Goal: Task Accomplishment & Management: Complete application form

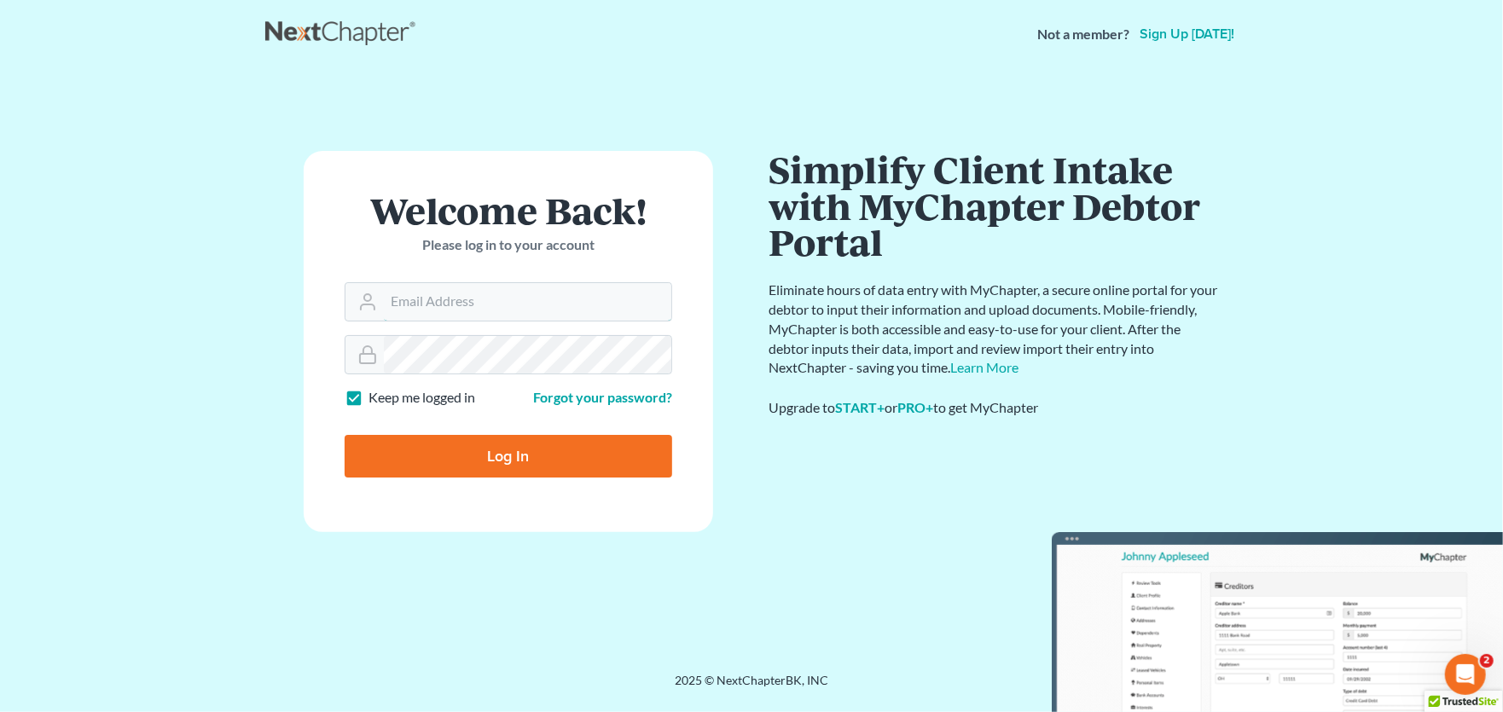
type input "[PERSON_NAME][EMAIL_ADDRESS][PERSON_NAME][DOMAIN_NAME]"
click at [513, 466] on input "Log In" at bounding box center [508, 456] width 327 height 43
type input "Thinking..."
type input "[PERSON_NAME][EMAIL_ADDRESS][PERSON_NAME][DOMAIN_NAME]"
click at [483, 456] on input "Log In" at bounding box center [508, 456] width 327 height 43
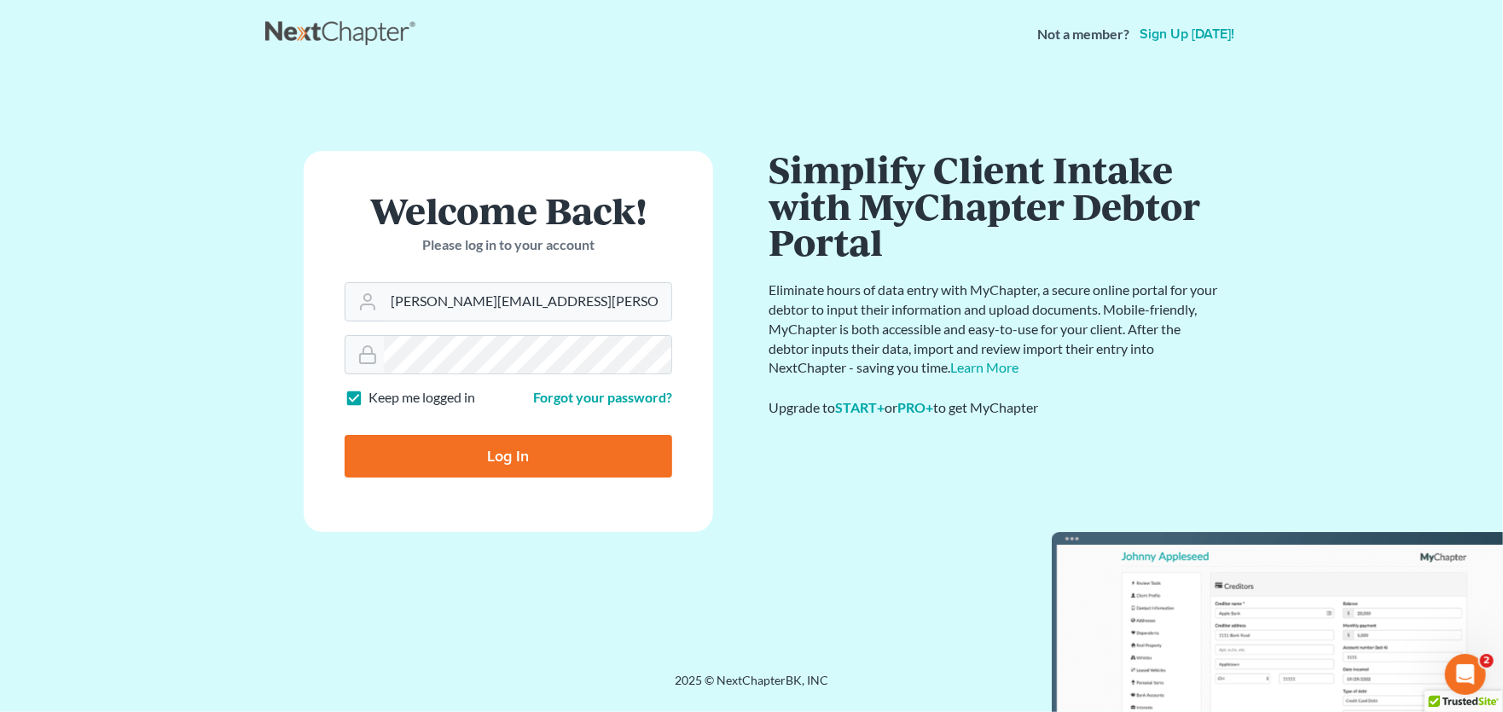
type input "Thinking..."
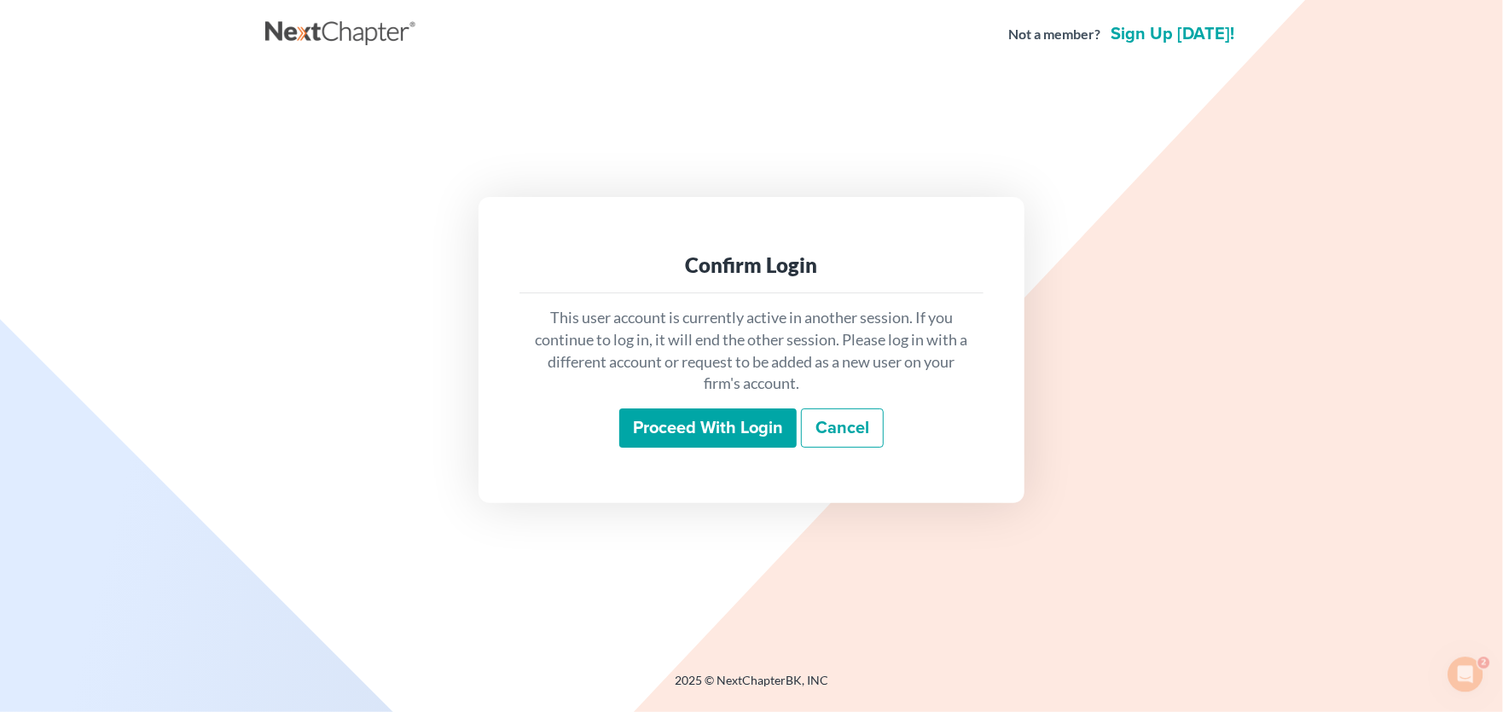
click at [722, 429] on input "Proceed with login" at bounding box center [707, 427] width 177 height 39
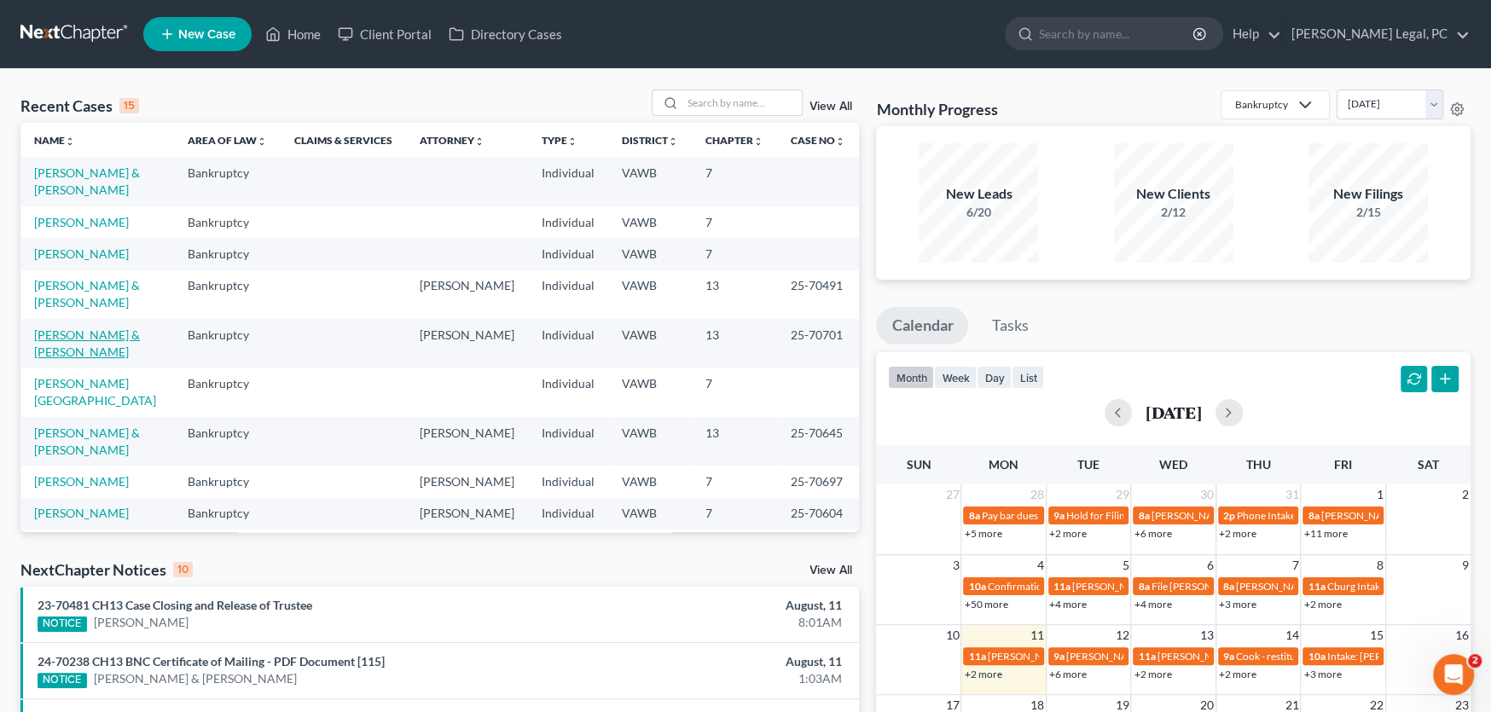
click at [123, 327] on link "[PERSON_NAME] & [PERSON_NAME]" at bounding box center [87, 343] width 106 height 32
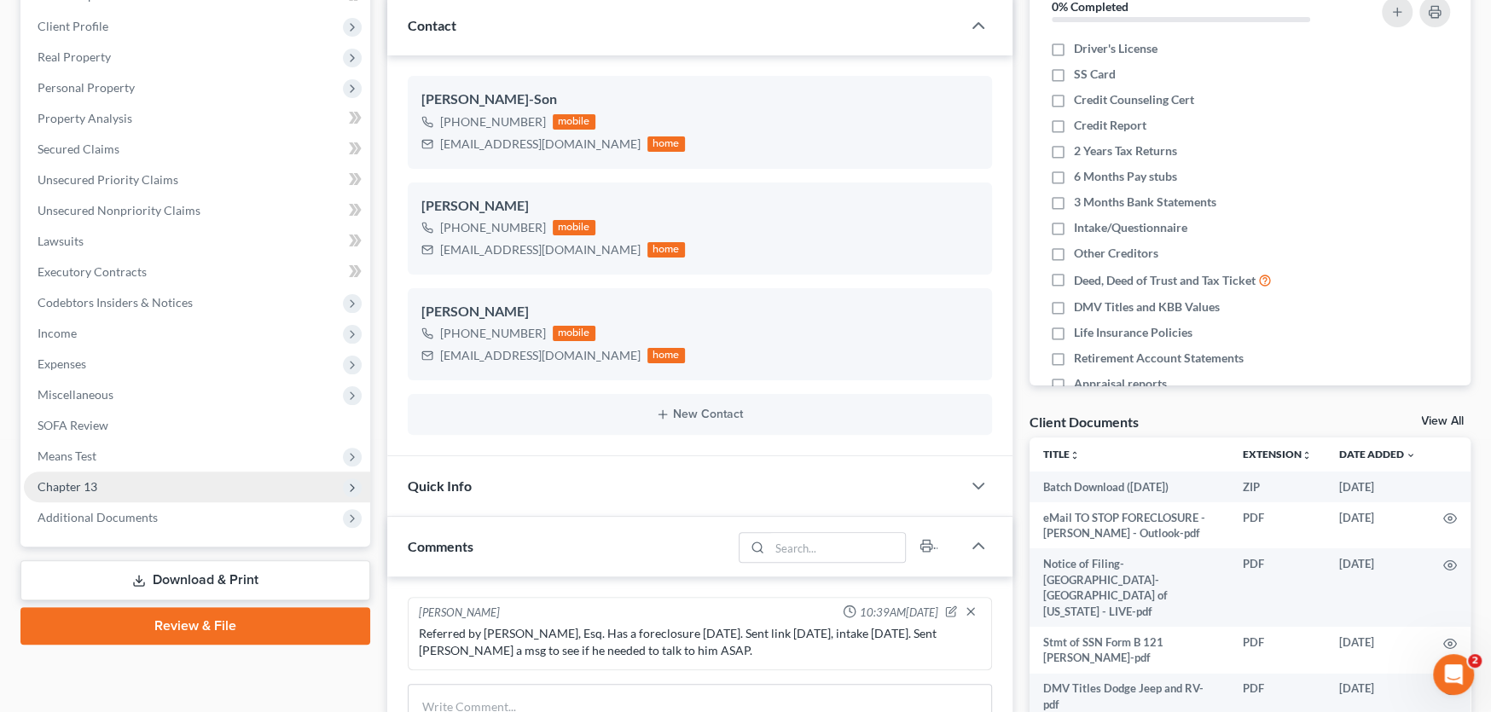
scroll to position [171, 0]
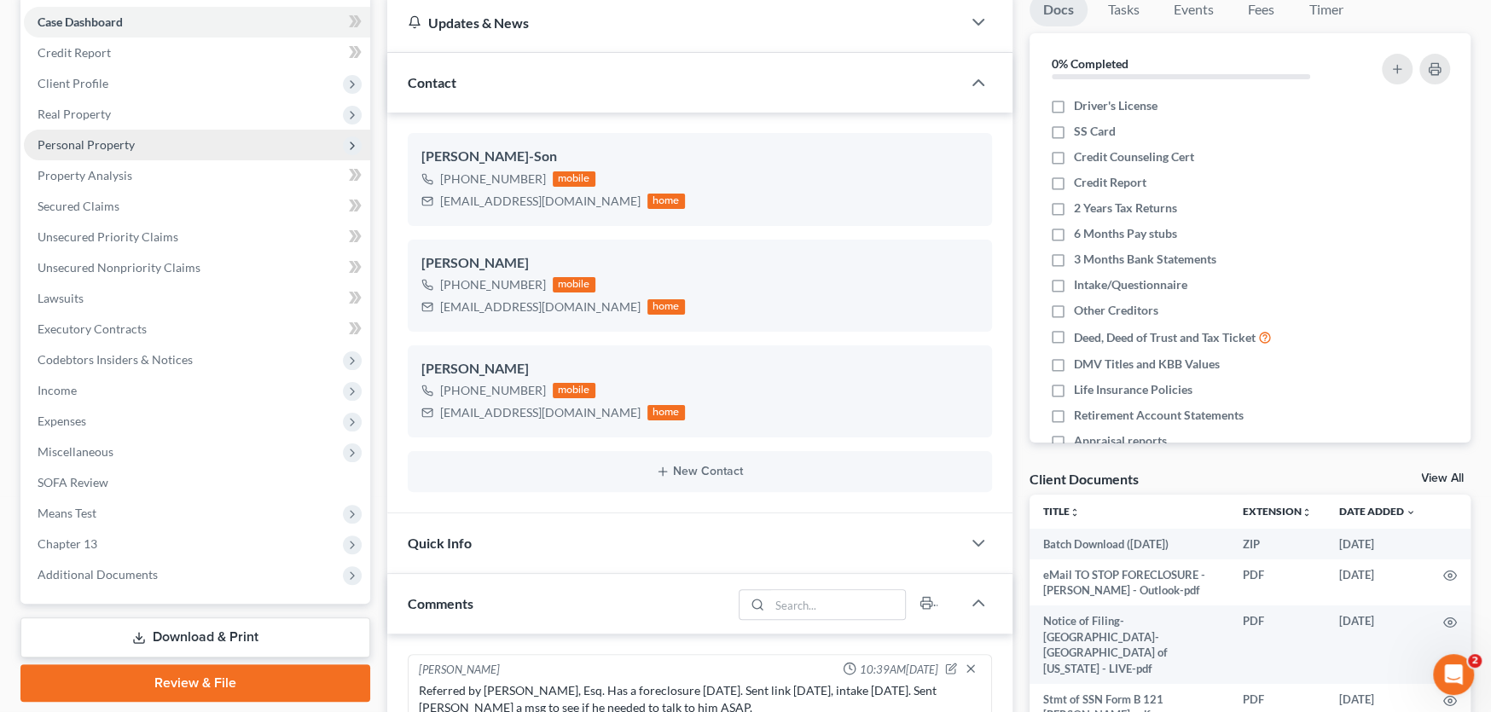
click at [122, 142] on span "Personal Property" at bounding box center [86, 144] width 97 height 14
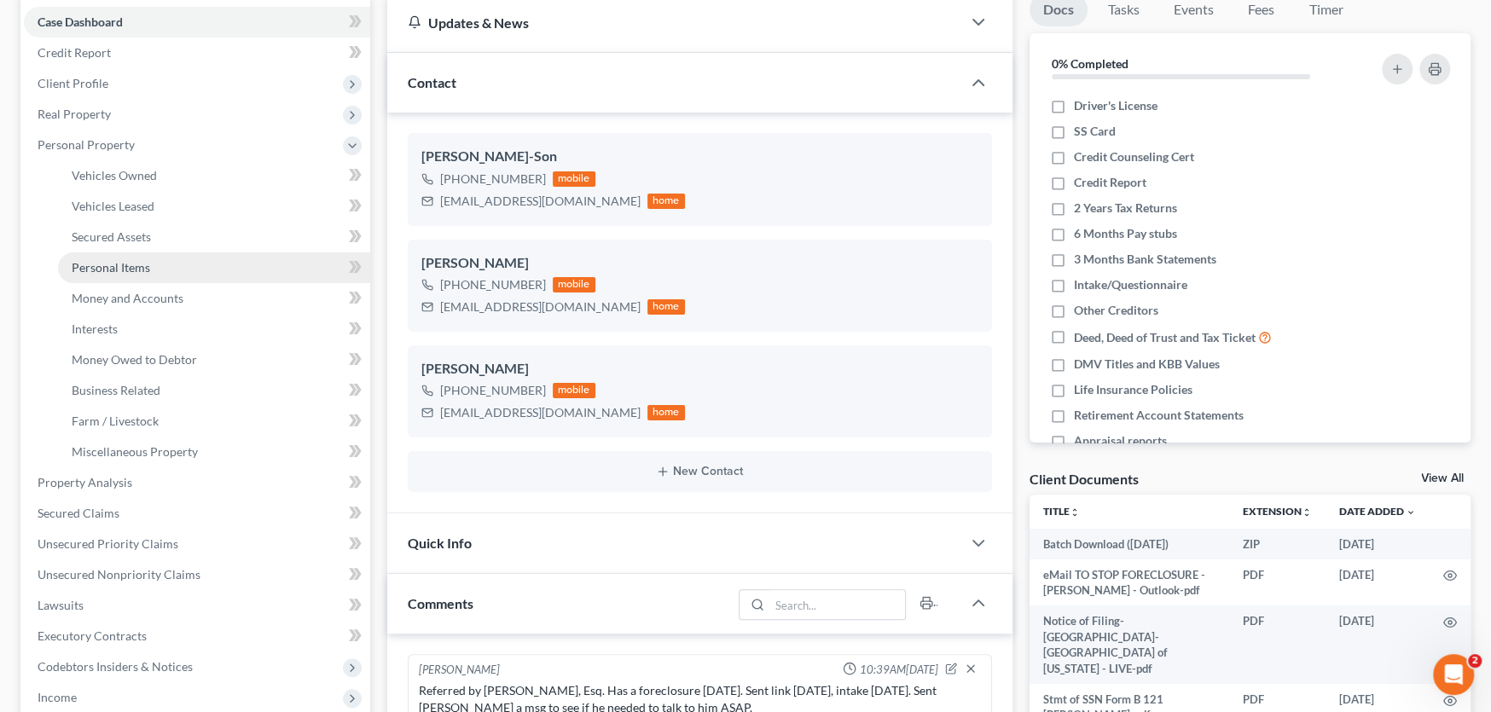
click at [137, 269] on span "Personal Items" at bounding box center [111, 267] width 78 height 14
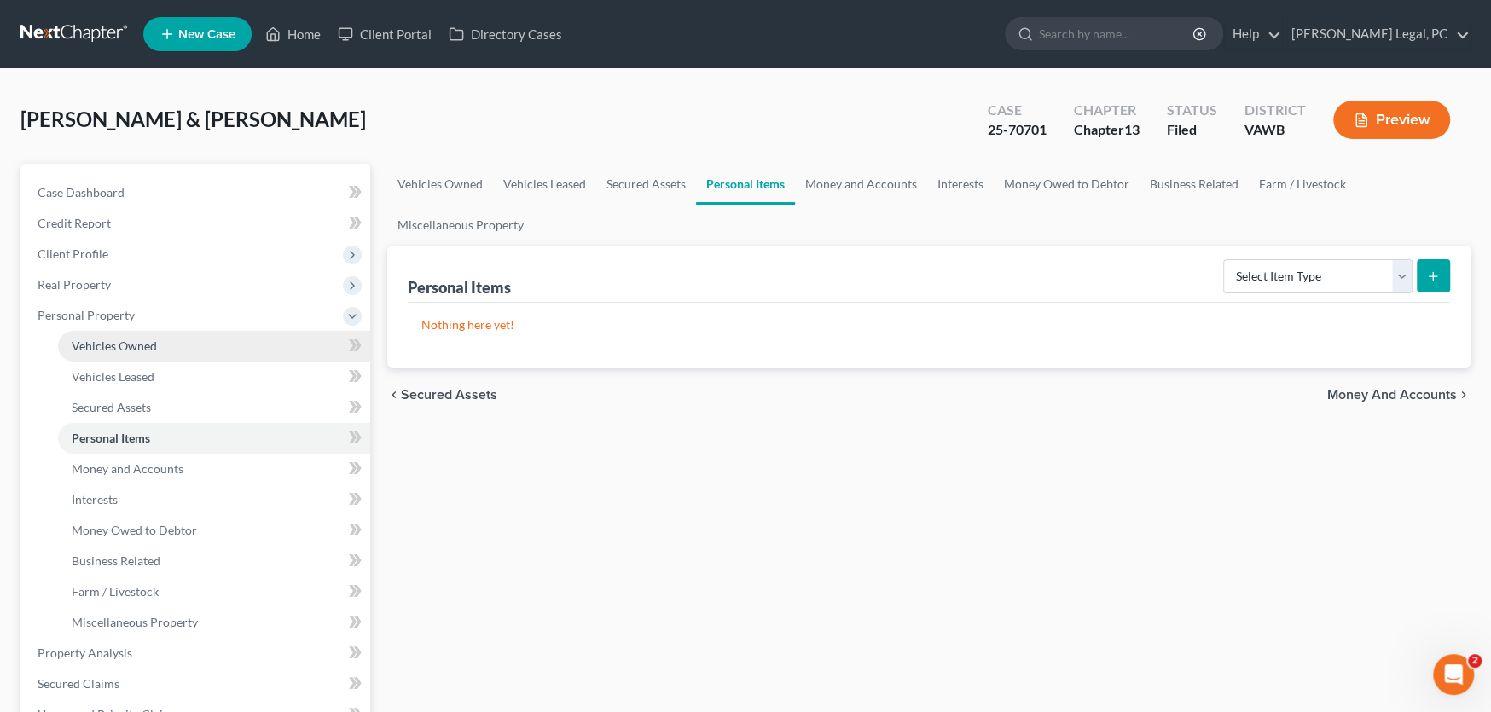
click at [150, 341] on span "Vehicles Owned" at bounding box center [114, 346] width 85 height 14
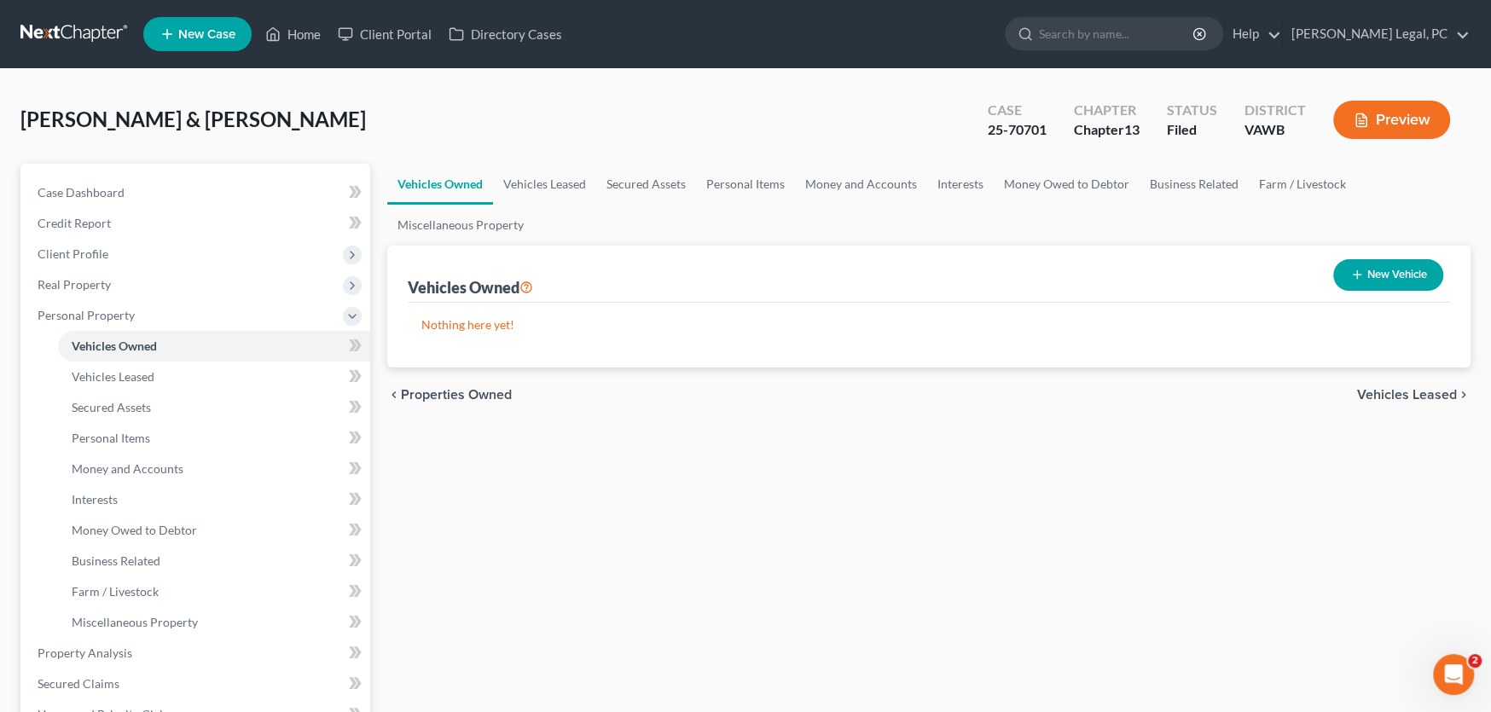
click at [1359, 269] on icon "button" at bounding box center [1357, 275] width 14 height 14
select select "0"
select select "2"
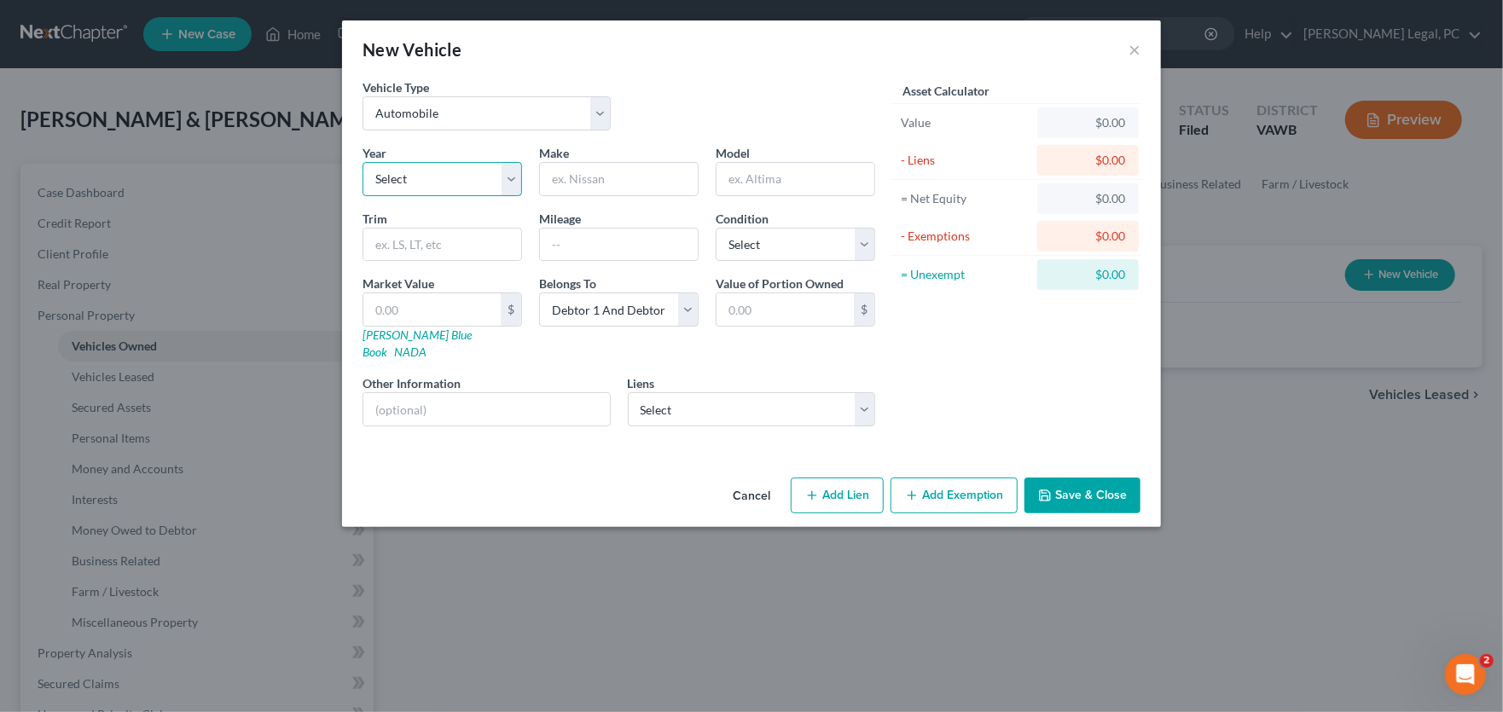
click at [428, 175] on select "Select 2026 2025 2024 2023 2022 2021 2020 2019 2018 2017 2016 2015 2014 2013 20…" at bounding box center [441, 179] width 159 height 34
click at [460, 178] on select "Select 2026 2025 2024 2023 2022 2021 2020 2019 2018 2017 2016 2015 2014 2013 20…" at bounding box center [441, 179] width 159 height 34
select select "8"
click at [362, 162] on select "Select 2026 2025 2024 2023 2022 2021 2020 2019 2018 2017 2016 2015 2014 2013 20…" at bounding box center [441, 179] width 159 height 34
click at [581, 182] on input "text" at bounding box center [619, 179] width 158 height 32
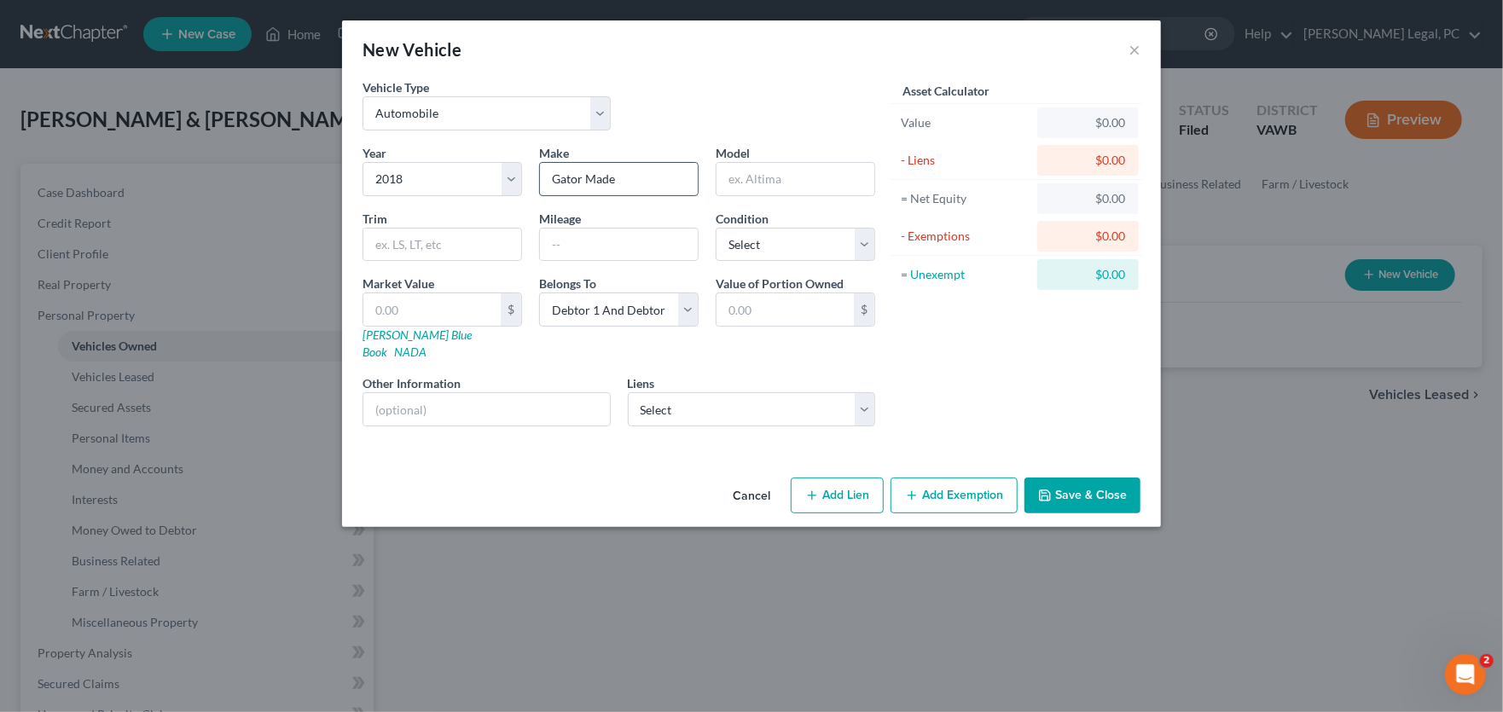
type input "Gator Made"
type input "Trailer"
click at [727, 241] on select "Select Excellent Very Good Good Fair Poor" at bounding box center [794, 245] width 159 height 34
select select "2"
click at [715, 228] on select "Select Excellent Very Good Good Fair Poor" at bounding box center [794, 245] width 159 height 34
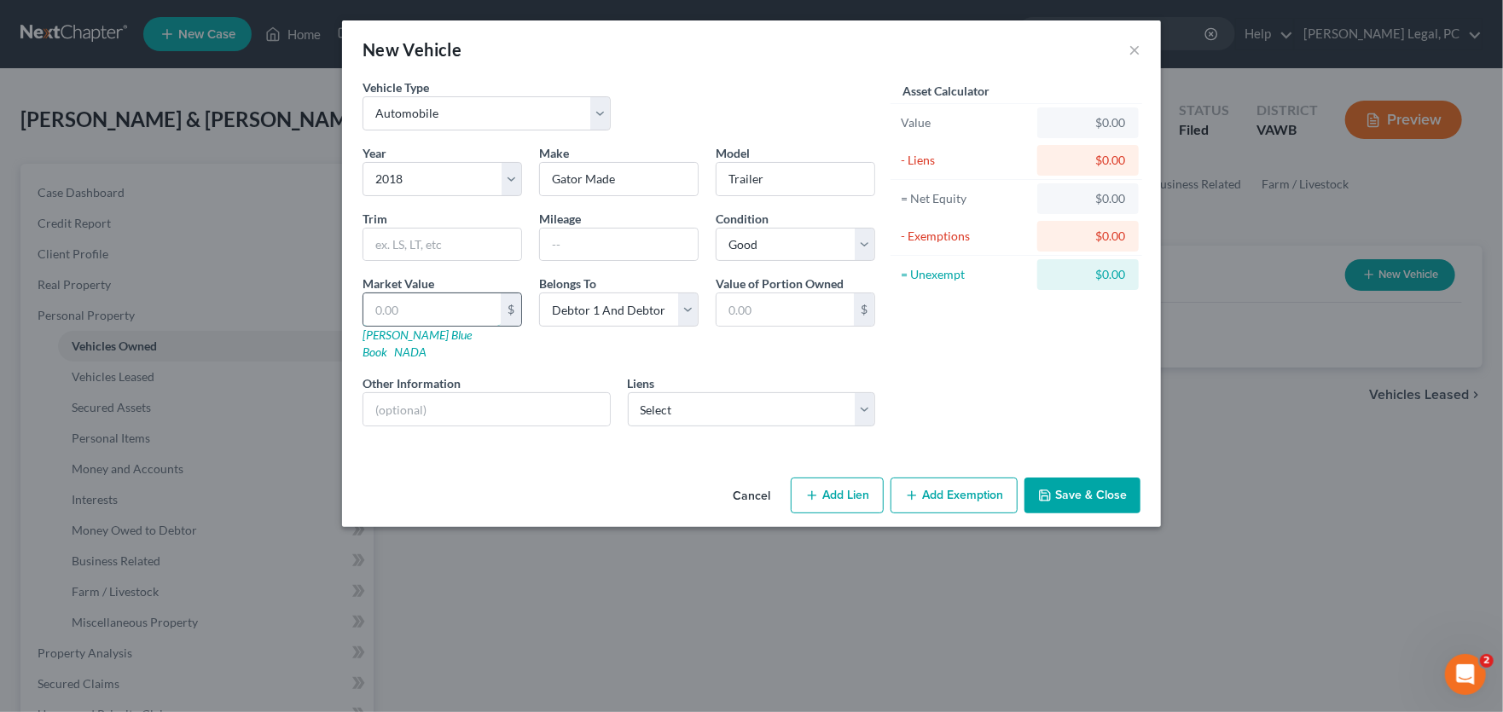
click at [429, 310] on input "text" at bounding box center [431, 309] width 137 height 32
click at [1113, 482] on button "Save & Close" at bounding box center [1082, 496] width 116 height 36
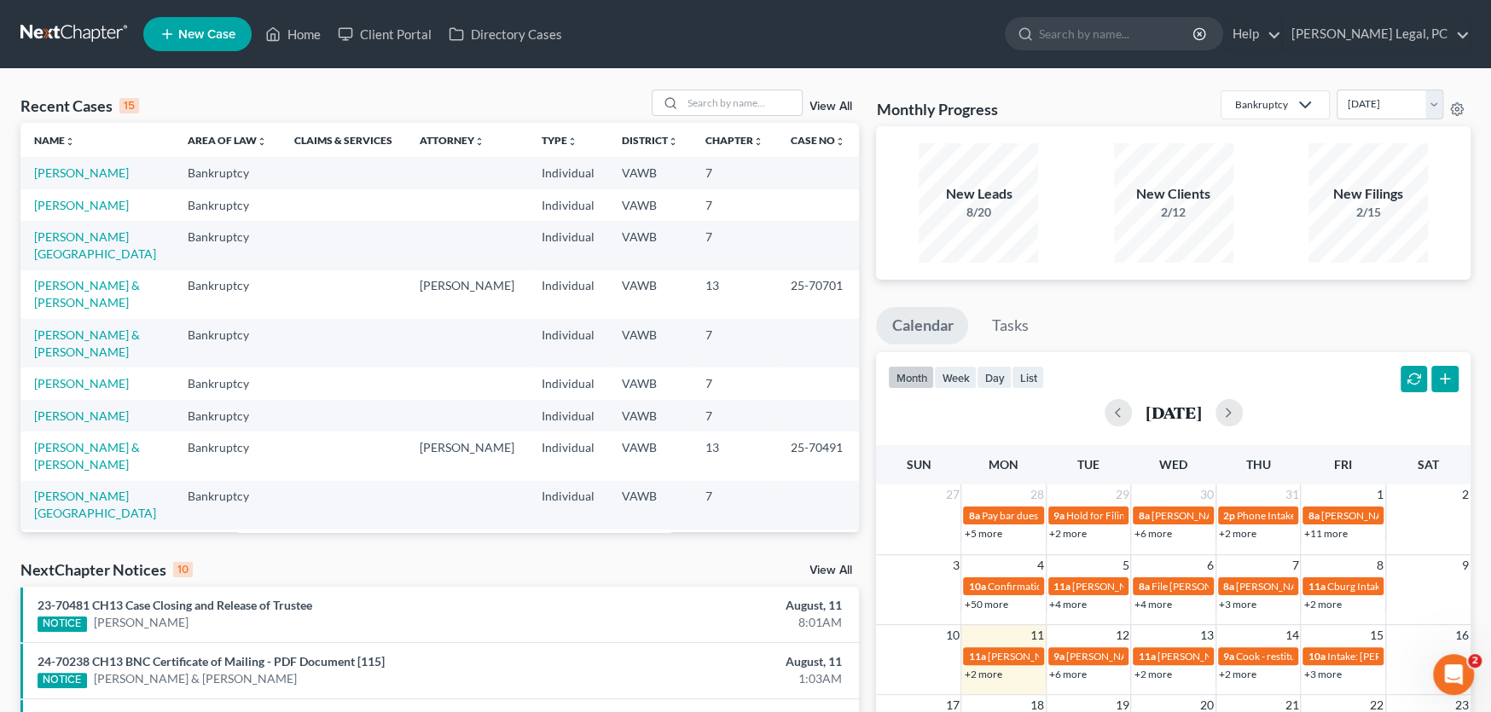
click at [582, 86] on div "Recent Cases 15 View All Name unfold_more expand_more expand_less Area of Law u…" at bounding box center [745, 632] width 1491 height 1127
click at [747, 99] on input "search" at bounding box center [741, 102] width 119 height 25
click at [744, 99] on input "search" at bounding box center [741, 102] width 119 height 25
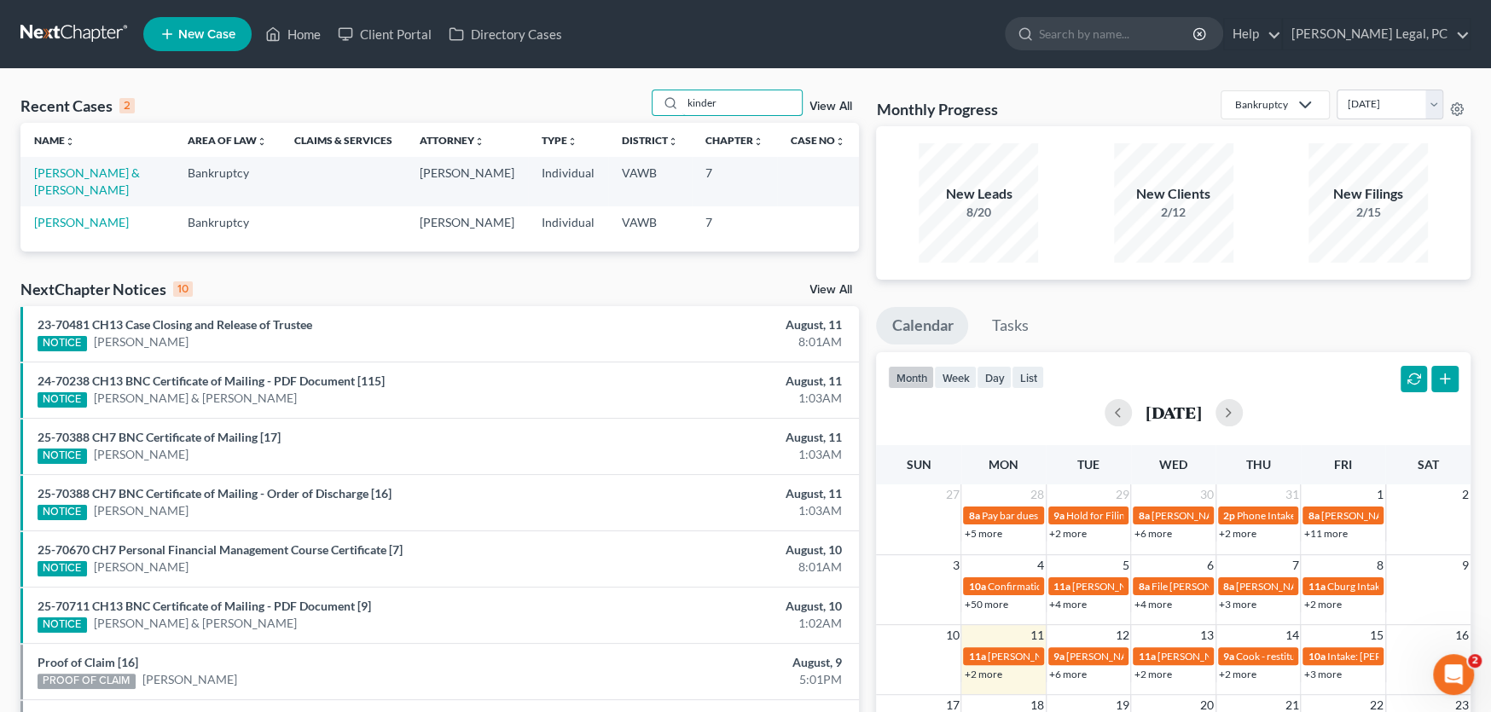
type input "kinder"
click at [416, 257] on div "Recent Cases 2 kinder View All Name unfold_more expand_more expand_less Area of…" at bounding box center [439, 512] width 855 height 844
click at [70, 38] on link at bounding box center [74, 34] width 109 height 31
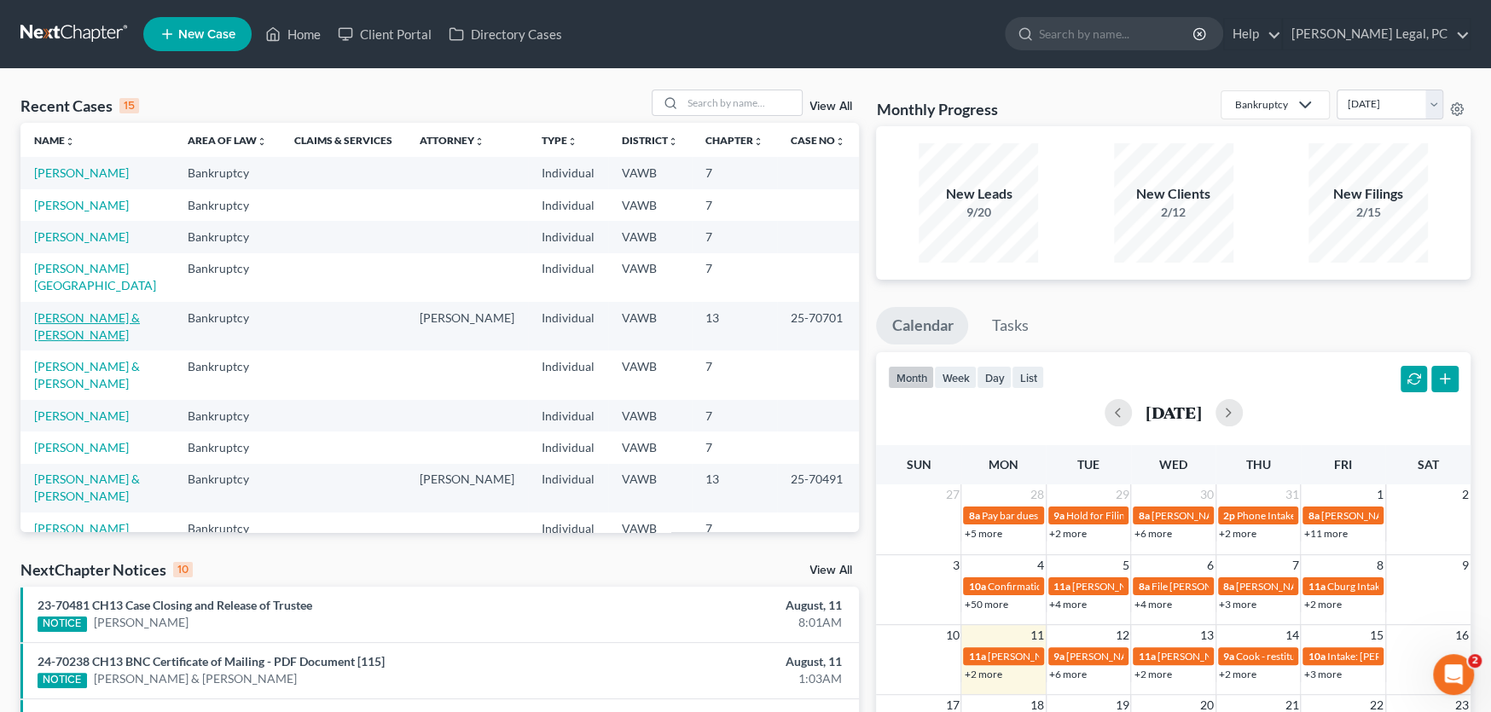
click at [66, 310] on link "[PERSON_NAME] & [PERSON_NAME]" at bounding box center [87, 326] width 106 height 32
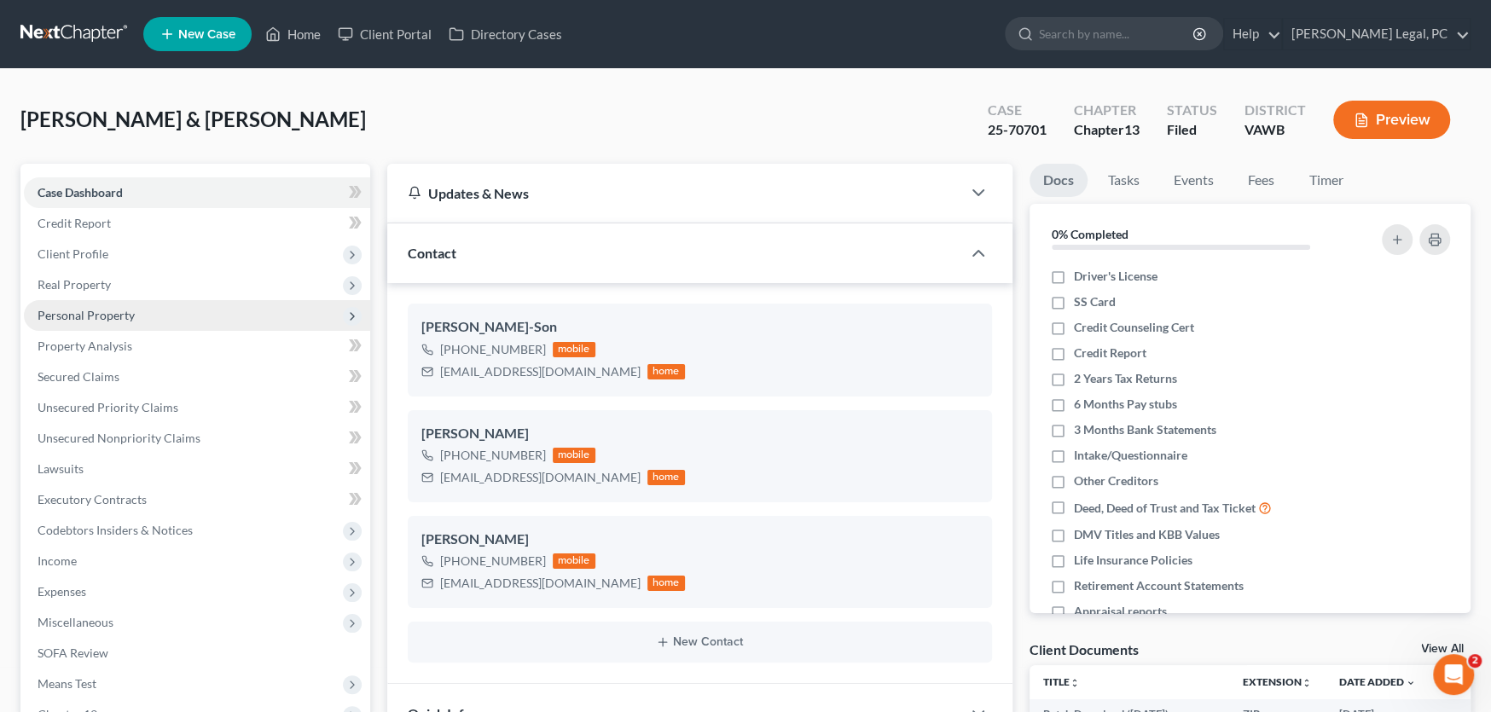
scroll to position [85, 0]
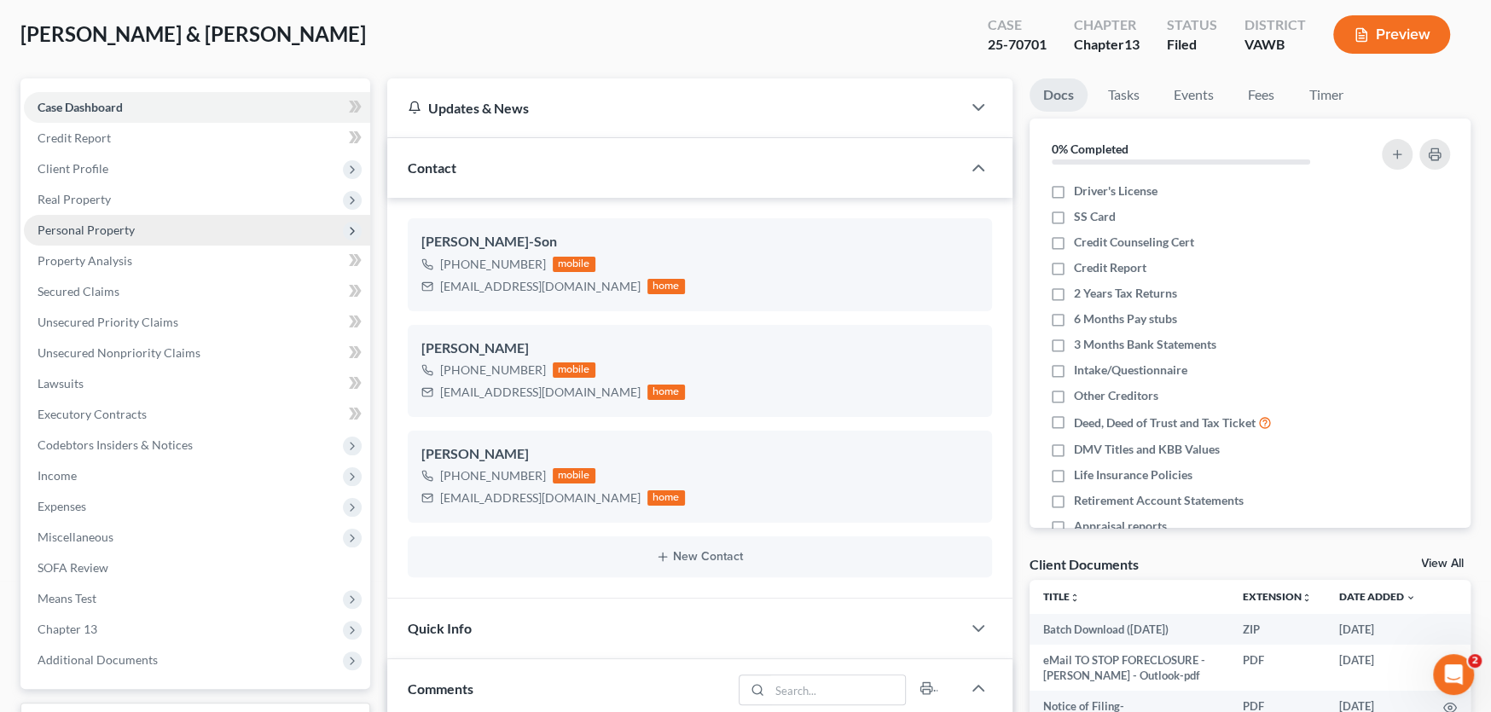
click at [74, 235] on span "Personal Property" at bounding box center [86, 230] width 97 height 14
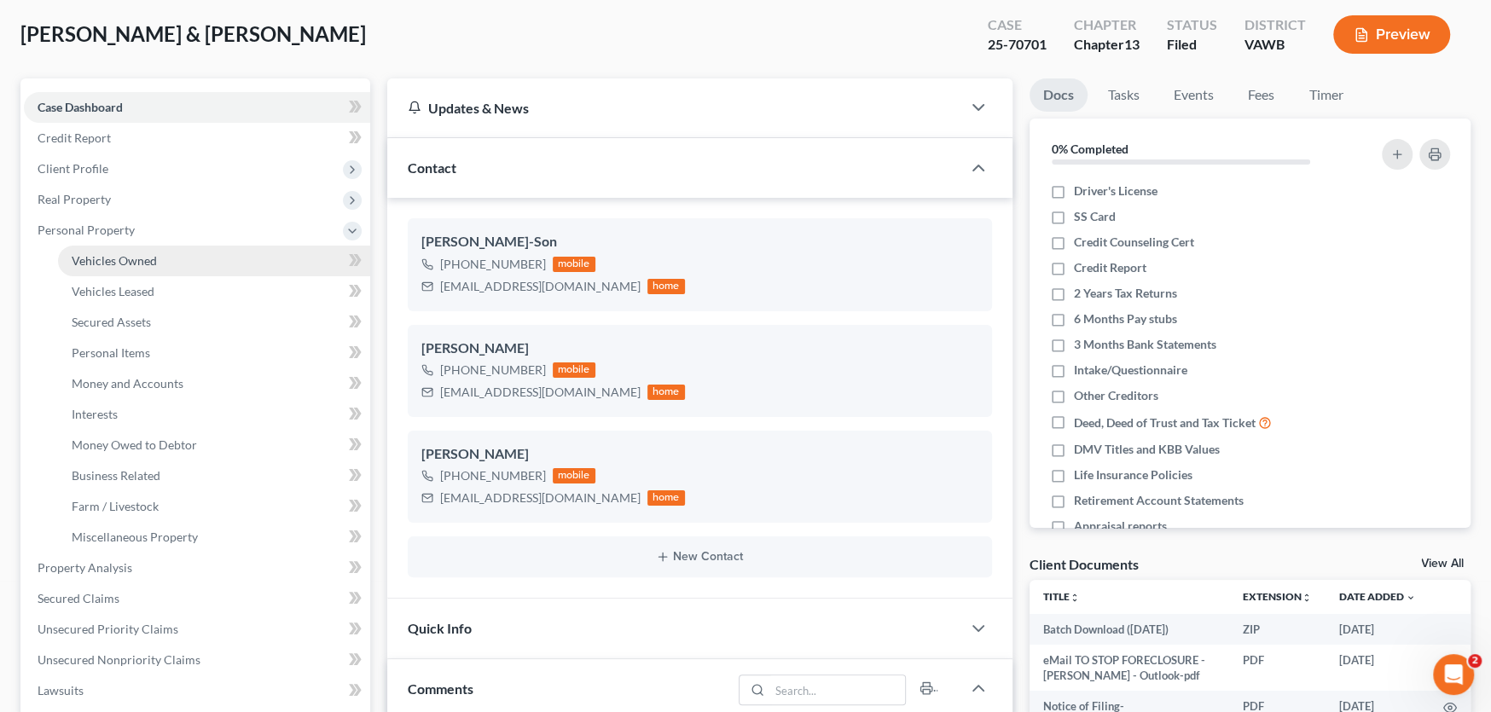
click at [112, 270] on link "Vehicles Owned" at bounding box center [214, 261] width 312 height 31
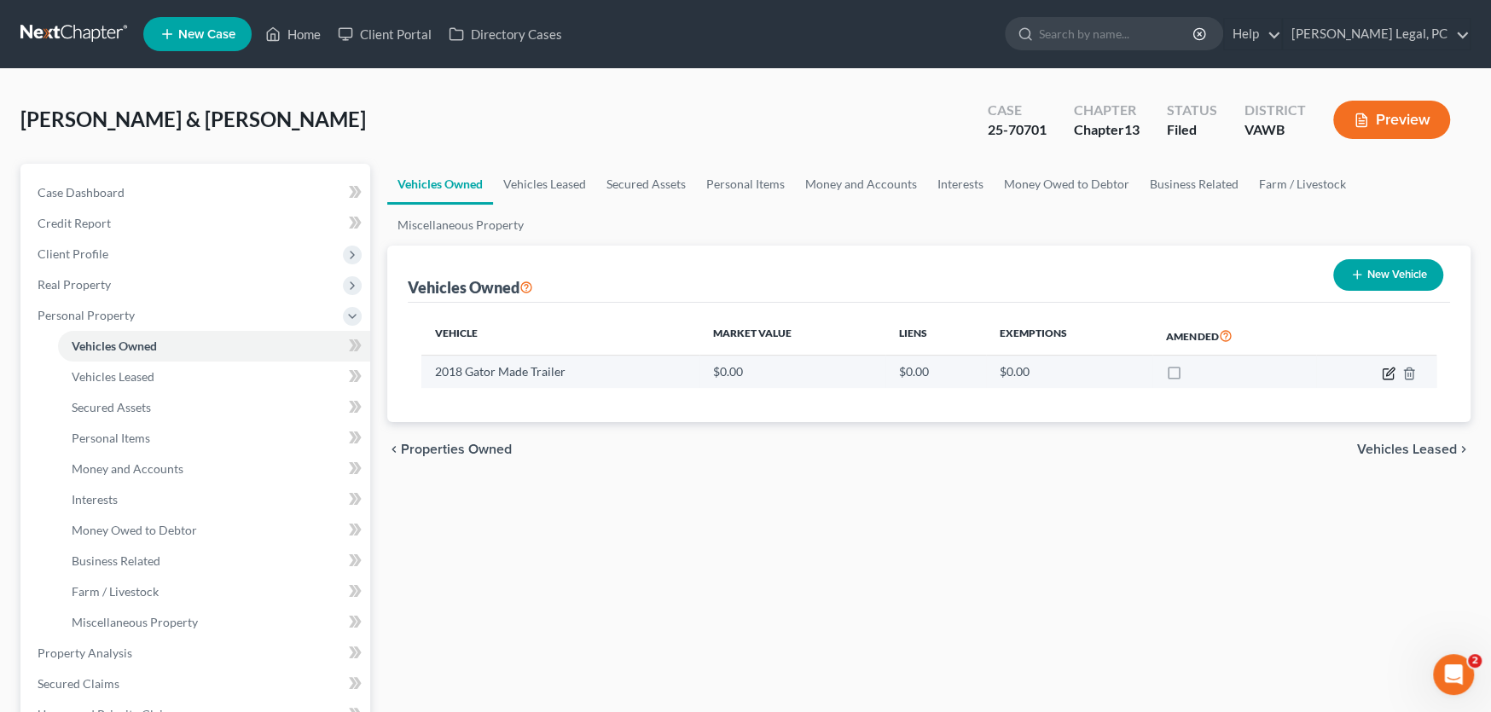
click at [1386, 372] on icon "button" at bounding box center [1390, 372] width 8 height 8
select select "0"
select select "8"
select select "2"
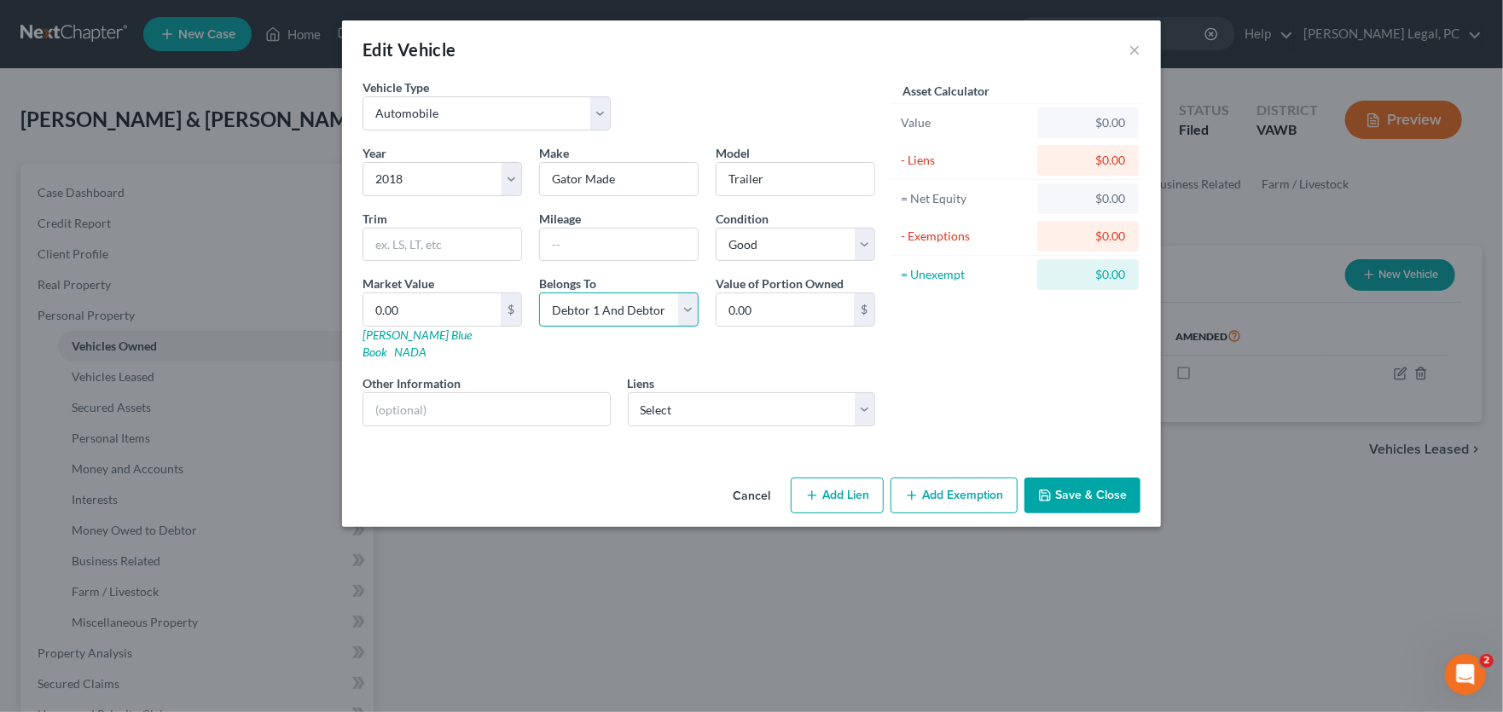
click at [609, 315] on select "Select Debtor 1 Only Debtor 2 Only Debtor 1 And Debtor 2 Only At Least One Of T…" at bounding box center [618, 309] width 159 height 34
select select "1"
click at [539, 292] on select "Select Debtor 1 Only Debtor 2 Only Debtor 1 And Debtor 2 Only At Least One Of T…" at bounding box center [618, 309] width 159 height 34
type input "1"
type input "1.00"
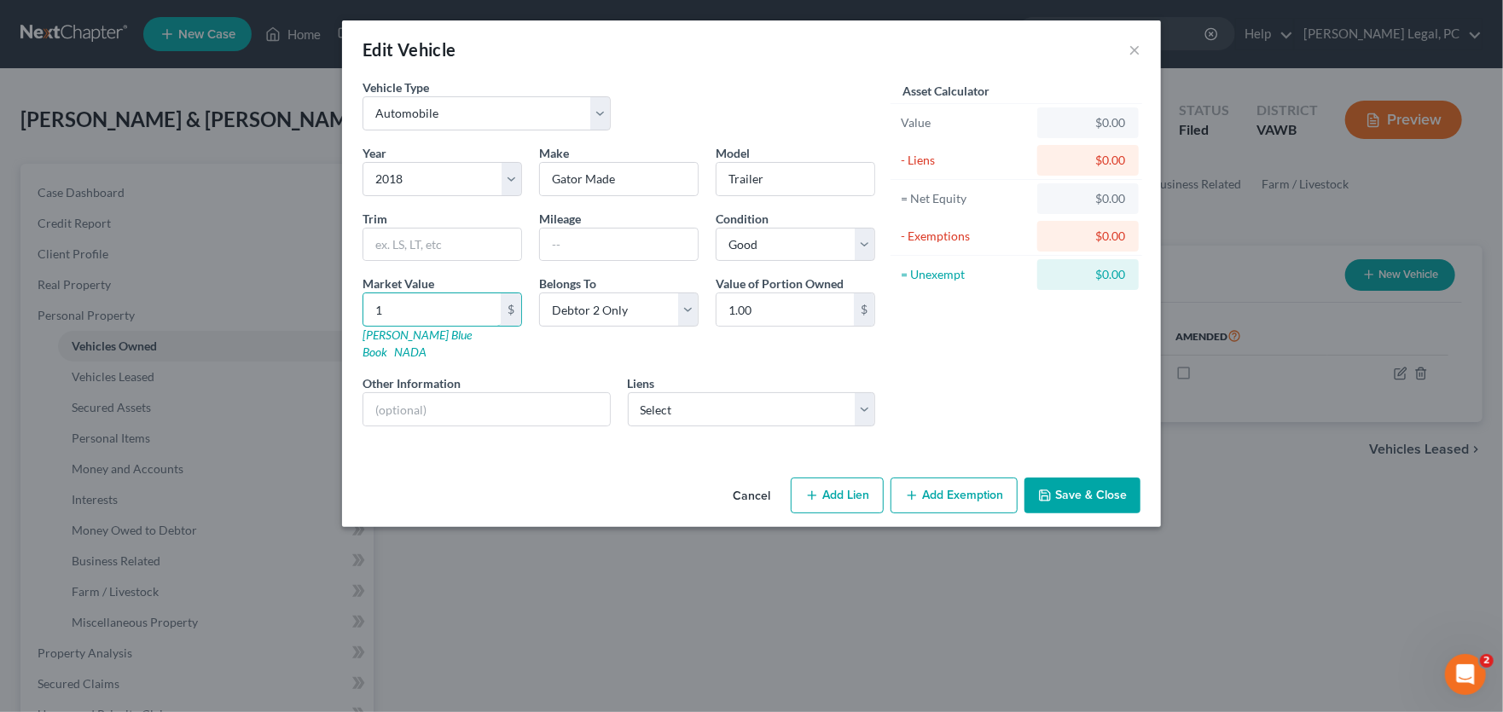
type input "15"
type input "15.00"
type input "150"
type input "150.00"
type input "1500"
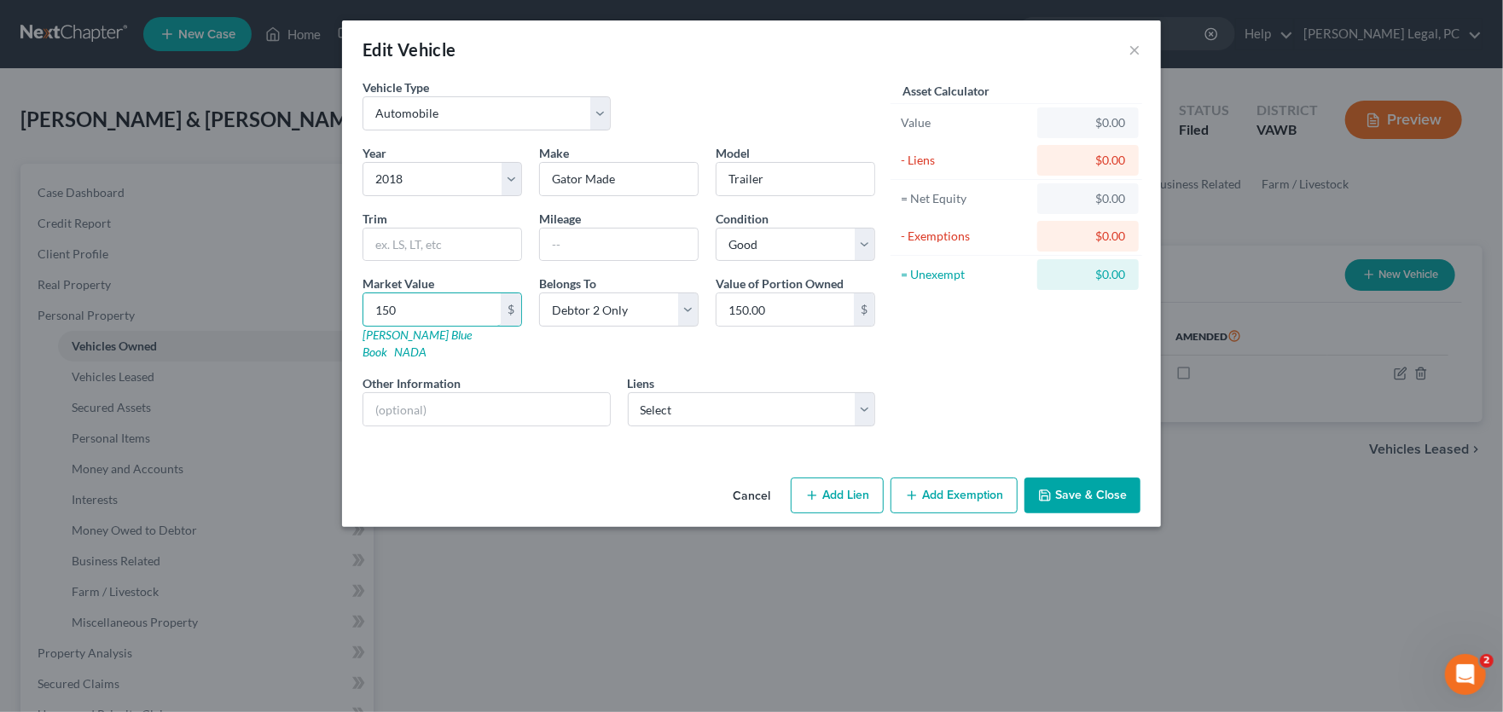
type input "1,500.00"
type input "1,5000"
type input "15,000.00"
type input "15,000"
click at [1092, 478] on button "Save & Close" at bounding box center [1082, 496] width 116 height 36
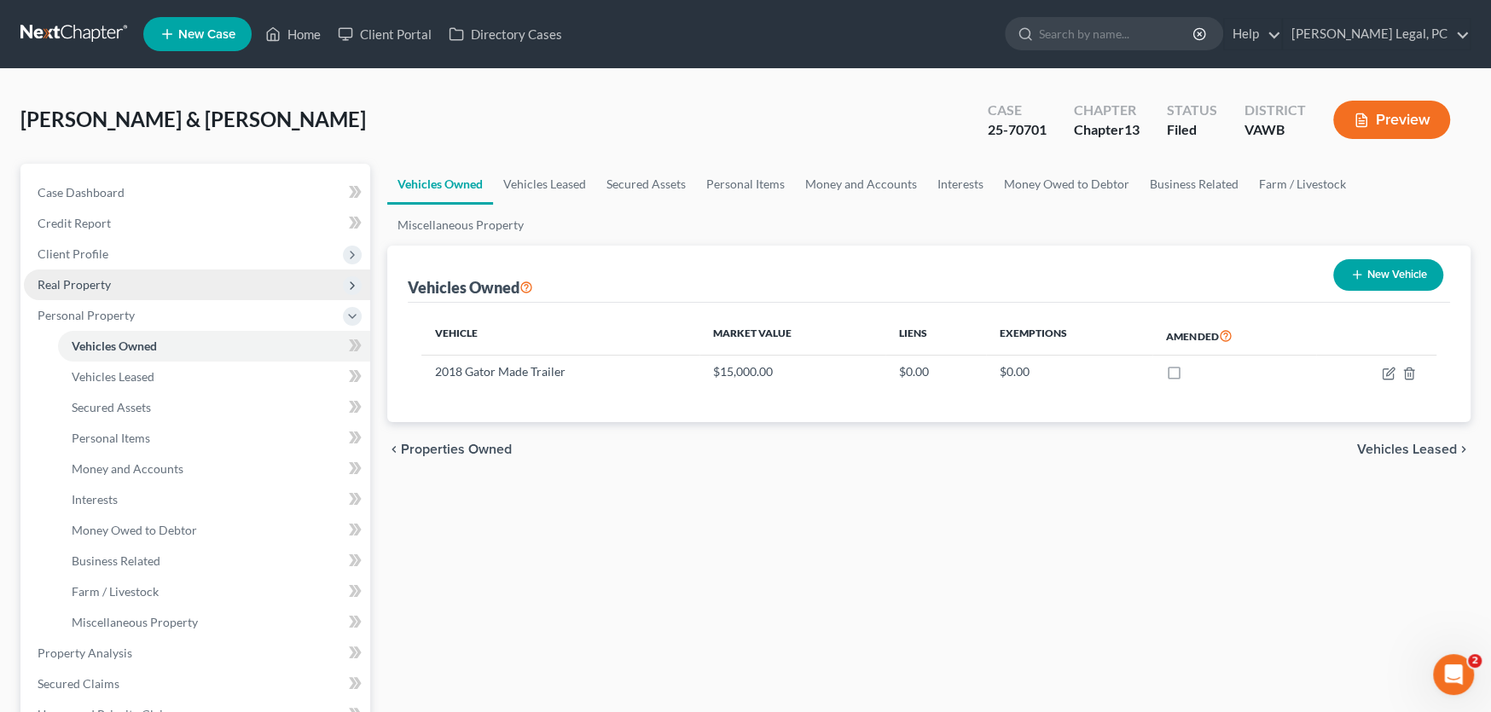
click at [91, 288] on span "Real Property" at bounding box center [74, 284] width 73 height 14
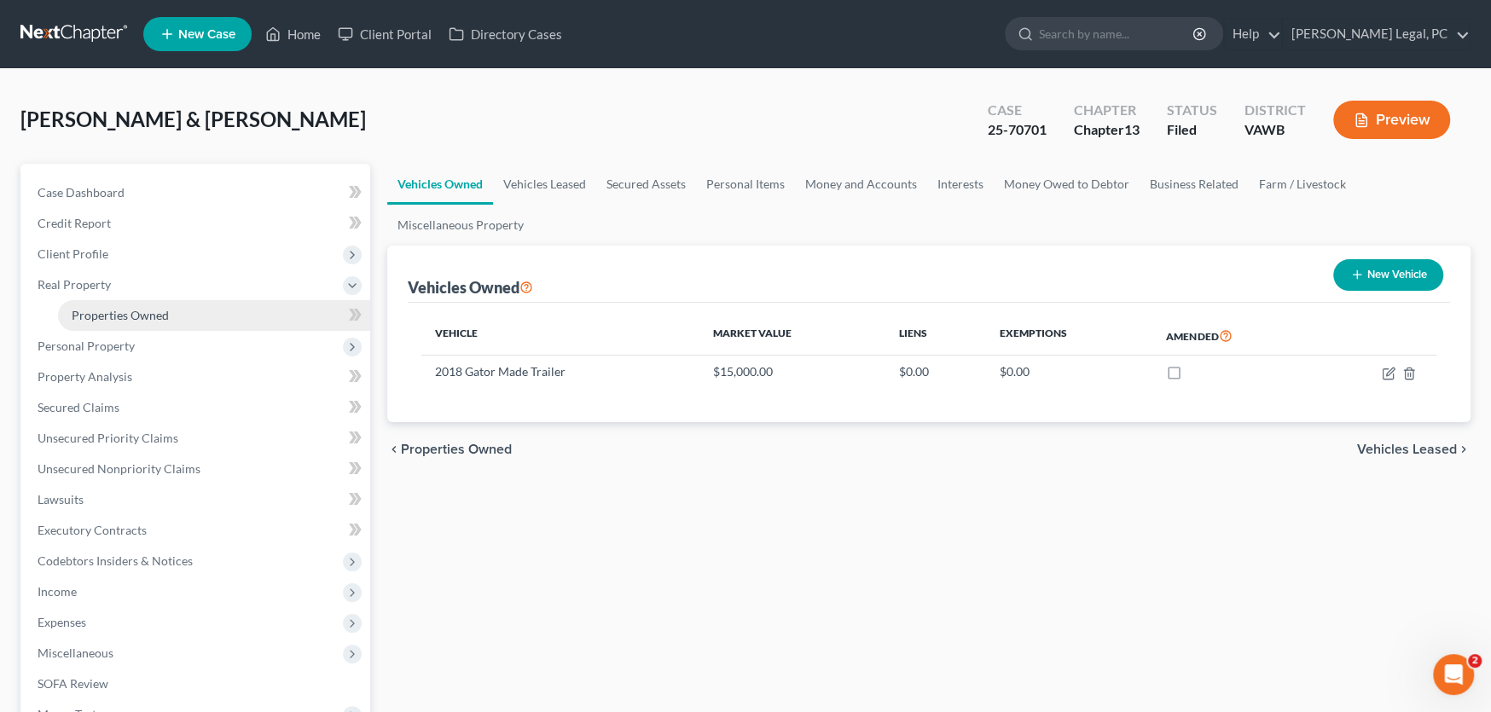
click at [103, 313] on span "Properties Owned" at bounding box center [120, 315] width 97 height 14
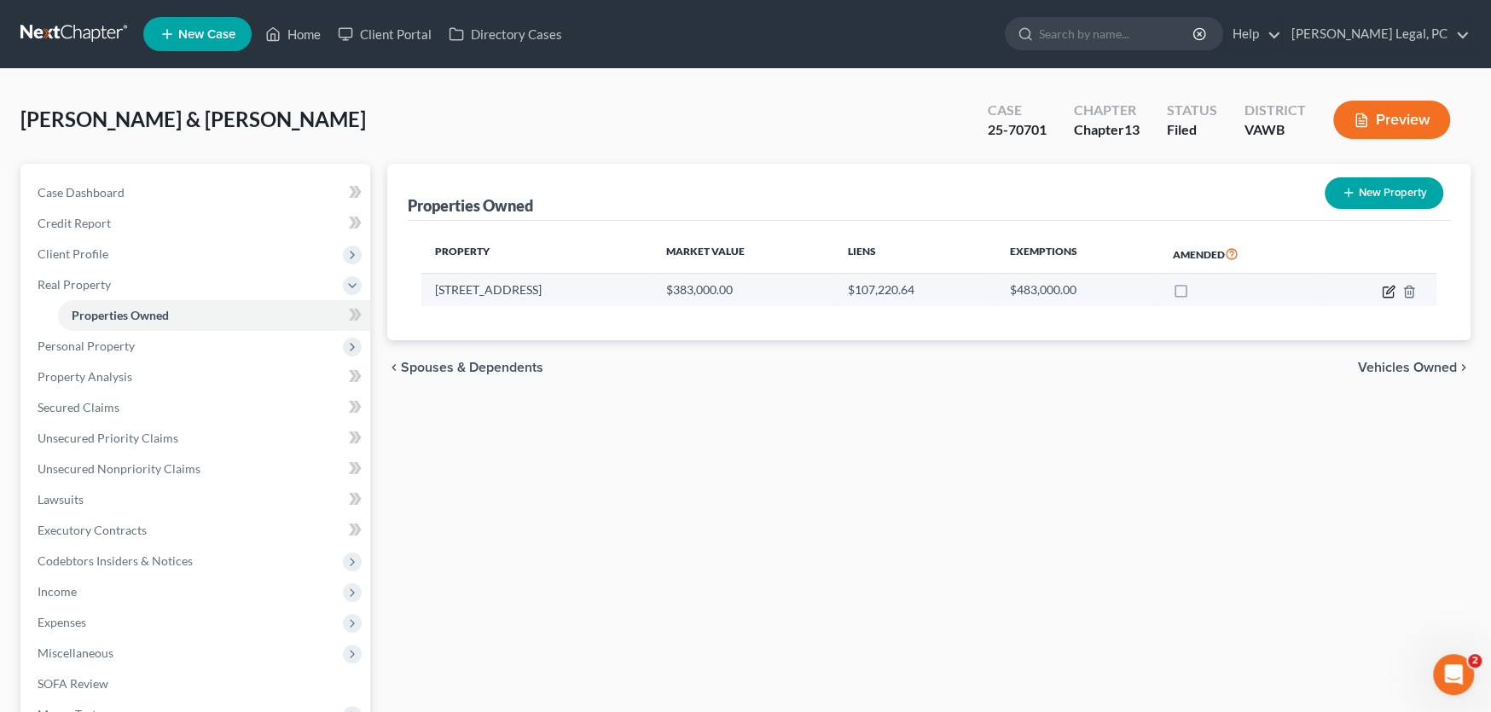
click at [1387, 287] on icon "button" at bounding box center [1388, 292] width 14 height 14
select select "48"
select select "2"
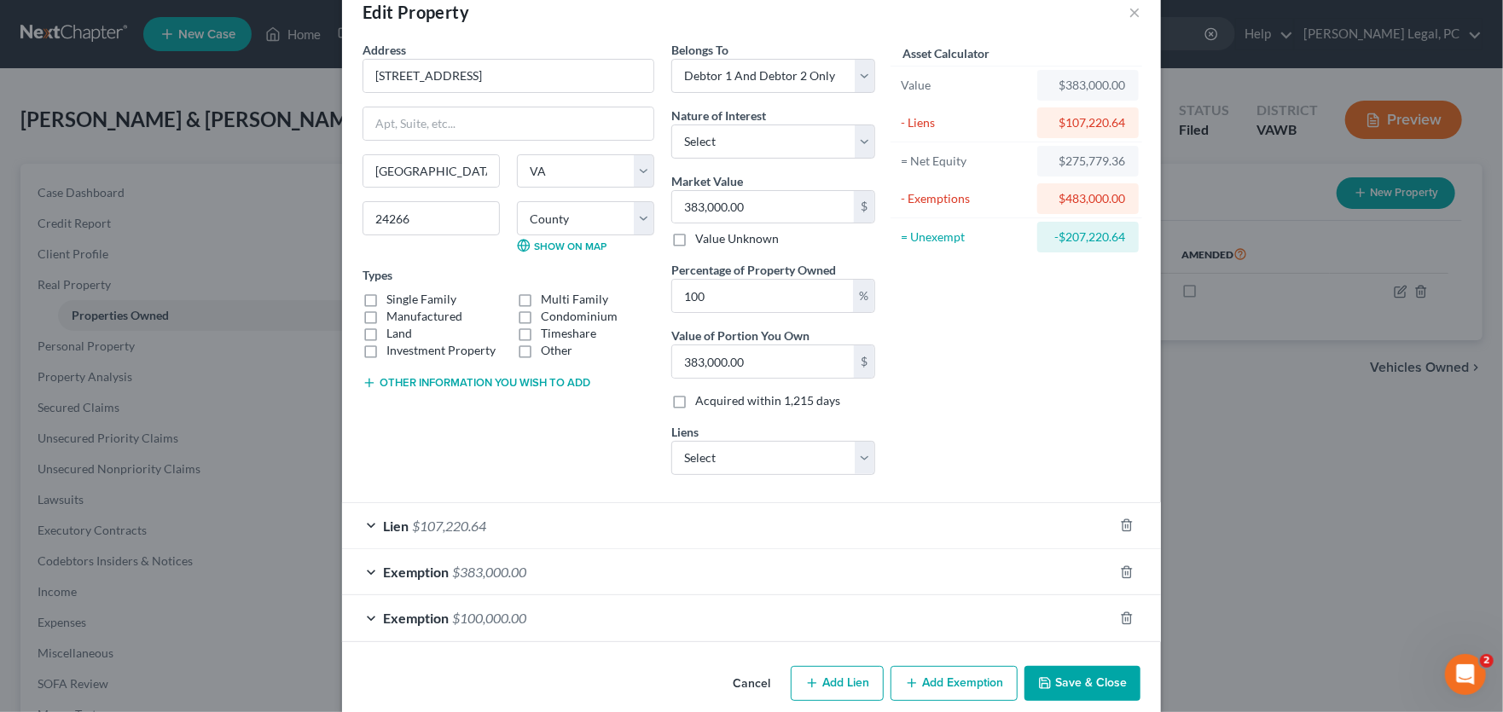
scroll to position [59, 0]
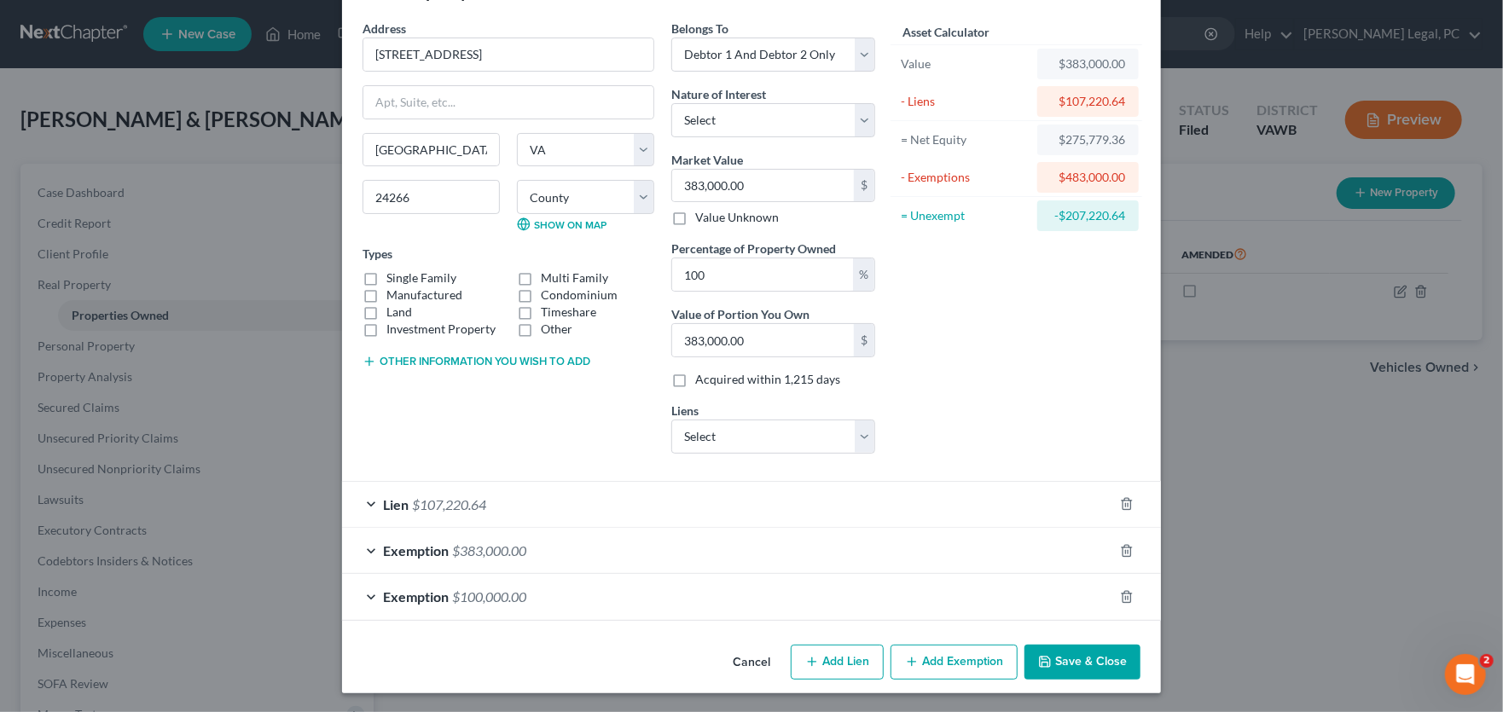
click at [515, 603] on div "Exemption $100,000.00" at bounding box center [727, 596] width 771 height 45
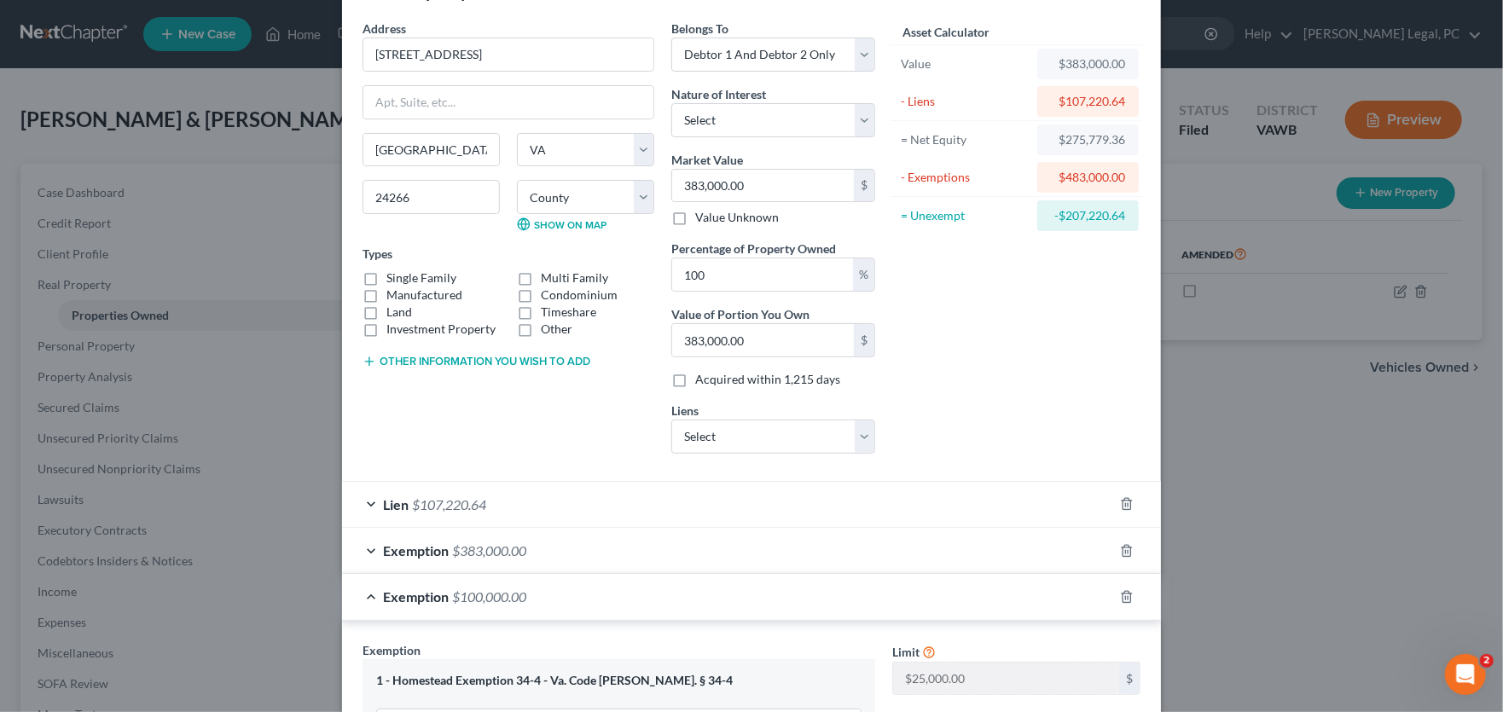
click at [547, 476] on form "Address * 460 Creek Side Drive Lebanon State AL AK AR AZ CA CO CT DE DC FL GA G…" at bounding box center [751, 540] width 778 height 1041
click at [548, 495] on div "Lien $107,220.64" at bounding box center [727, 504] width 771 height 45
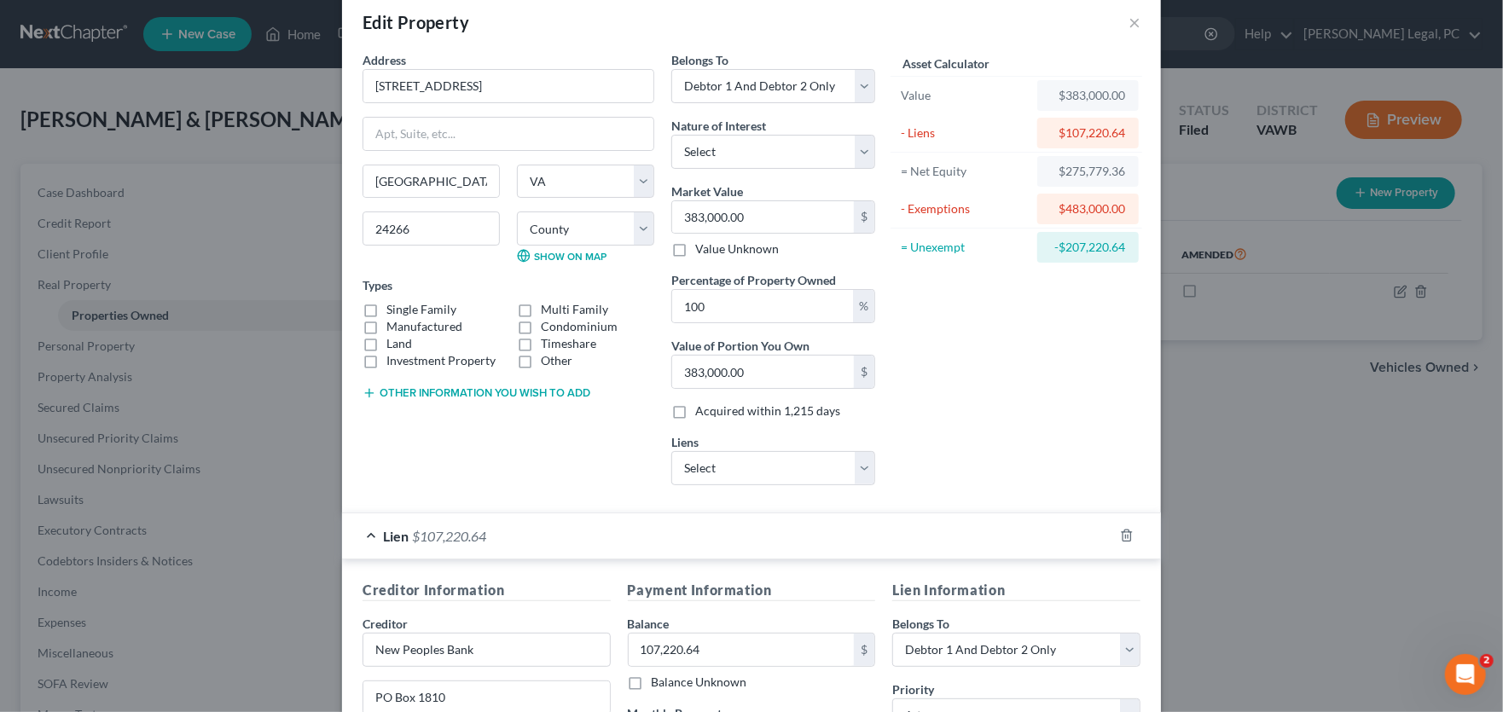
scroll to position [0, 0]
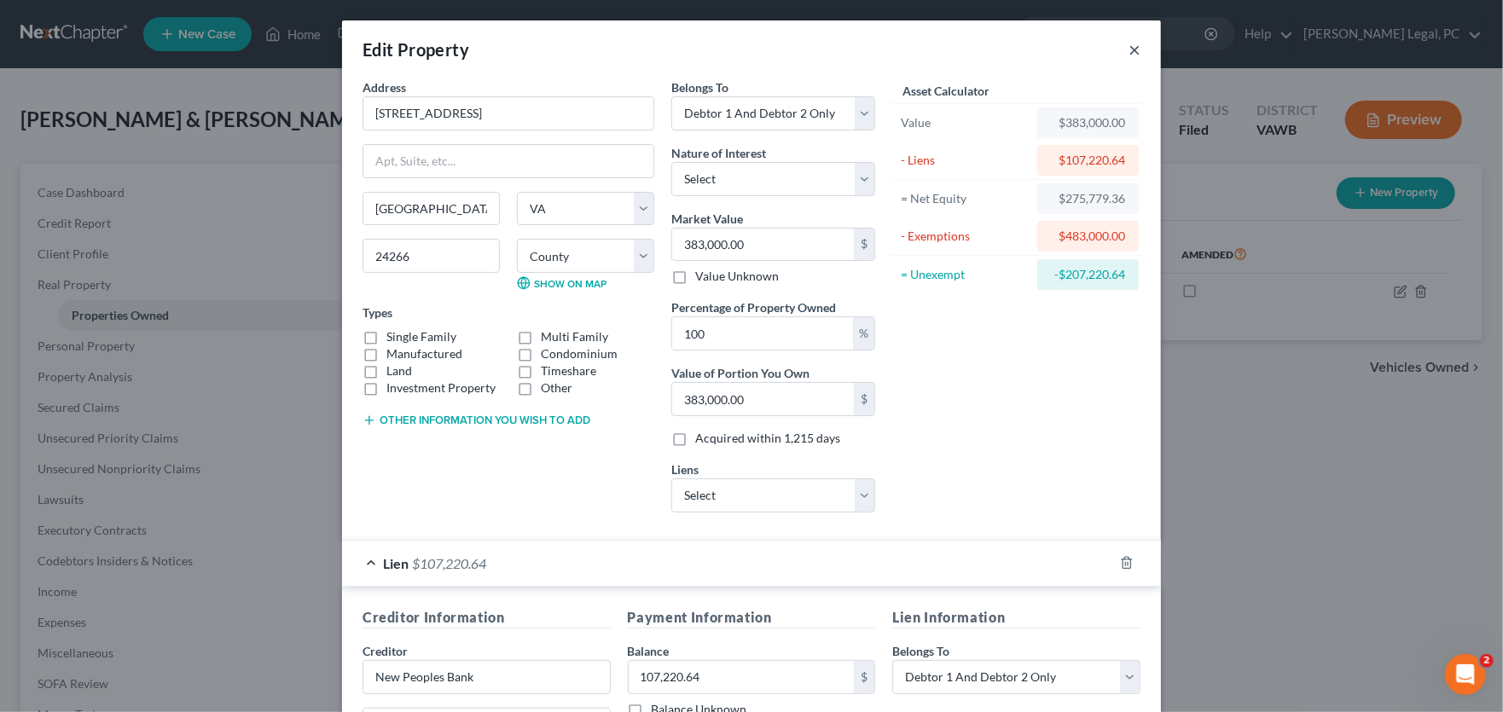
click at [1130, 47] on button "×" at bounding box center [1134, 49] width 12 height 20
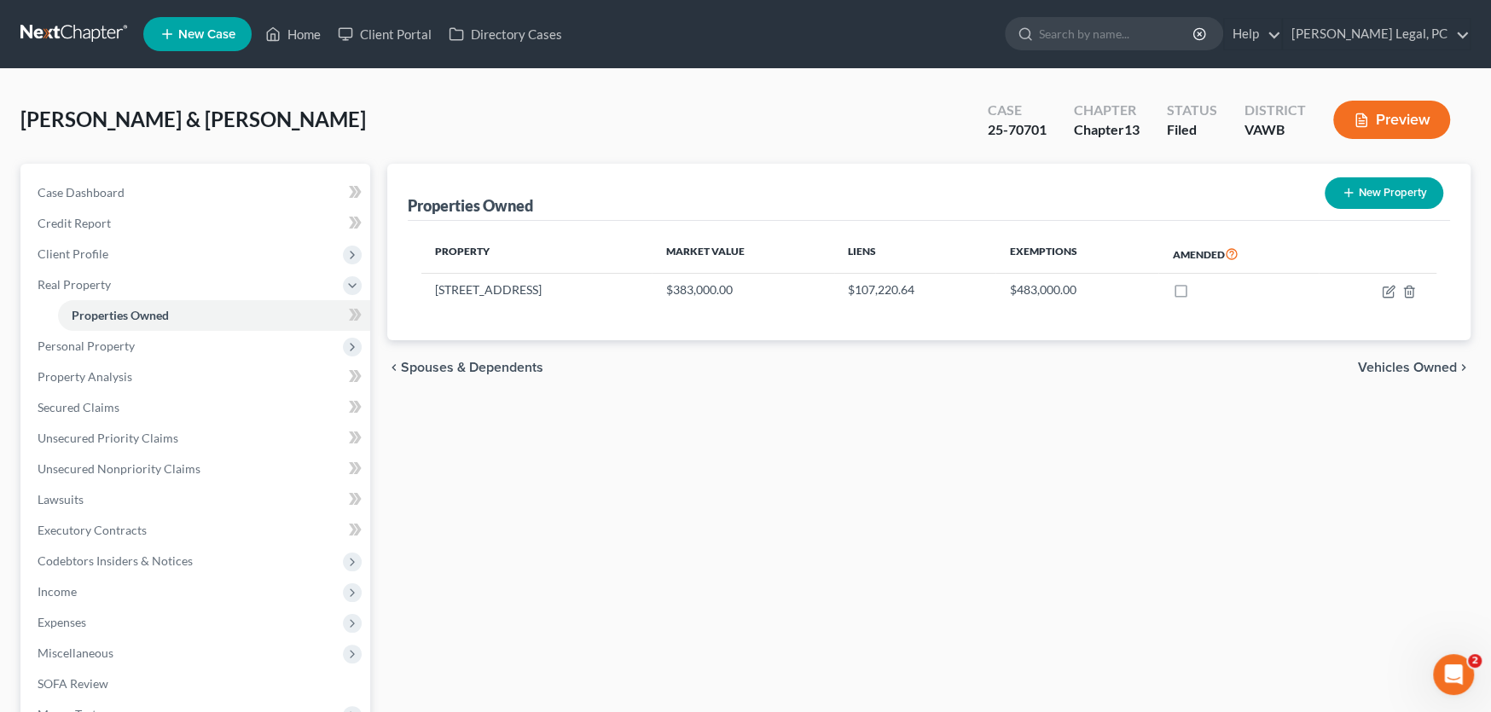
click at [1353, 187] on icon "button" at bounding box center [1348, 193] width 14 height 14
select select "48"
select select "111"
select select "2"
select select "0"
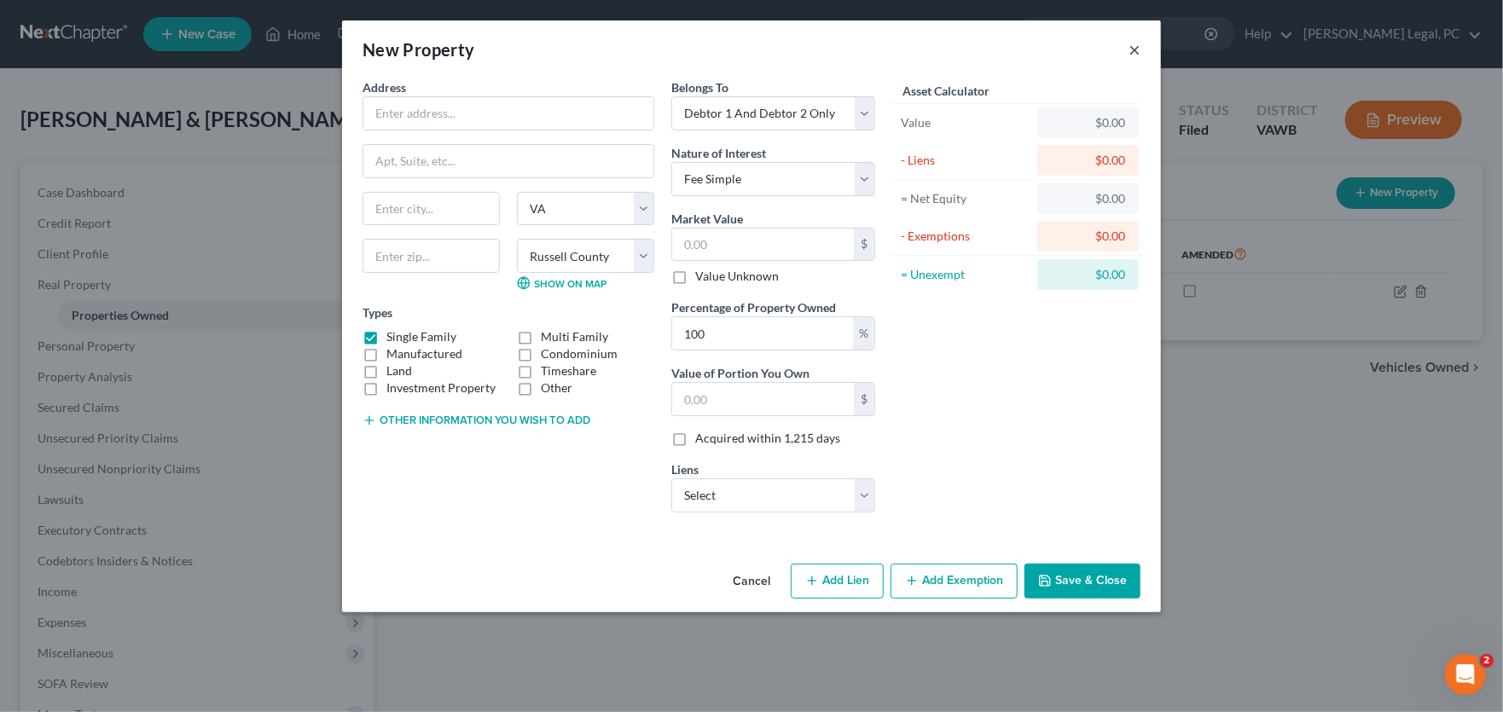
click at [1136, 43] on button "×" at bounding box center [1134, 49] width 12 height 20
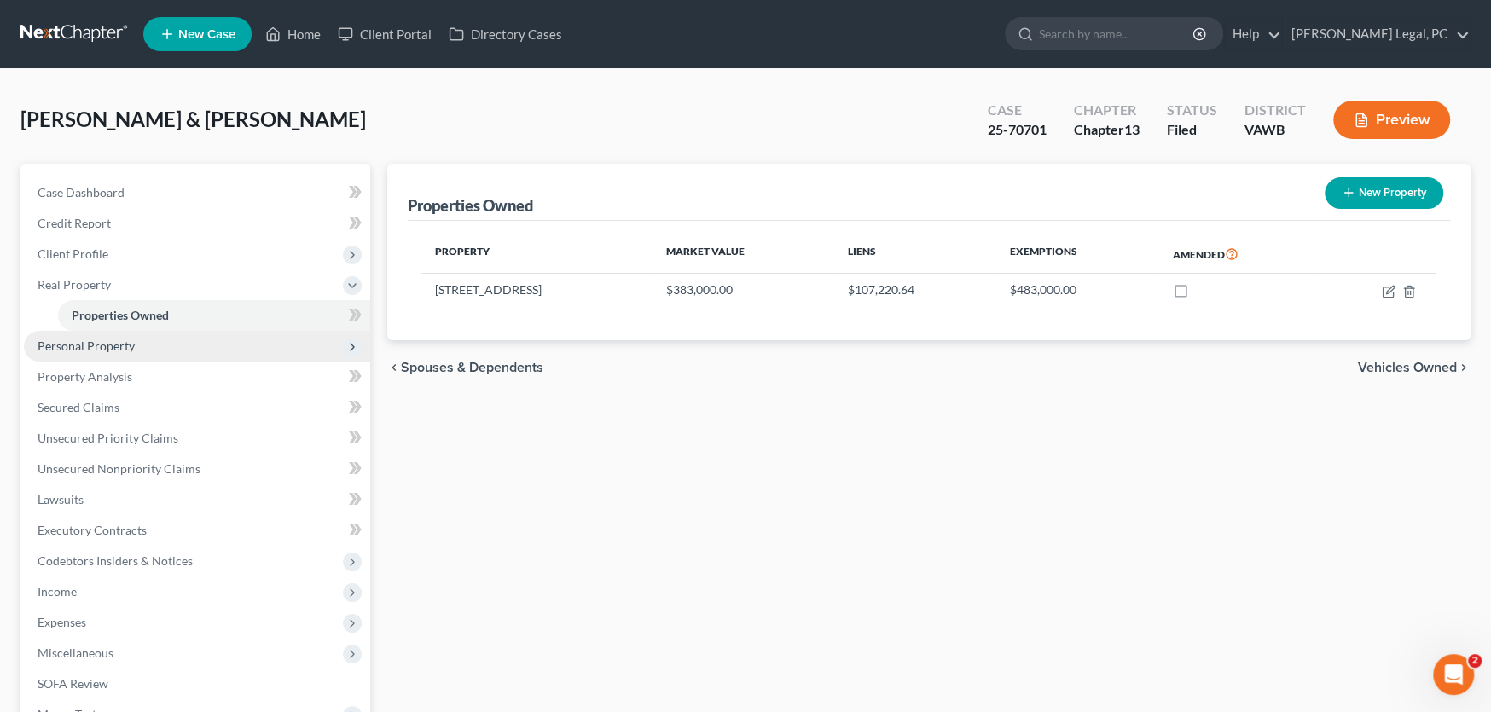
click at [65, 346] on span "Personal Property" at bounding box center [86, 346] width 97 height 14
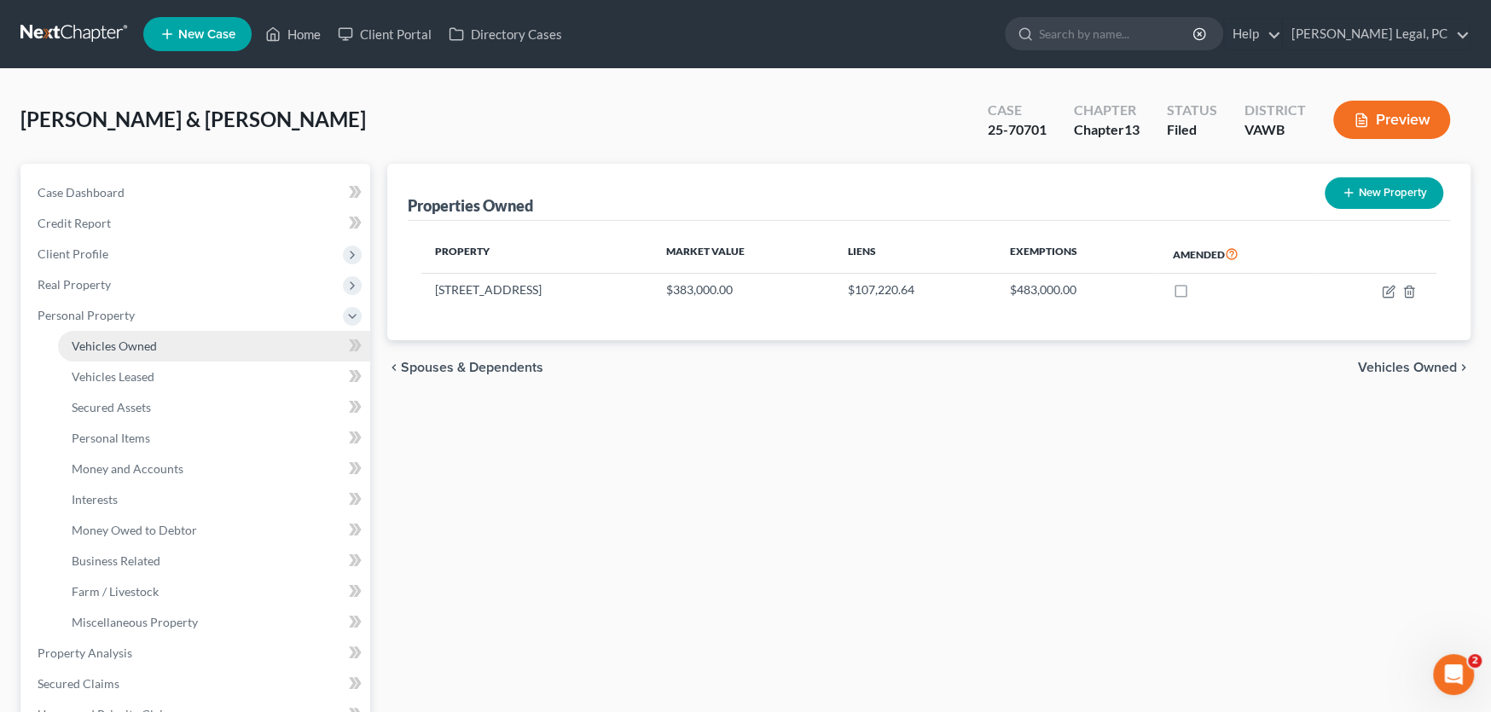
click at [94, 351] on link "Vehicles Owned" at bounding box center [214, 346] width 312 height 31
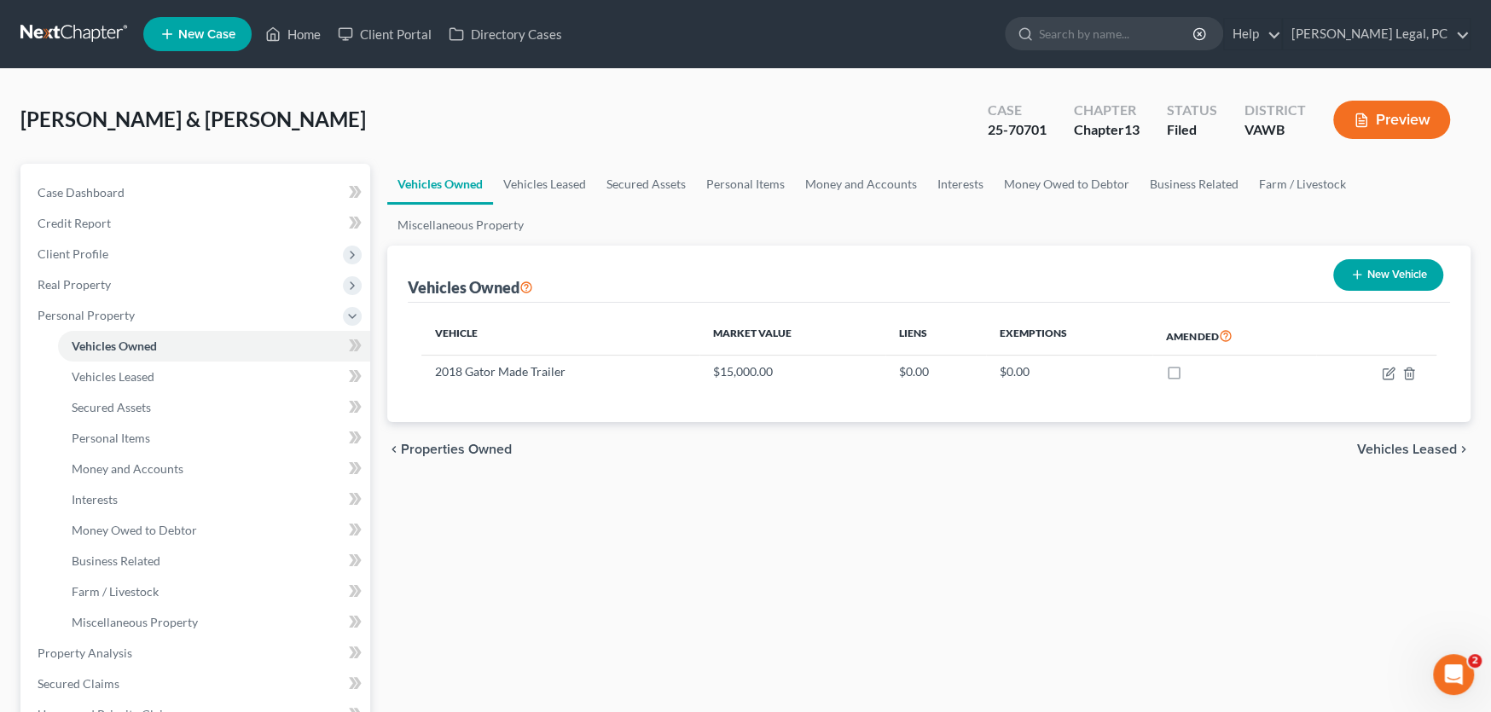
click at [1378, 280] on button "New Vehicle" at bounding box center [1388, 275] width 110 height 32
select select "0"
select select "2"
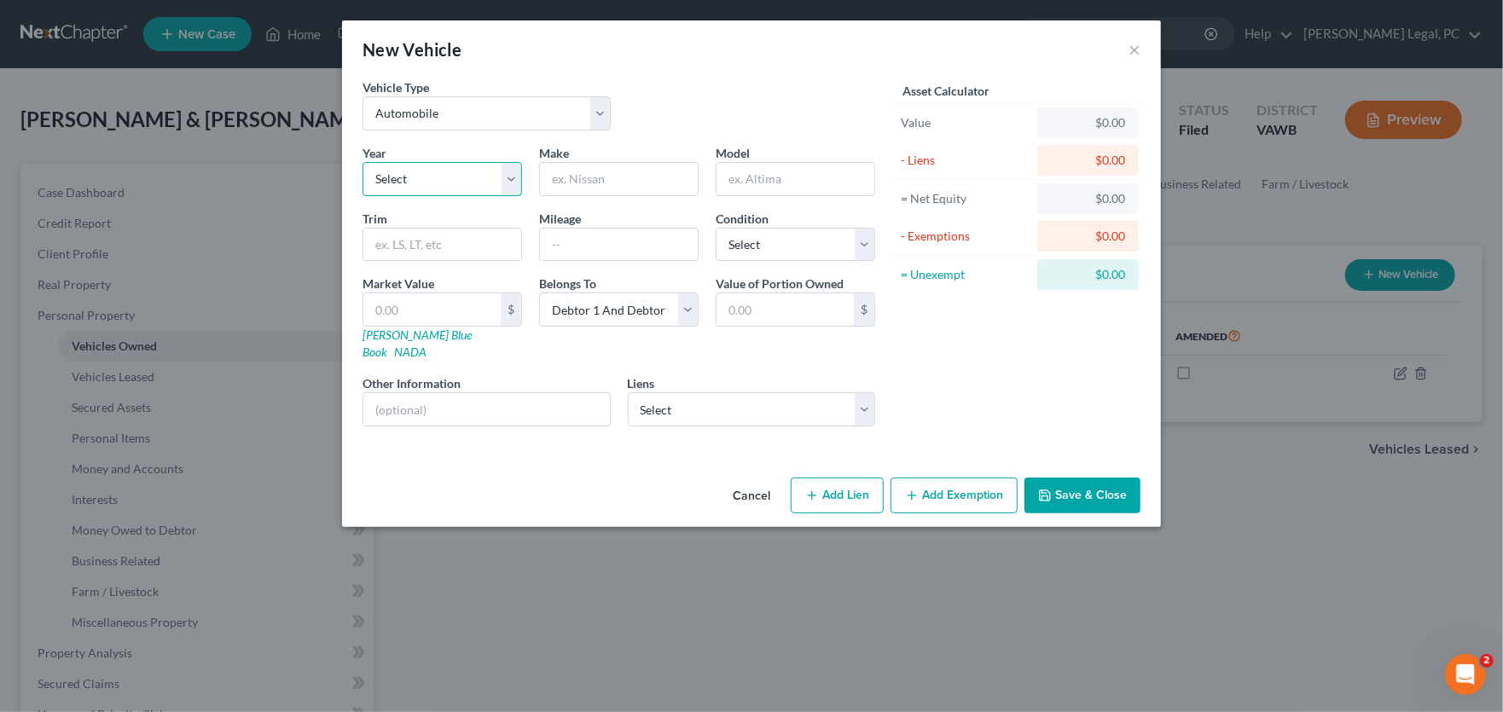
click at [405, 174] on select "Select 2026 2025 2024 2023 2022 2021 2020 2019 2018 2017 2016 2015 2014 2013 20…" at bounding box center [441, 179] width 159 height 34
select select "7"
click at [362, 162] on select "Select 2026 2025 2024 2023 2022 2021 2020 2019 2018 2017 2016 2015 2014 2013 20…" at bounding box center [441, 179] width 159 height 34
click at [603, 187] on input "text" at bounding box center [619, 179] width 158 height 32
type input "Jeep"
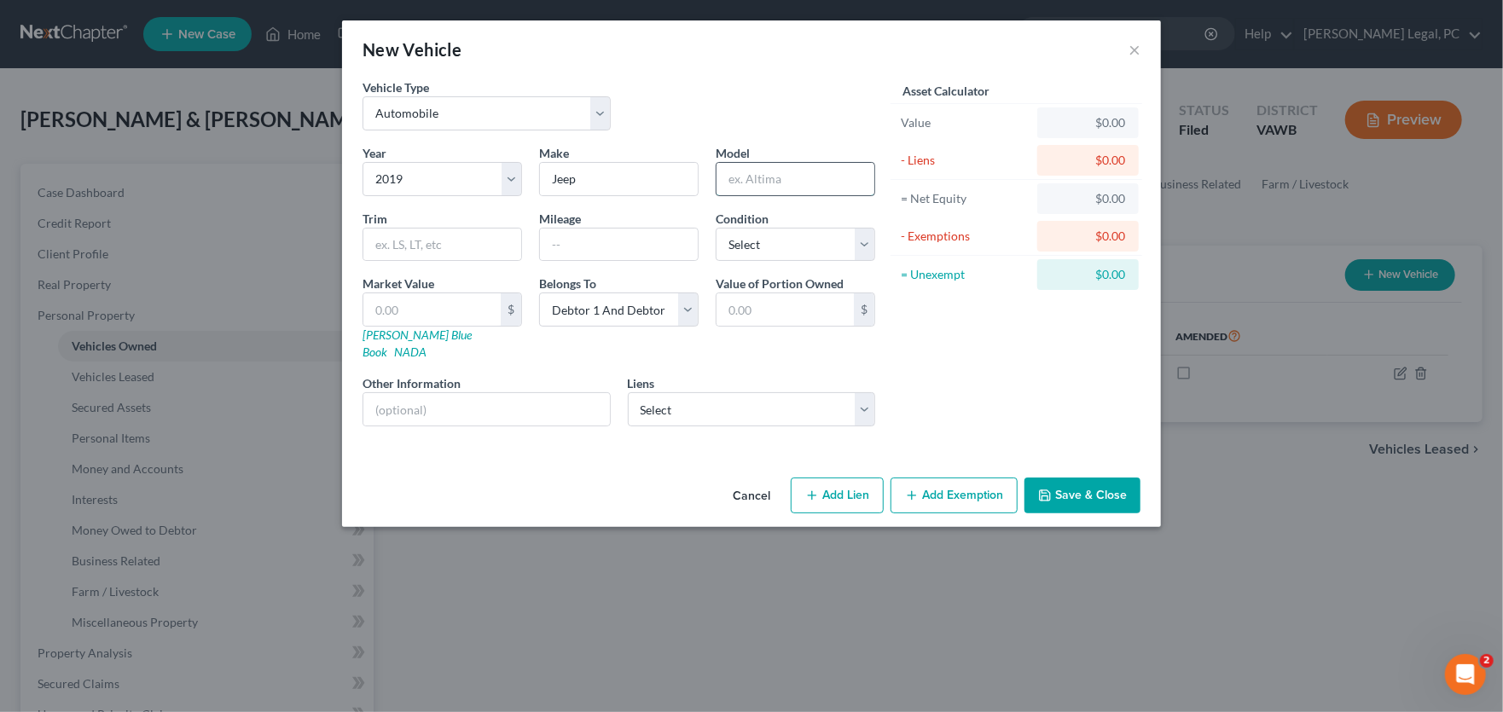
click at [743, 183] on input "text" at bounding box center [795, 179] width 158 height 32
type input "Cherokee"
click at [777, 238] on select "Select Excellent Very Good Good Fair Poor" at bounding box center [794, 245] width 159 height 34
select select "2"
click at [715, 228] on select "Select Excellent Very Good Good Fair Poor" at bounding box center [794, 245] width 159 height 34
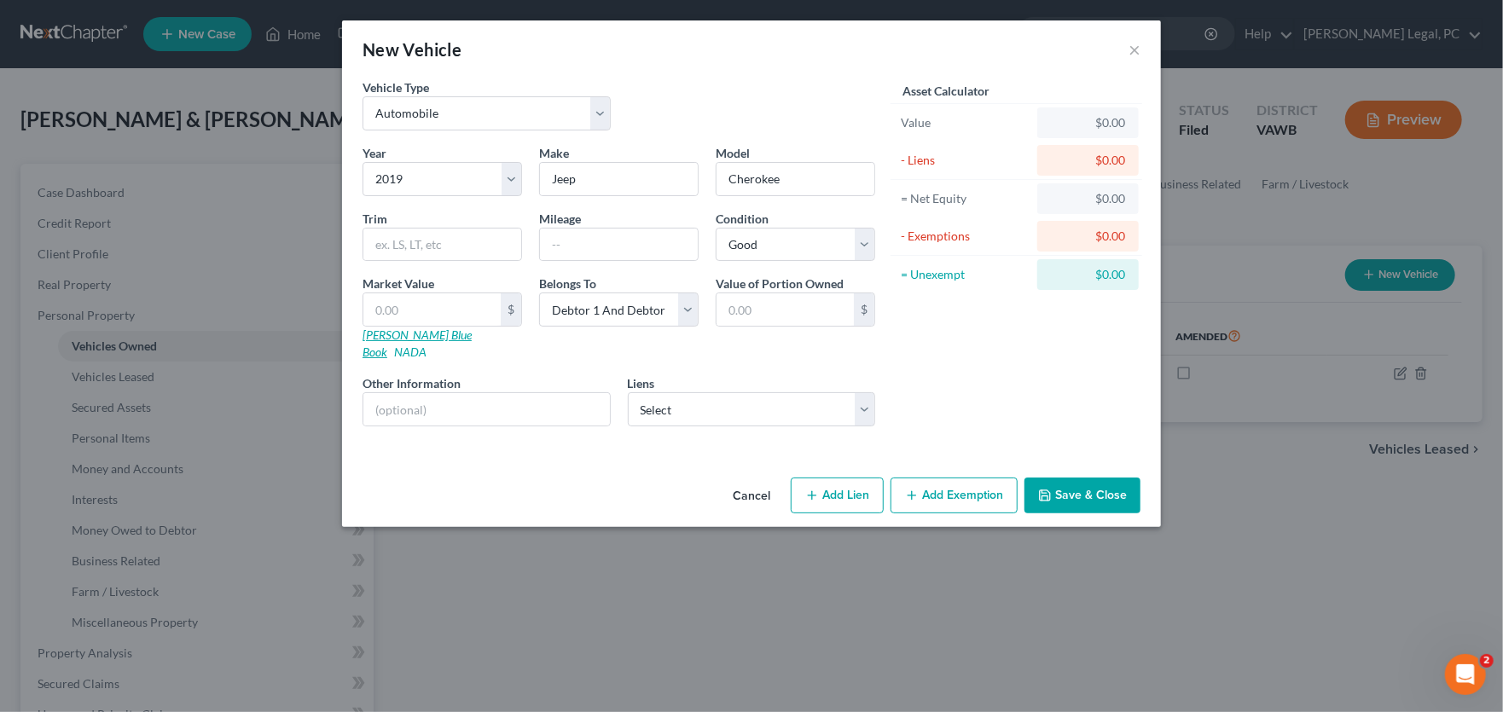
click at [386, 334] on link "Kelly Blue Book" at bounding box center [416, 343] width 109 height 32
click at [593, 248] on input "text" at bounding box center [619, 245] width 158 height 32
type input "70000"
click at [440, 305] on input "text" at bounding box center [431, 309] width 137 height 32
type input "1"
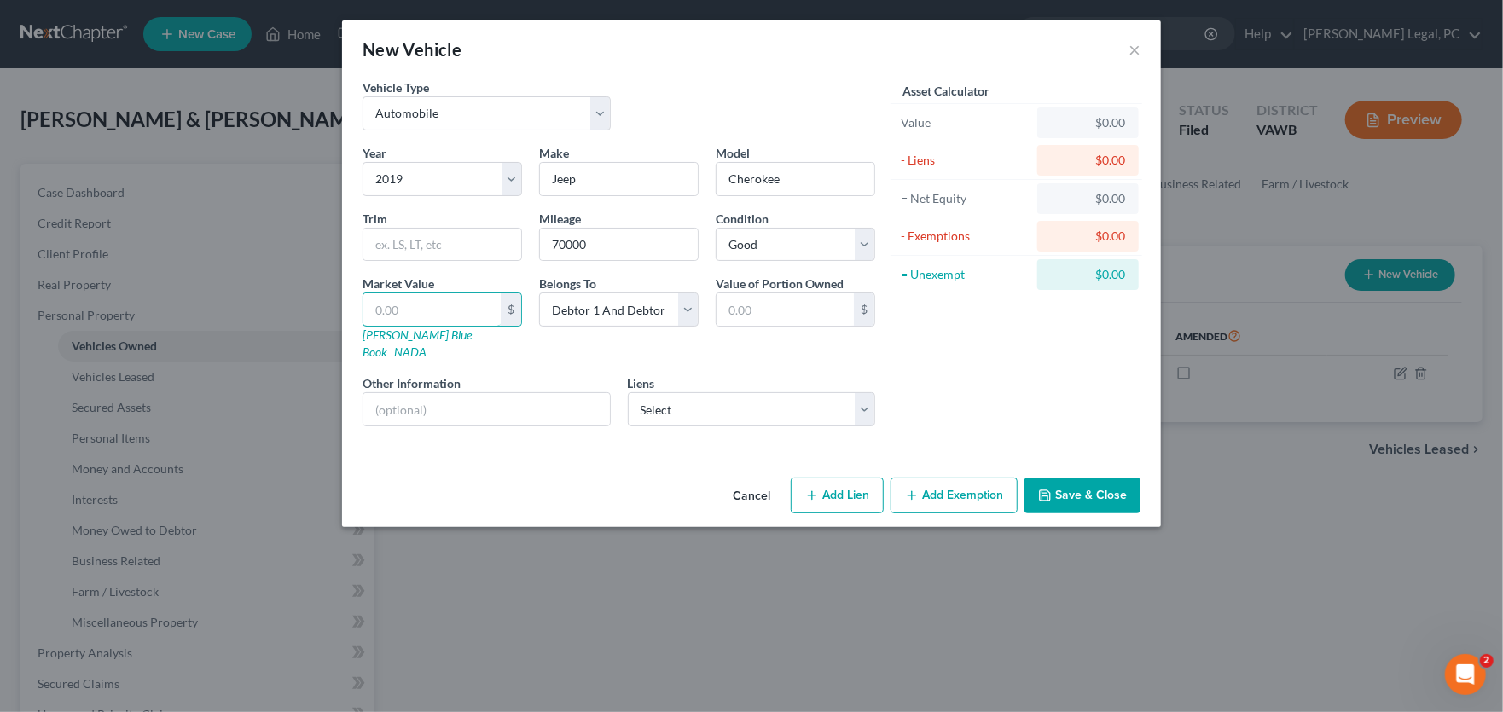
type input "1.00"
type input "13"
type input "13.00"
type input "137"
type input "137.00"
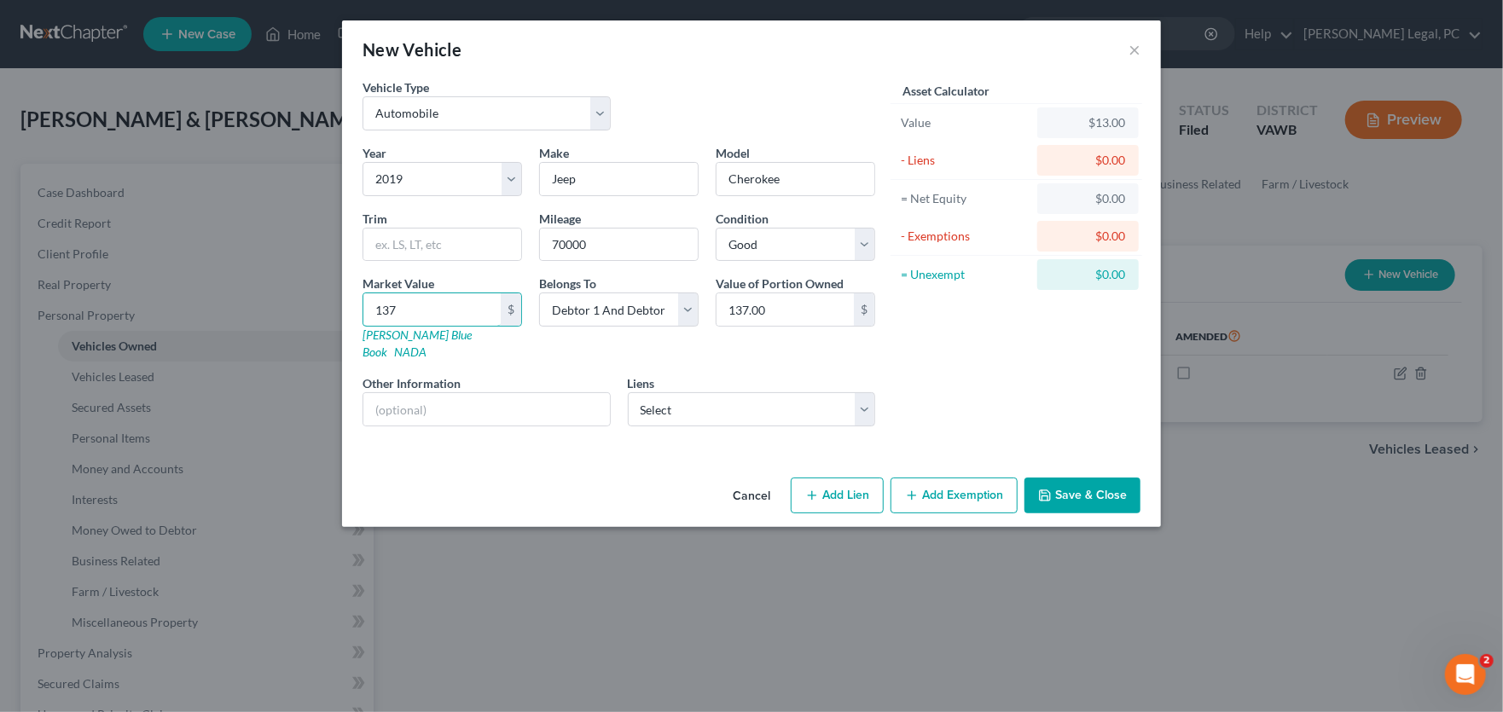
type input "1370"
type input "1,370.00"
type input "1,3700"
type input "13,700.00"
type input "13,700"
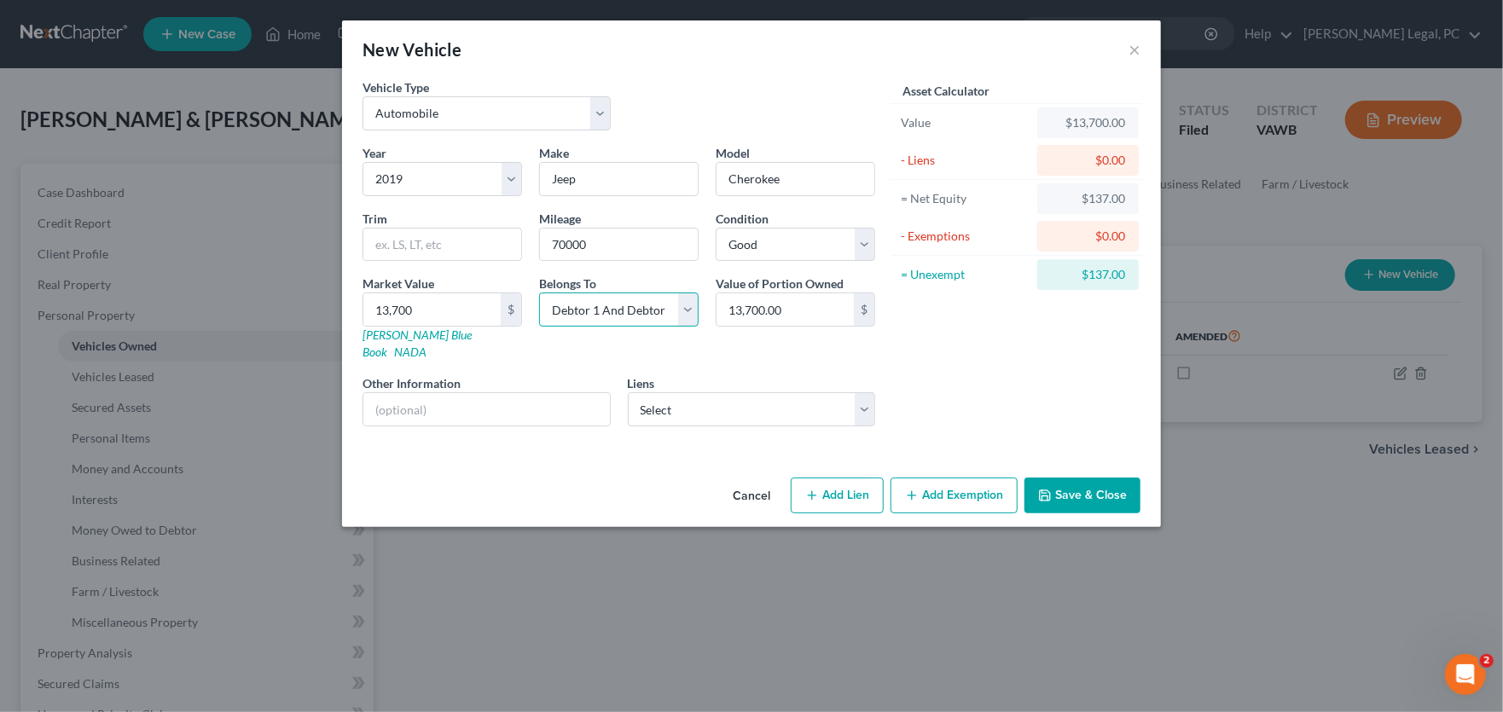
click at [639, 308] on select "Select Debtor 1 Only Debtor 2 Only Debtor 1 And Debtor 2 Only At Least One Of T…" at bounding box center [618, 309] width 159 height 34
select select "0"
click at [539, 292] on select "Select Debtor 1 Only Debtor 2 Only Debtor 1 And Debtor 2 Only At Least One Of T…" at bounding box center [618, 309] width 159 height 34
click at [1051, 489] on icon "button" at bounding box center [1045, 496] width 14 height 14
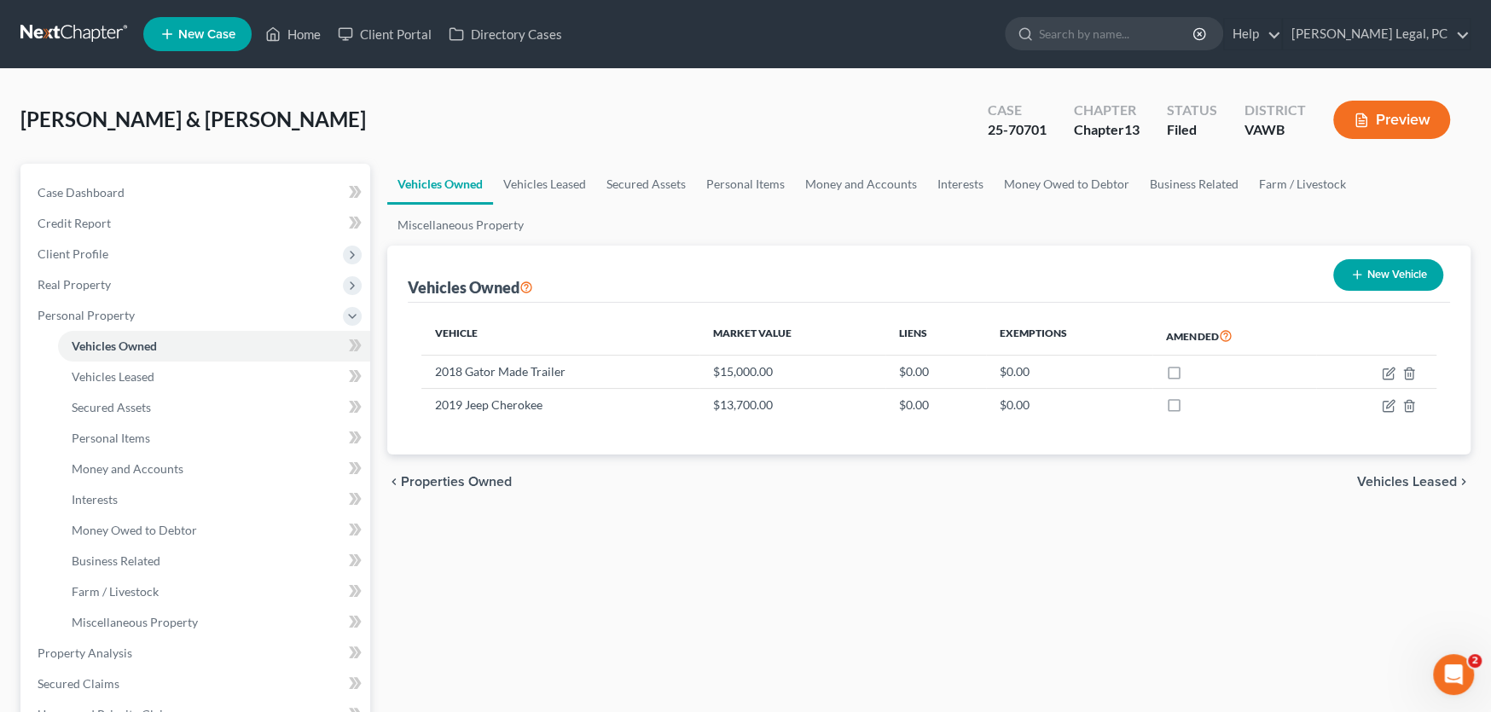
click at [1390, 277] on button "New Vehicle" at bounding box center [1388, 275] width 110 height 32
select select "0"
select select "2"
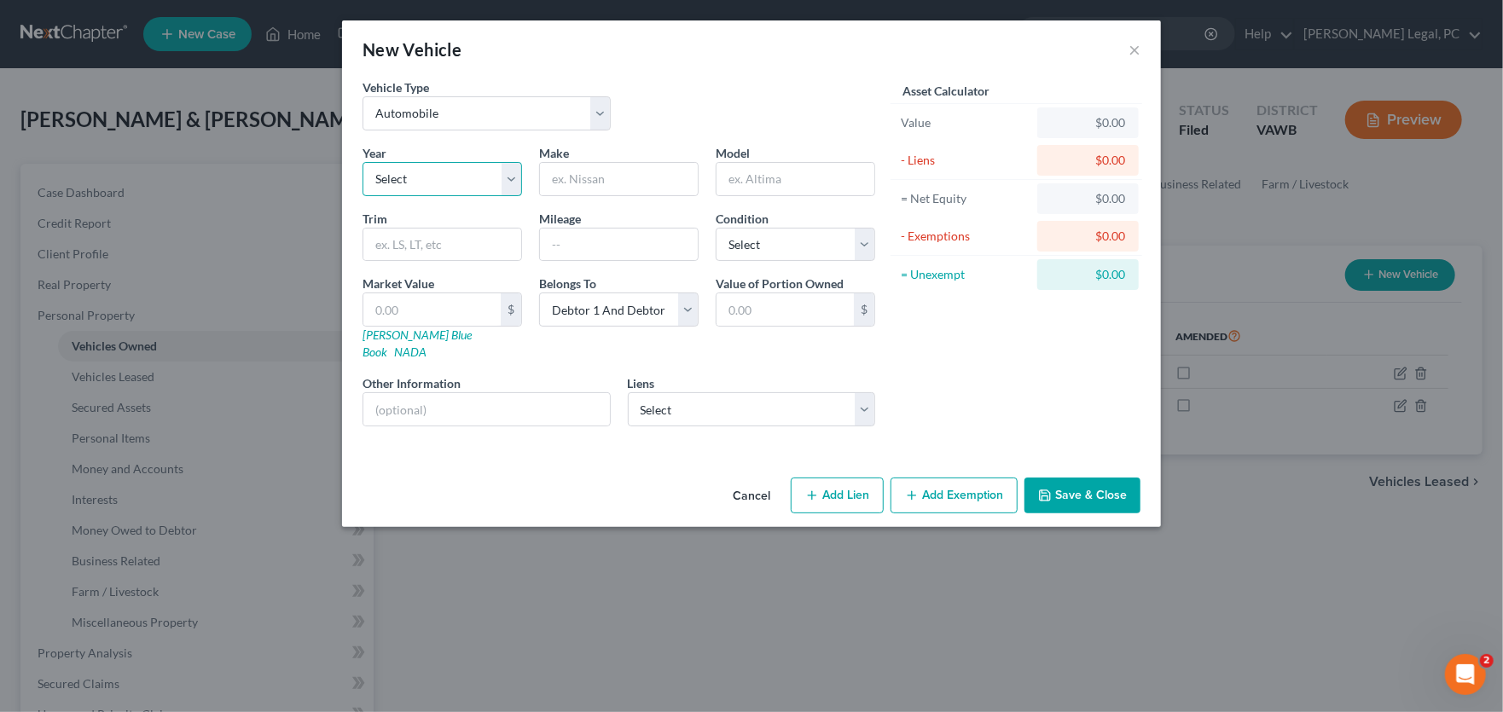
click at [433, 190] on select "Select 2026 2025 2024 2023 2022 2021 2020 2019 2018 2017 2016 2015 2014 2013 20…" at bounding box center [441, 179] width 159 height 34
select select "20"
click at [362, 162] on select "Select 2026 2025 2024 2023 2022 2021 2020 2019 2018 2017 2016 2015 2014 2013 20…" at bounding box center [441, 179] width 159 height 34
click at [586, 175] on input "text" at bounding box center [619, 179] width 158 height 32
type input "Dodge"
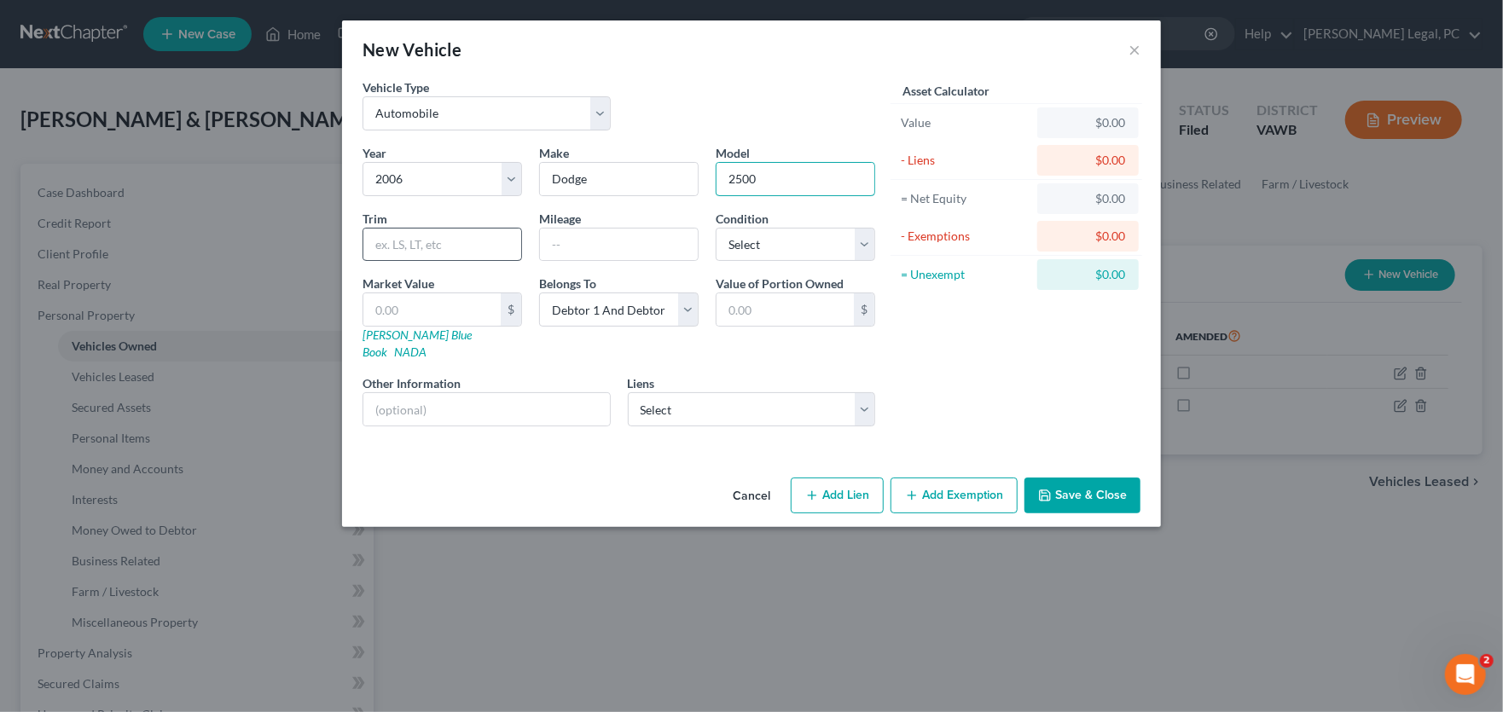
type input "2500"
click at [450, 250] on input "text" at bounding box center [442, 245] width 158 height 32
click at [385, 335] on link "Kelly Blue Book" at bounding box center [416, 343] width 109 height 32
click at [431, 250] on input "text" at bounding box center [442, 245] width 158 height 32
click at [442, 308] on input "text" at bounding box center [431, 309] width 137 height 32
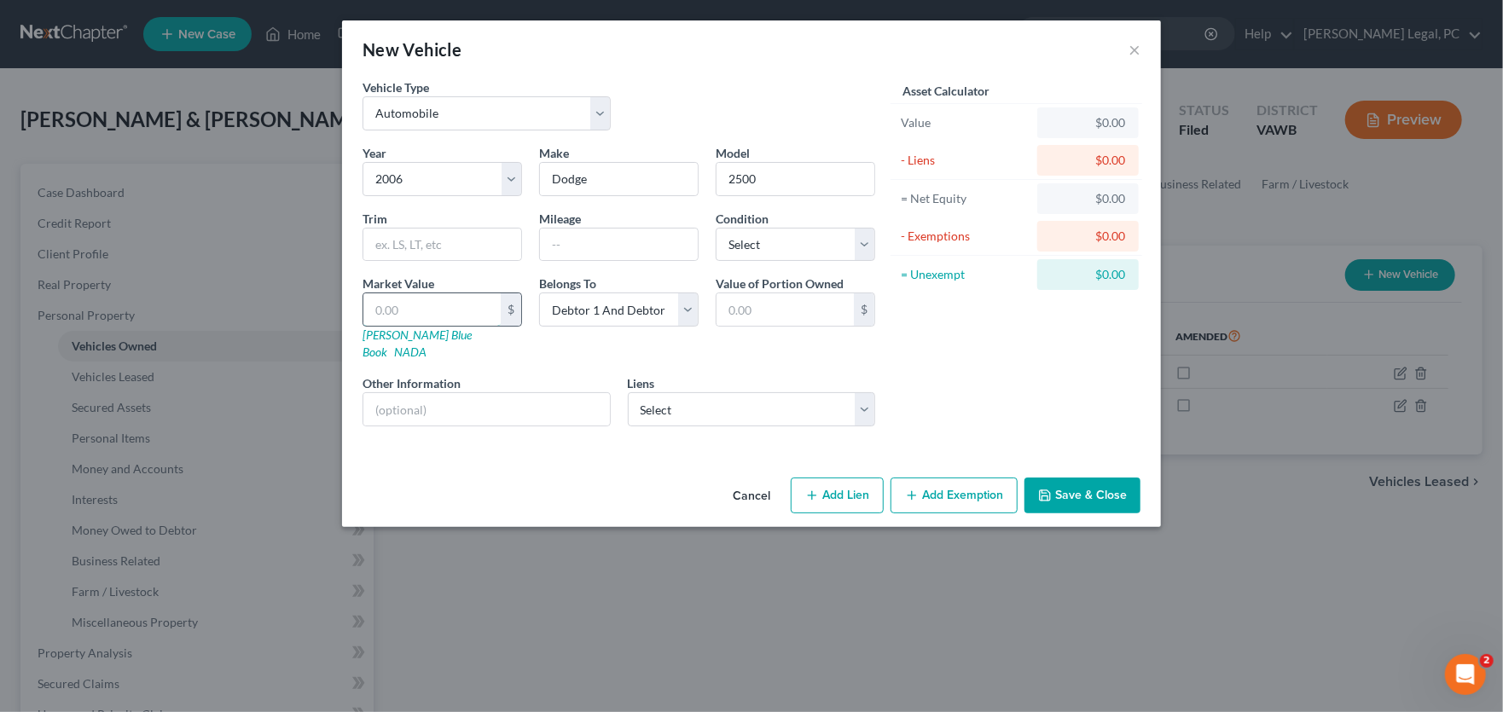
type input "2"
type input "2.00"
type input "21"
type input "21.00"
type input "210"
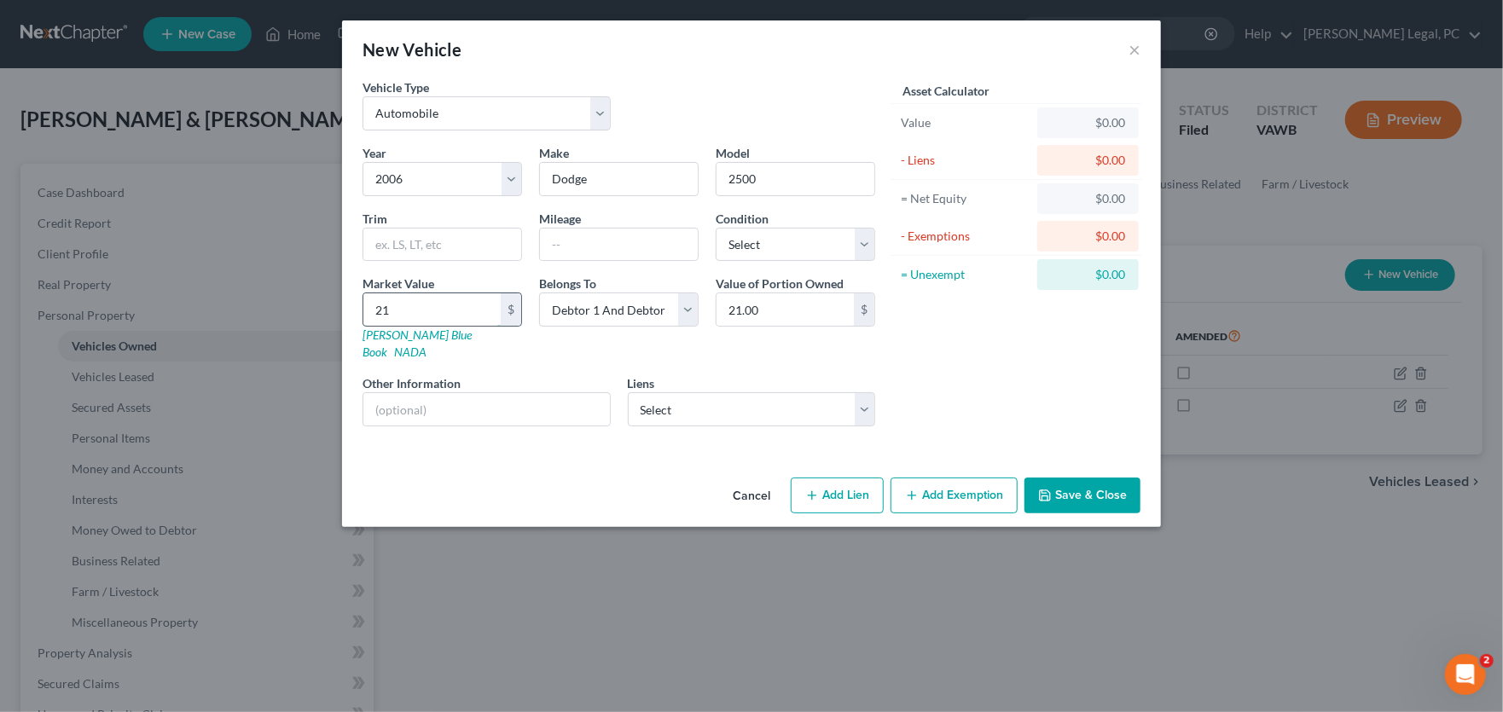
type input "210.00"
type input "2100"
type input "2,100.00"
type input "2,1000"
type input "21,000.00"
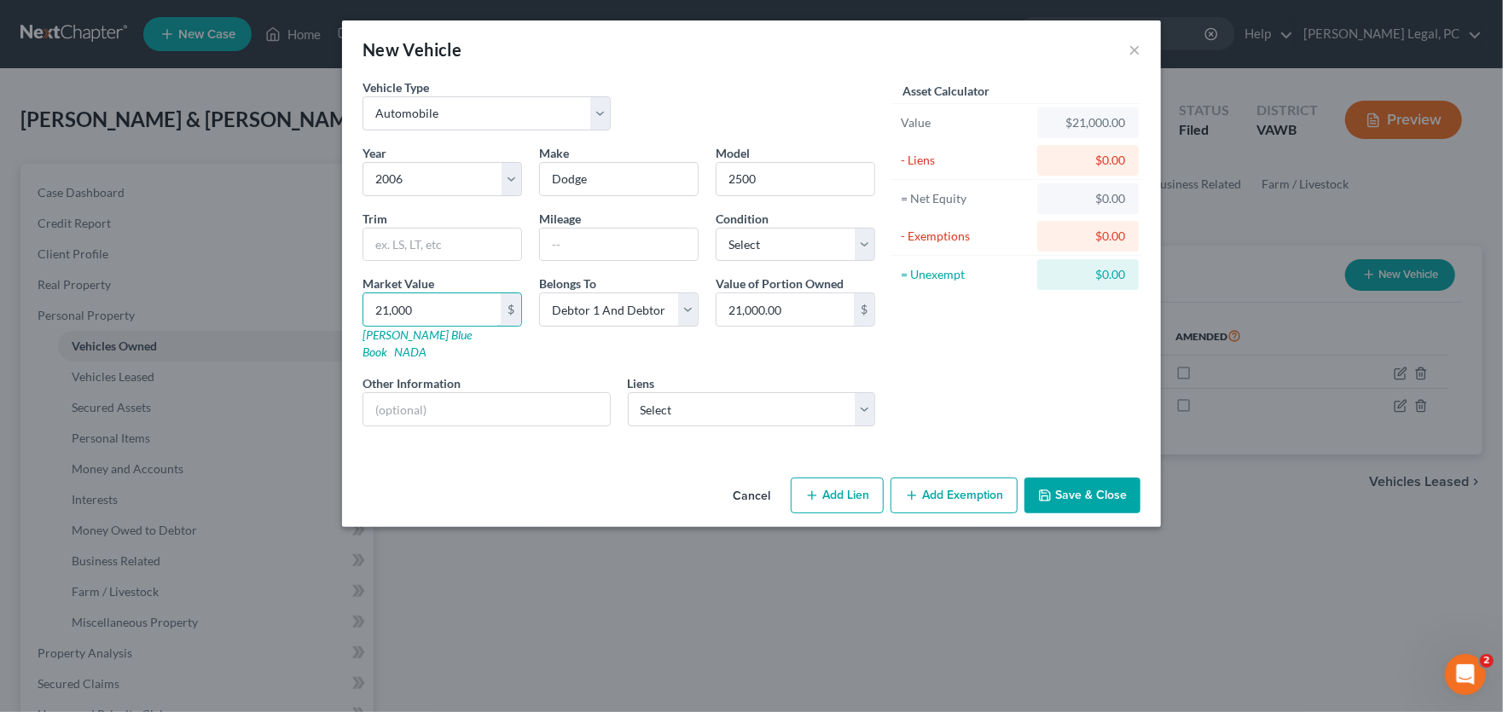
type input "21,000"
click at [450, 242] on input "text" at bounding box center [442, 245] width 158 height 32
type input "D"
type input "Diesel"
click at [566, 240] on input "text" at bounding box center [619, 245] width 158 height 32
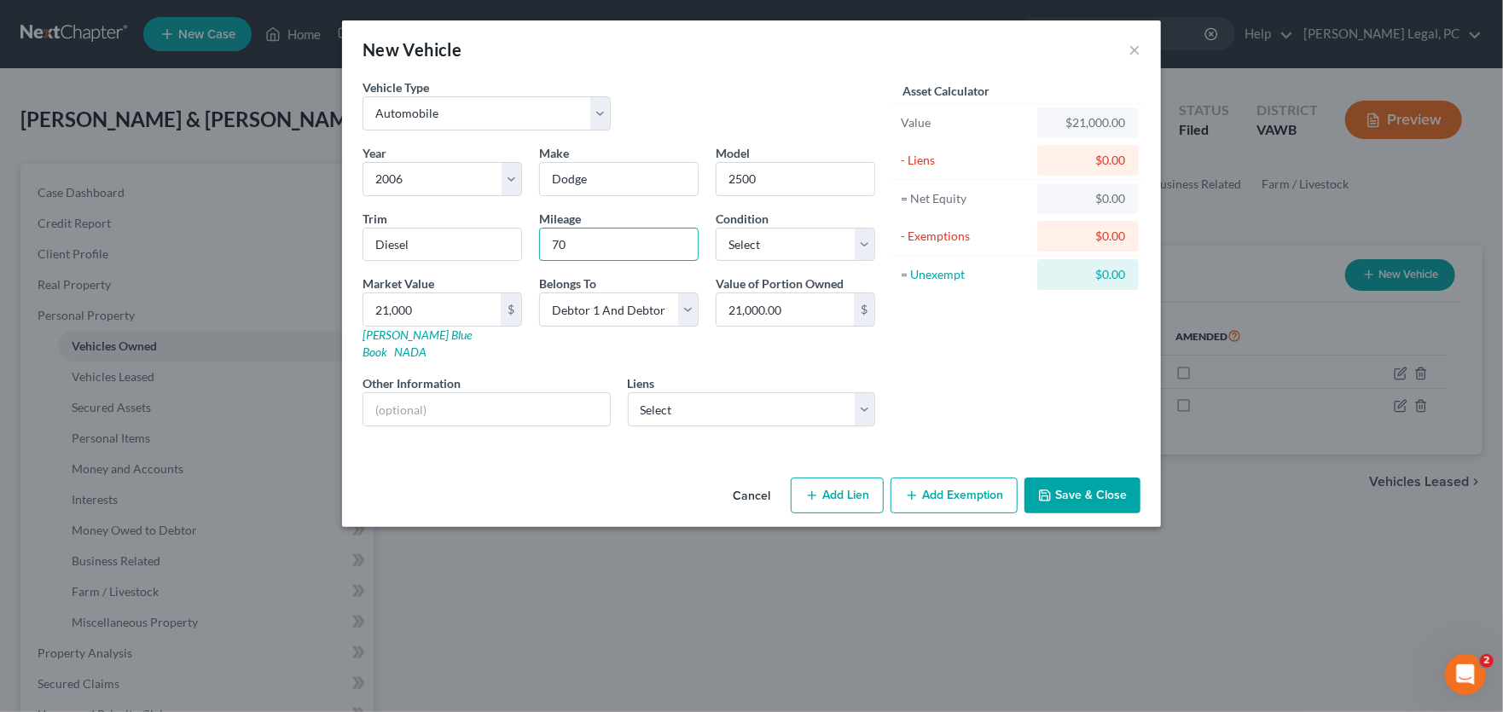
type input "7"
click at [592, 241] on input "text" at bounding box center [619, 245] width 158 height 32
type input "60000"
click at [779, 246] on select "Select Excellent Very Good Good Fair Poor" at bounding box center [794, 245] width 159 height 34
select select "2"
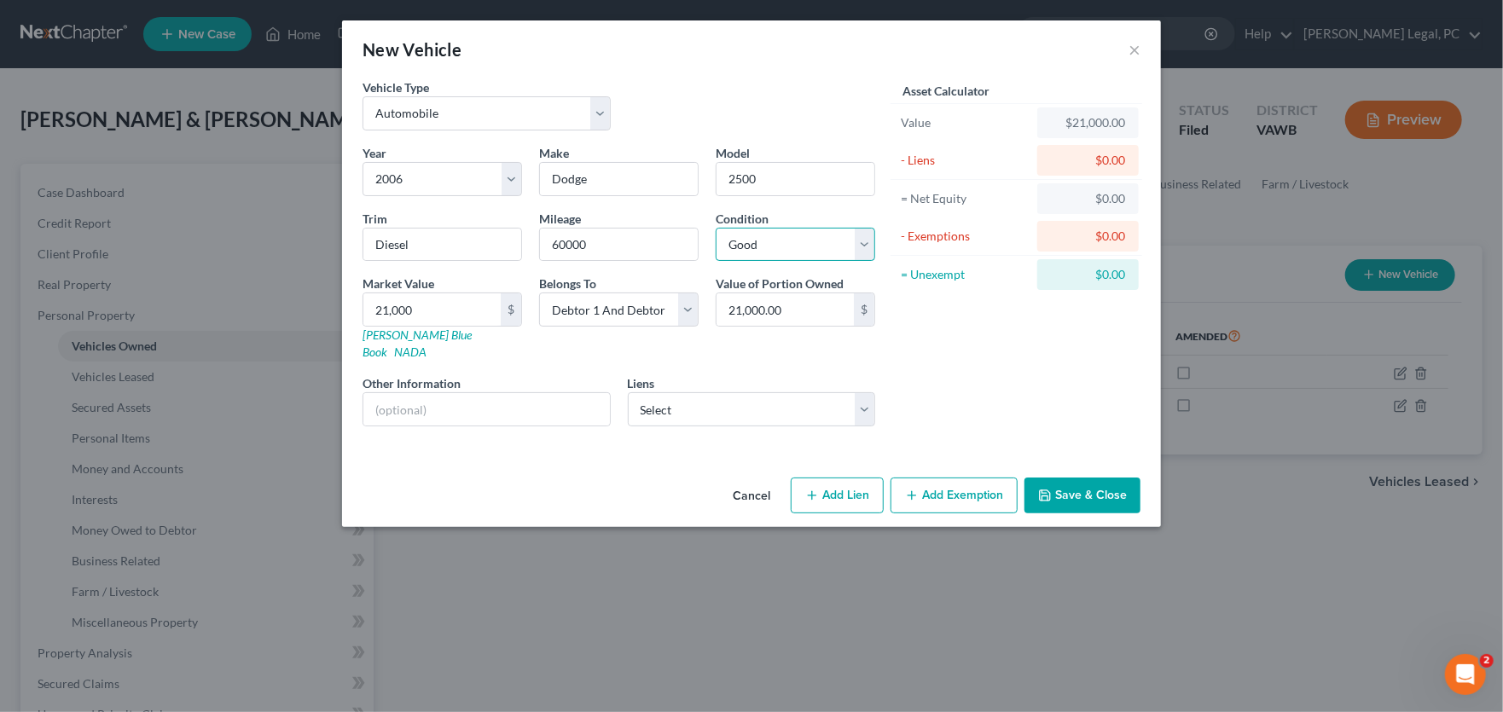
click at [715, 228] on select "Select Excellent Very Good Good Fair Poor" at bounding box center [794, 245] width 159 height 34
click at [1076, 478] on button "Save & Close" at bounding box center [1082, 496] width 116 height 36
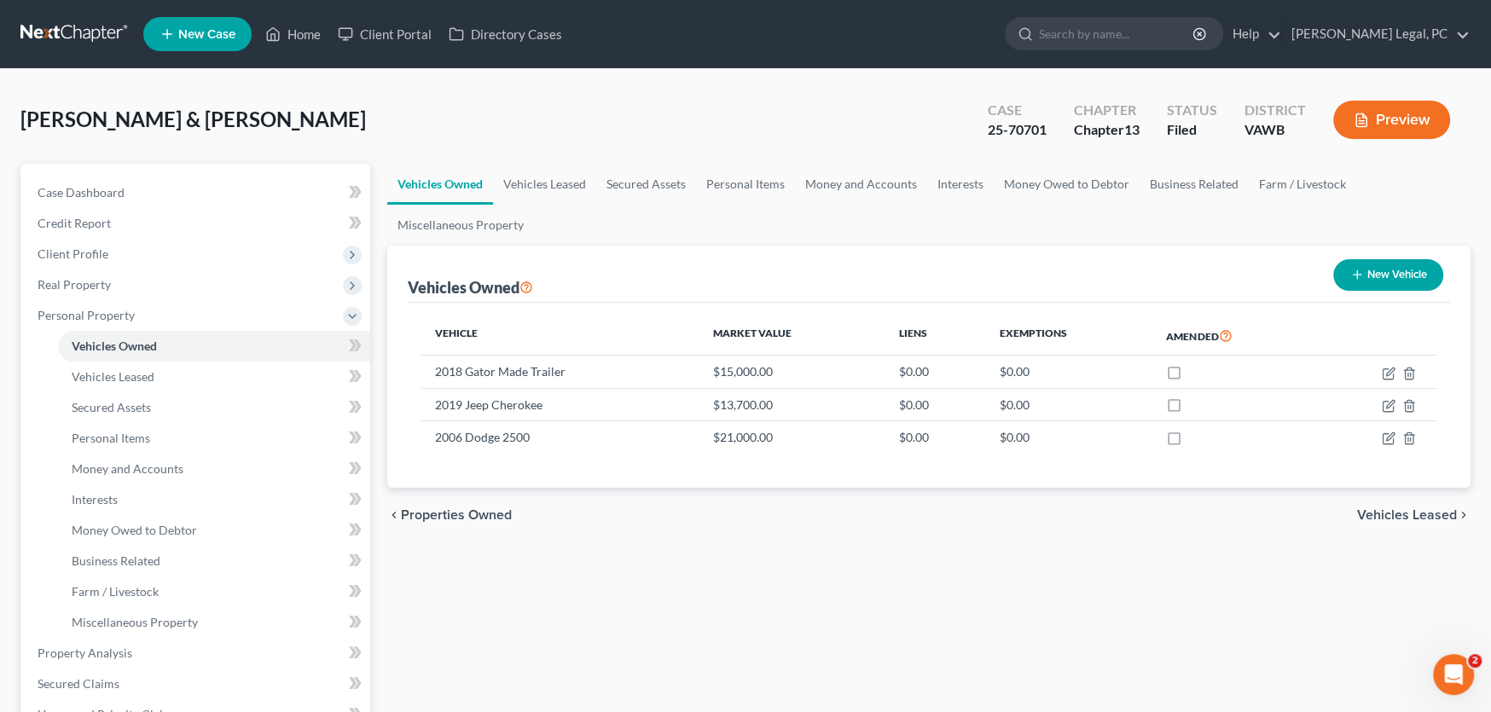
click at [1375, 263] on button "New Vehicle" at bounding box center [1388, 275] width 110 height 32
select select "0"
select select "2"
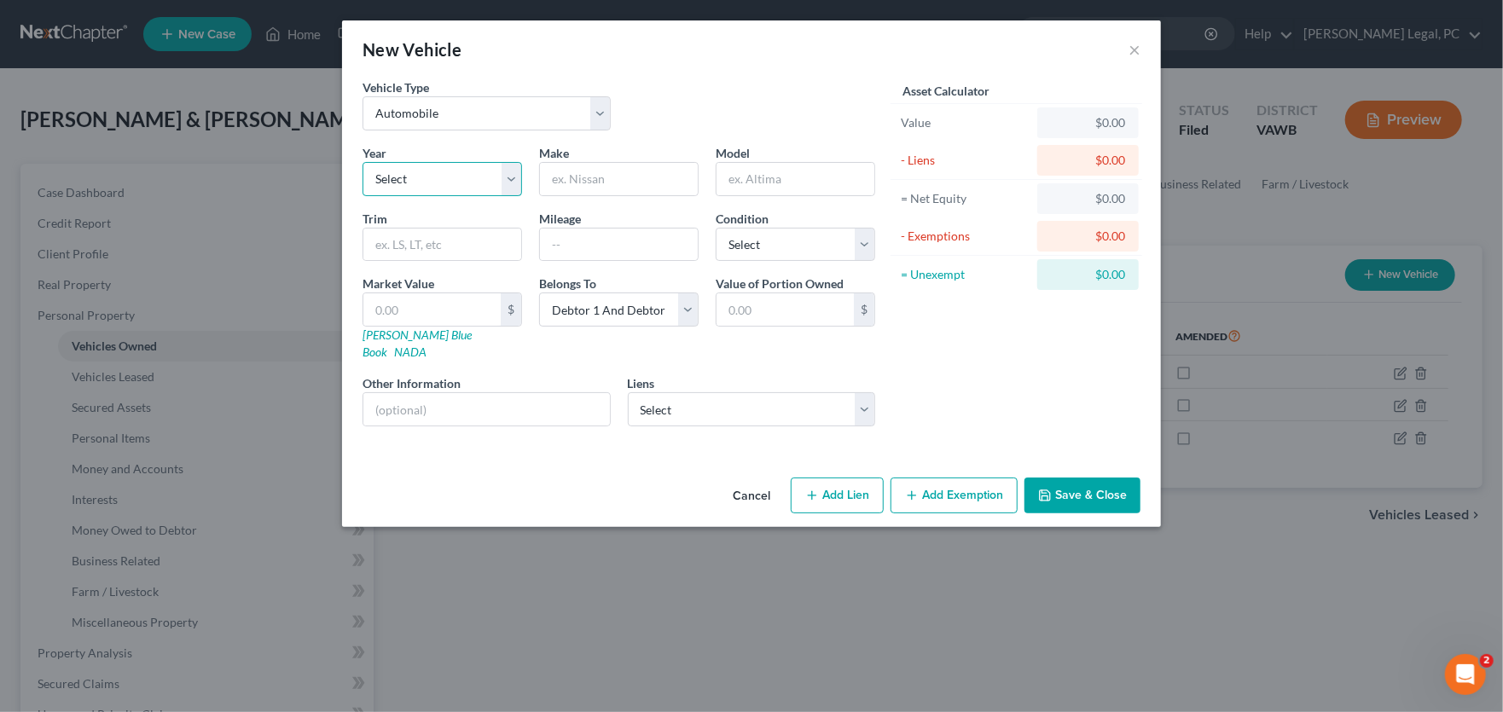
click at [412, 177] on select "Select 2026 2025 2024 2023 2022 2021 2020 2019 2018 2017 2016 2015 2014 2013 20…" at bounding box center [441, 179] width 159 height 34
select select "21"
click at [362, 162] on select "Select 2026 2025 2024 2023 2022 2021 2020 2019 2018 2017 2016 2015 2014 2013 20…" at bounding box center [441, 179] width 159 height 34
click at [577, 181] on input "text" at bounding box center [619, 179] width 158 height 32
type input "0"
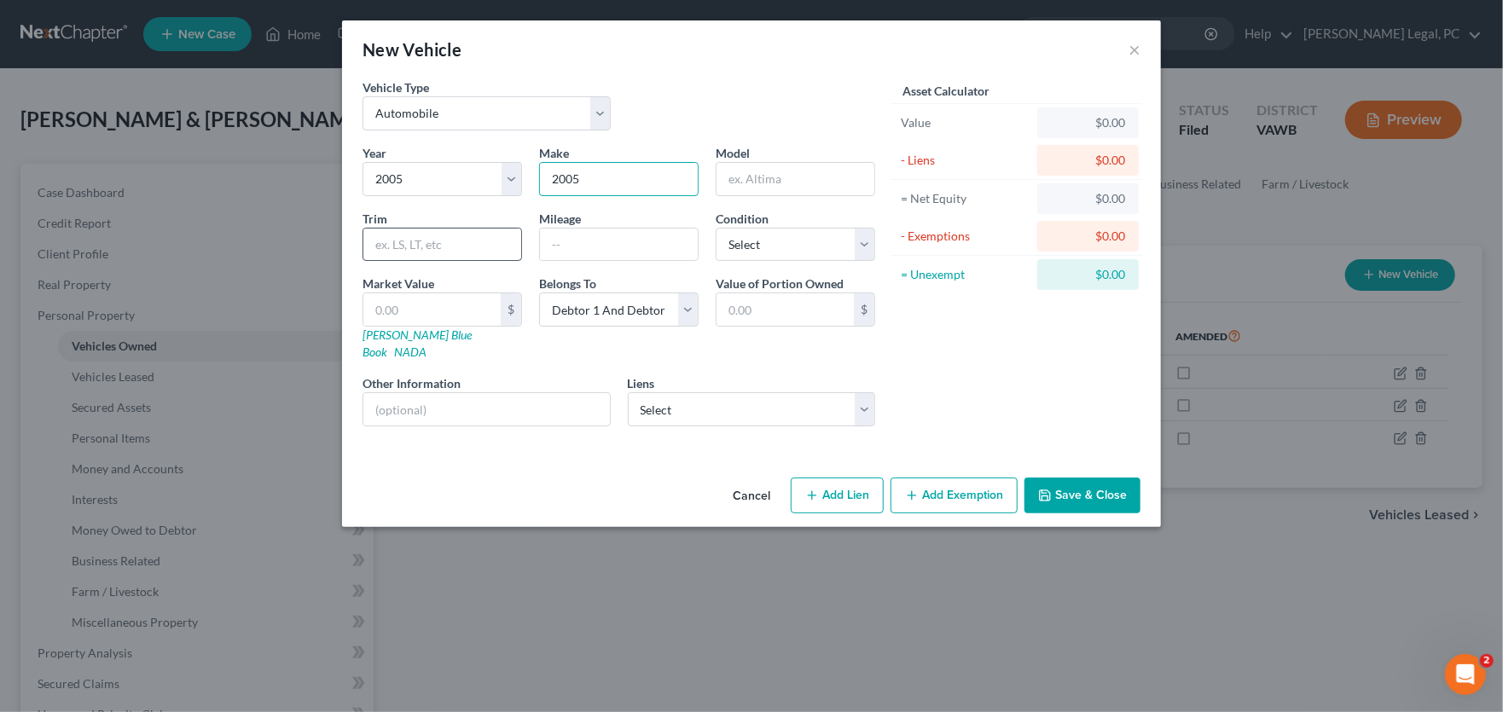
type input "2005"
click at [404, 240] on input "text" at bounding box center [442, 245] width 158 height 32
type input "20000"
click at [749, 246] on select "Select Excellent Very Good Good Fair Poor" at bounding box center [794, 245] width 159 height 34
select select "3"
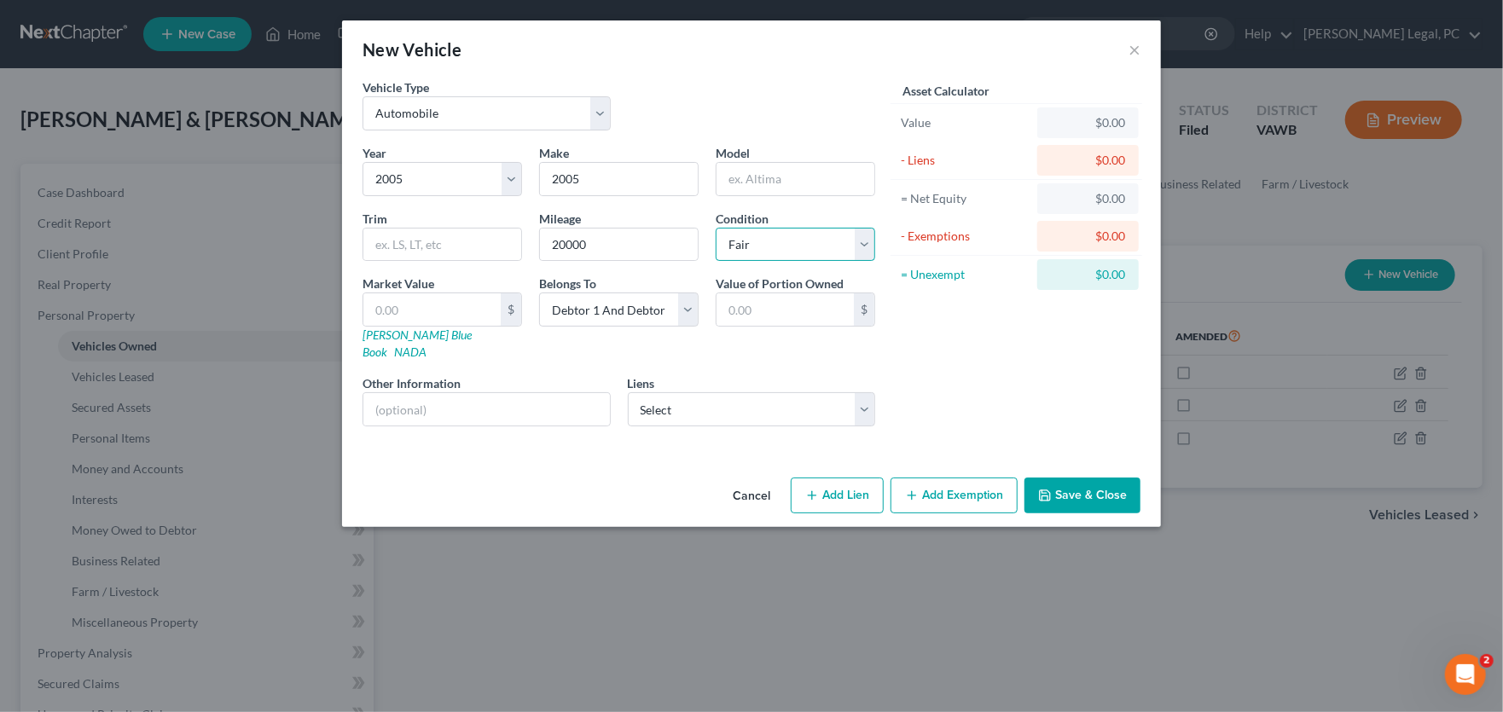
click at [715, 228] on select "Select Excellent Very Good Good Fair Poor" at bounding box center [794, 245] width 159 height 34
click at [597, 314] on select "Select Debtor 1 Only Debtor 2 Only Debtor 1 And Debtor 2 Only At Least One Of T…" at bounding box center [618, 309] width 159 height 34
select select "0"
click at [539, 292] on select "Select Debtor 1 Only Debtor 2 Only Debtor 1 And Debtor 2 Only At Least One Of T…" at bounding box center [618, 309] width 159 height 34
click at [1073, 478] on button "Save & Close" at bounding box center [1082, 496] width 116 height 36
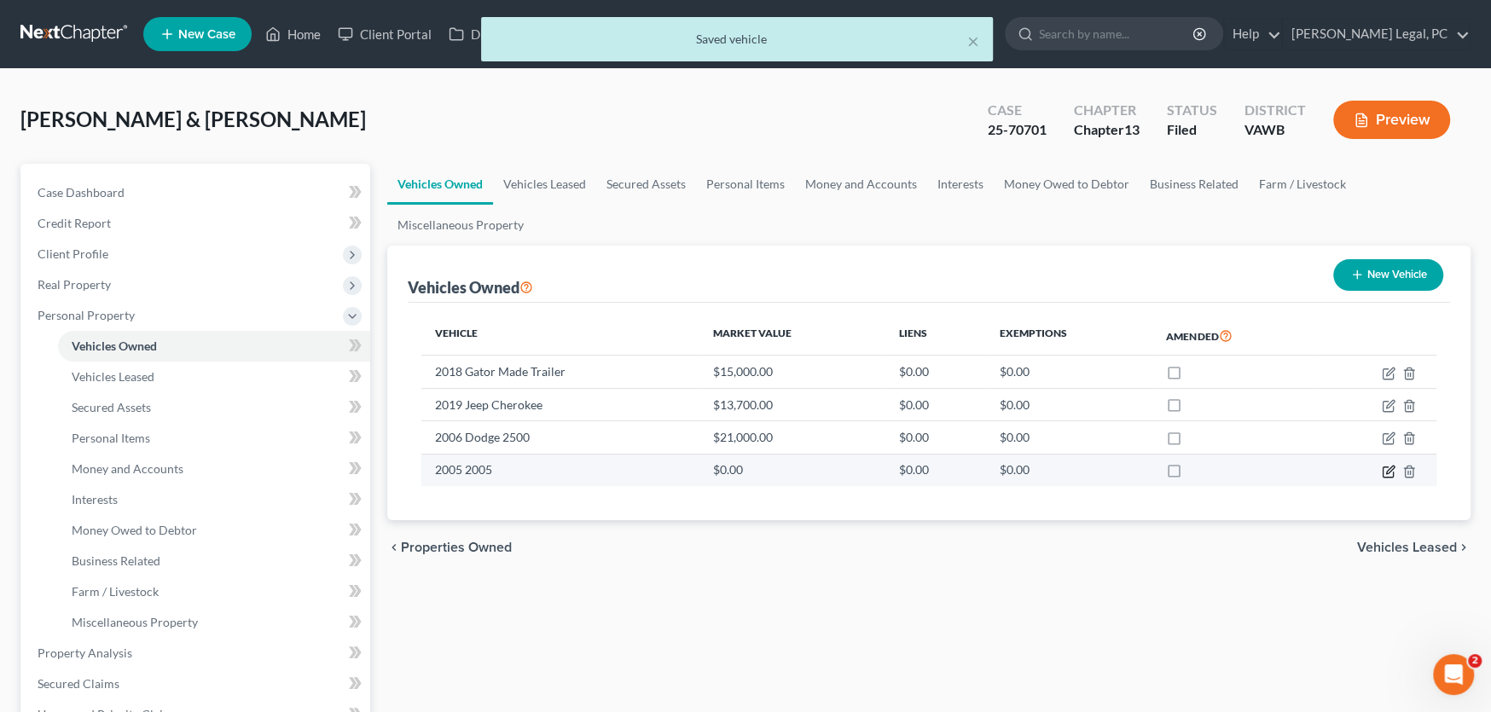
click at [1381, 475] on icon "button" at bounding box center [1388, 472] width 14 height 14
select select "0"
select select "21"
select select "3"
select select "0"
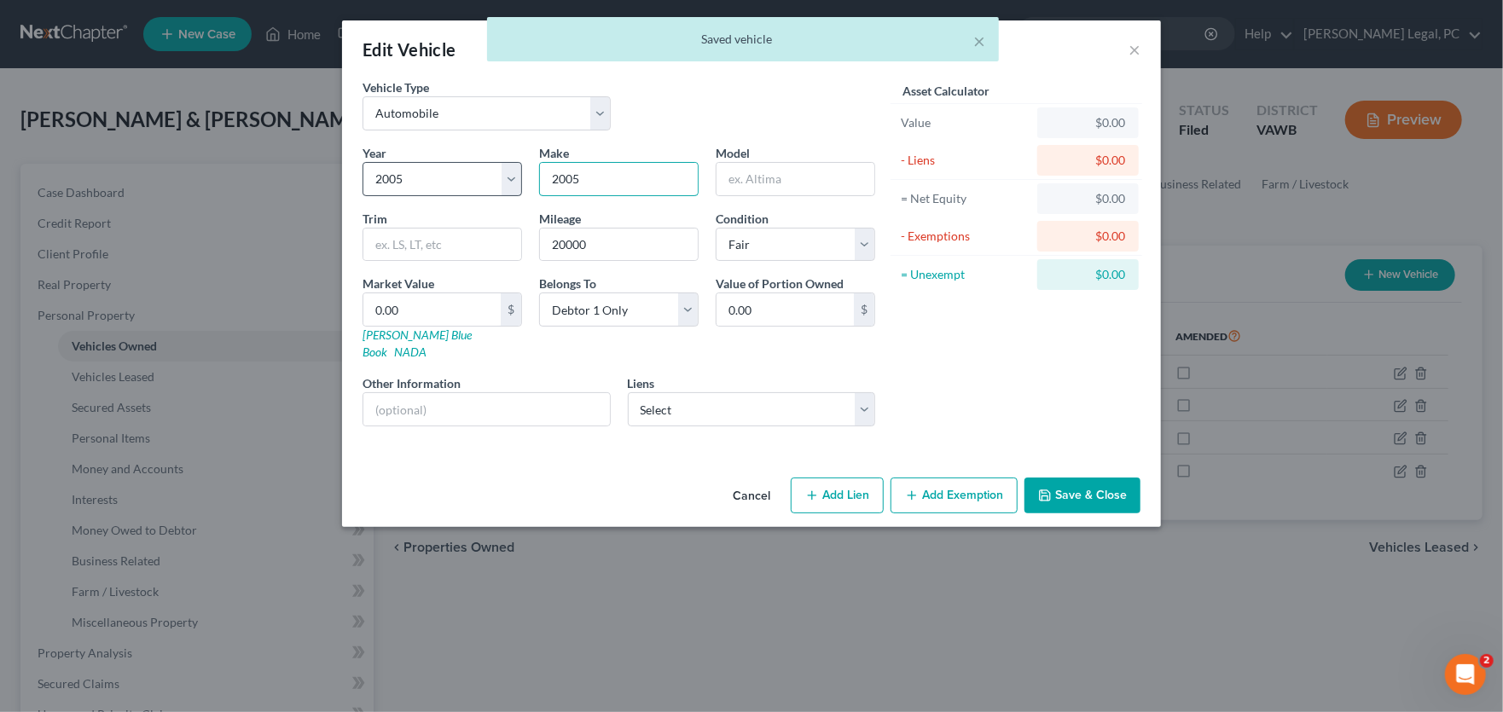
drag, startPoint x: 600, startPoint y: 171, endPoint x: 519, endPoint y: 171, distance: 81.0
click at [519, 171] on div "Year Select 2026 2025 2024 2023 2022 2021 2020 2019 2018 2017 2016 2015 2014 20…" at bounding box center [619, 292] width 530 height 296
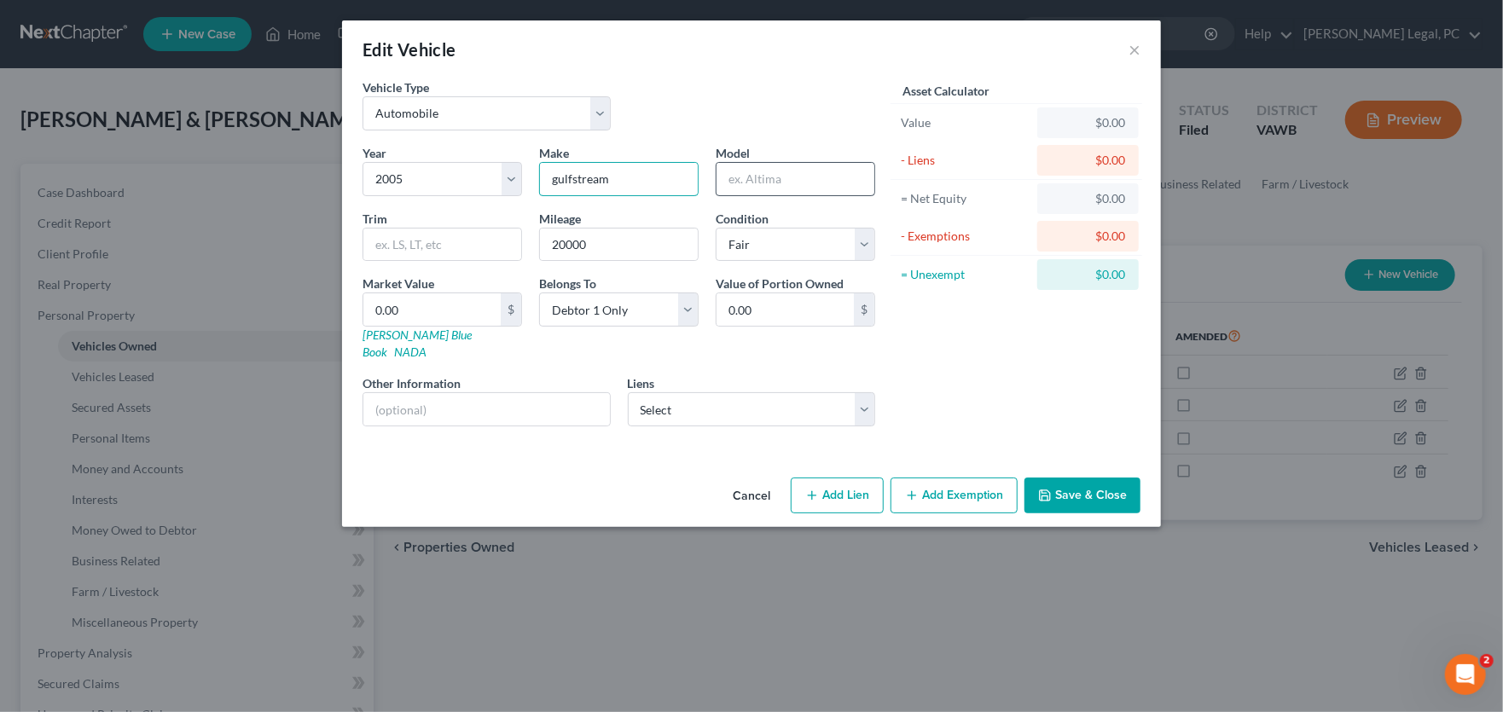
type input "gulfstream"
type input "Motorhome"
click at [515, 112] on select "Select Automobile Truck Trailer Watercraft Aircraft Motor Home Atv Other Vehicle" at bounding box center [486, 113] width 248 height 34
select select "5"
click at [362, 96] on select "Select Automobile Truck Trailer Watercraft Aircraft Motor Home Atv Other Vehicle" at bounding box center [486, 113] width 248 height 34
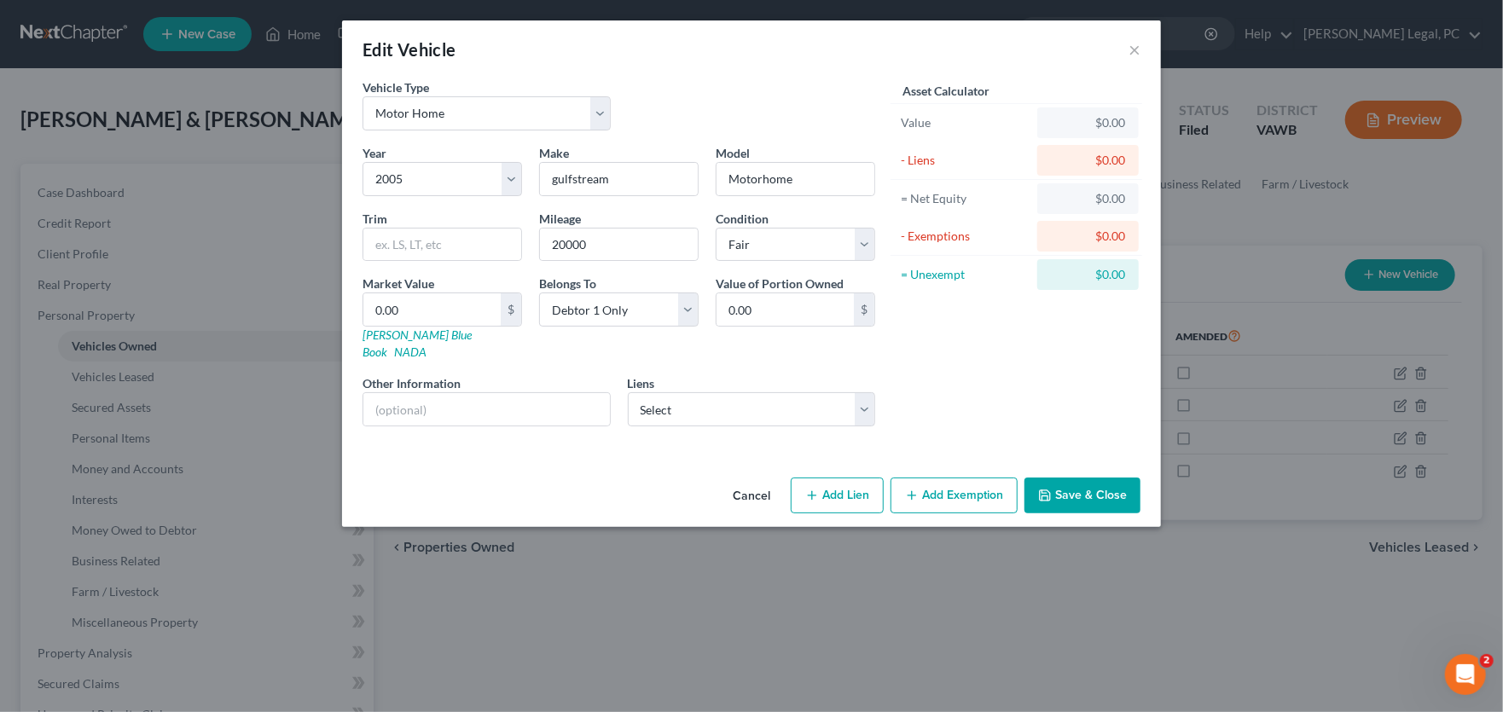
click at [1093, 478] on button "Save & Close" at bounding box center [1082, 496] width 116 height 36
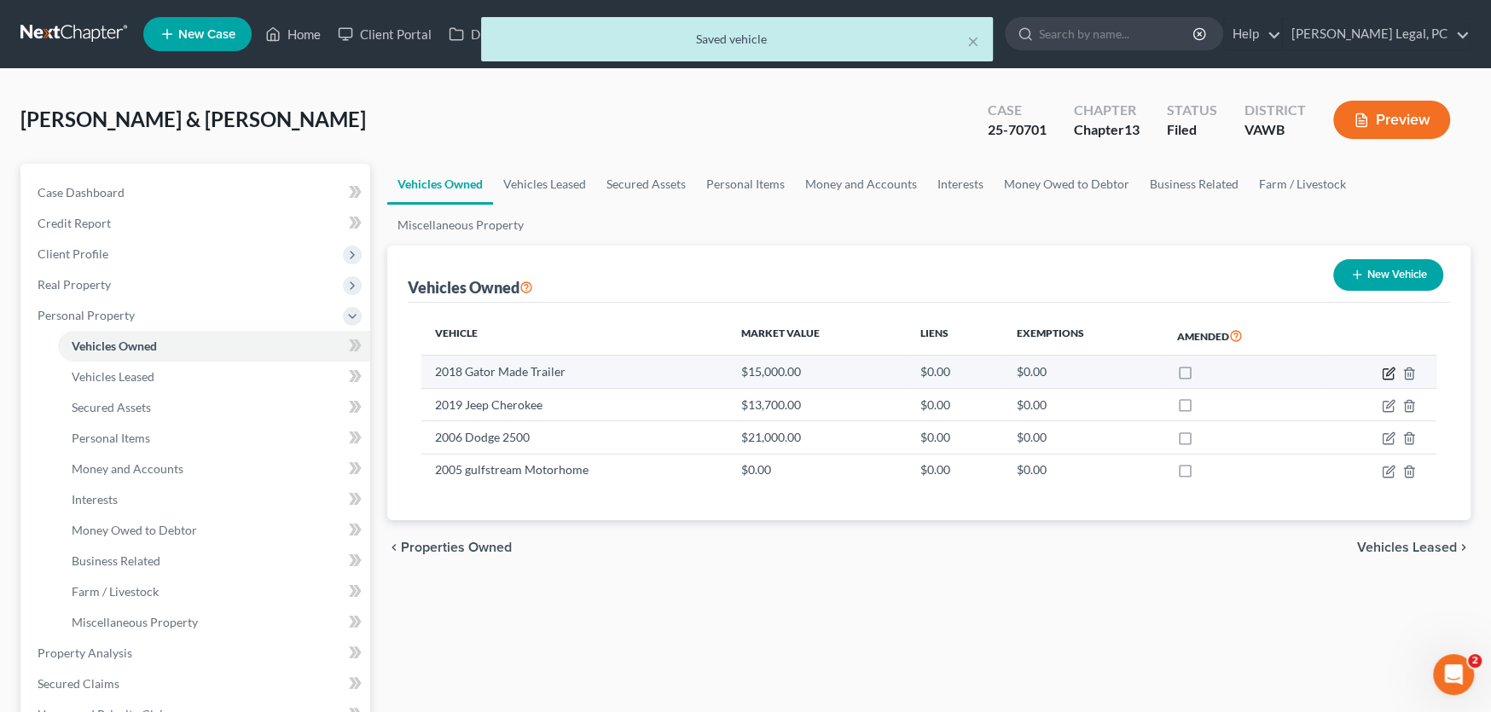
click at [1383, 375] on icon "button" at bounding box center [1388, 374] width 14 height 14
select select "0"
select select "8"
select select "2"
select select "1"
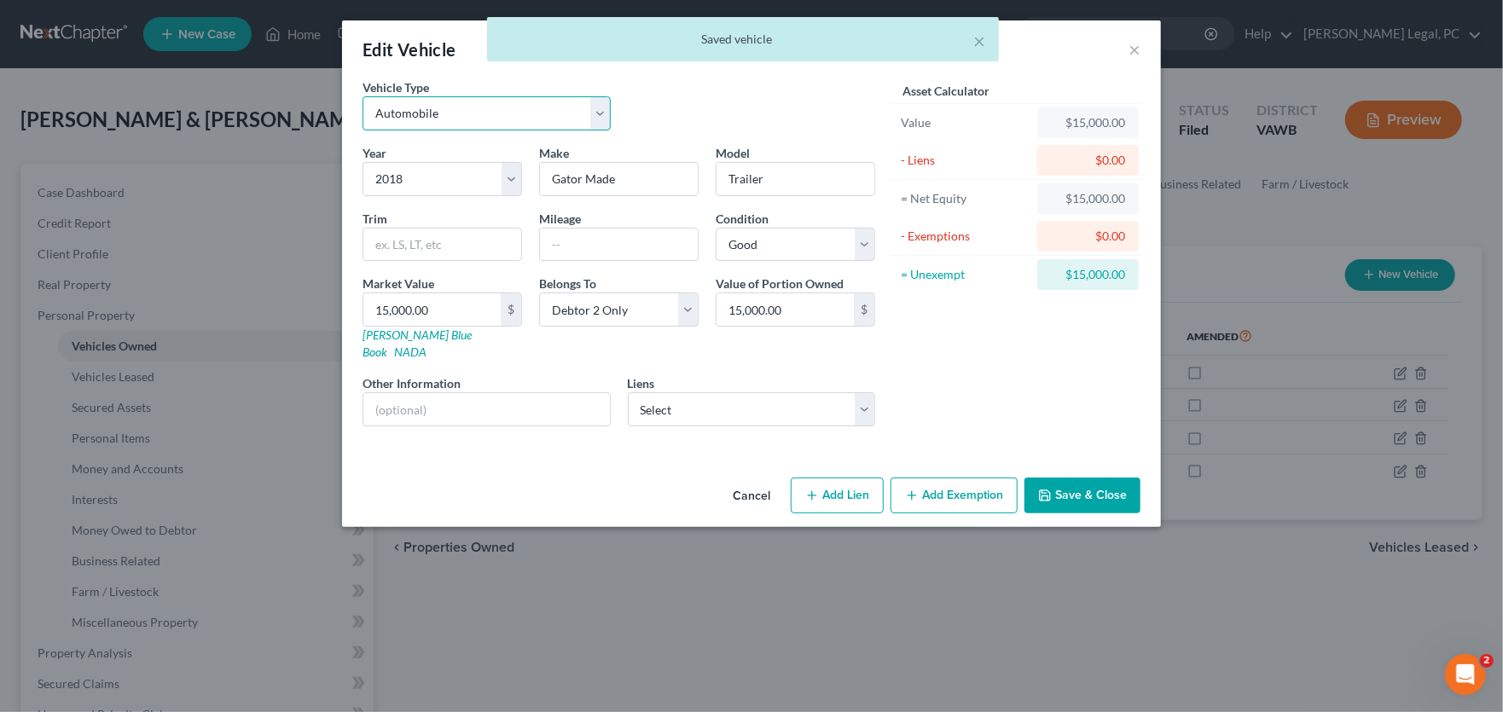
click at [506, 119] on select "Select Automobile Truck Trailer Watercraft Aircraft Motor Home Atv Other Vehicle" at bounding box center [486, 113] width 248 height 34
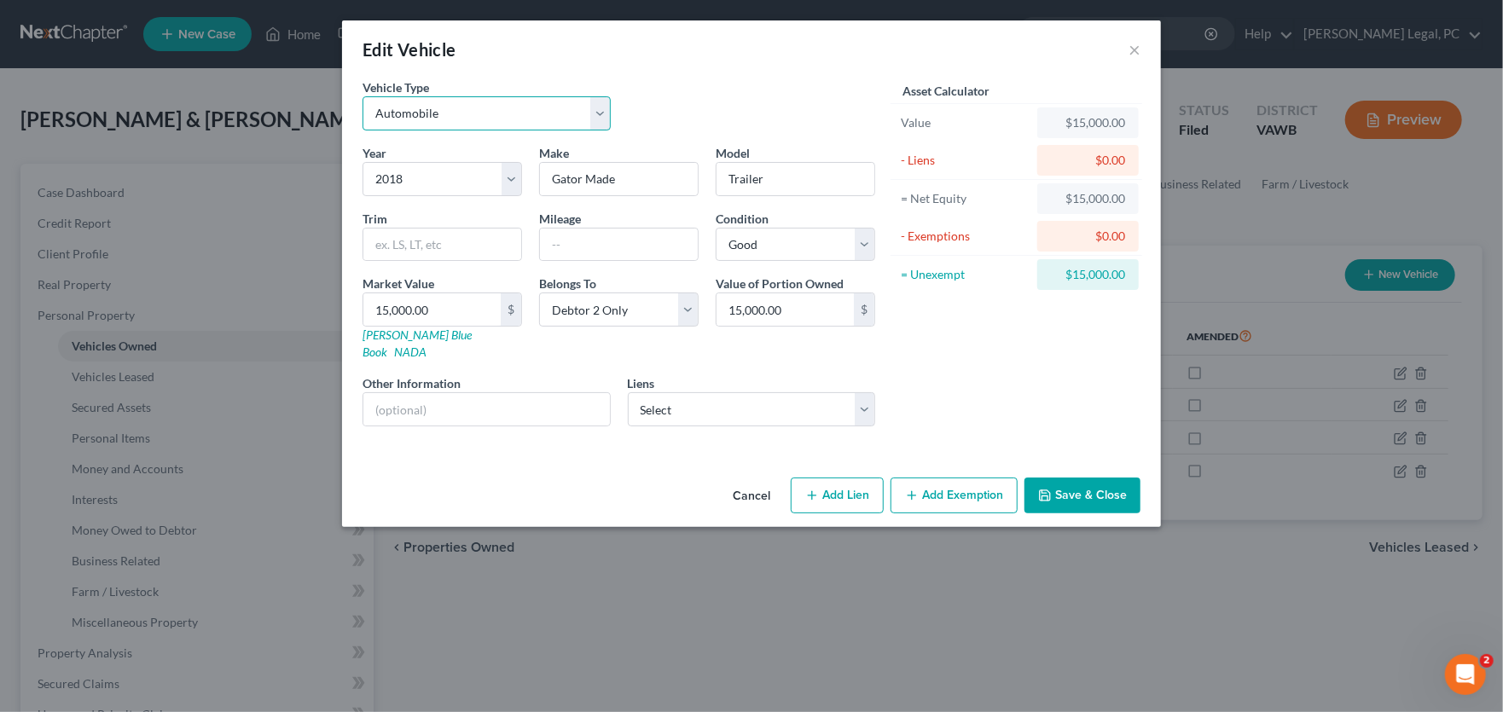
select select "2"
click at [362, 96] on select "Select Automobile Truck Trailer Watercraft Aircraft Motor Home Atv Other Vehicle" at bounding box center [486, 113] width 248 height 34
click at [1080, 478] on button "Save & Close" at bounding box center [1082, 496] width 116 height 36
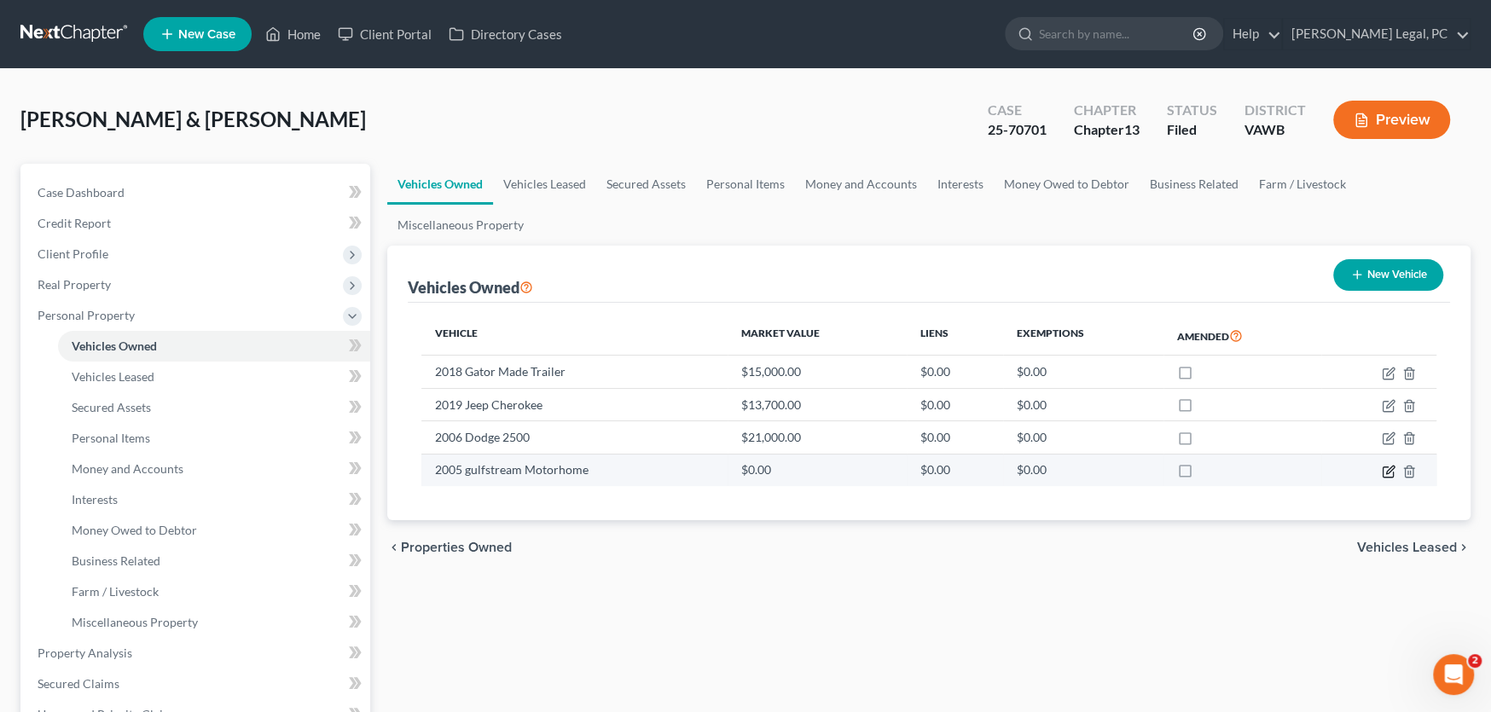
click at [1387, 470] on icon "button" at bounding box center [1388, 472] width 14 height 14
select select "5"
select select "21"
select select "3"
select select "0"
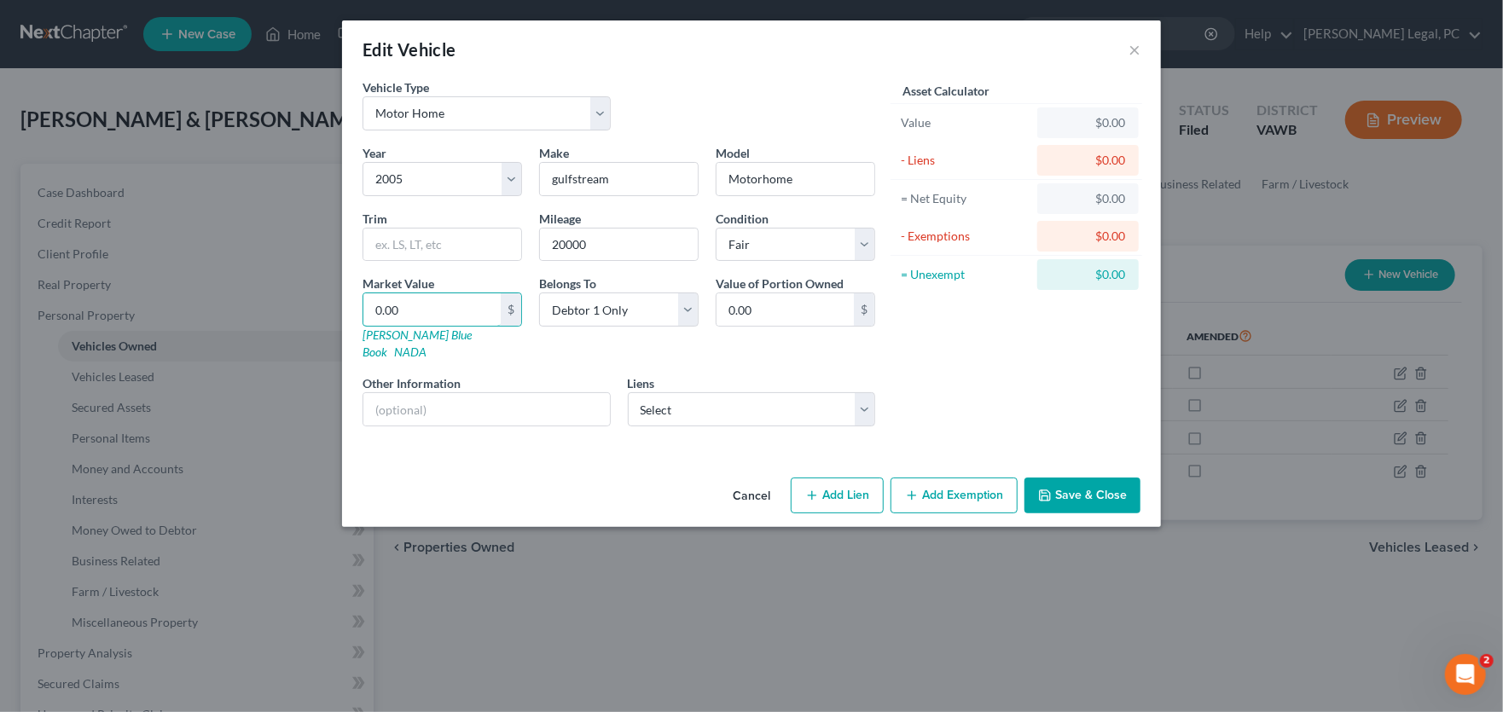
type input "2"
type input "2.00"
type input "20"
type input "20.00"
type input "200"
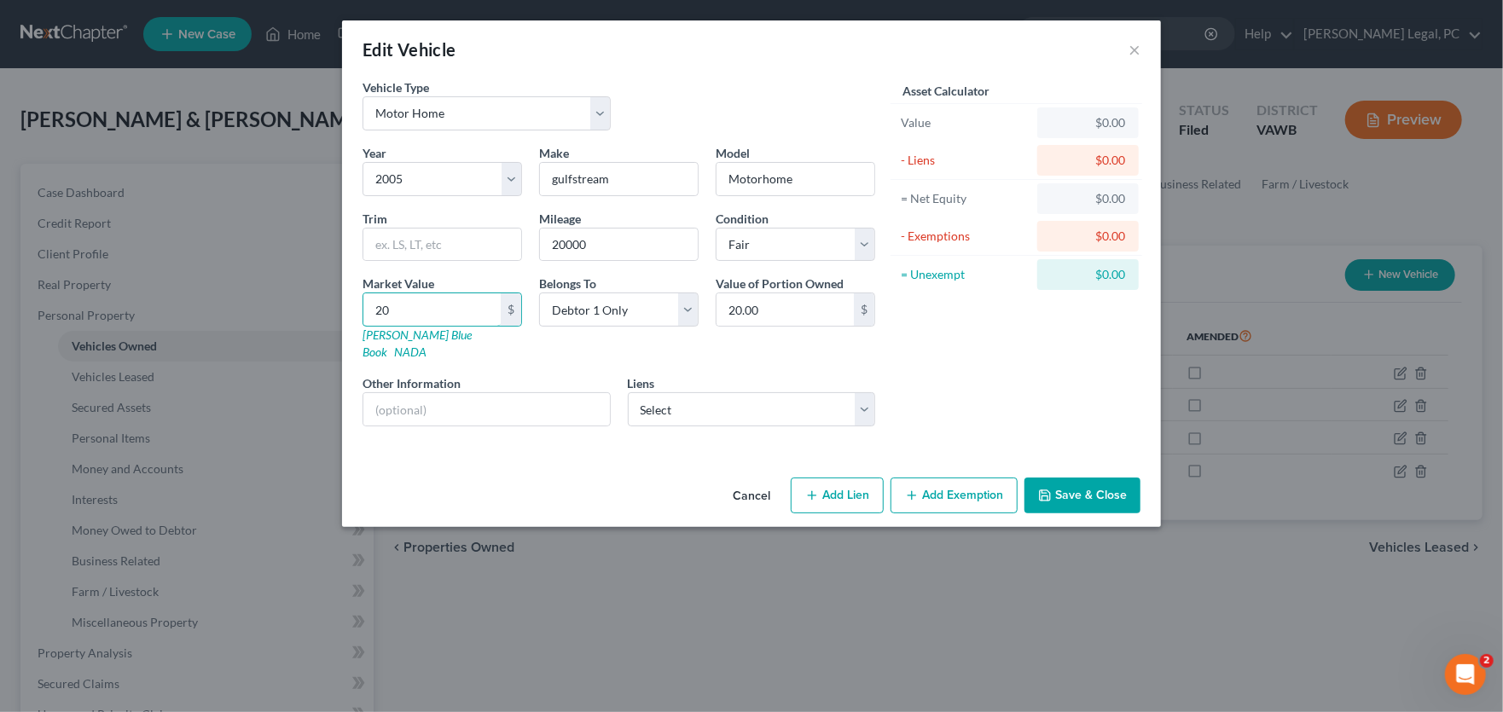
type input "200.00"
type input "2000"
type input "2,000.00"
type input "2,0000"
type input "20,000.00"
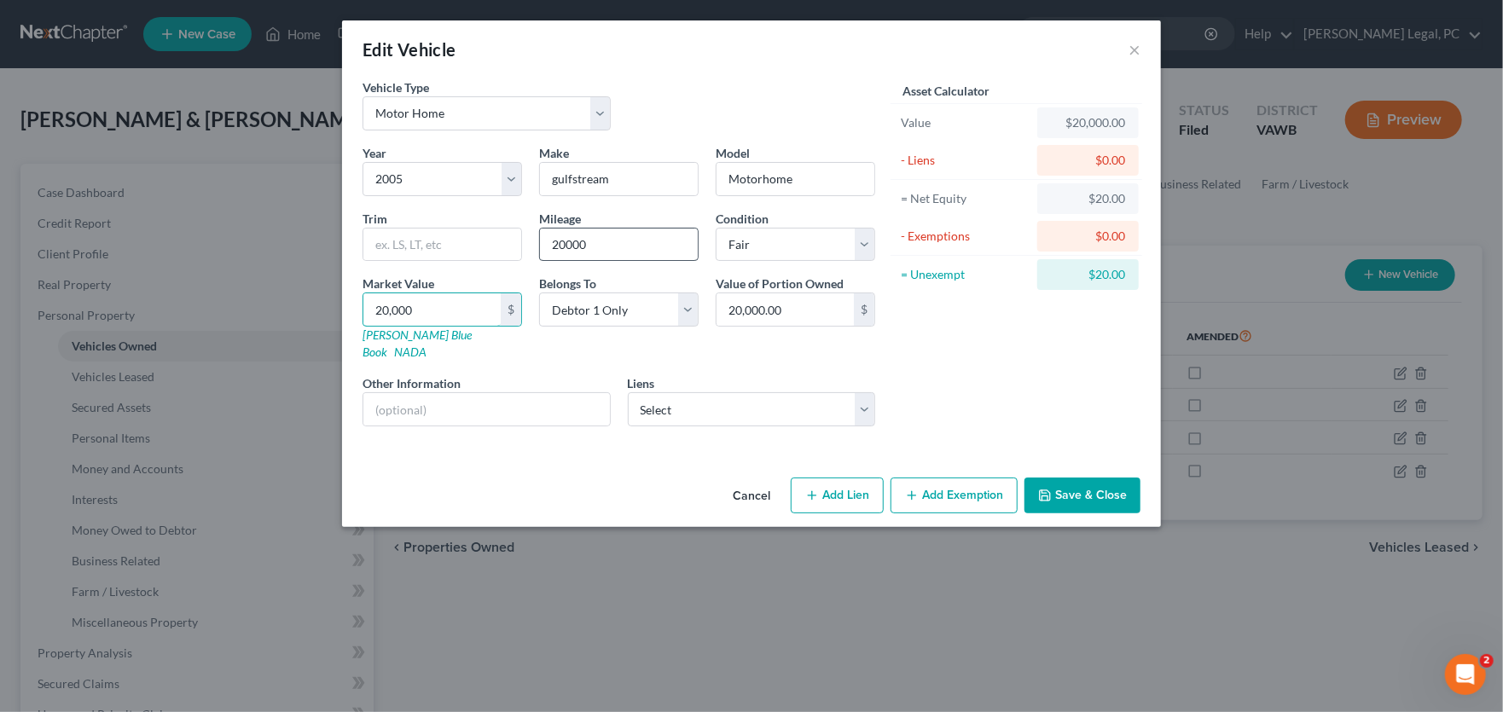
type input "20,000"
drag, startPoint x: 611, startPoint y: 247, endPoint x: 513, endPoint y: 252, distance: 99.0
click at [513, 252] on div "Year Select 2026 2025 2024 2023 2022 2021 2020 2019 2018 2017 2016 2015 2014 20…" at bounding box center [619, 292] width 530 height 296
click at [1050, 489] on icon "button" at bounding box center [1045, 496] width 14 height 14
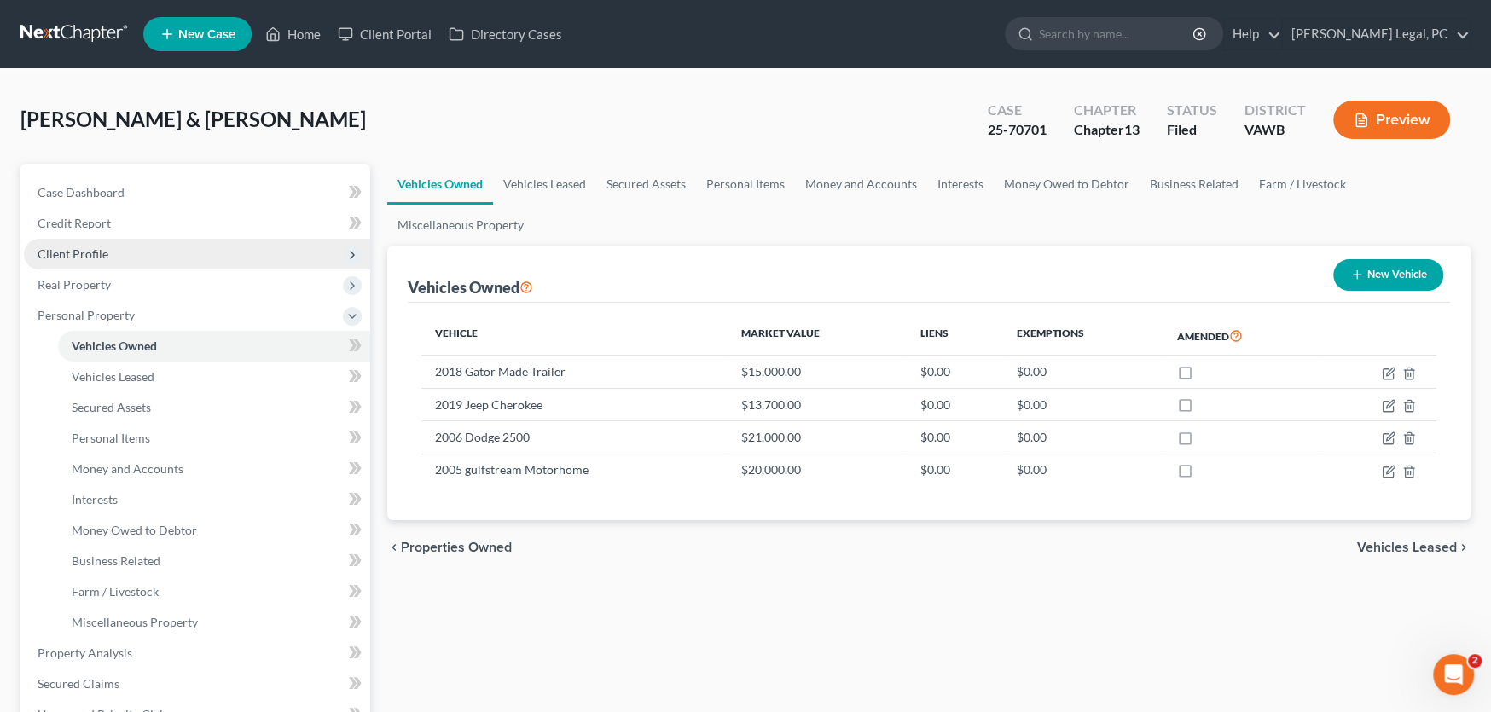
click at [105, 260] on span "Client Profile" at bounding box center [197, 254] width 346 height 31
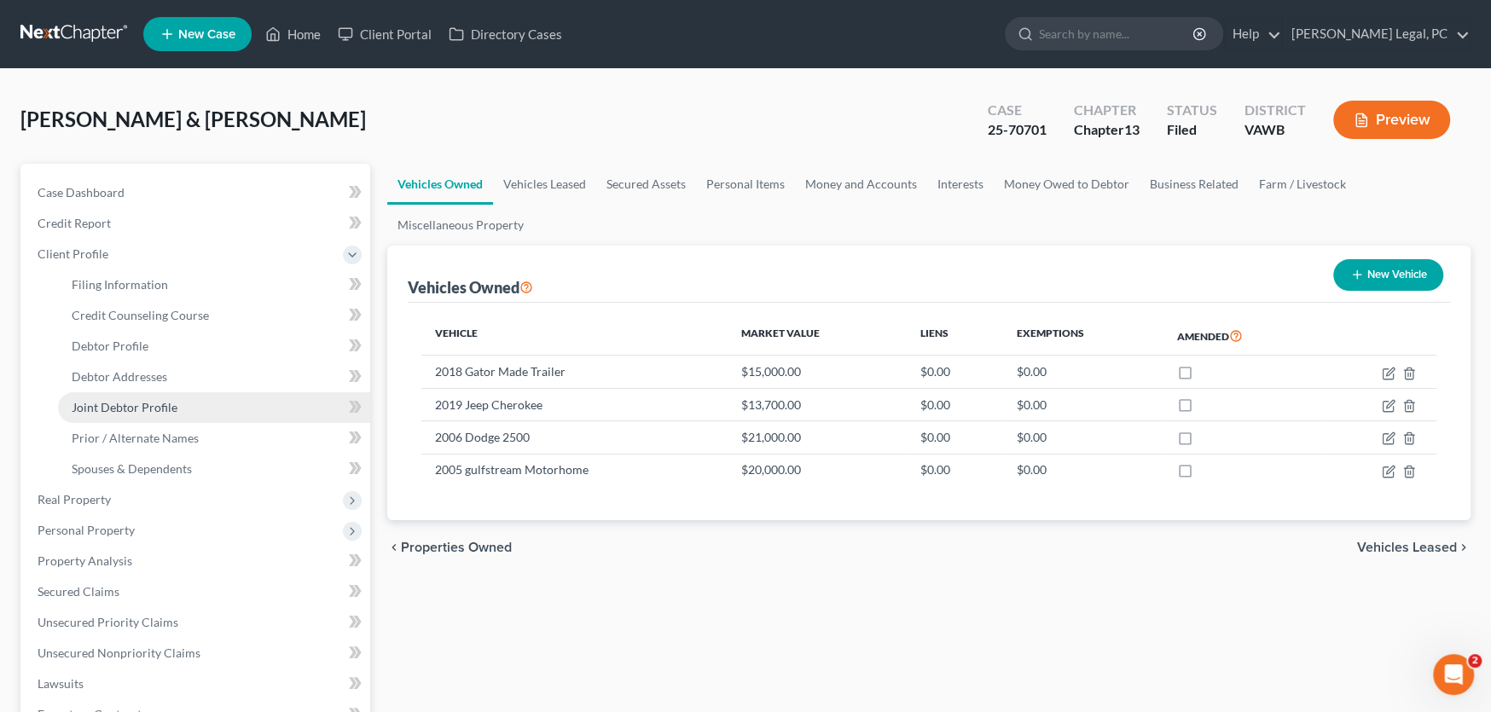
click at [123, 403] on span "Joint Debtor Profile" at bounding box center [125, 407] width 106 height 14
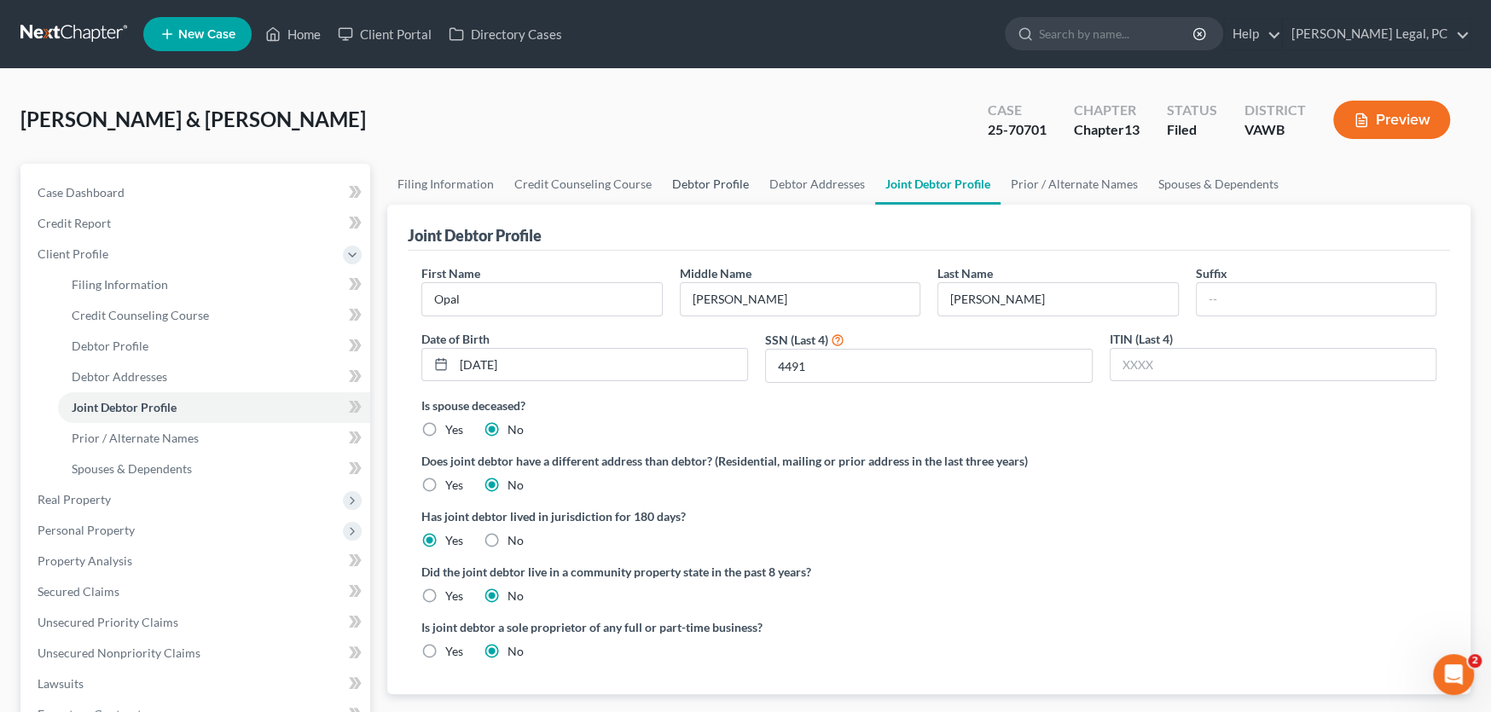
click at [702, 186] on link "Debtor Profile" at bounding box center [710, 184] width 97 height 41
select select "1"
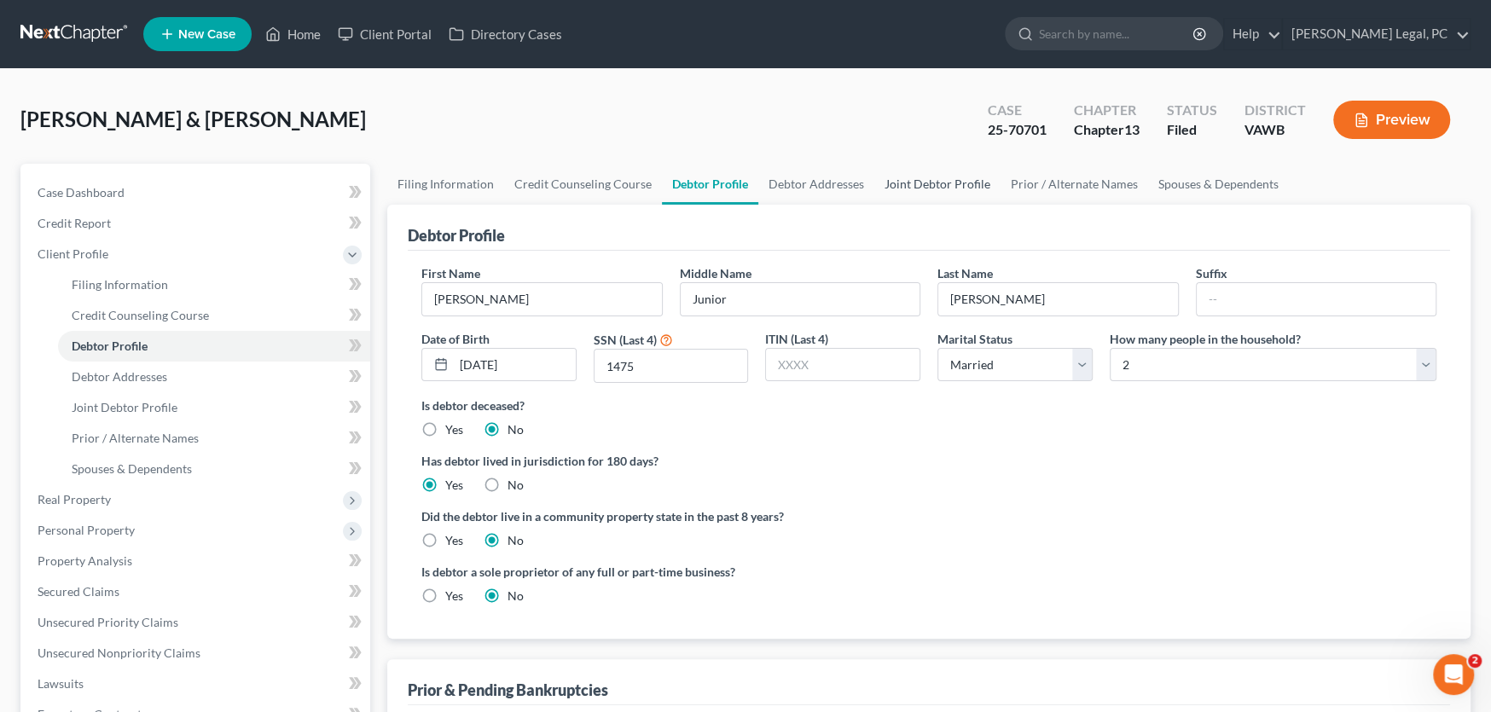
click at [908, 180] on link "Joint Debtor Profile" at bounding box center [937, 184] width 126 height 41
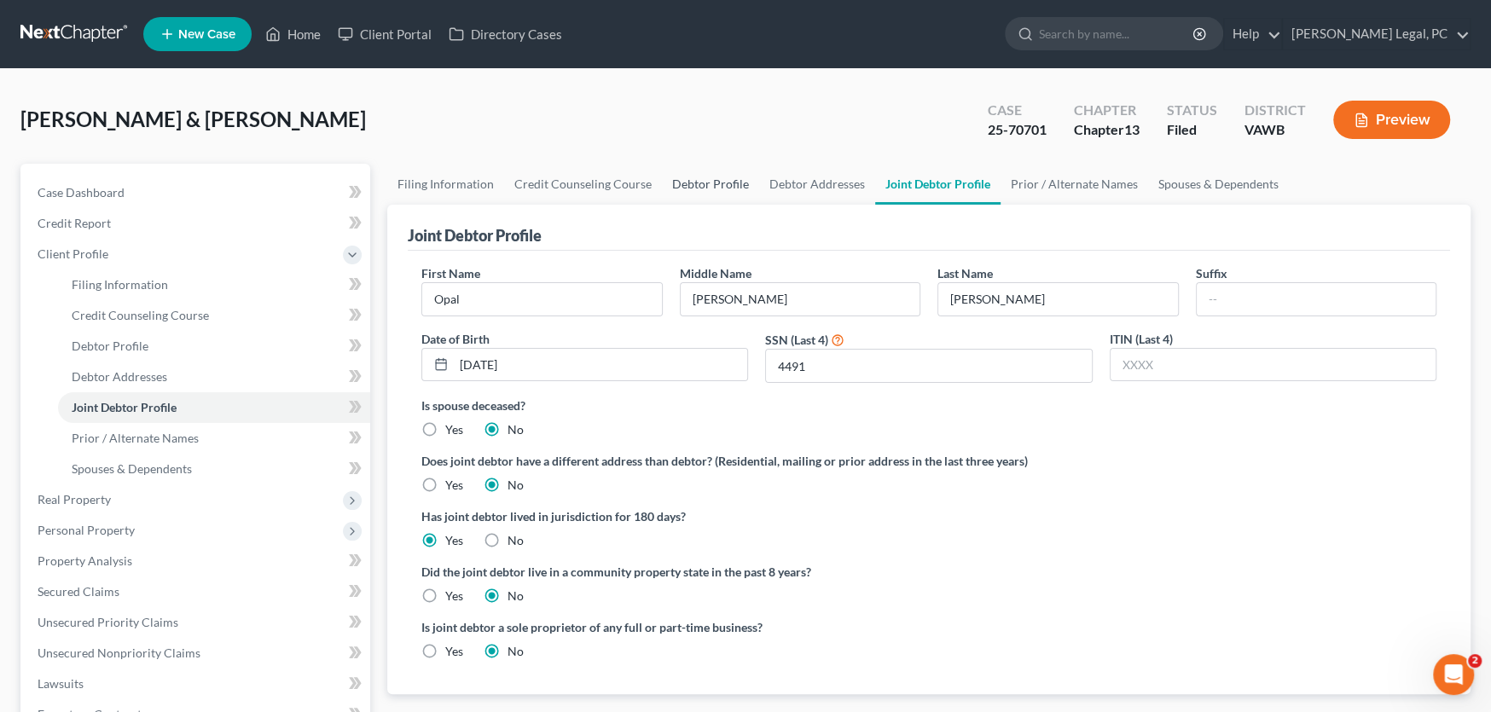
click at [705, 181] on link "Debtor Profile" at bounding box center [710, 184] width 97 height 41
select select "1"
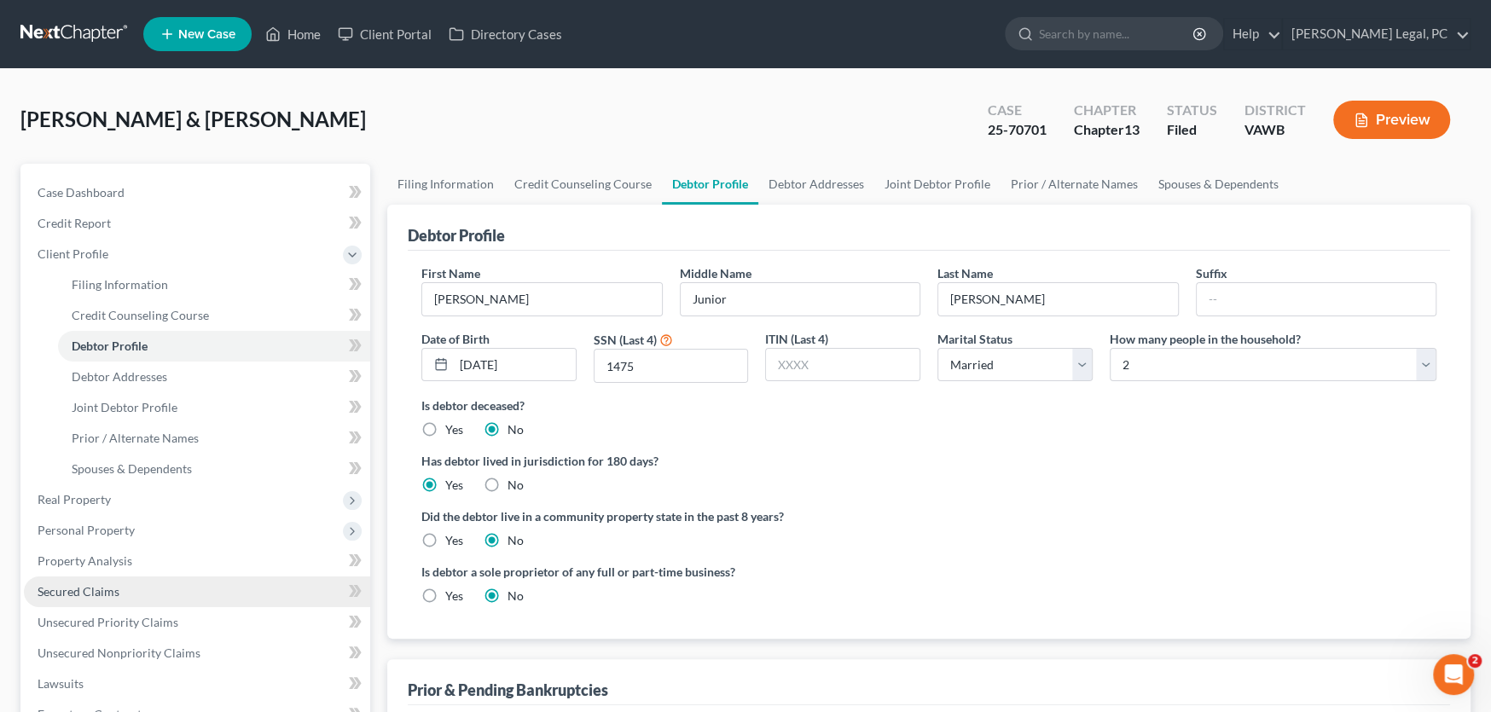
click at [99, 585] on span "Secured Claims" at bounding box center [79, 591] width 82 height 14
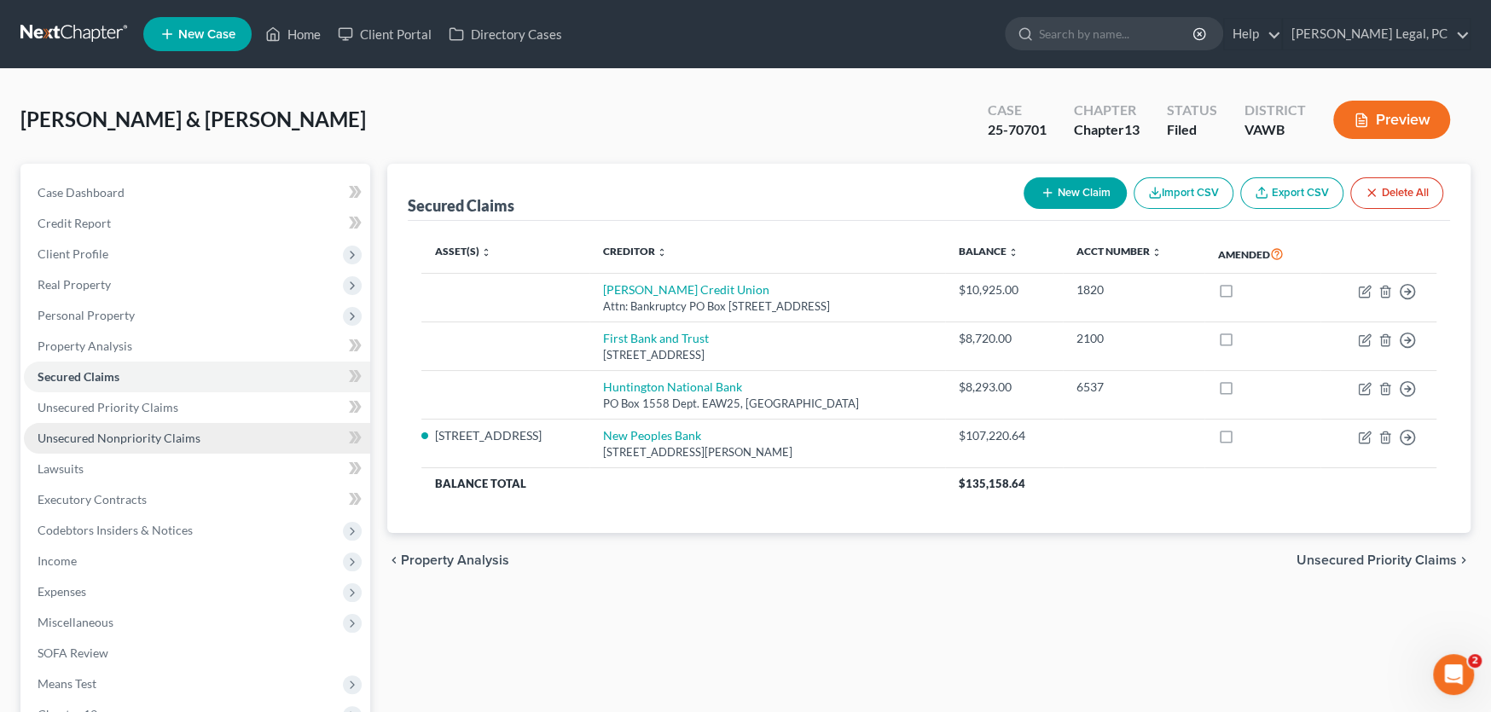
click at [119, 444] on link "Unsecured Nonpriority Claims" at bounding box center [197, 438] width 346 height 31
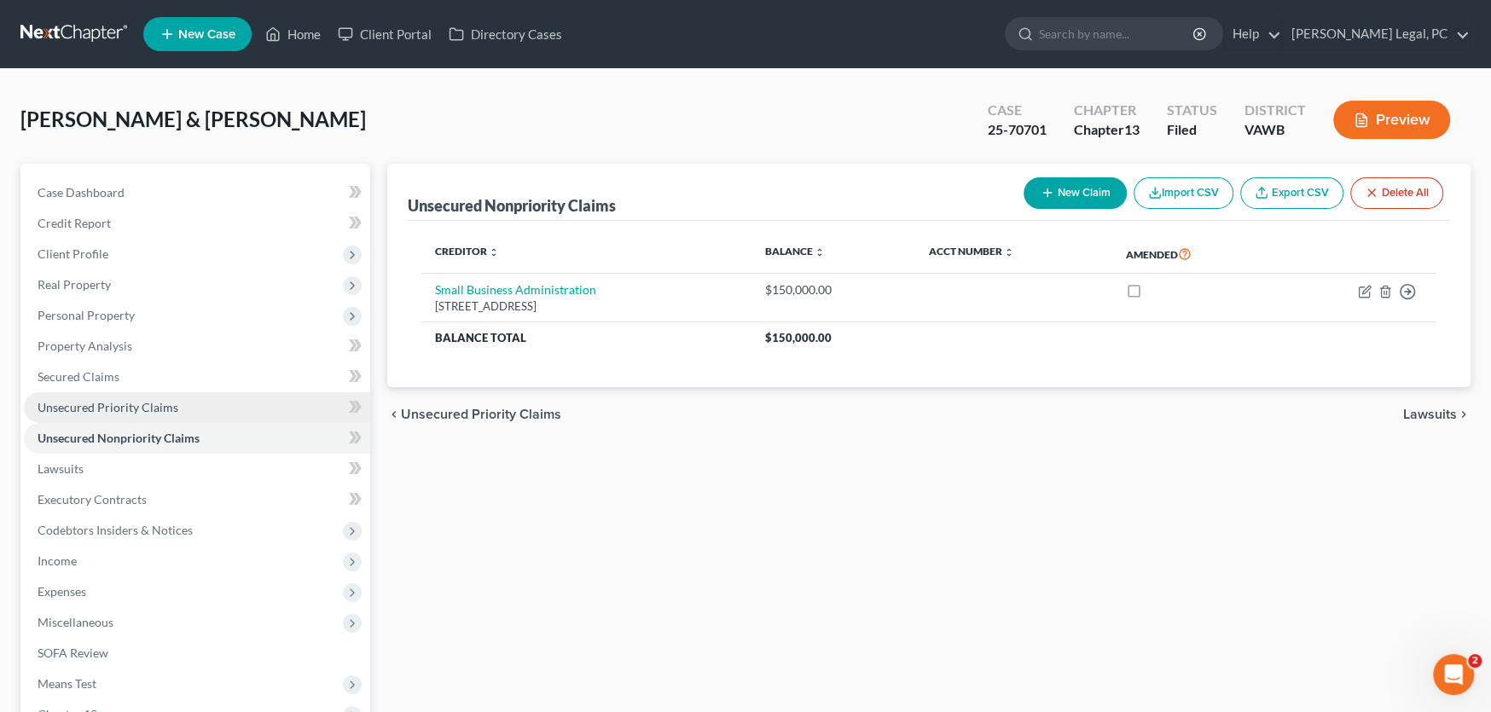
click at [86, 401] on span "Unsecured Priority Claims" at bounding box center [108, 407] width 141 height 14
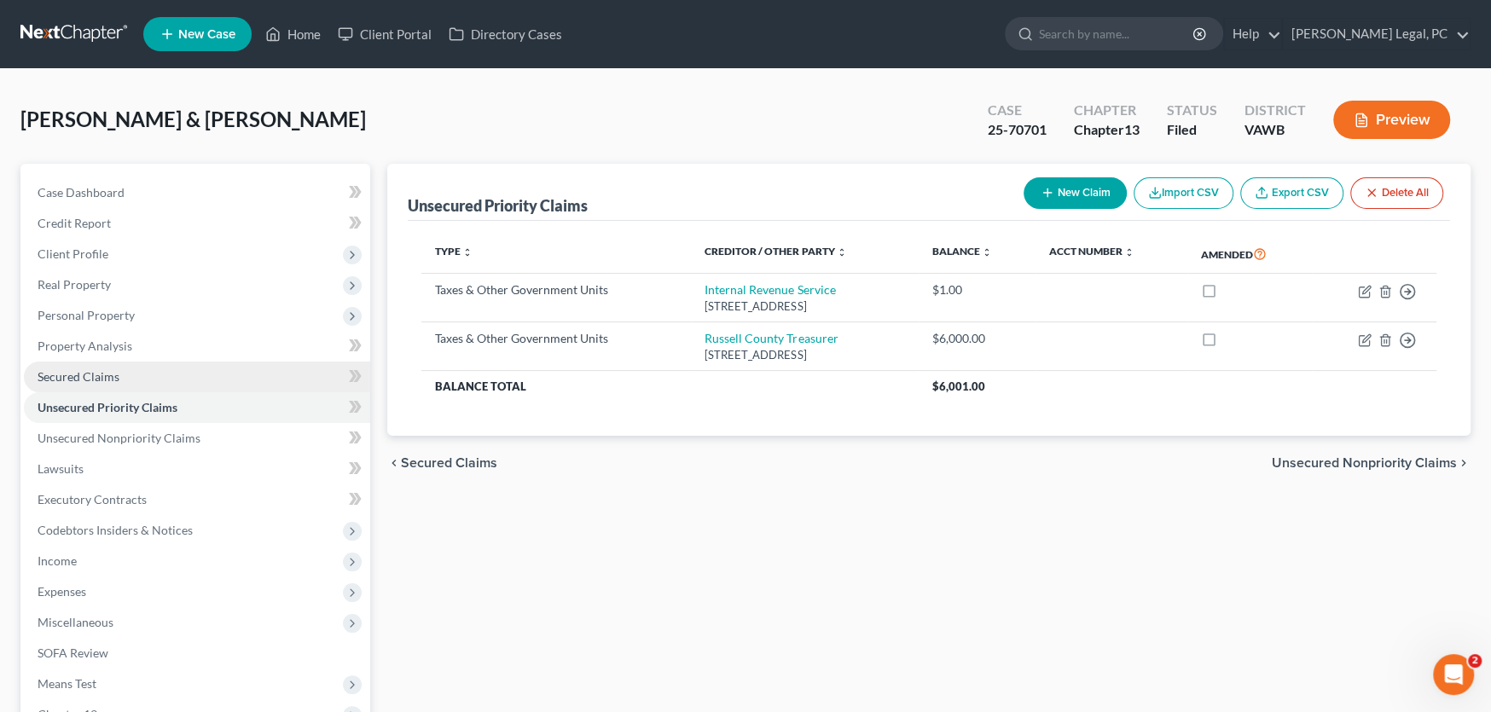
click at [107, 371] on span "Secured Claims" at bounding box center [79, 376] width 82 height 14
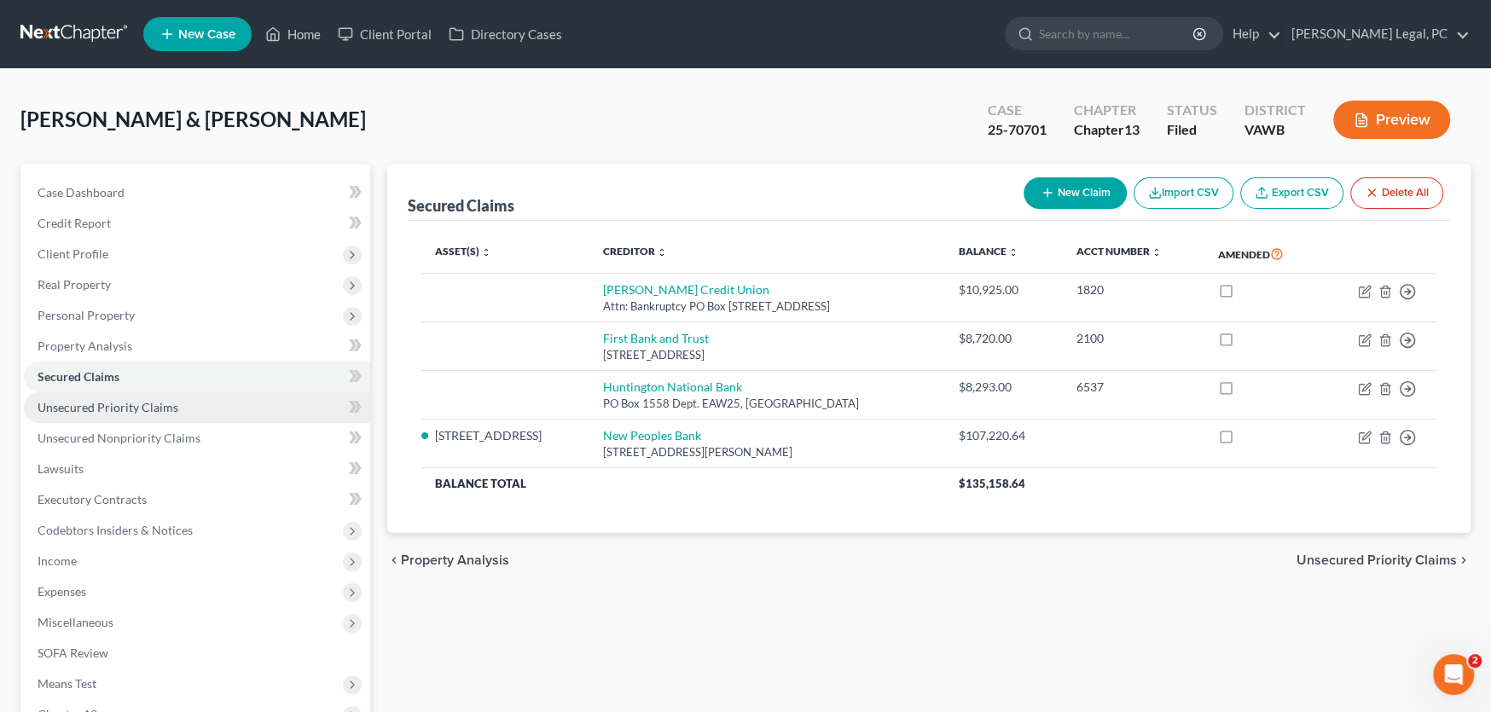
click at [106, 402] on span "Unsecured Priority Claims" at bounding box center [108, 407] width 141 height 14
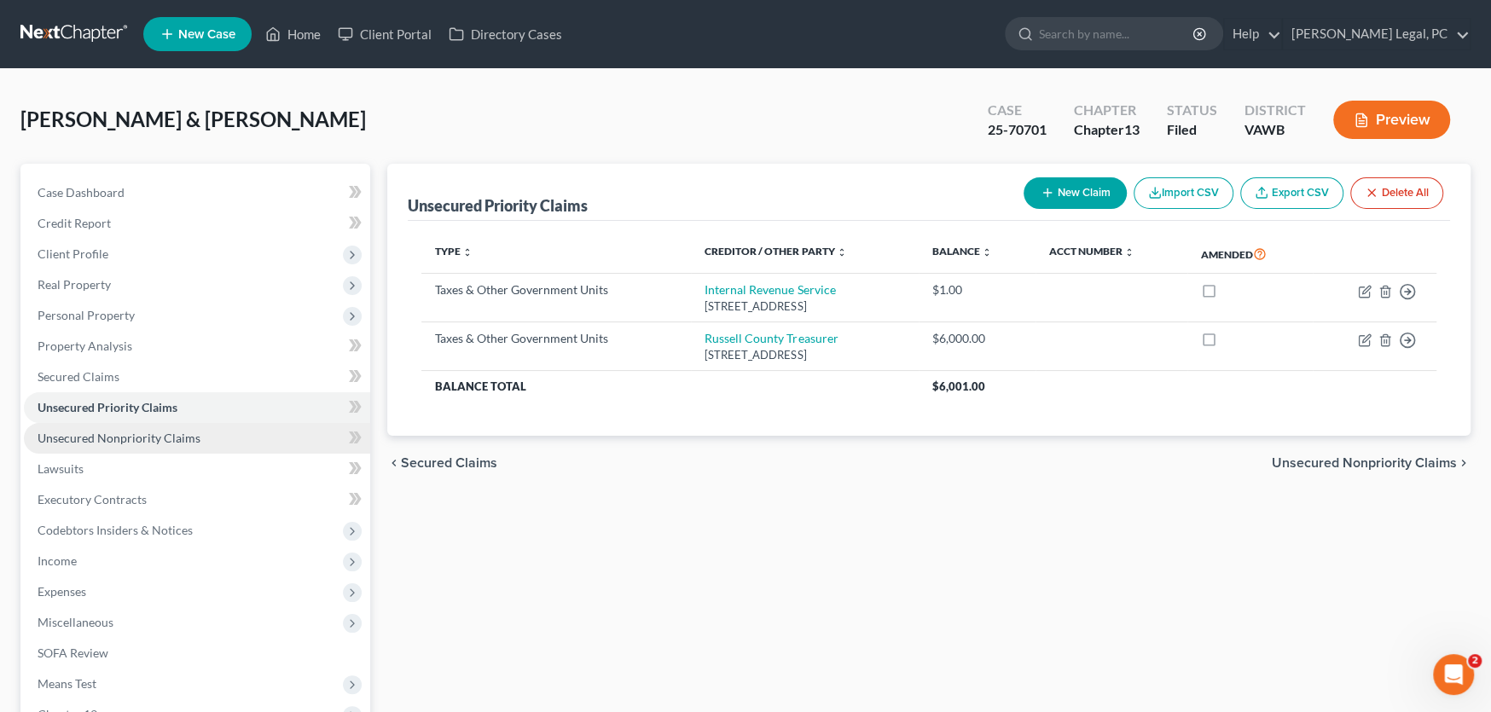
click at [123, 434] on span "Unsecured Nonpriority Claims" at bounding box center [119, 438] width 163 height 14
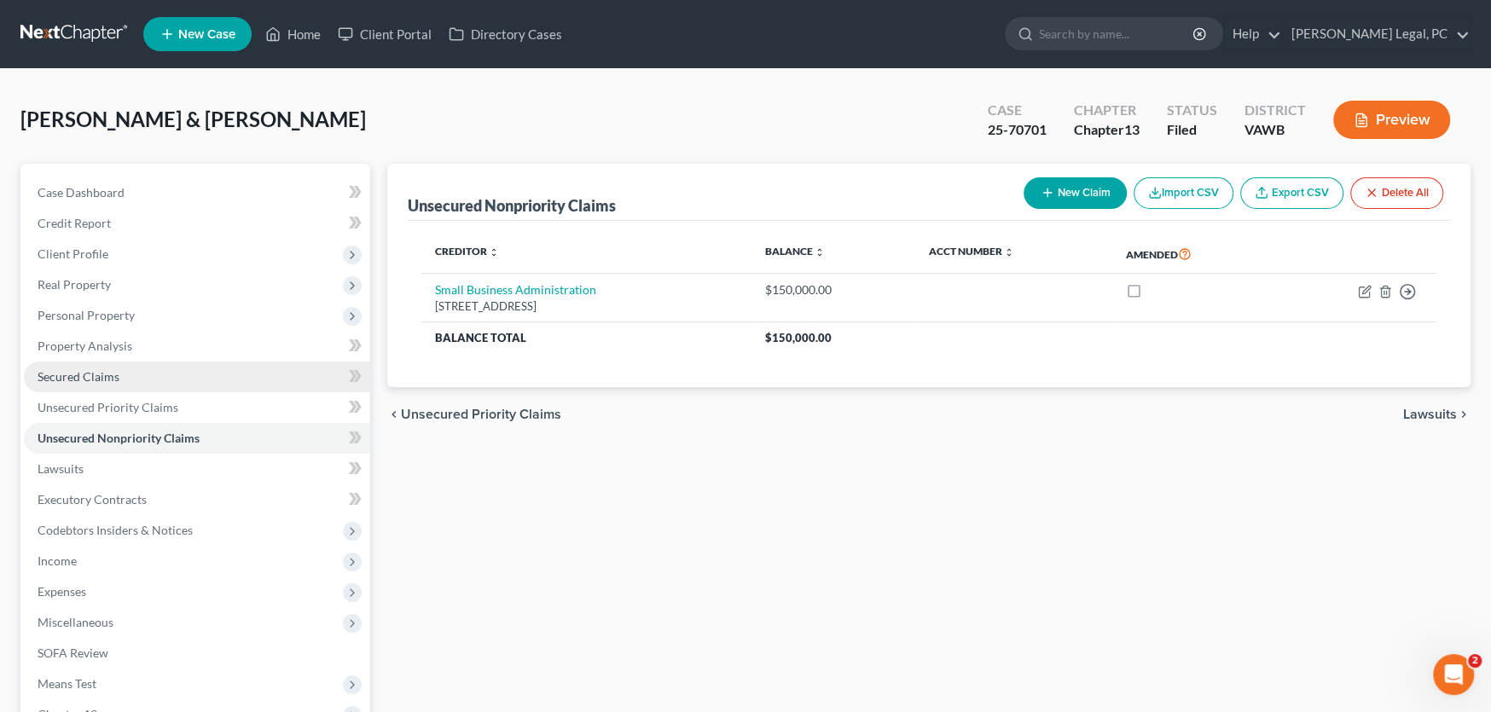
click at [99, 377] on span "Secured Claims" at bounding box center [79, 376] width 82 height 14
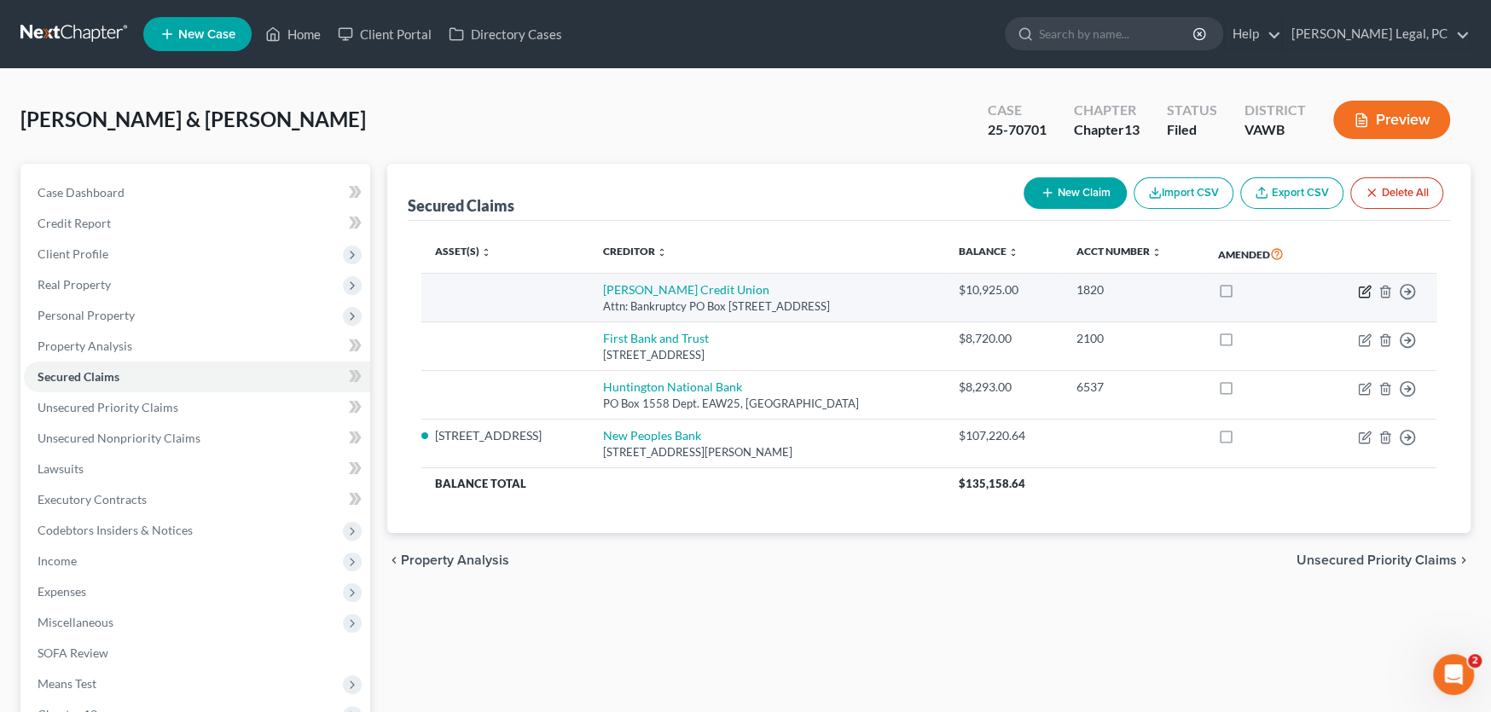
click at [1361, 292] on icon "button" at bounding box center [1365, 292] width 14 height 14
select select "44"
select select "0"
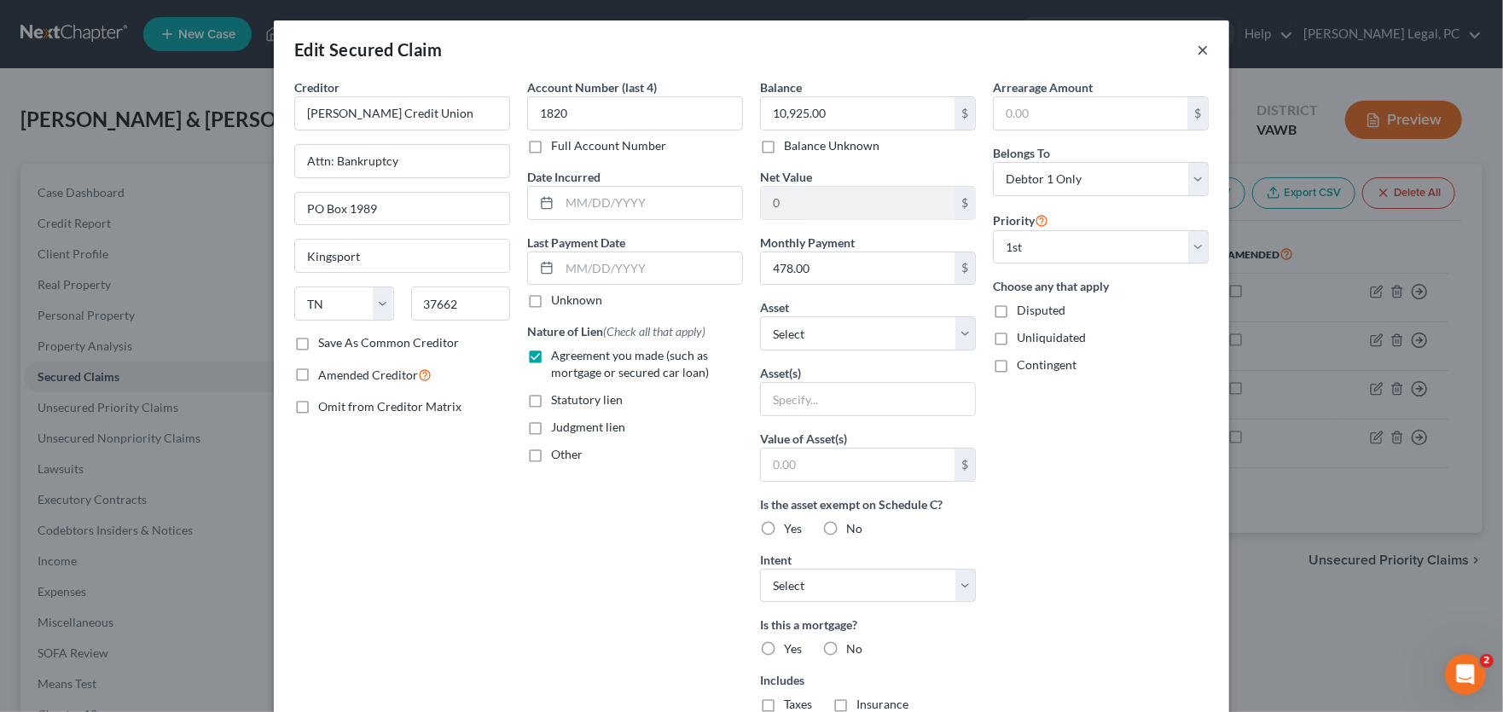
click at [1196, 47] on button "×" at bounding box center [1202, 49] width 12 height 20
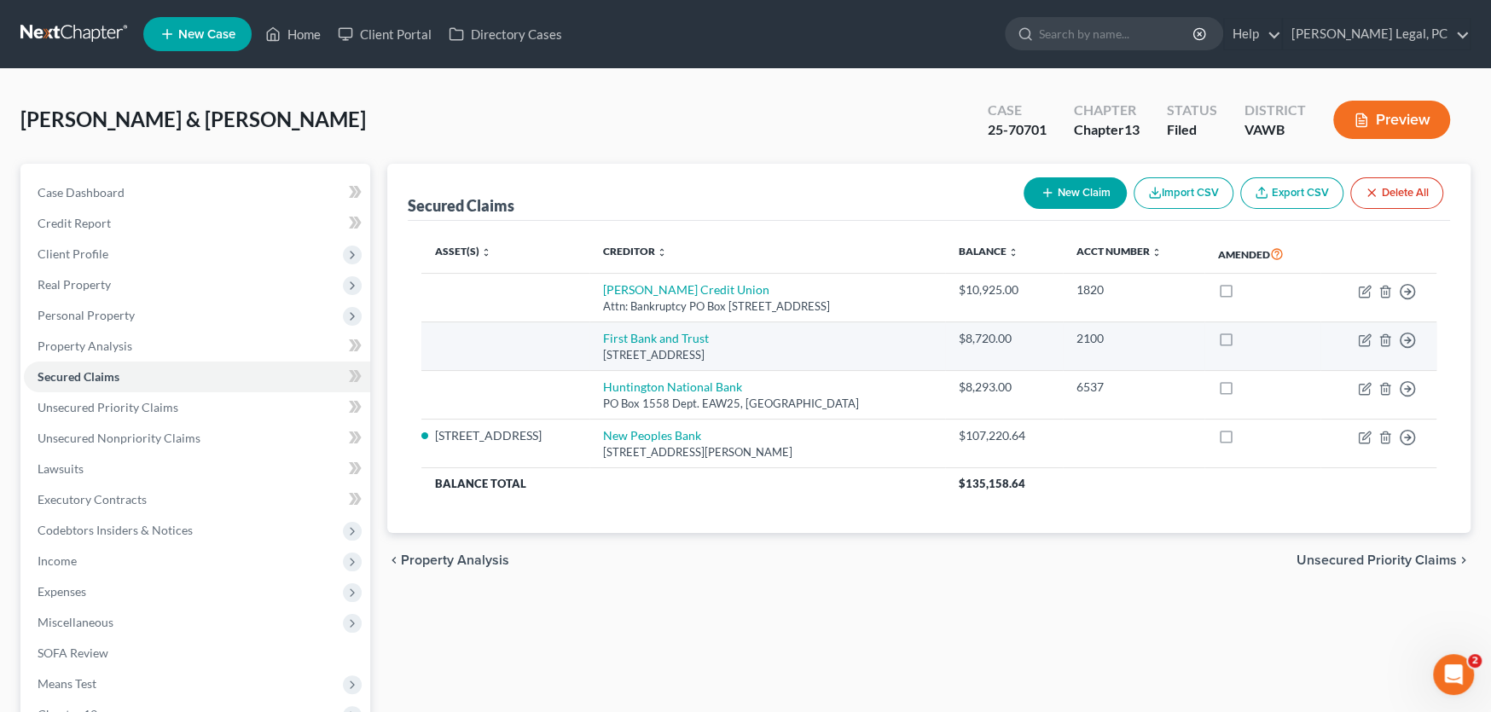
click at [1371, 339] on td "Move to E Move to F Move to G Move to Notice Only" at bounding box center [1378, 346] width 116 height 49
click at [1364, 340] on icon "button" at bounding box center [1366, 338] width 8 height 8
select select "48"
select select "0"
select select "2"
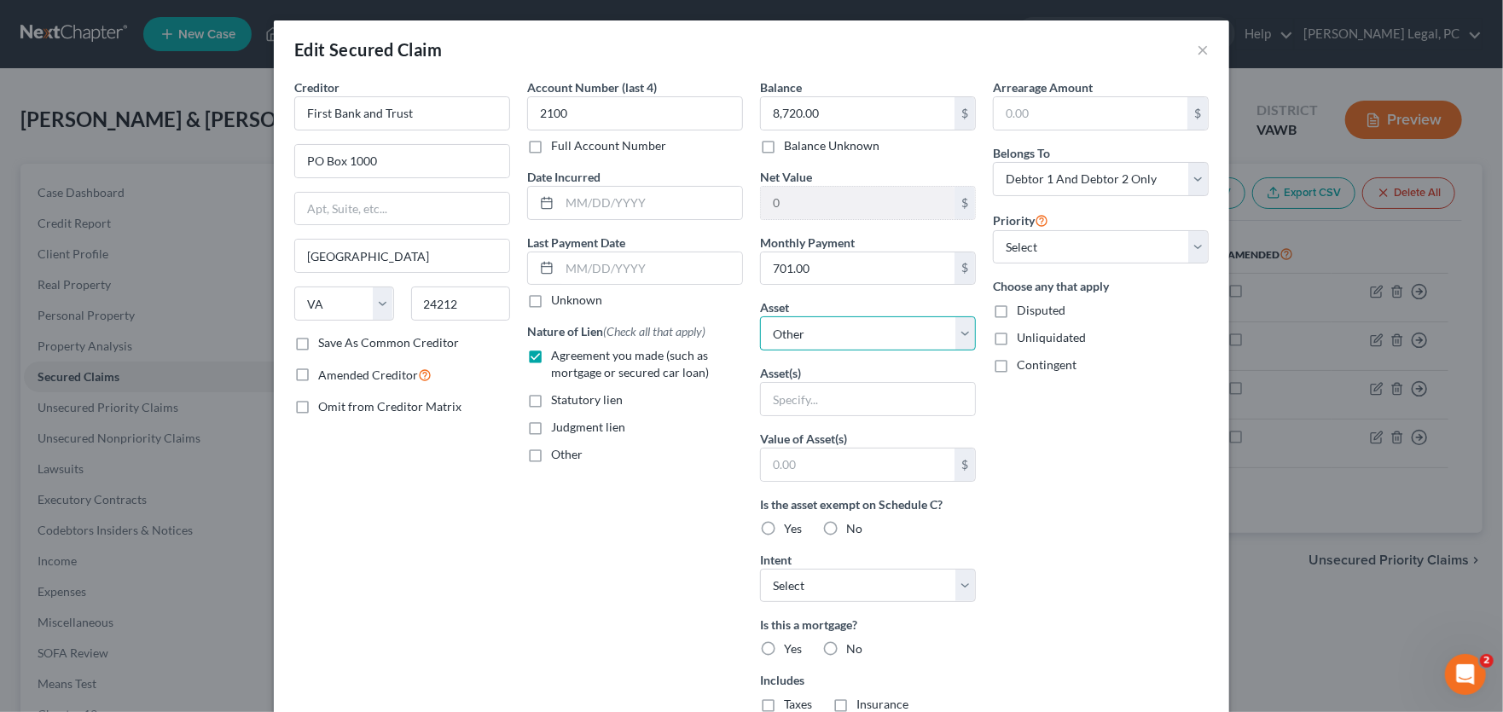
click at [820, 339] on select "Select Other Multiple Assets 460 Creek Side Drive - $383000.0 2018 Gator Made T…" at bounding box center [868, 333] width 216 height 34
select select "4"
click at [760, 316] on select "Select Other Multiple Assets 460 Creek Side Drive - $383000.0 2018 Gator Made T…" at bounding box center [868, 333] width 216 height 34
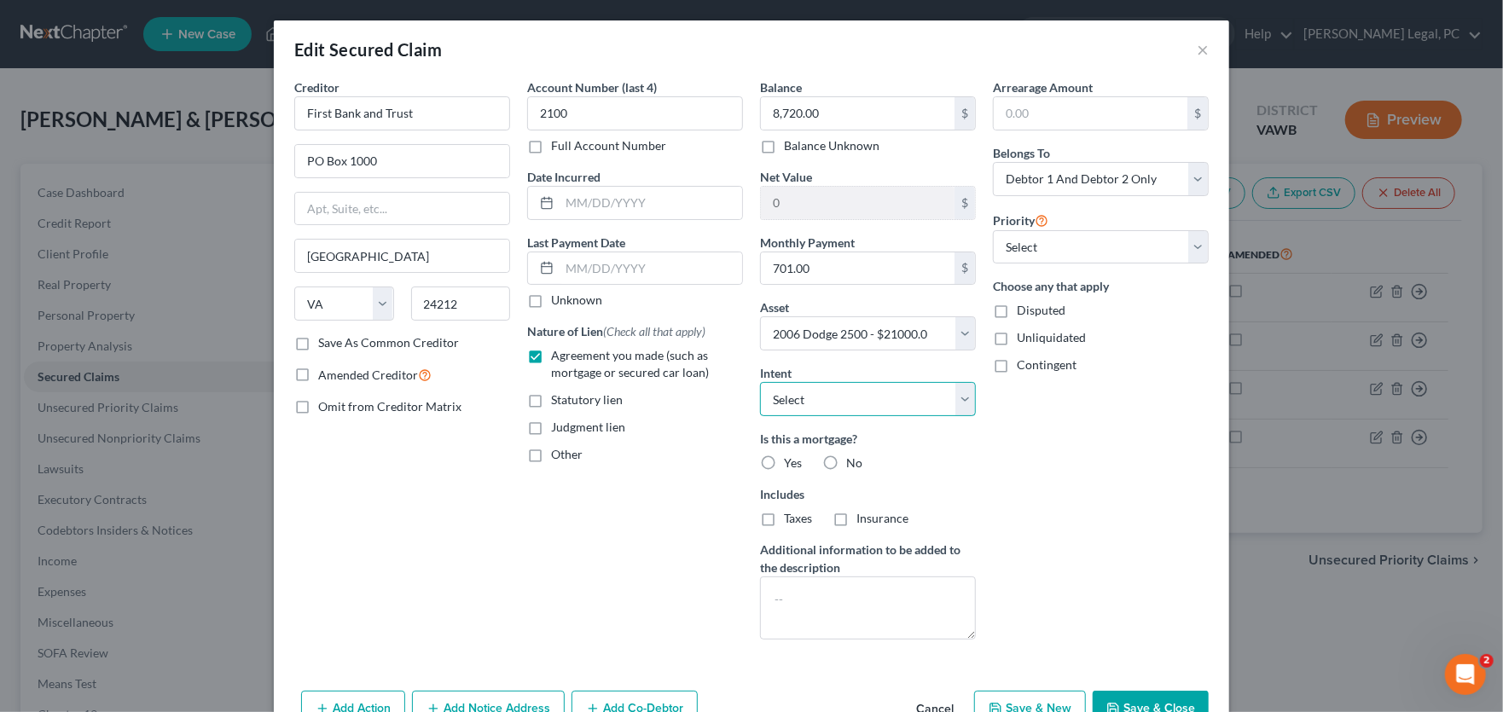
click at [821, 389] on select "Select Surrender Redeem Reaffirm Avoid Other" at bounding box center [868, 399] width 216 height 34
select select "2"
click at [760, 382] on select "Select Surrender Redeem Reaffirm Avoid Other" at bounding box center [868, 399] width 216 height 34
click at [1132, 698] on button "Save & Close" at bounding box center [1150, 709] width 116 height 36
select select
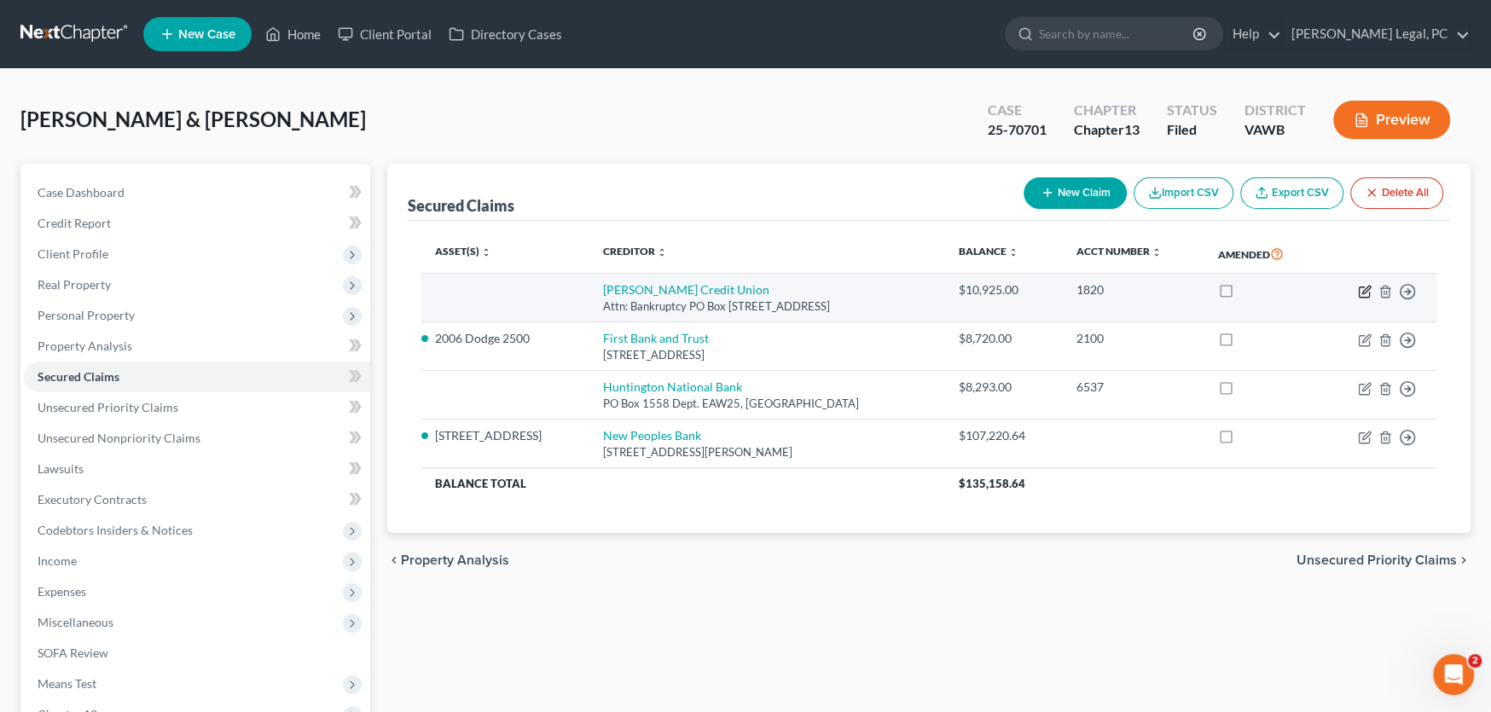
click at [1364, 285] on icon "button" at bounding box center [1365, 292] width 14 height 14
select select "44"
select select "0"
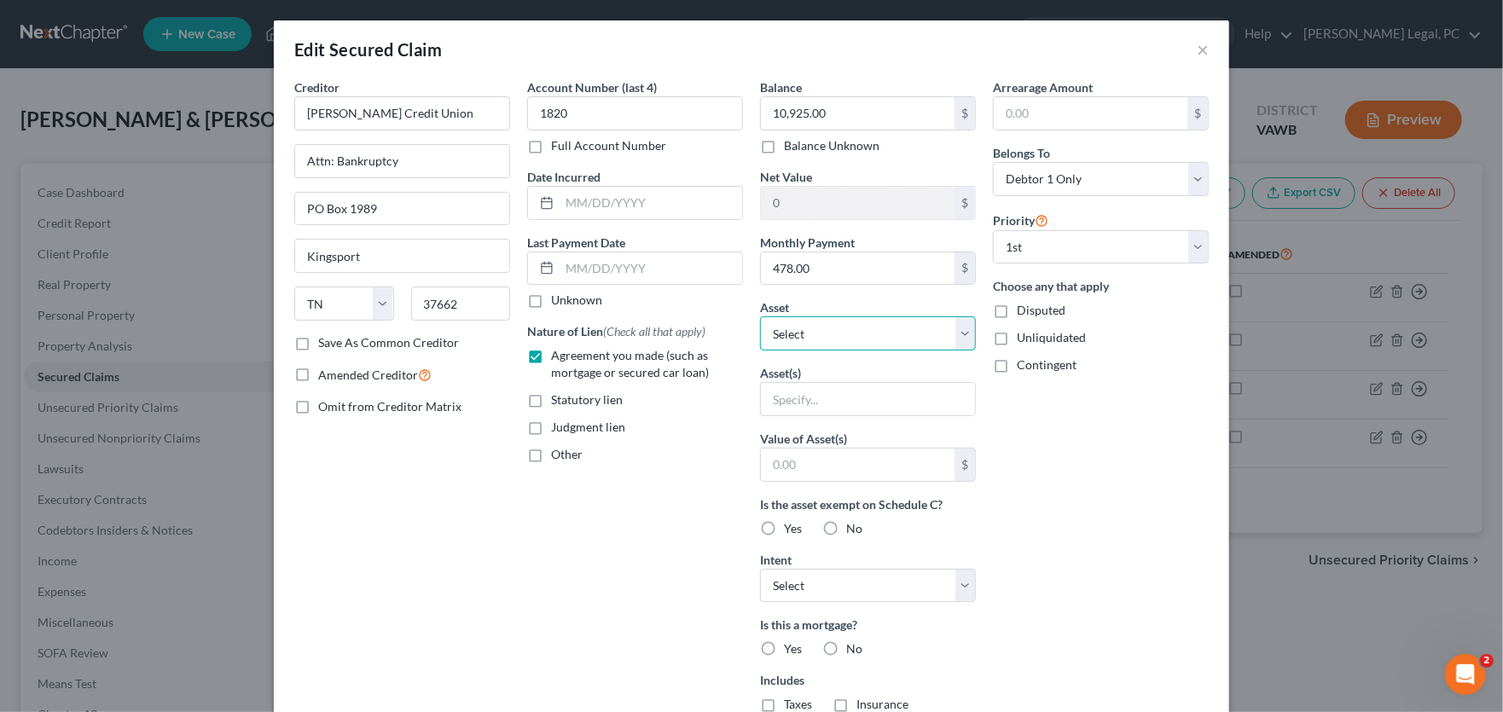
click at [802, 329] on select "Select Other Multiple Assets 460 Creek Side Drive - $383000.0 2018 Gator Made T…" at bounding box center [868, 333] width 216 height 34
select select "5"
click at [760, 316] on select "Select Other Multiple Assets 460 Creek Side Drive - $383000.0 2018 Gator Made T…" at bounding box center [868, 333] width 216 height 34
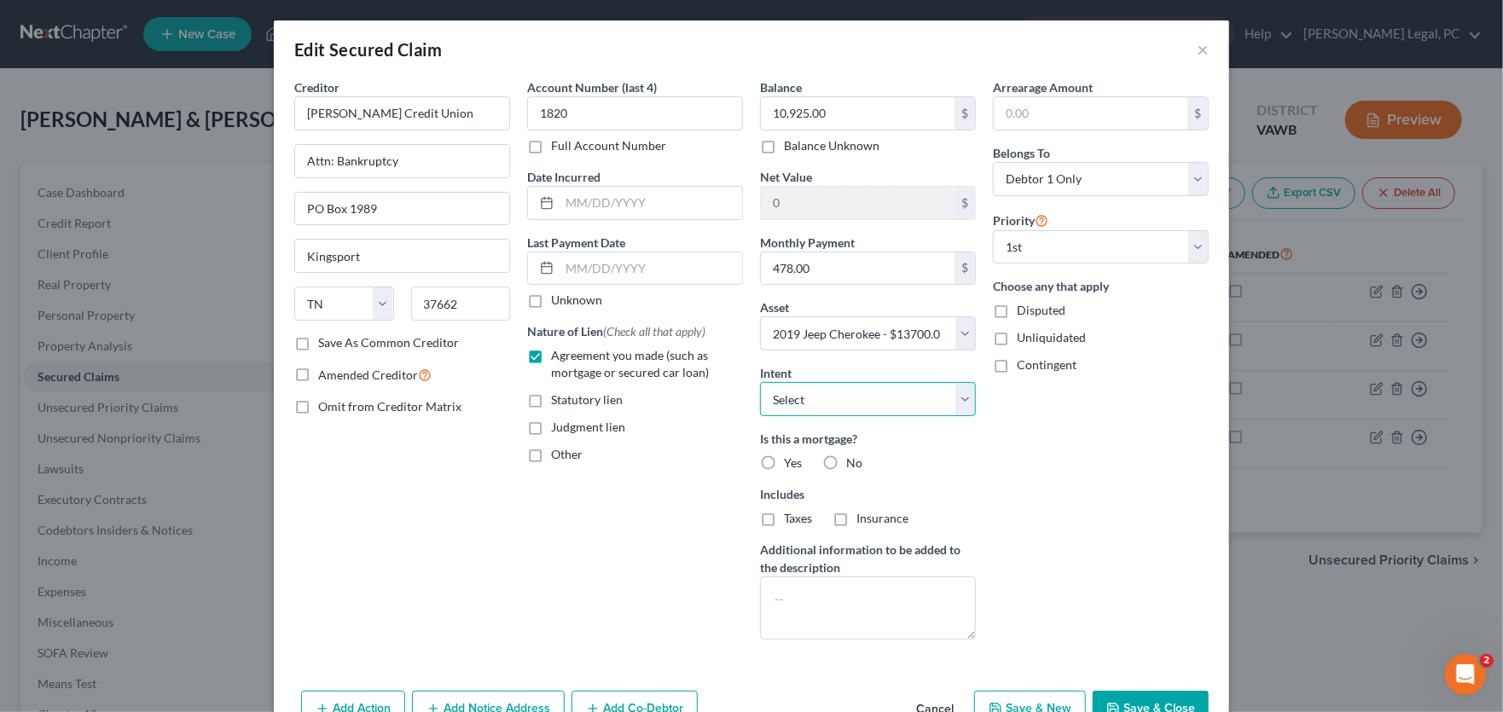
click at [792, 402] on select "Select Surrender Redeem Reaffirm Avoid Other" at bounding box center [868, 399] width 216 height 34
select select "2"
click at [760, 382] on select "Select Surrender Redeem Reaffirm Avoid Other" at bounding box center [868, 399] width 216 height 34
click at [846, 460] on label "No" at bounding box center [854, 463] width 16 height 17
click at [853, 460] on input "No" at bounding box center [858, 460] width 11 height 11
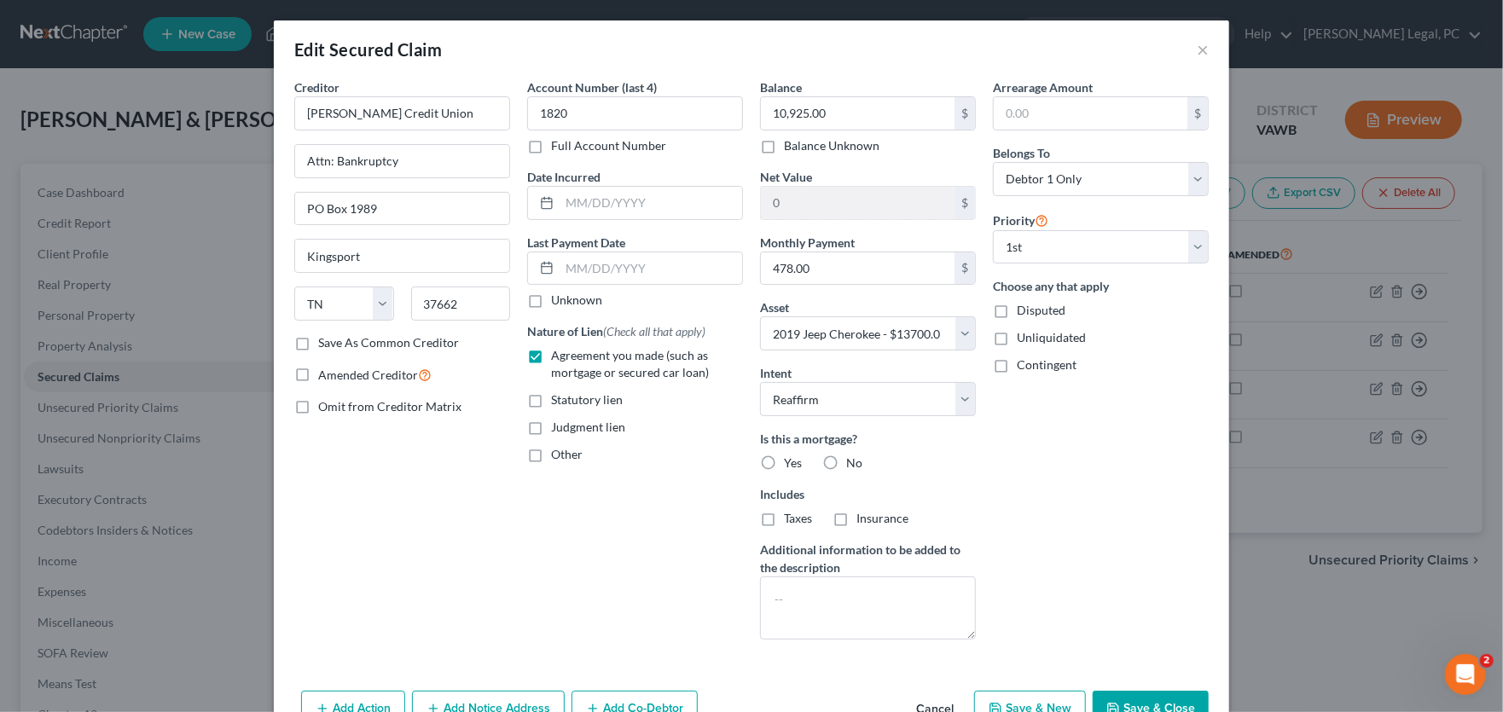
radio input "true"
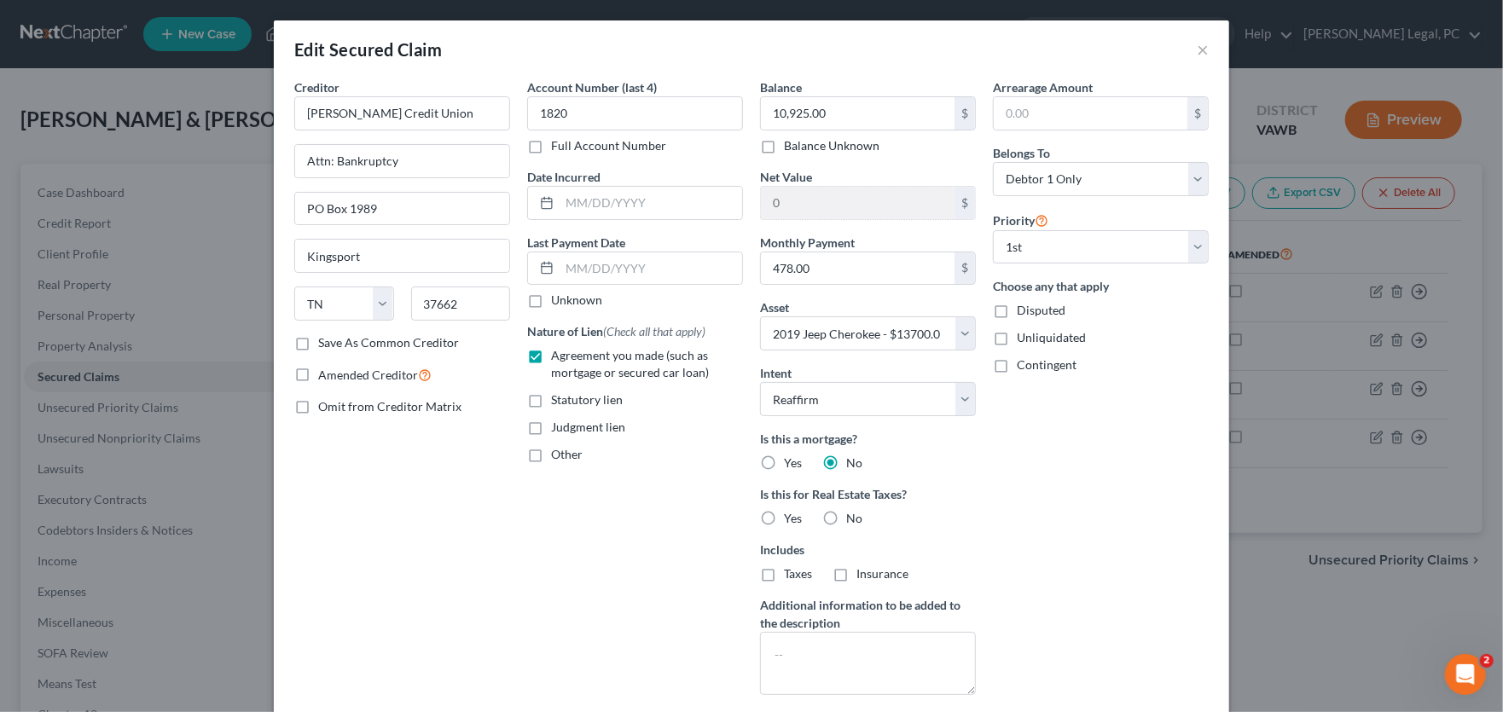
click at [846, 519] on label "No" at bounding box center [854, 518] width 16 height 17
click at [853, 519] on input "No" at bounding box center [858, 515] width 11 height 11
radio input "true"
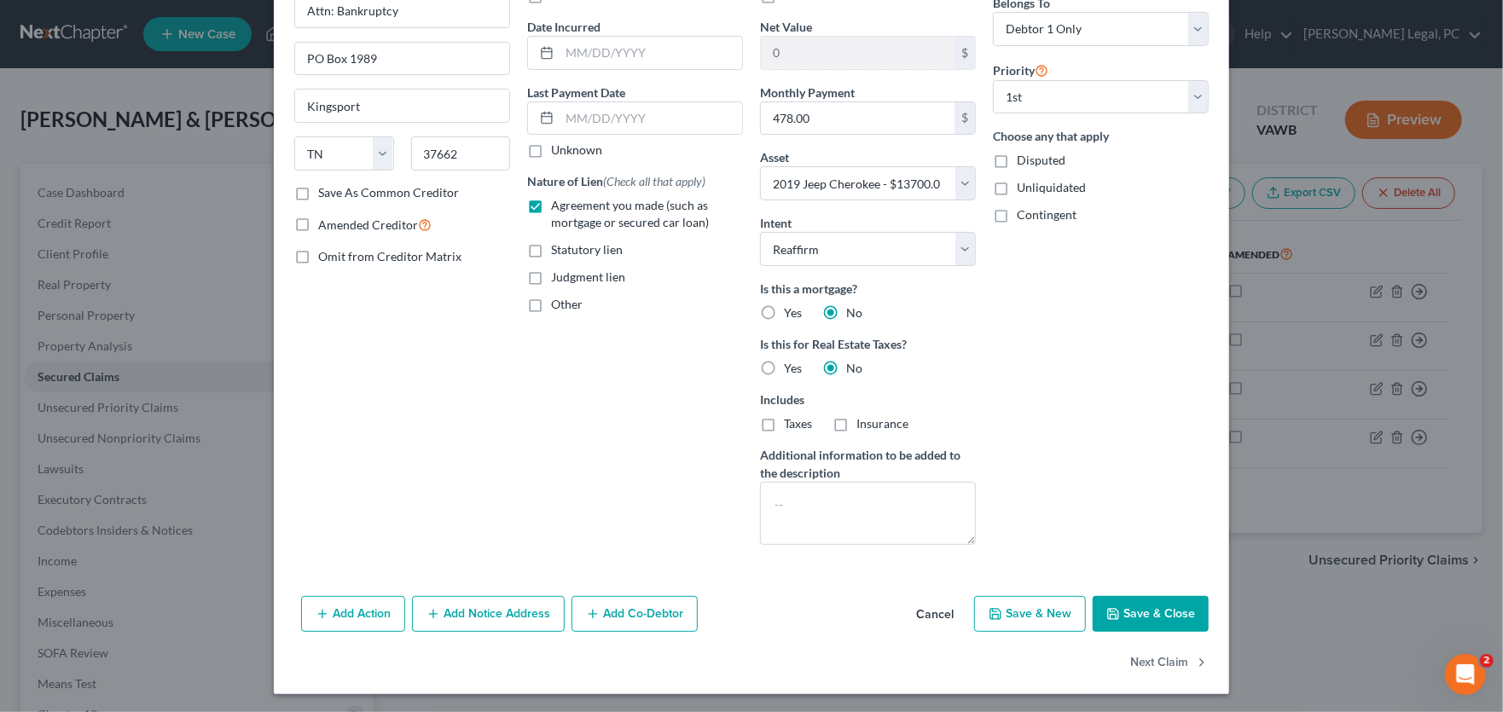
scroll to position [151, 0]
click at [1151, 627] on button "Save & Close" at bounding box center [1150, 613] width 116 height 36
select select
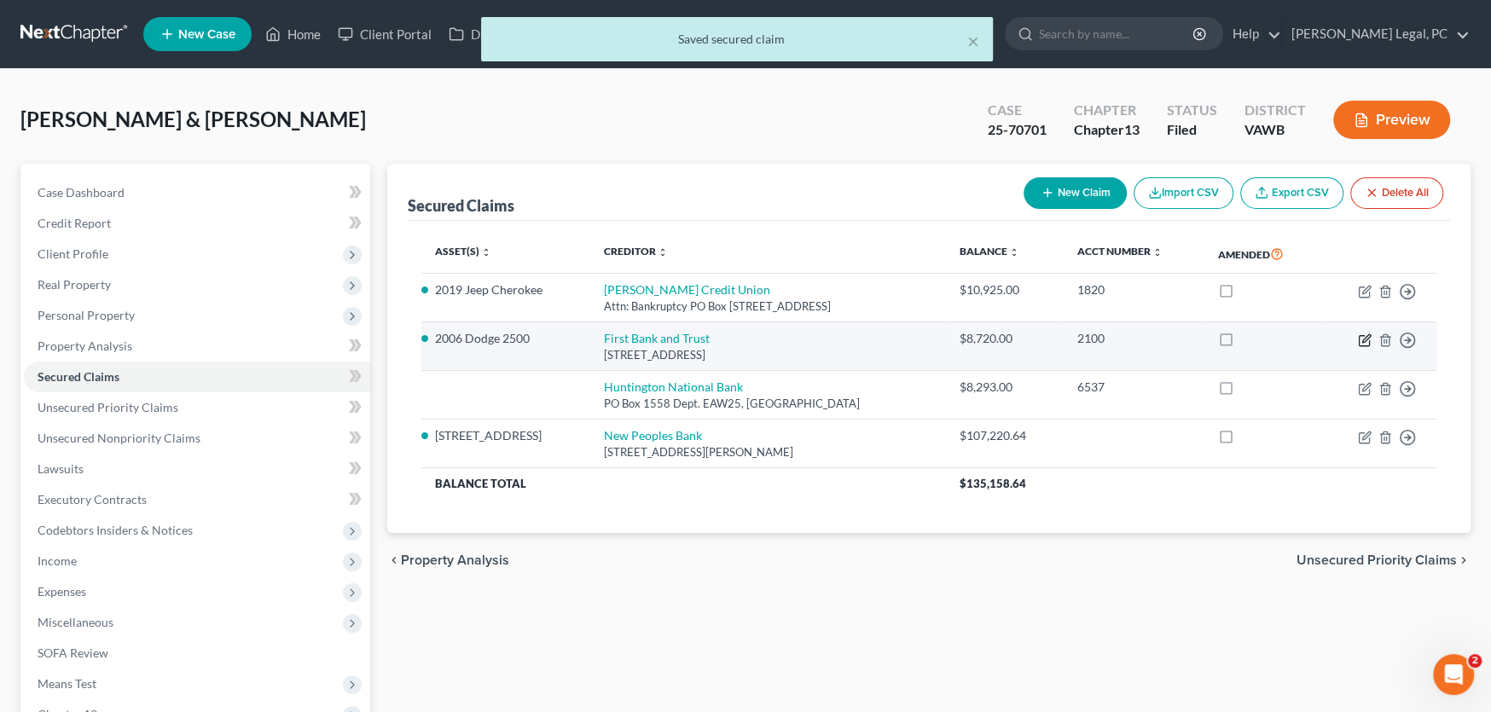
click at [1358, 337] on icon "button" at bounding box center [1363, 340] width 10 height 10
select select "48"
select select "4"
select select "2"
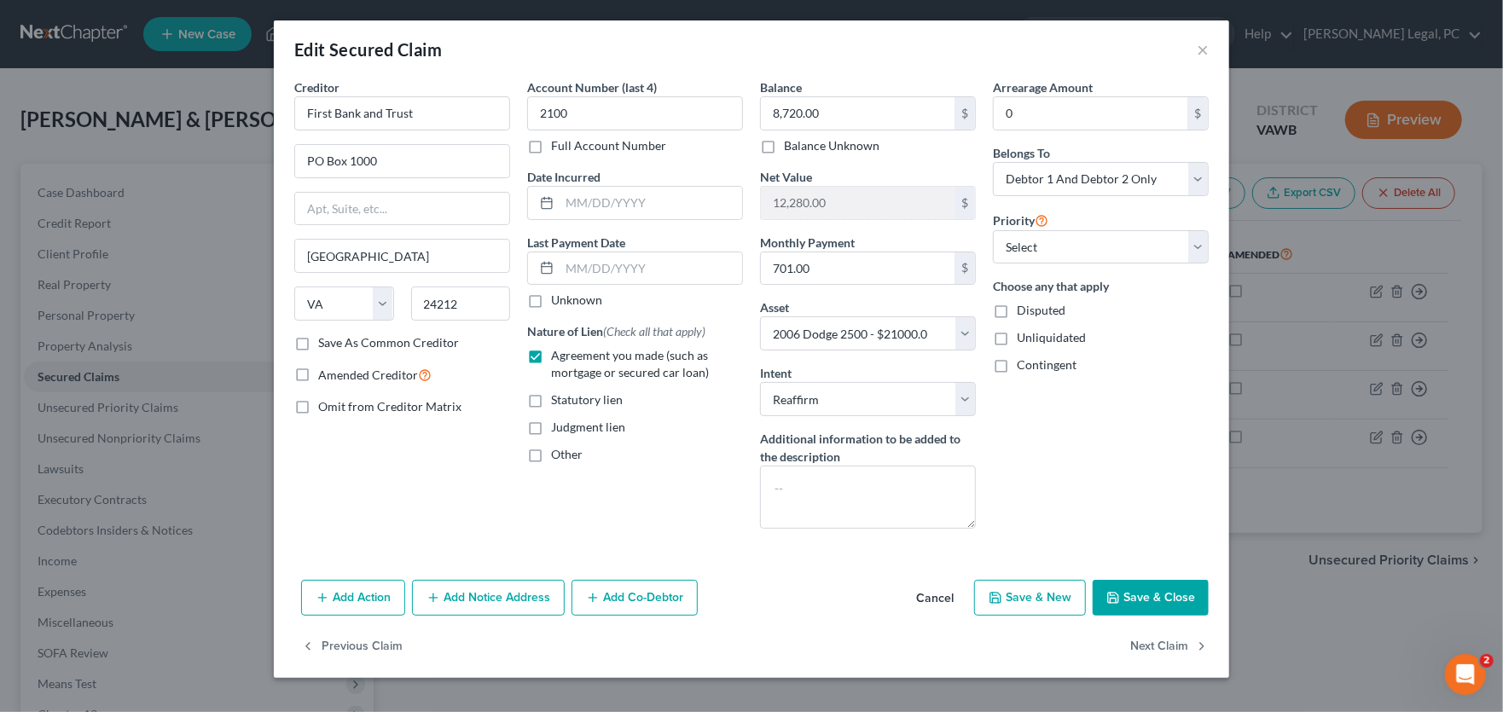
click at [1136, 598] on button "Save & Close" at bounding box center [1150, 598] width 116 height 36
select select
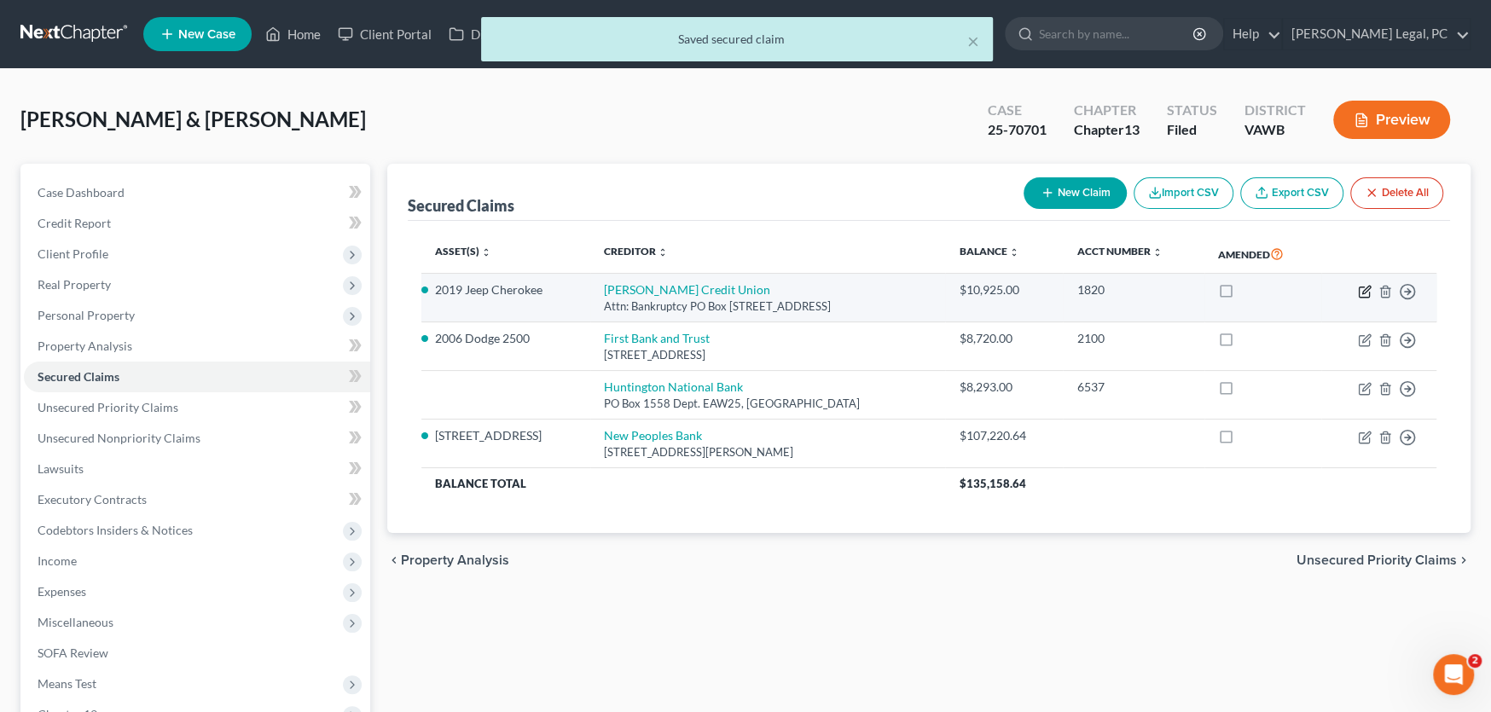
click at [1366, 289] on icon "button" at bounding box center [1366, 290] width 8 height 8
select select "44"
select select "5"
select select "2"
select select "0"
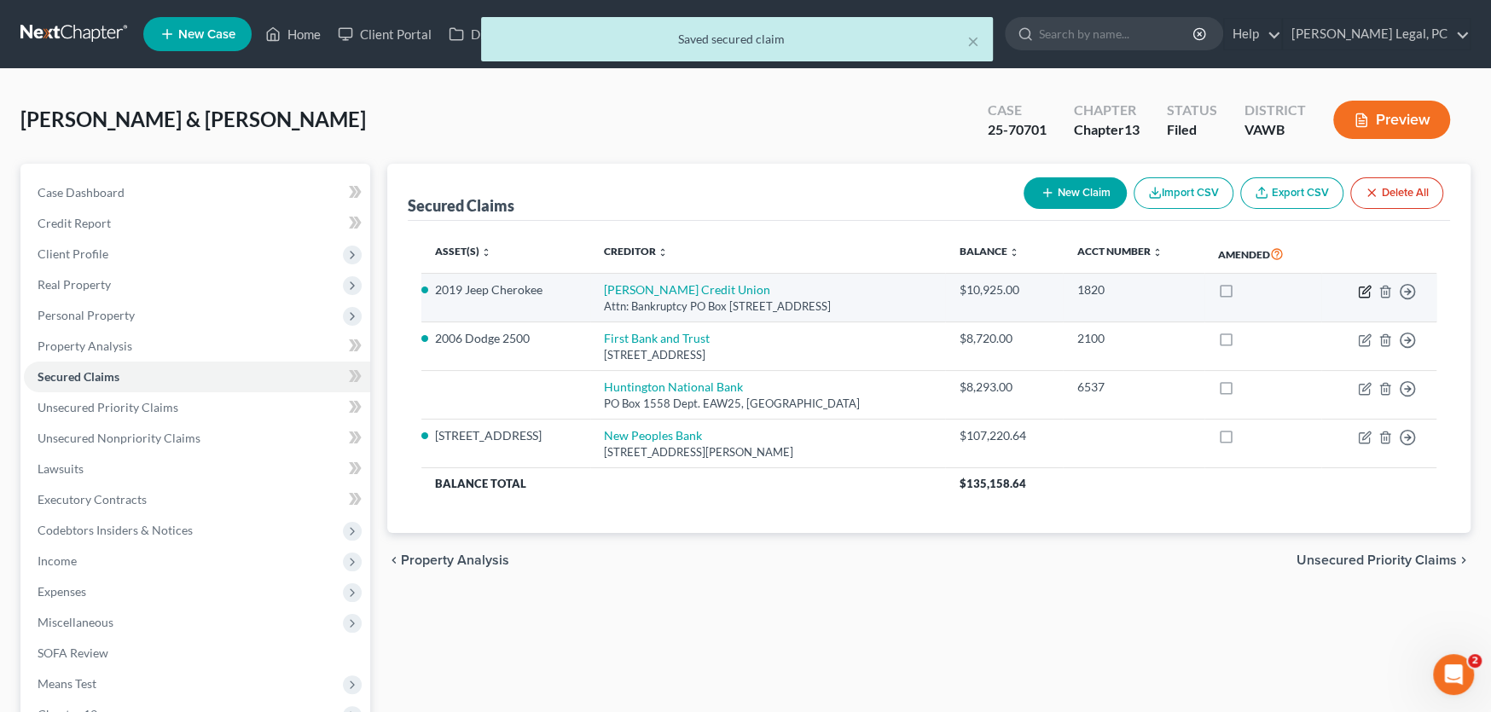
select select "0"
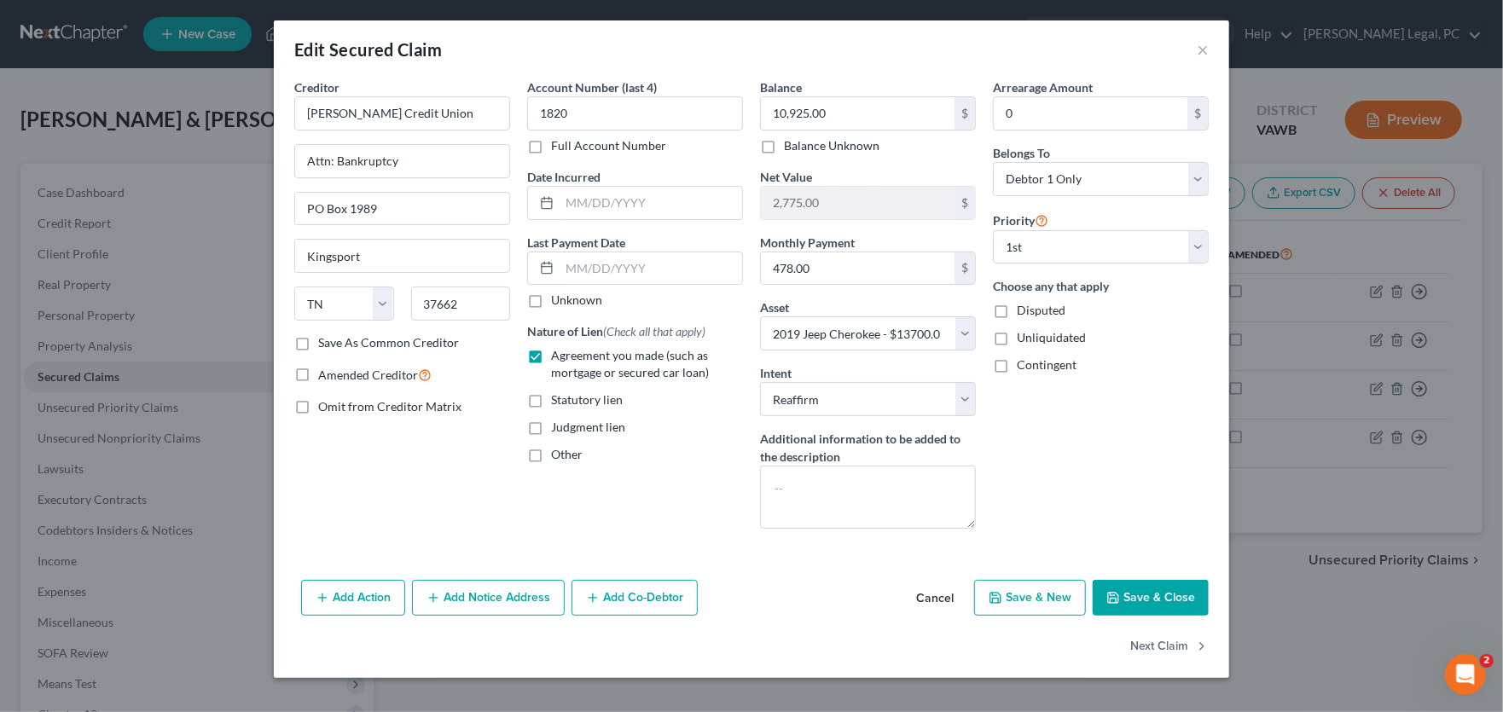
click at [1125, 603] on button "Save & Close" at bounding box center [1150, 598] width 116 height 36
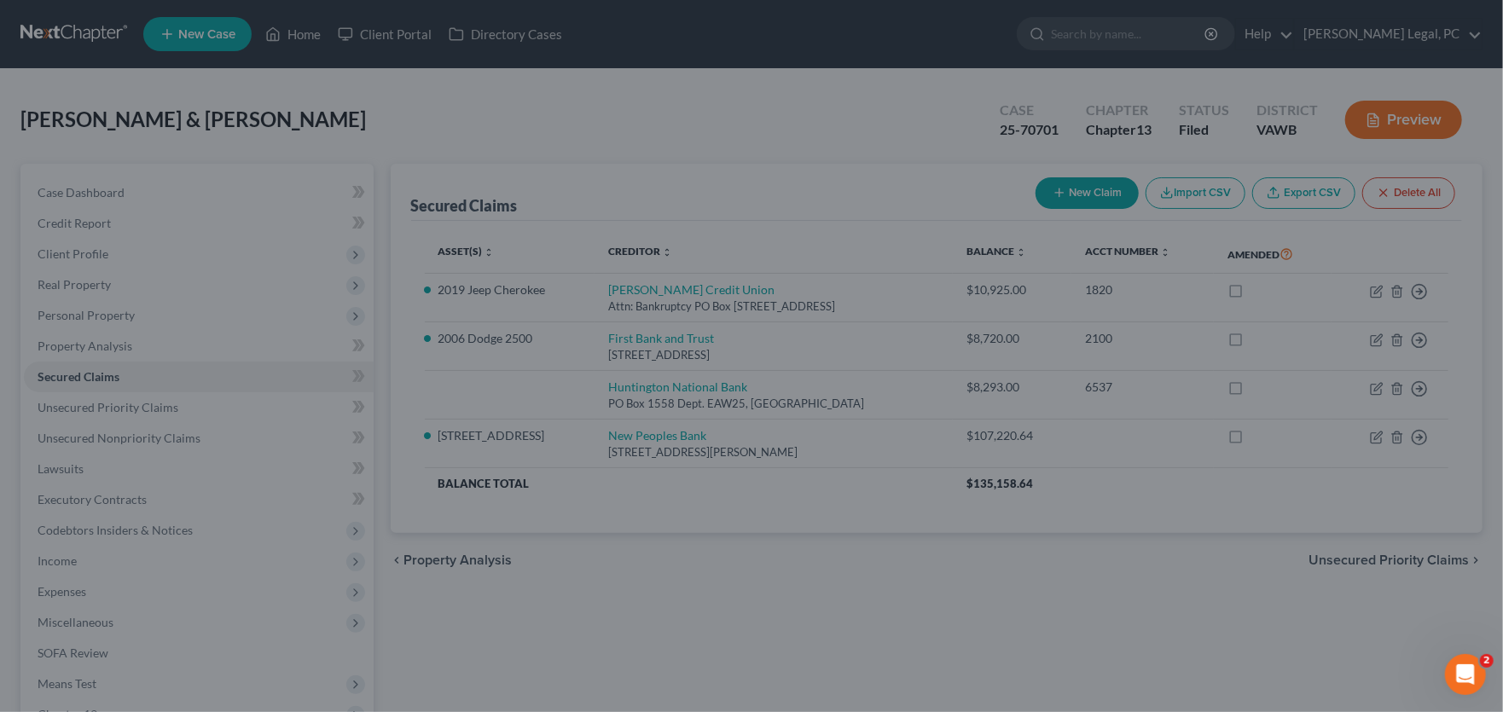
select select "5"
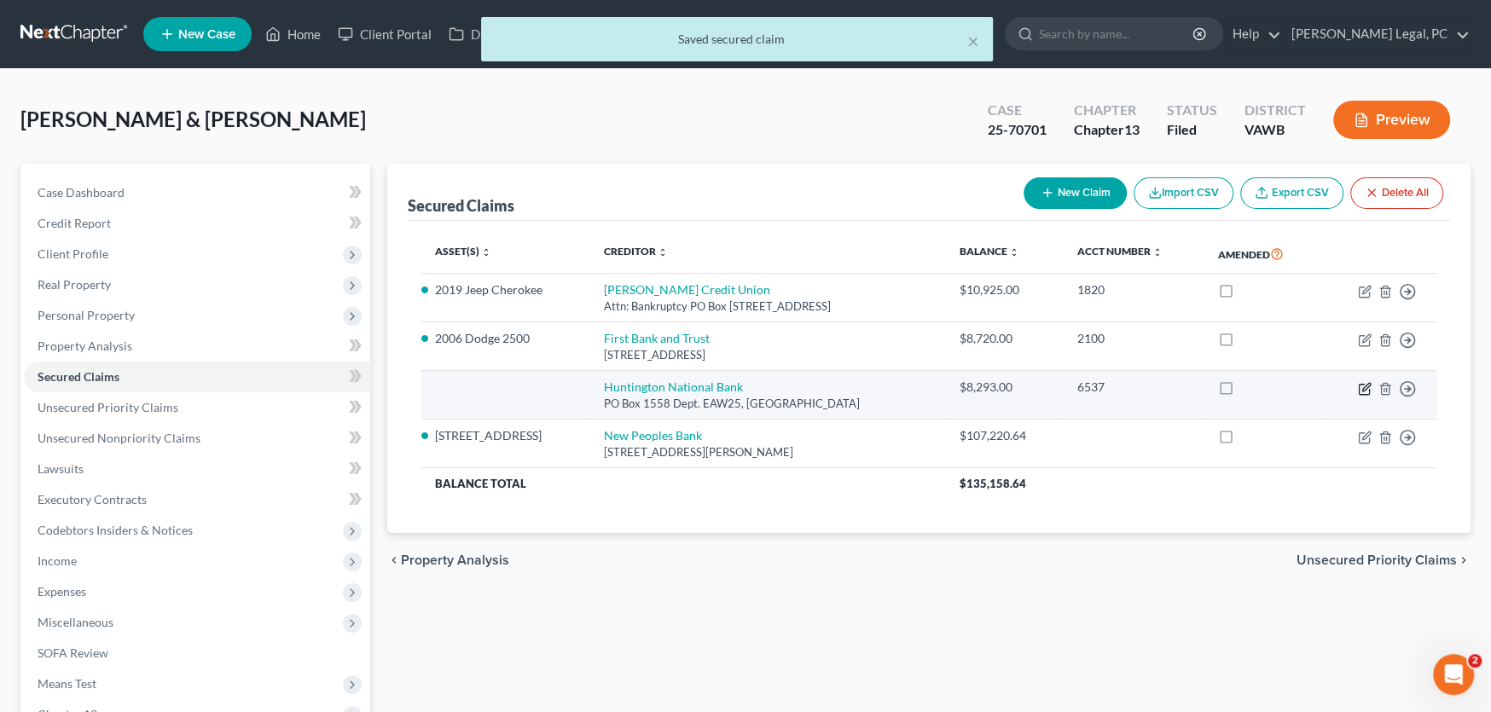
click at [1362, 384] on icon "button" at bounding box center [1365, 389] width 14 height 14
select select "36"
select select "0"
select select "2"
select select "0"
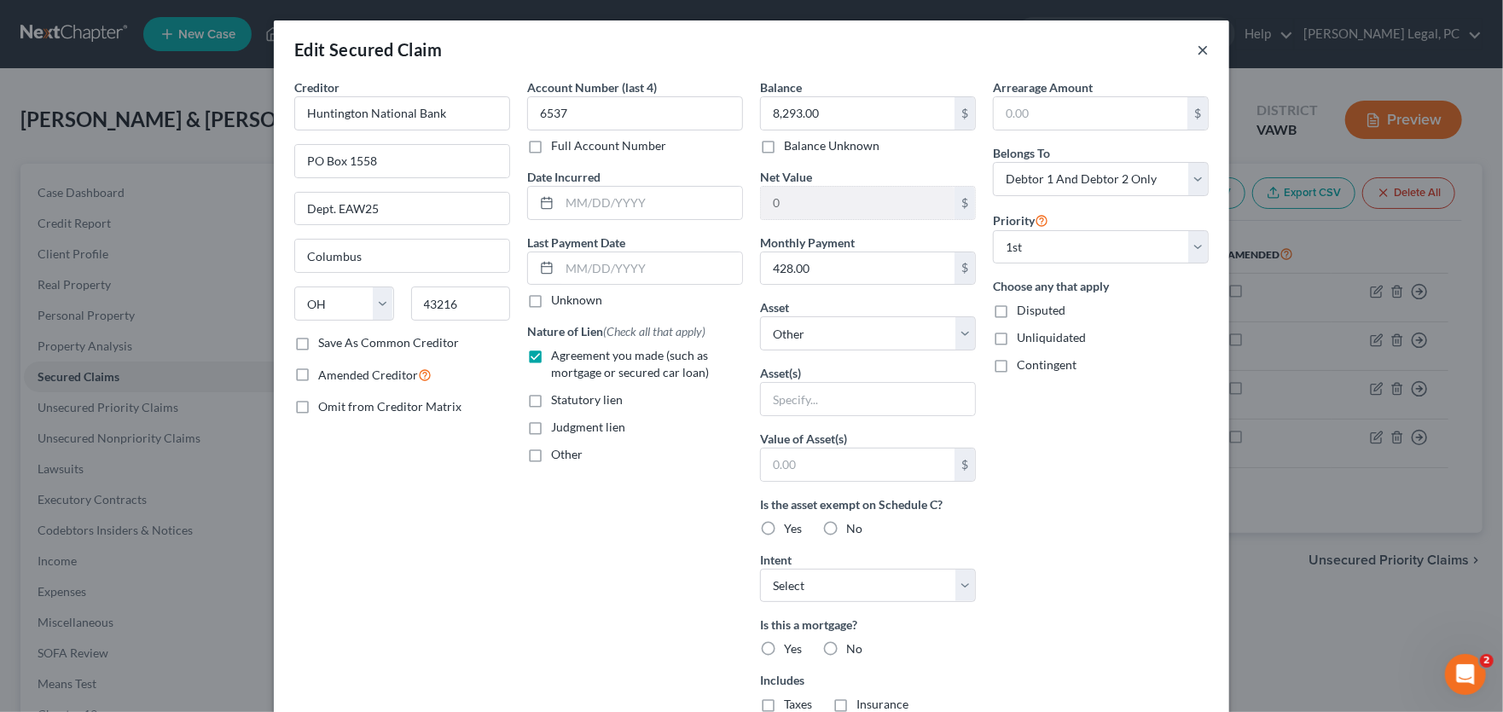
click at [1196, 46] on button "×" at bounding box center [1202, 49] width 12 height 20
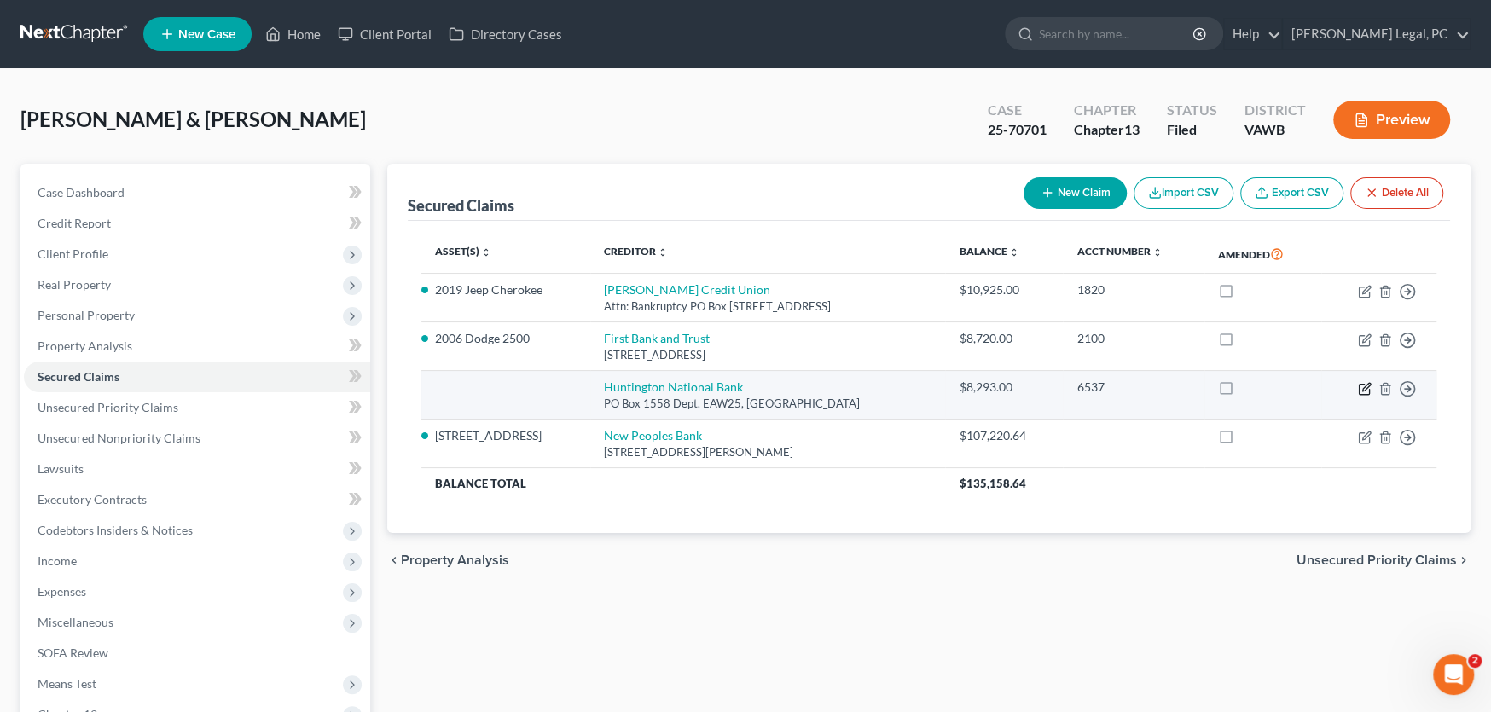
click at [1365, 385] on icon "button" at bounding box center [1365, 389] width 14 height 14
select select "36"
select select "0"
select select "2"
select select "0"
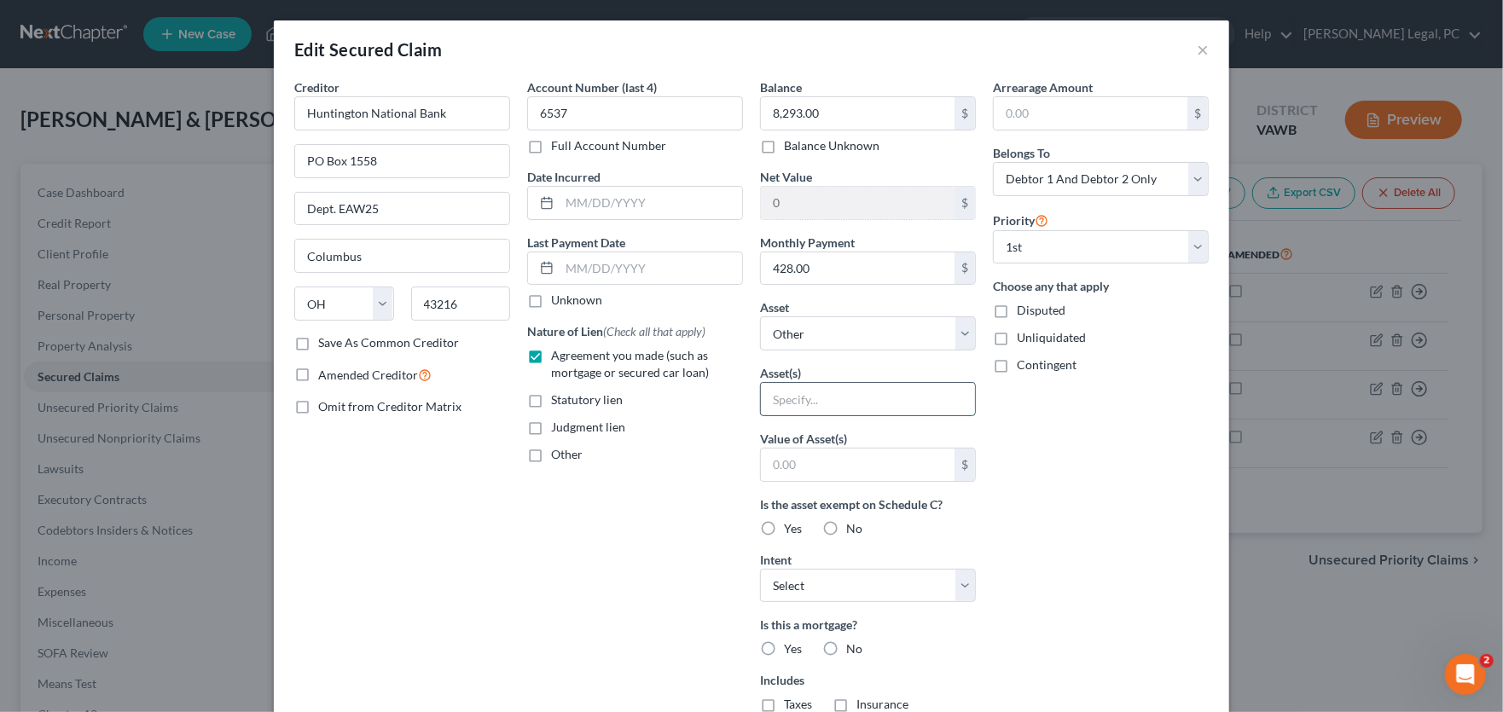
click at [833, 396] on input "text" at bounding box center [868, 399] width 214 height 32
click at [831, 333] on select "Select Other Multiple Assets 460 Creek Side Drive - $383000.0 2018 Gator Made T…" at bounding box center [868, 333] width 216 height 34
select select "6"
click at [760, 316] on select "Select Other Multiple Assets 460 Creek Side Drive - $383000.0 2018 Gator Made T…" at bounding box center [868, 333] width 216 height 34
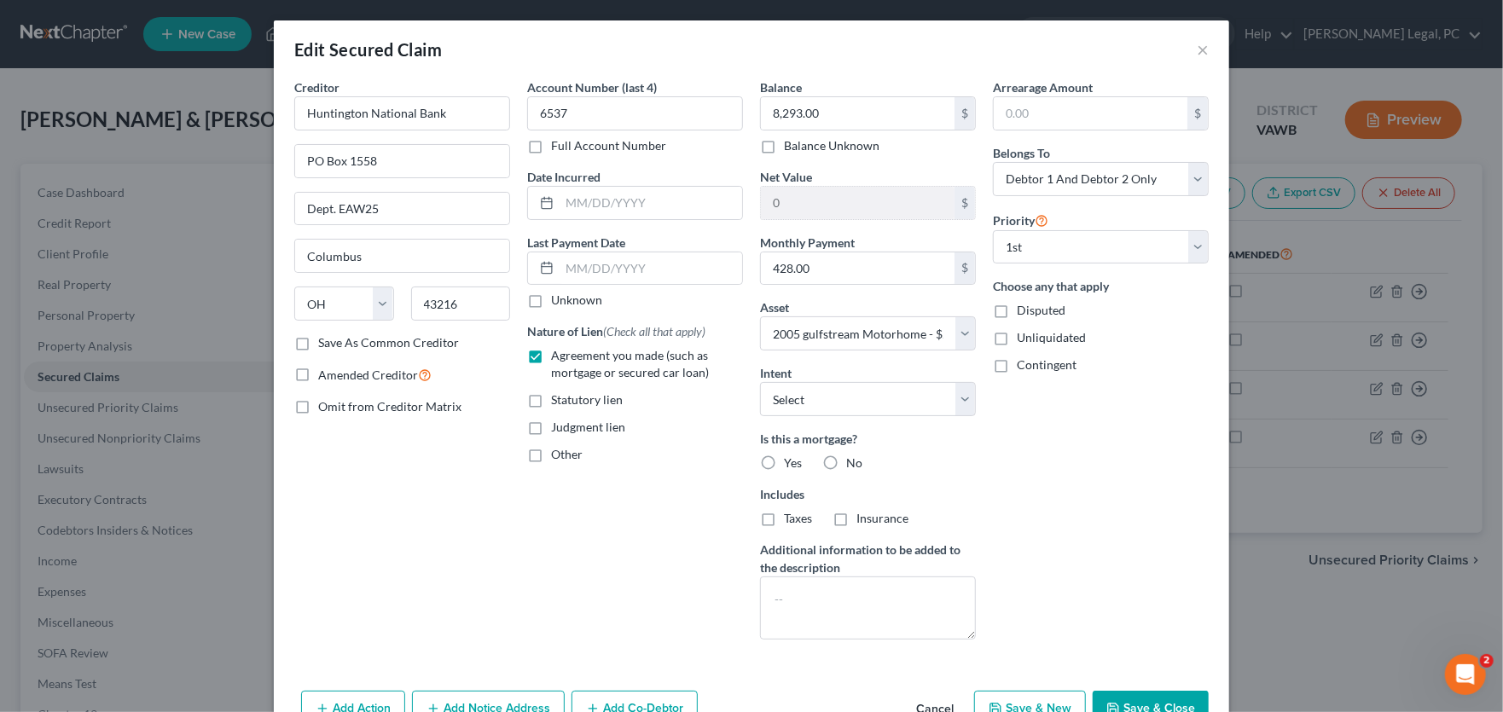
click at [846, 460] on label "No" at bounding box center [854, 463] width 16 height 17
click at [853, 460] on input "No" at bounding box center [858, 460] width 11 height 11
radio input "true"
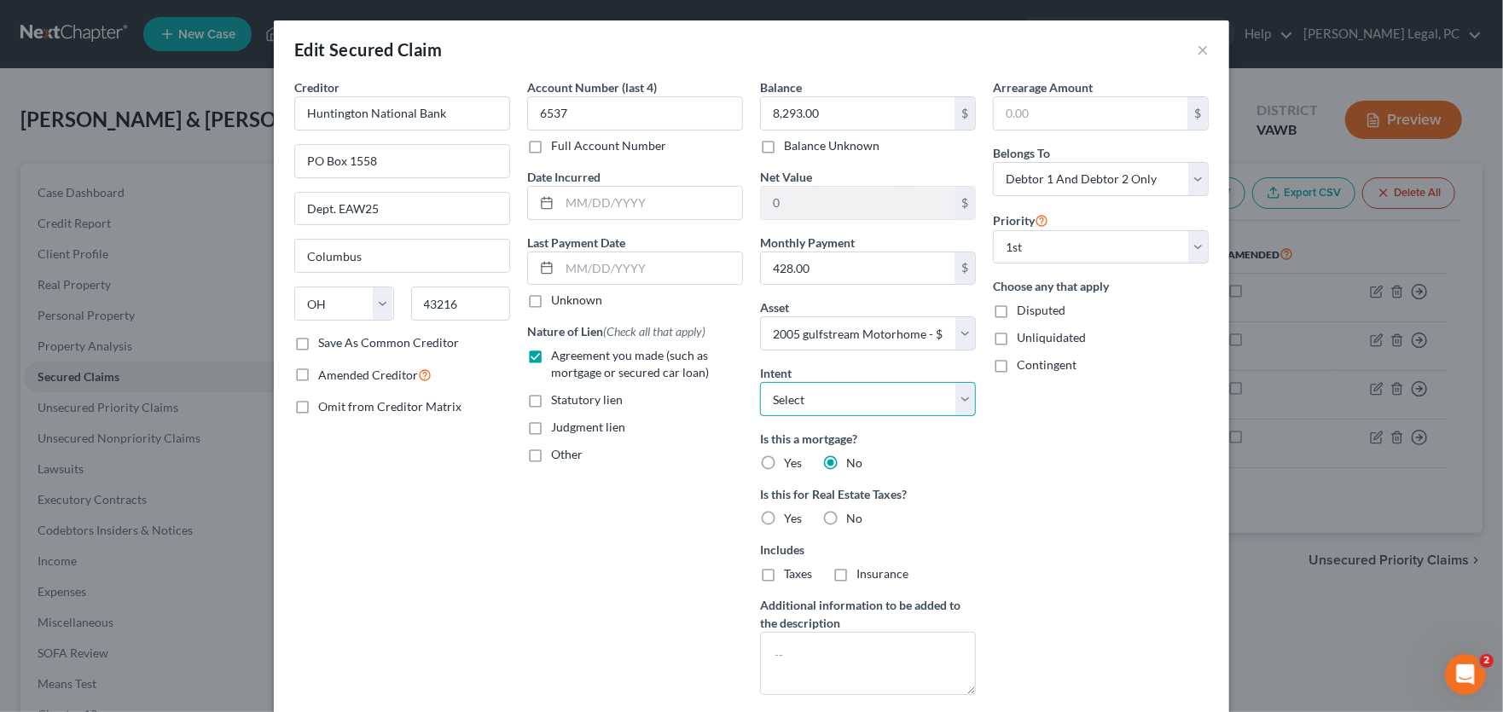
click at [825, 398] on select "Select Surrender Redeem Reaffirm Avoid Other" at bounding box center [868, 399] width 216 height 34
select select "2"
click at [760, 382] on select "Select Surrender Redeem Reaffirm Avoid Other" at bounding box center [868, 399] width 216 height 34
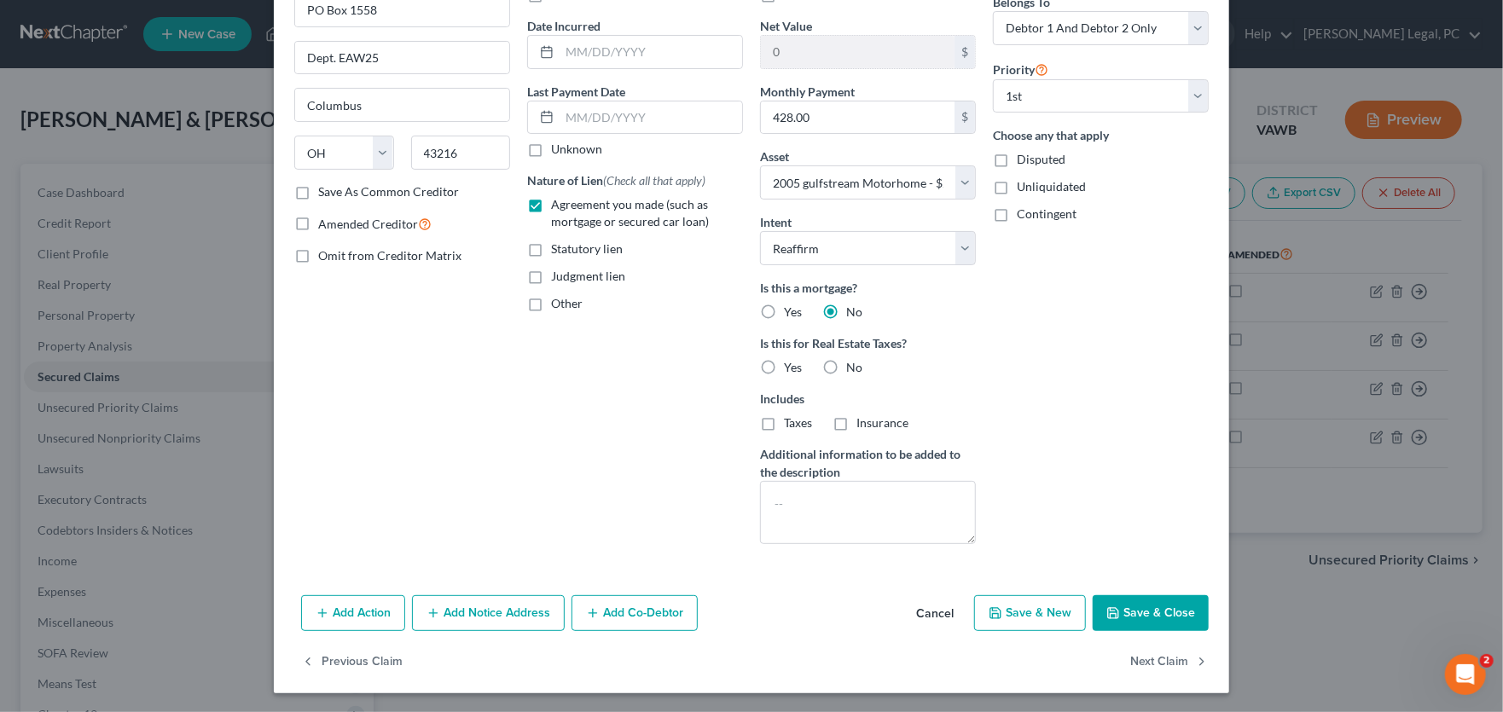
click at [1155, 613] on button "Save & Close" at bounding box center [1150, 613] width 116 height 36
select select
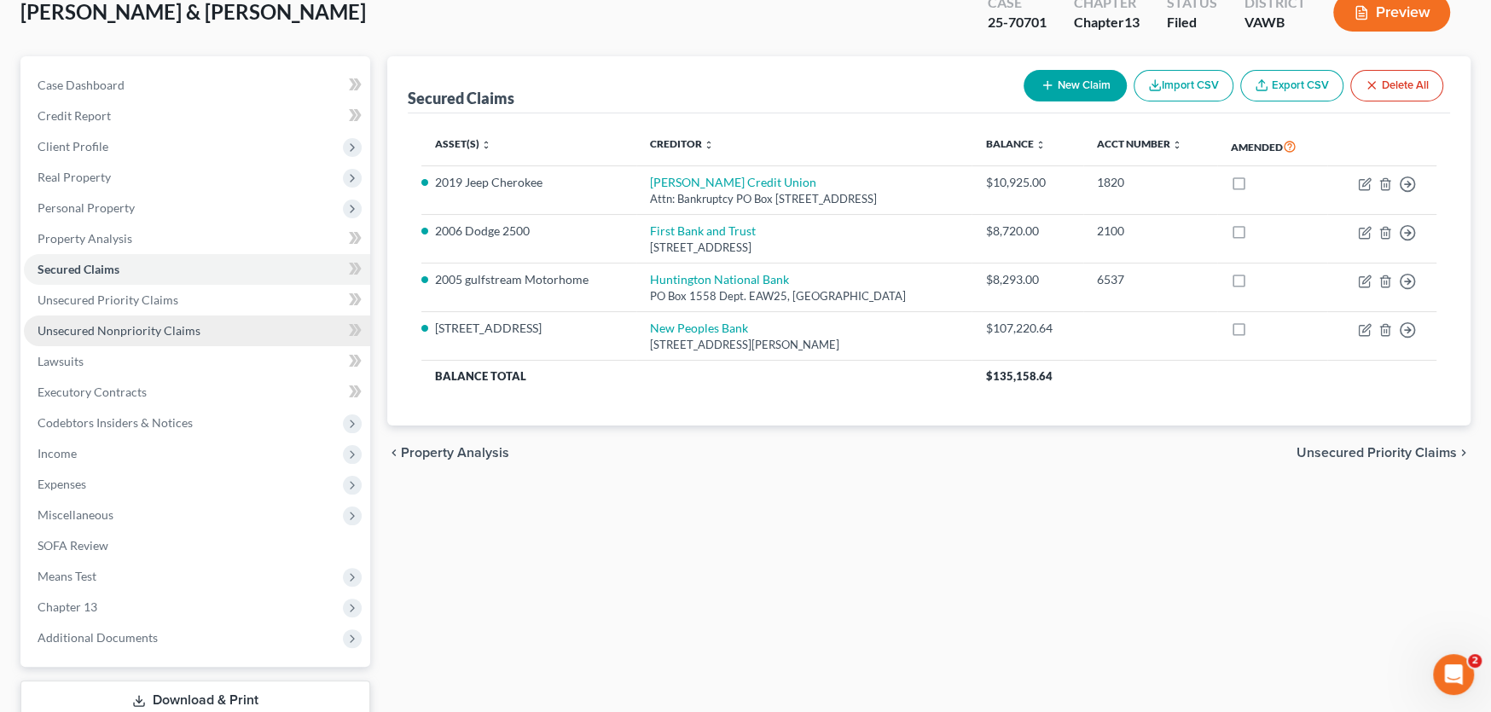
scroll to position [223, 0]
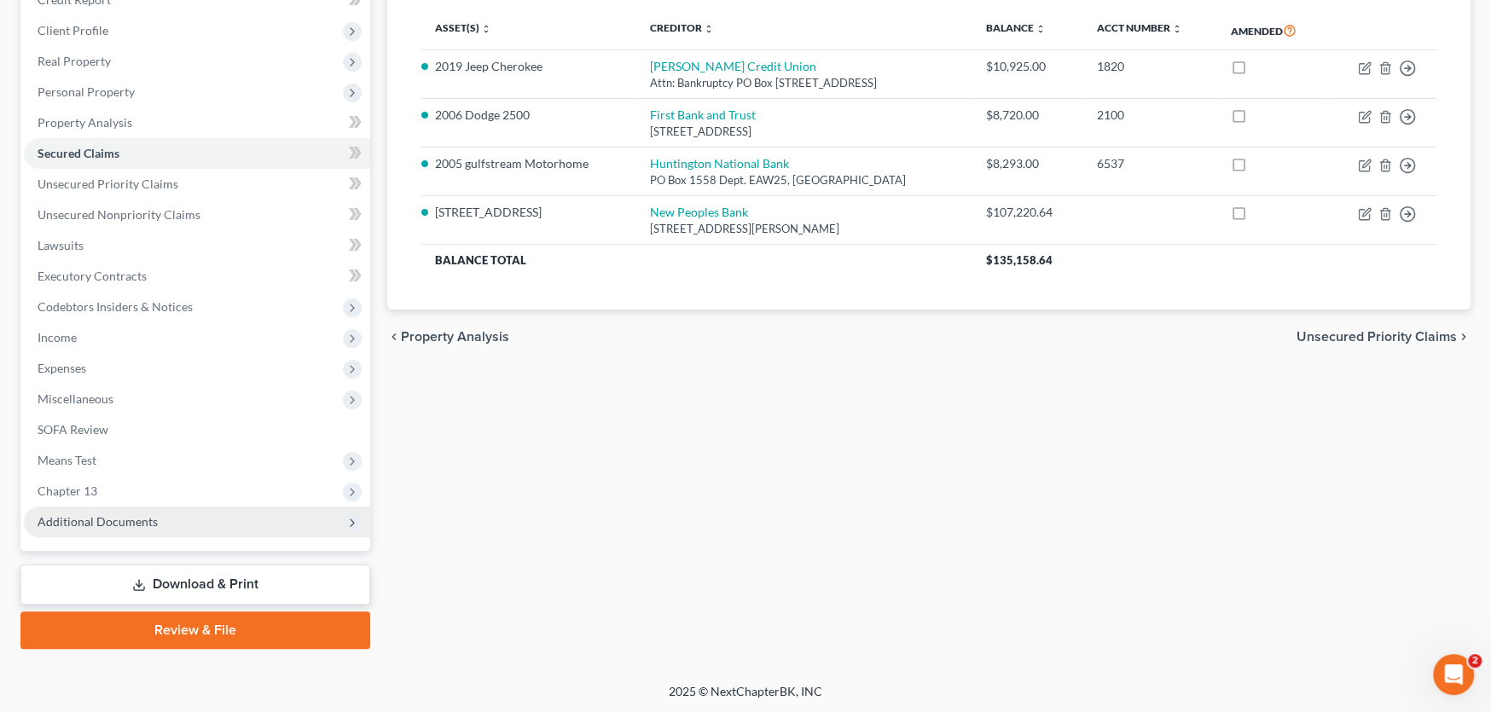
click at [126, 516] on span "Additional Documents" at bounding box center [98, 521] width 120 height 14
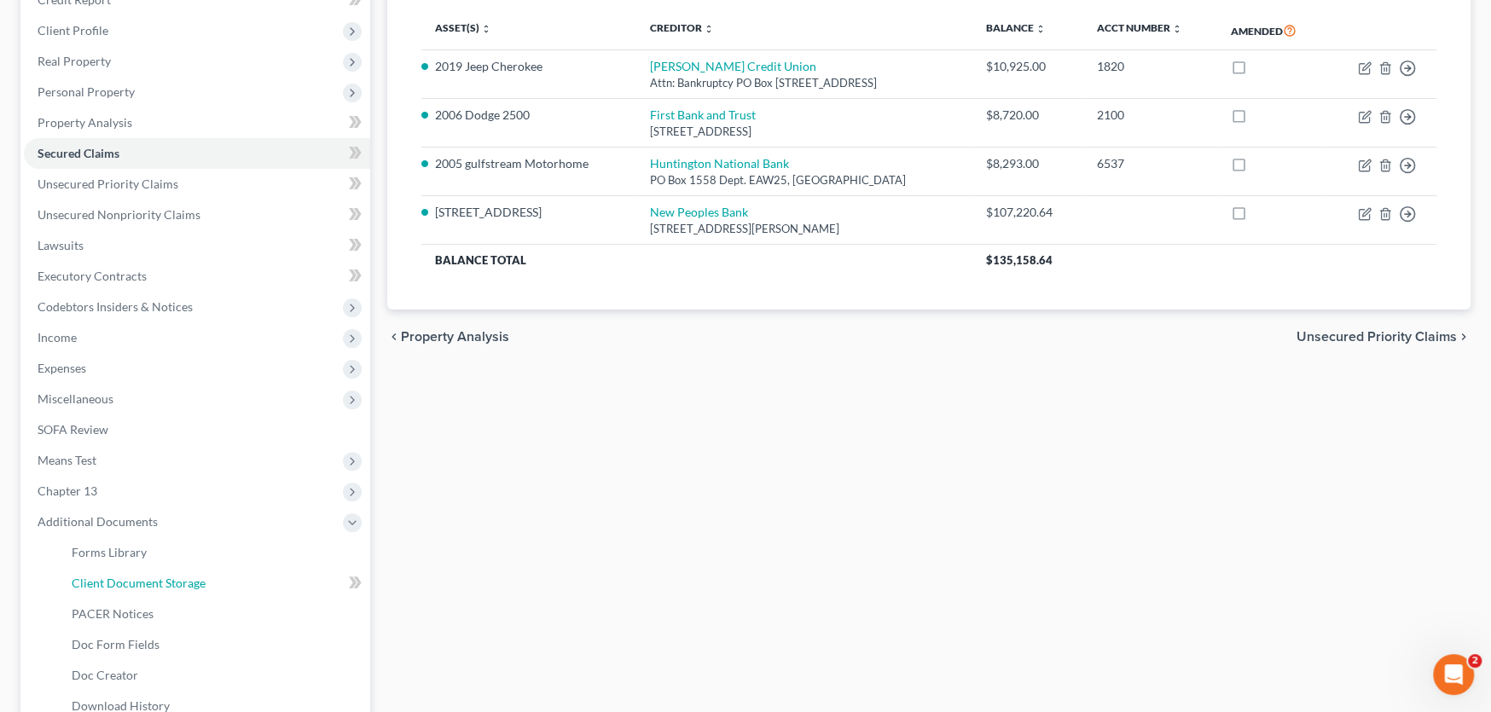
drag, startPoint x: 151, startPoint y: 576, endPoint x: 10, endPoint y: 524, distance: 150.0
click at [151, 576] on span "Client Document Storage" at bounding box center [139, 583] width 134 height 14
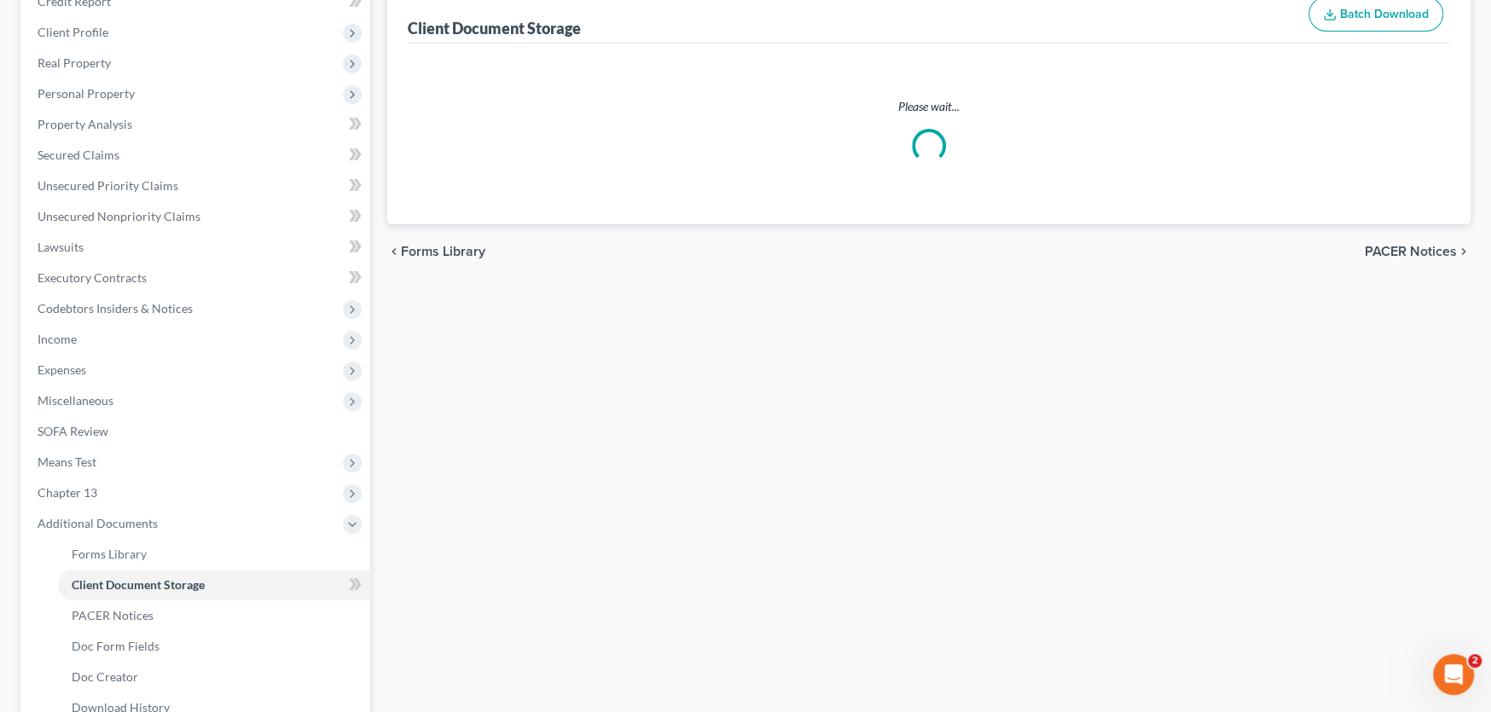
scroll to position [36, 0]
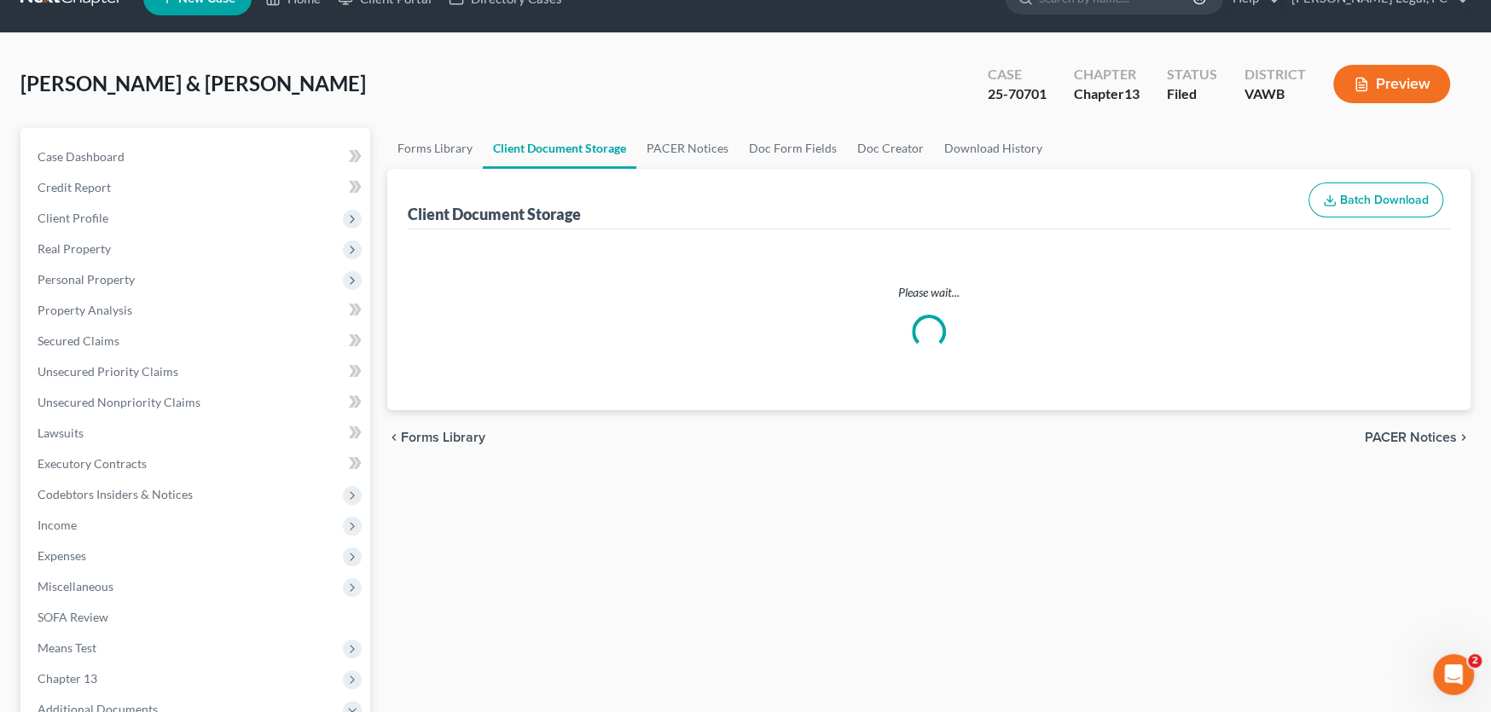
select select "0"
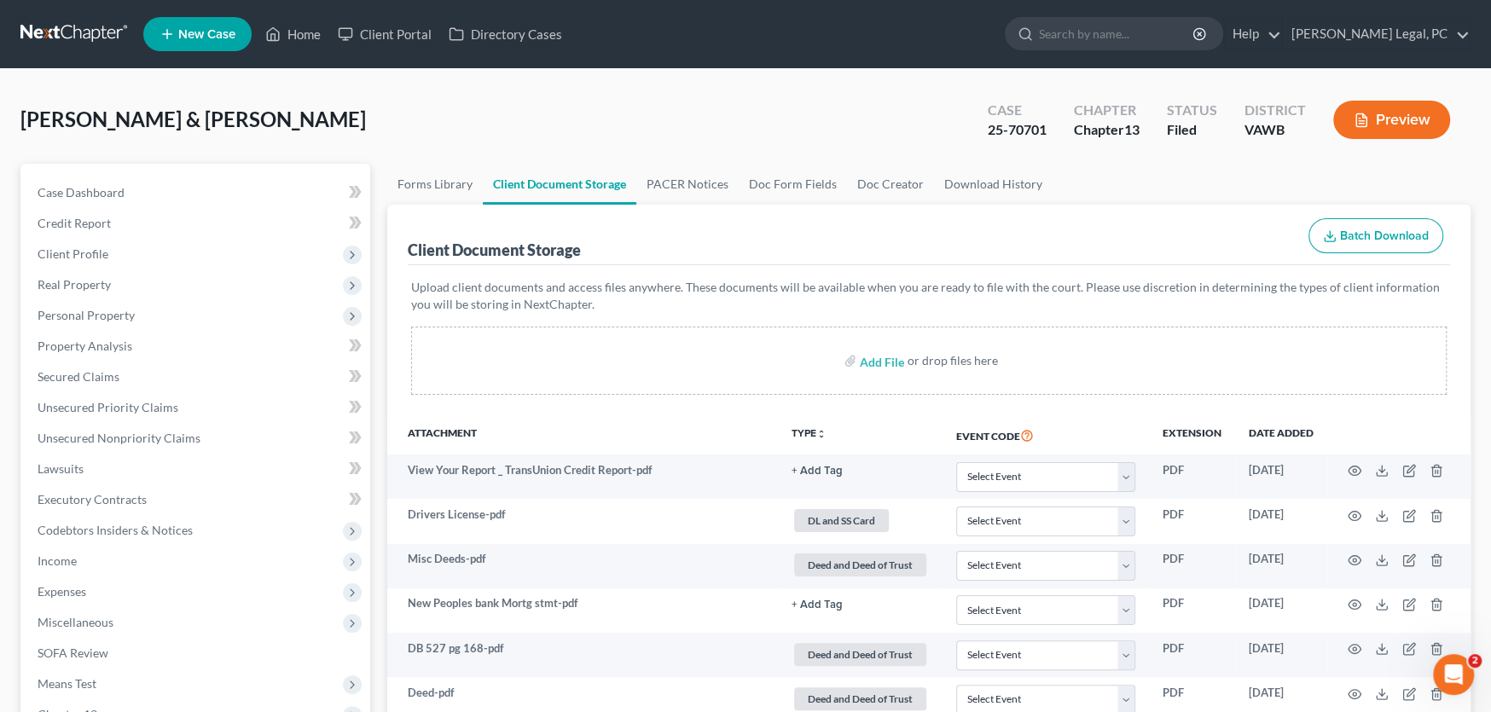
scroll to position [0, 0]
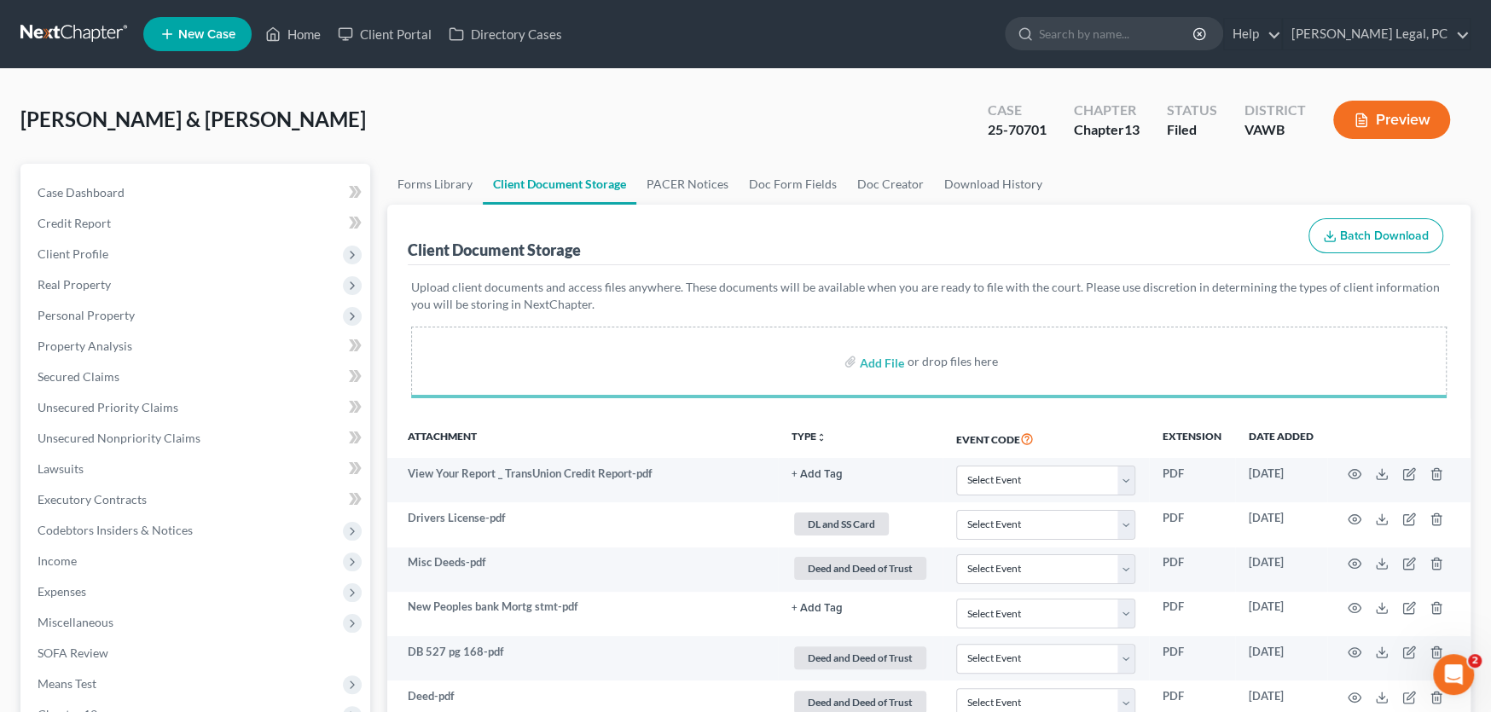
select select "0"
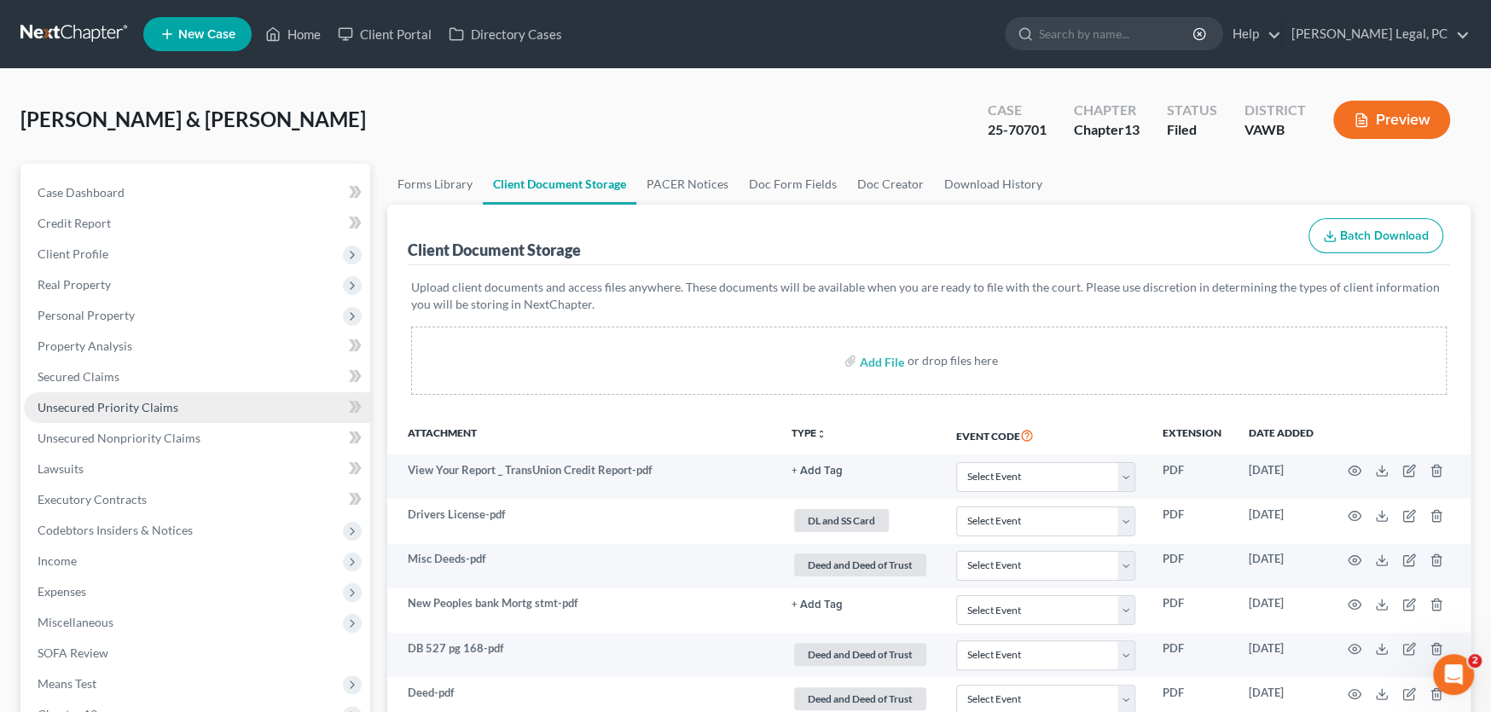
select select "0"
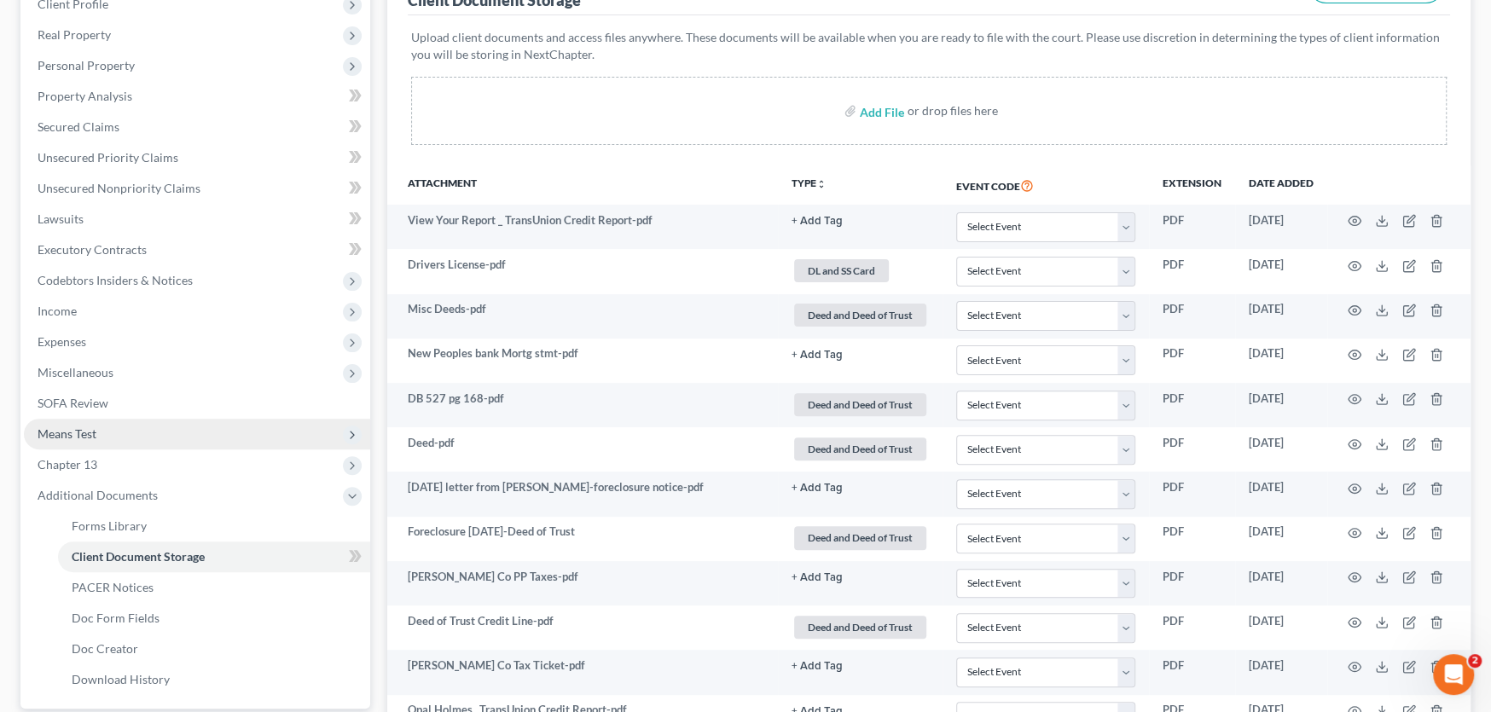
scroll to position [256, 0]
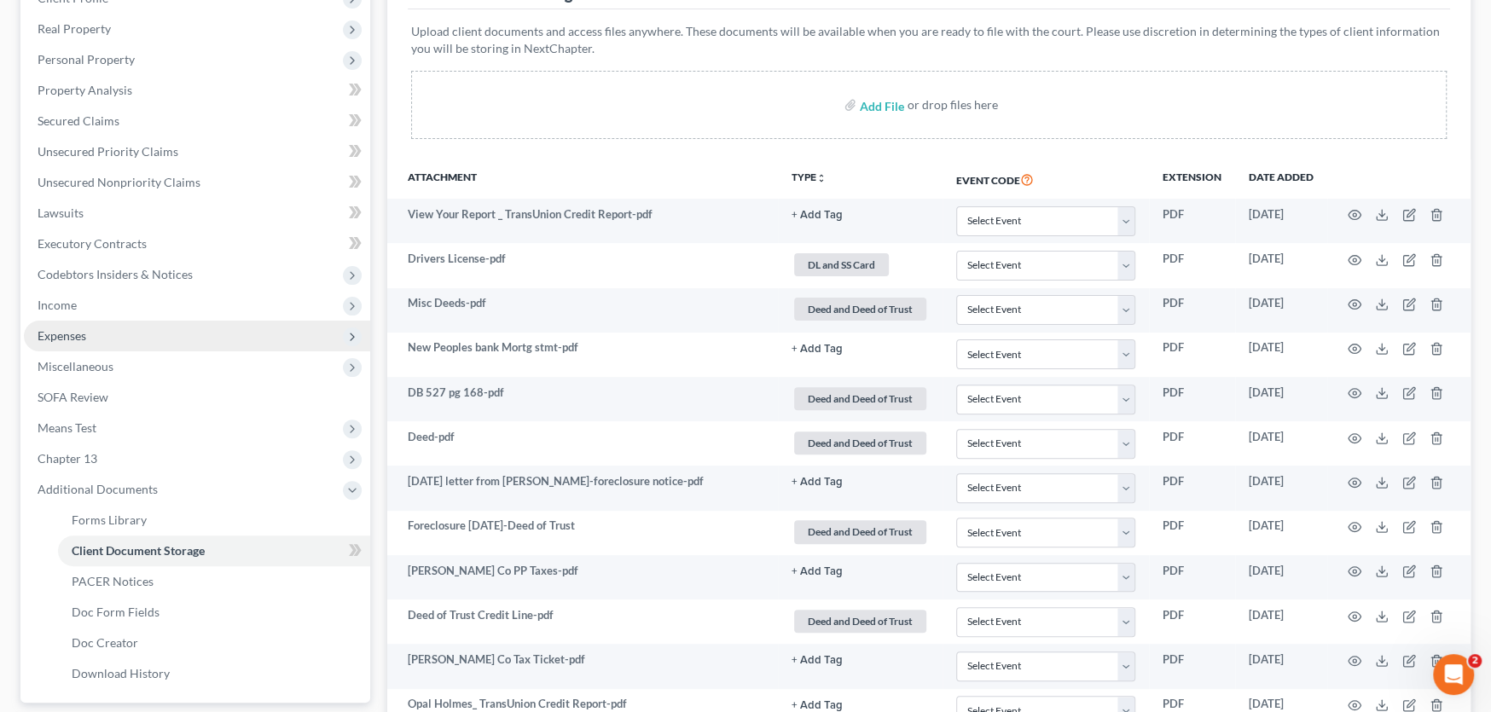
click at [85, 333] on span "Expenses" at bounding box center [62, 335] width 49 height 14
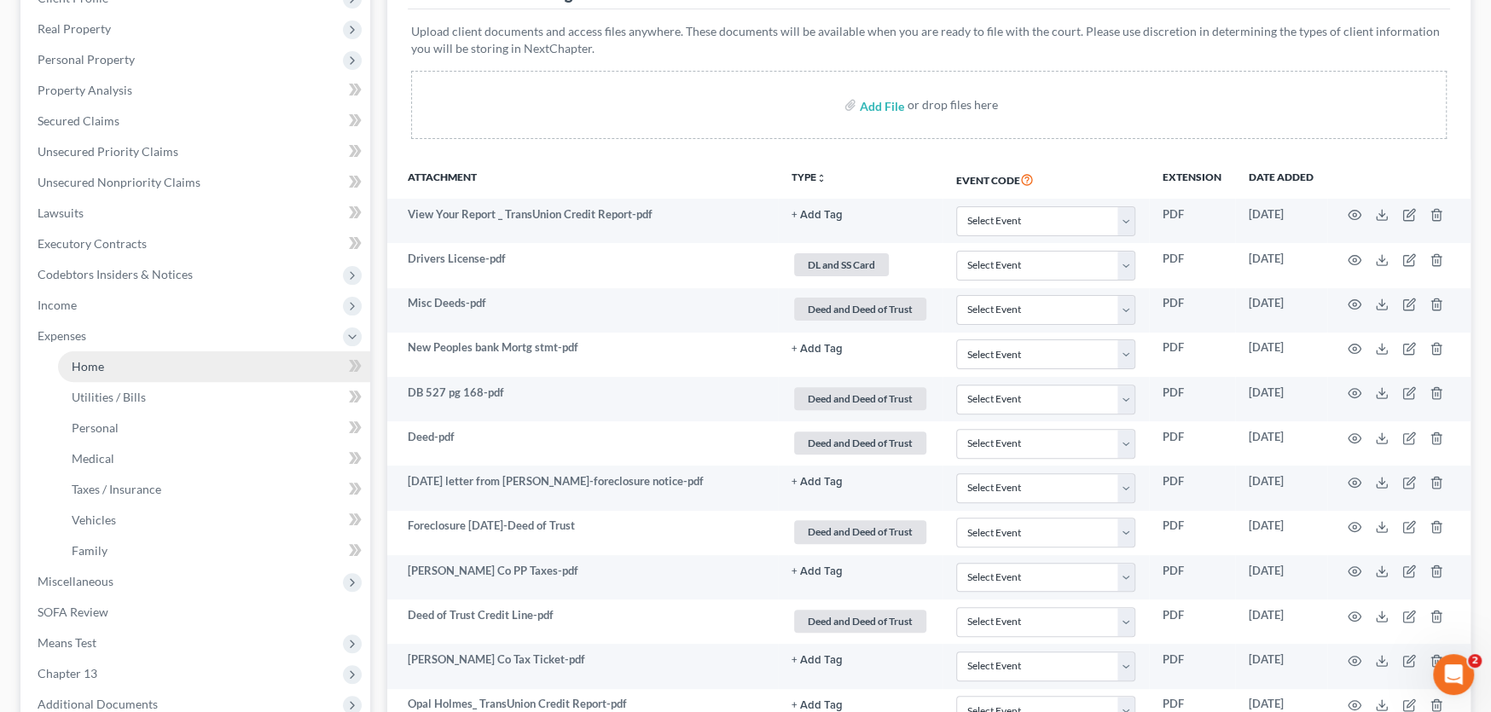
click at [100, 368] on span "Home" at bounding box center [88, 366] width 32 height 14
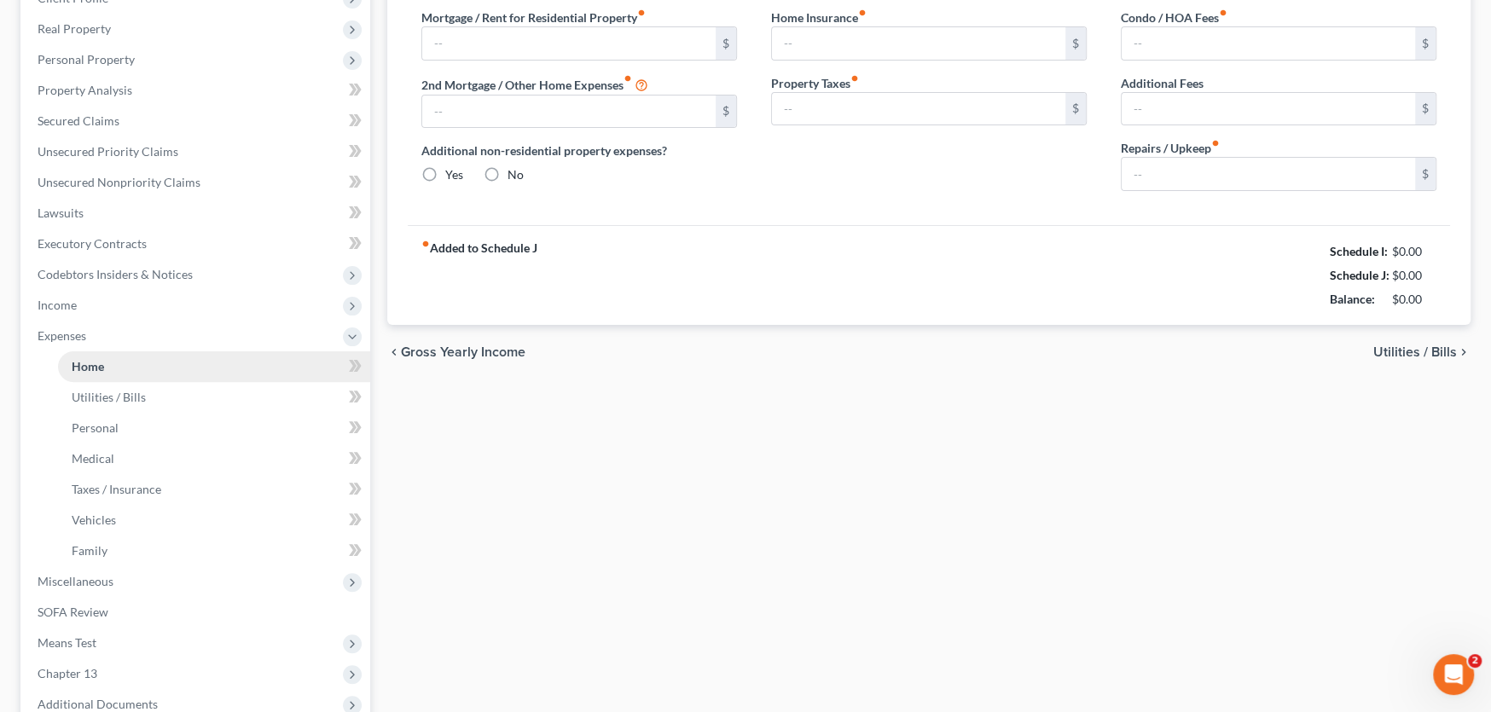
scroll to position [19, 0]
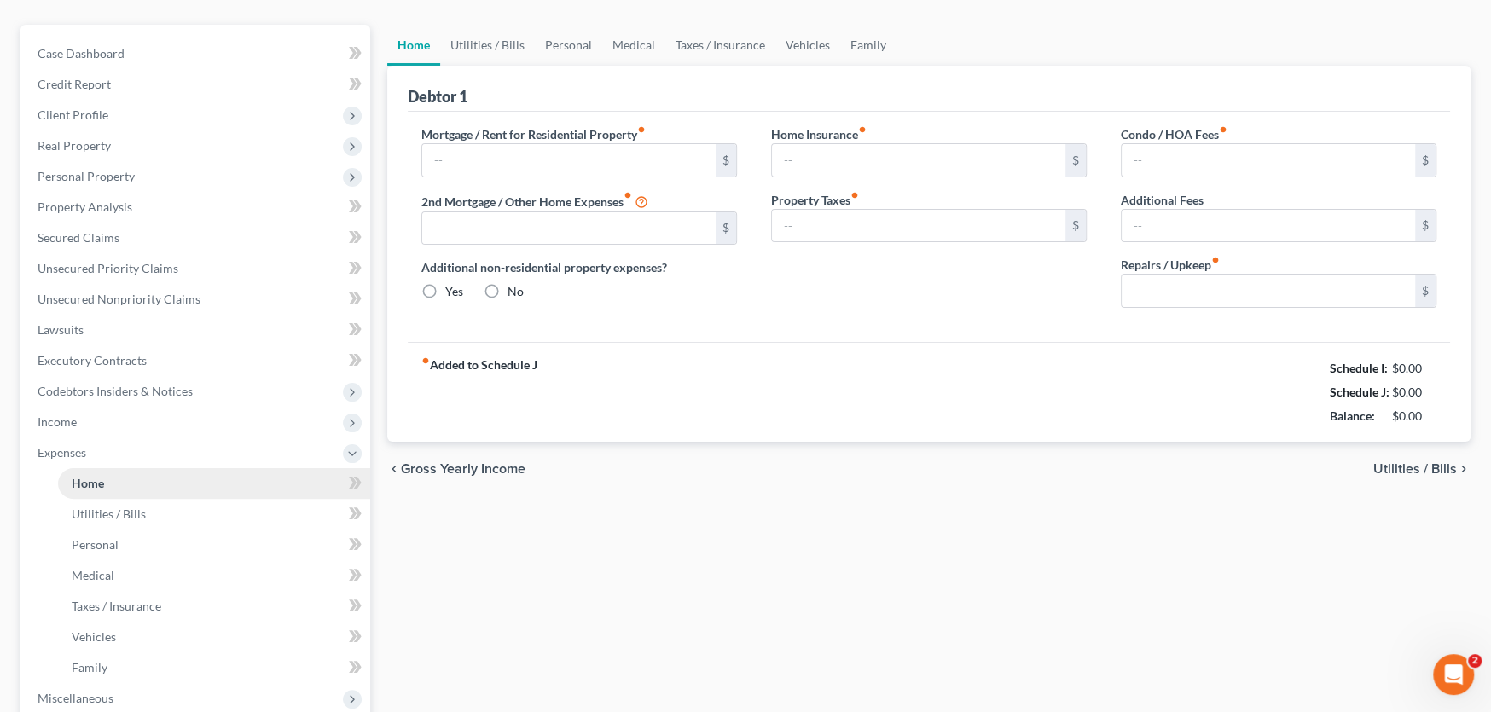
type input "0.00"
radio input "true"
type input "0.00"
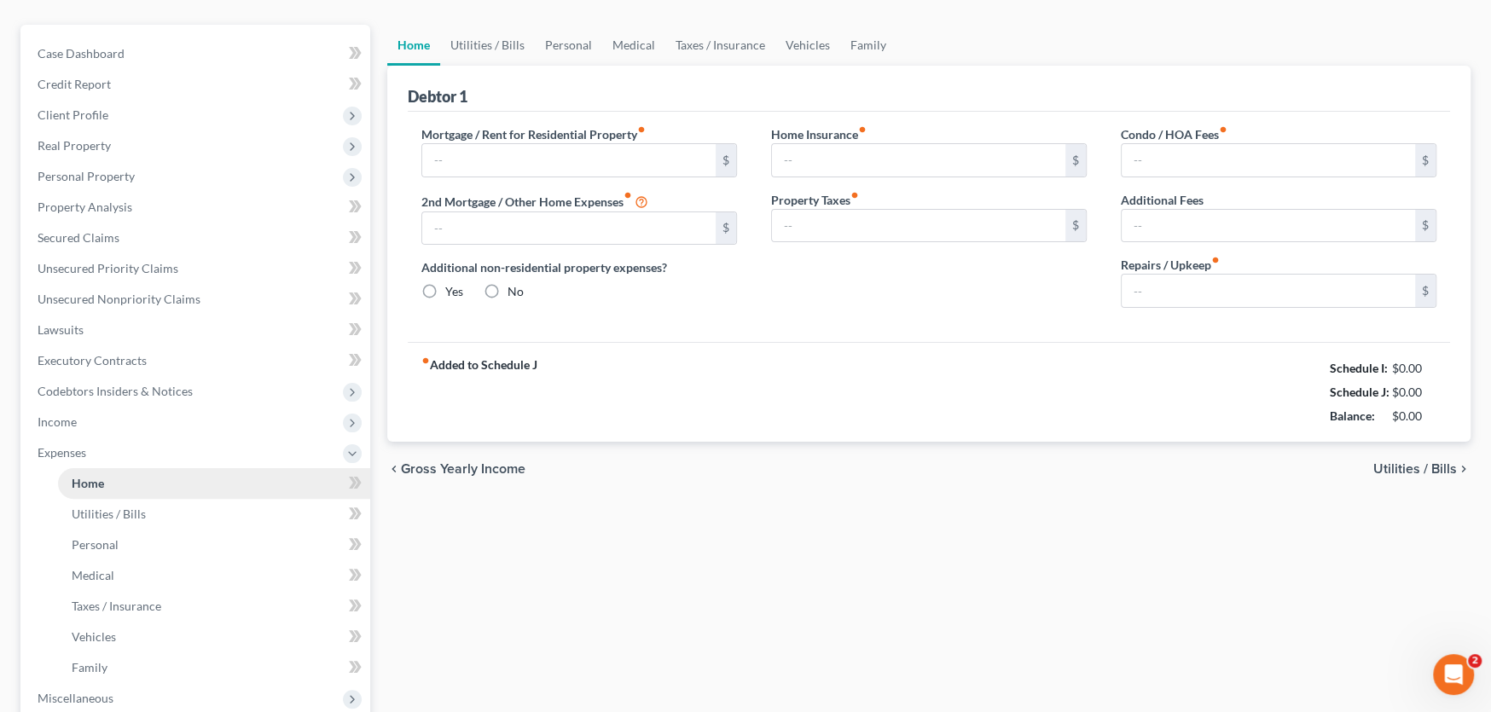
type input "0.00"
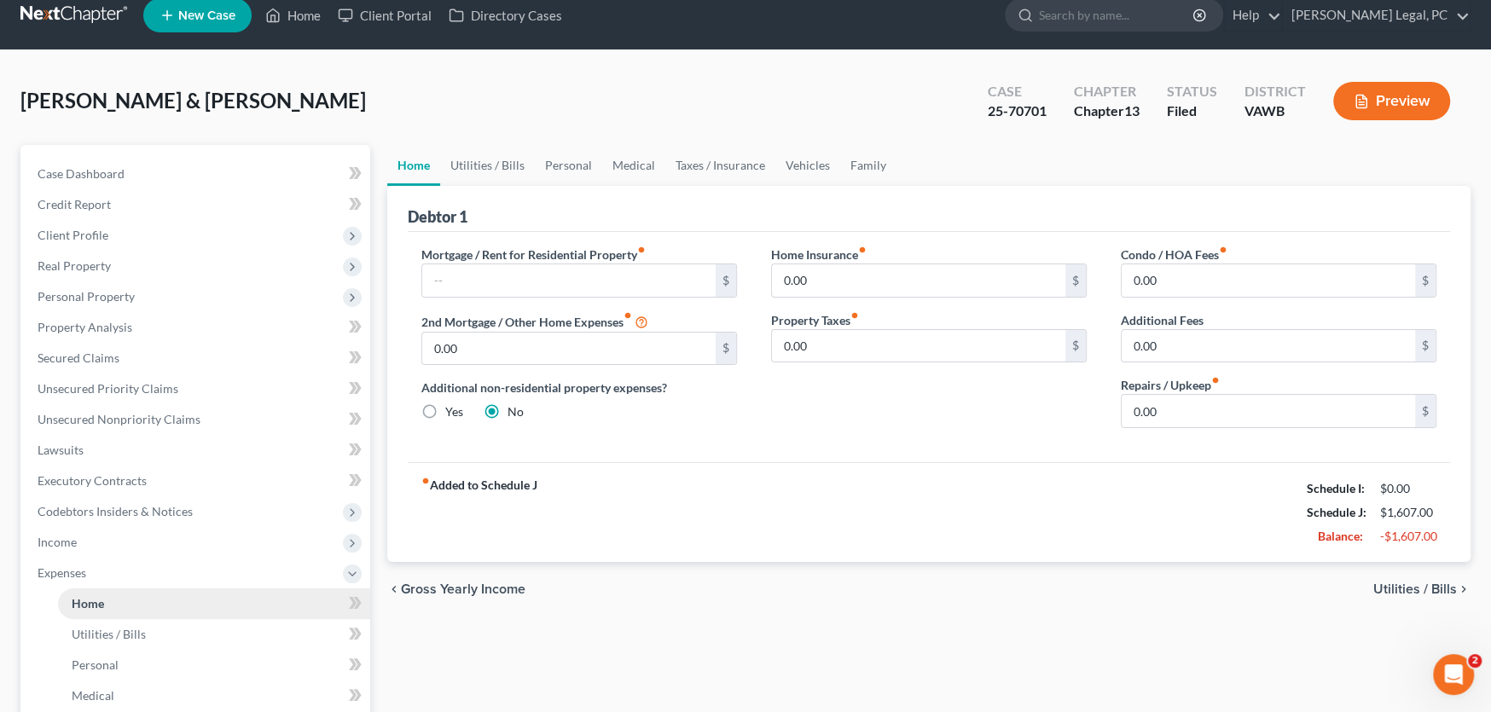
scroll to position [0, 0]
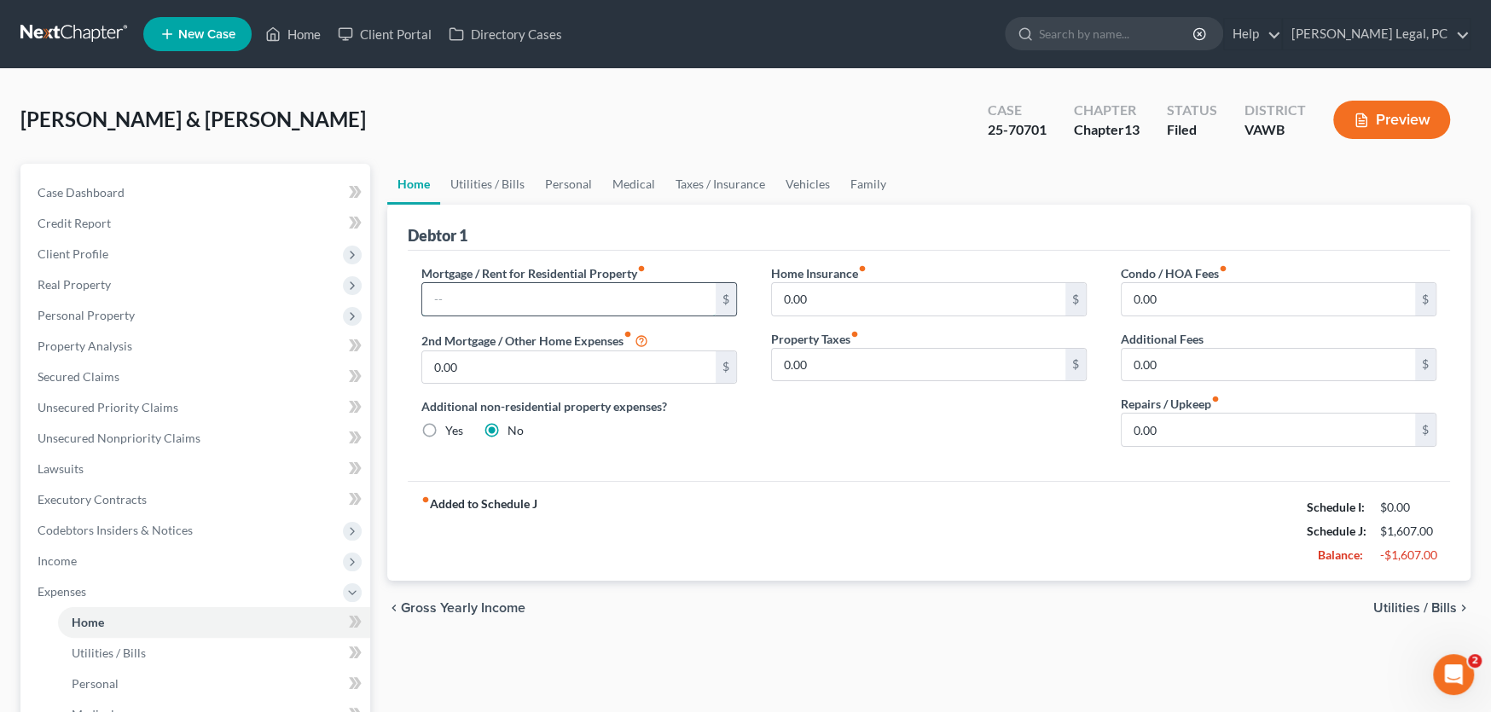
click at [514, 309] on input "text" at bounding box center [568, 299] width 293 height 32
click at [513, 301] on input "text" at bounding box center [568, 299] width 293 height 32
click at [672, 293] on input "text" at bounding box center [568, 299] width 293 height 32
click at [715, 304] on div "$" at bounding box center [725, 299] width 20 height 32
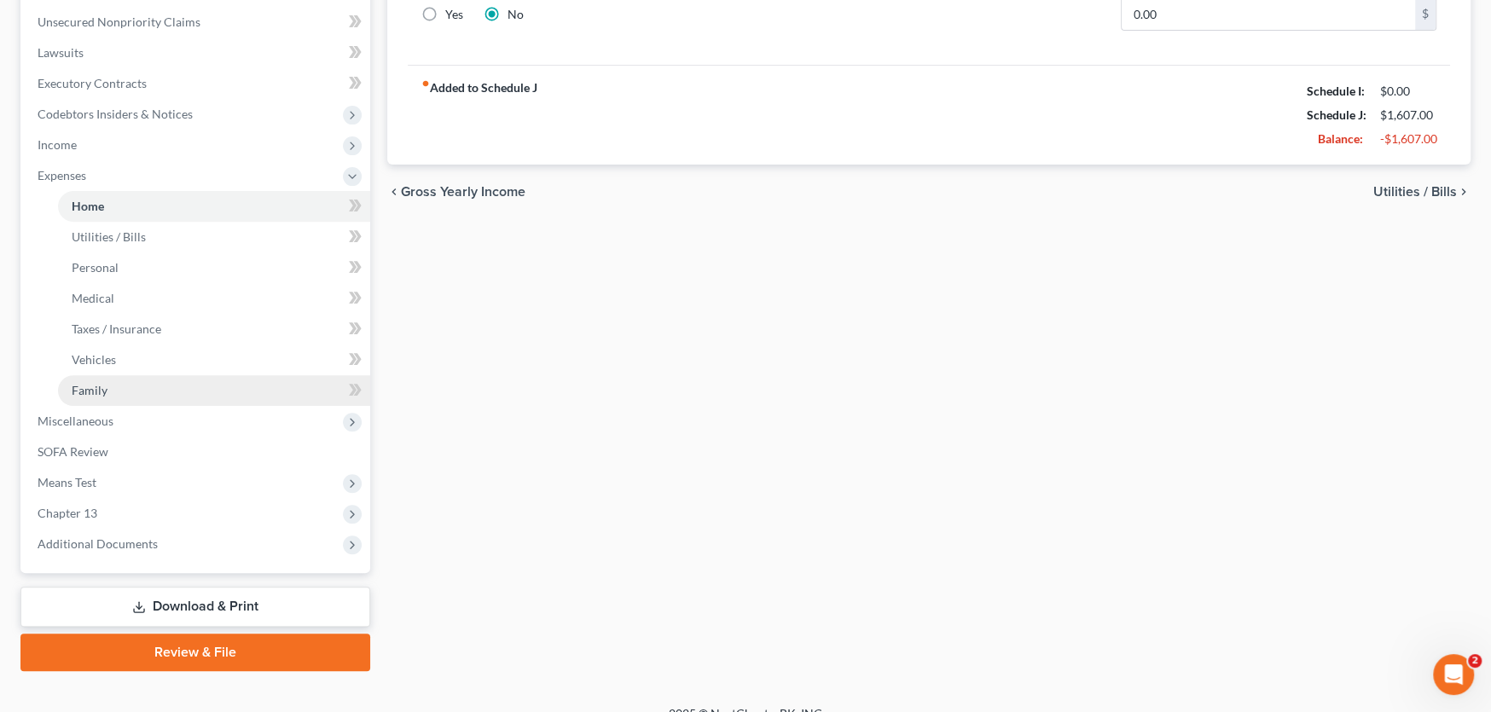
scroll to position [426, 0]
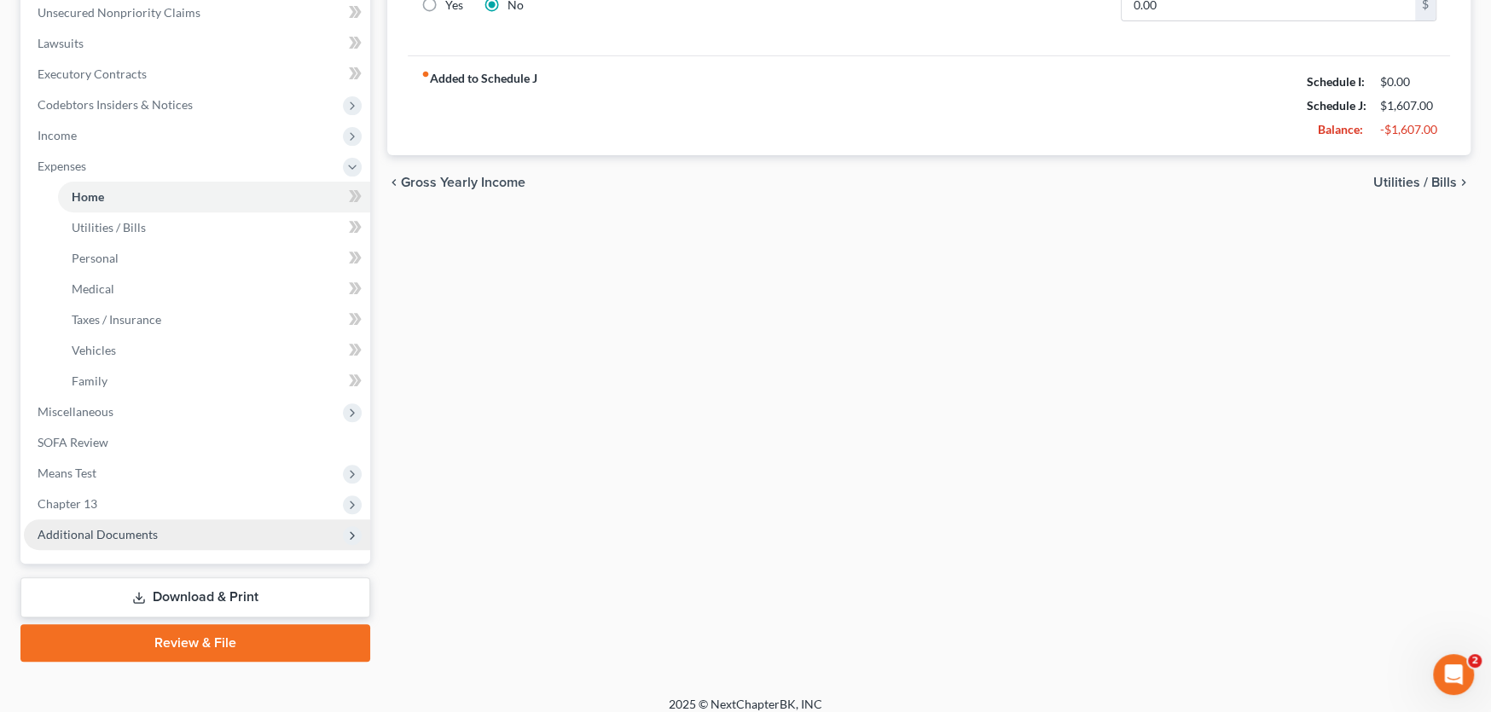
click at [134, 527] on span "Additional Documents" at bounding box center [98, 534] width 120 height 14
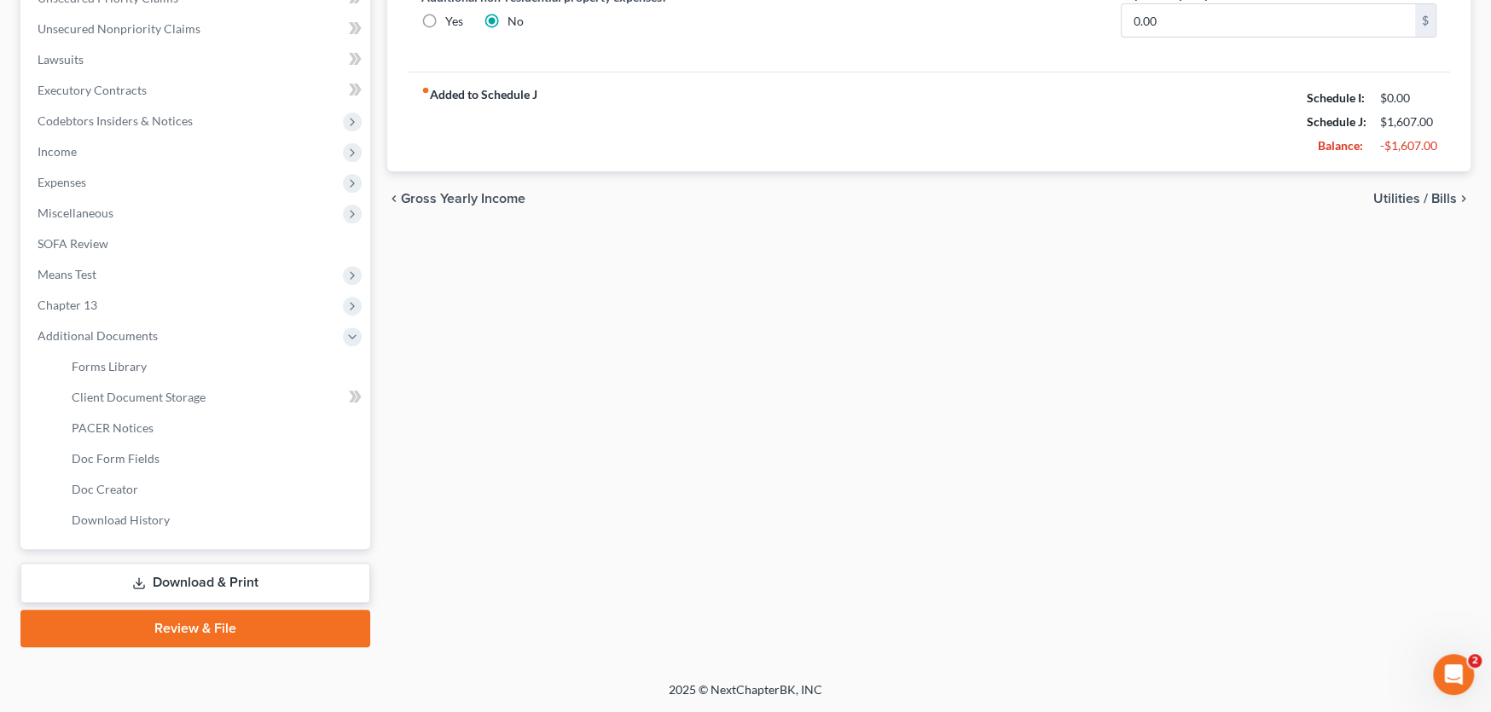
scroll to position [407, 0]
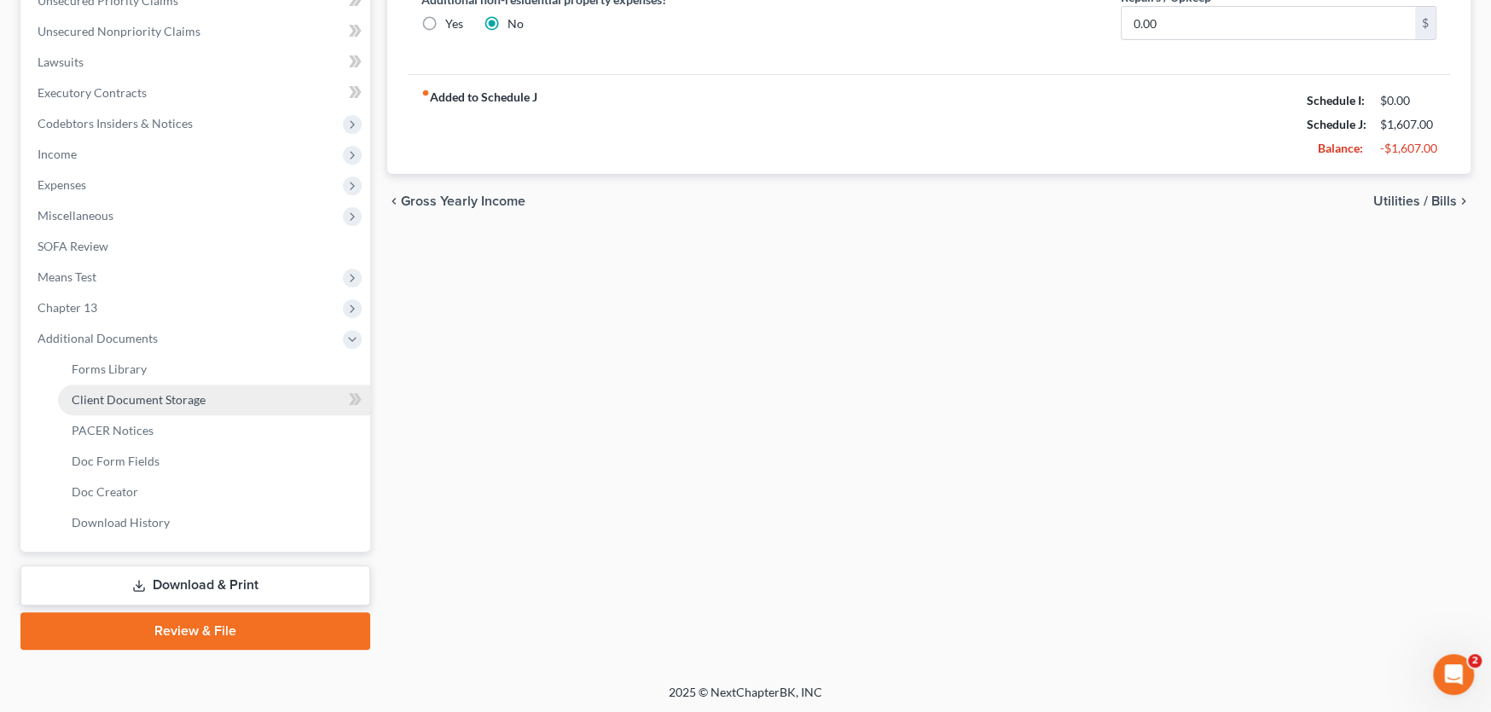
click at [171, 397] on span "Client Document Storage" at bounding box center [139, 399] width 134 height 14
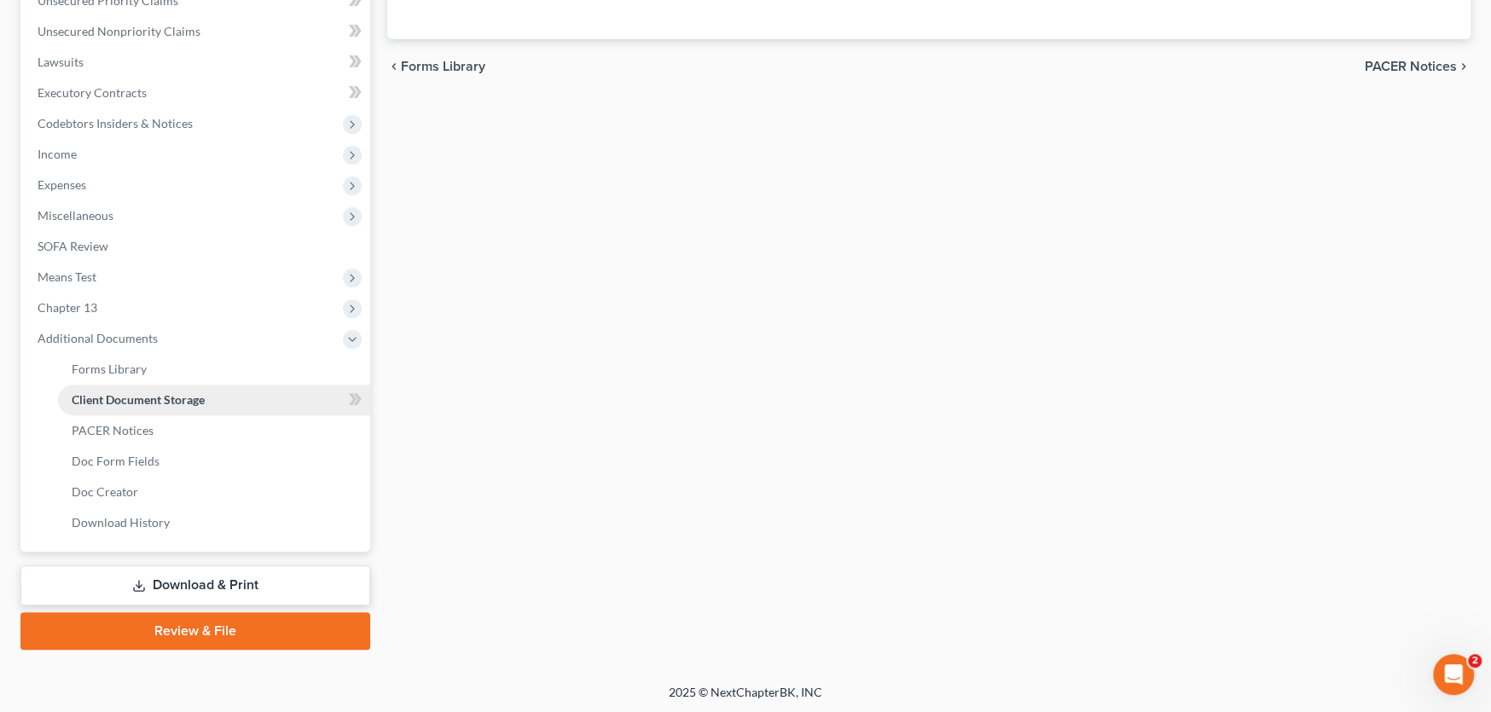
select select "0"
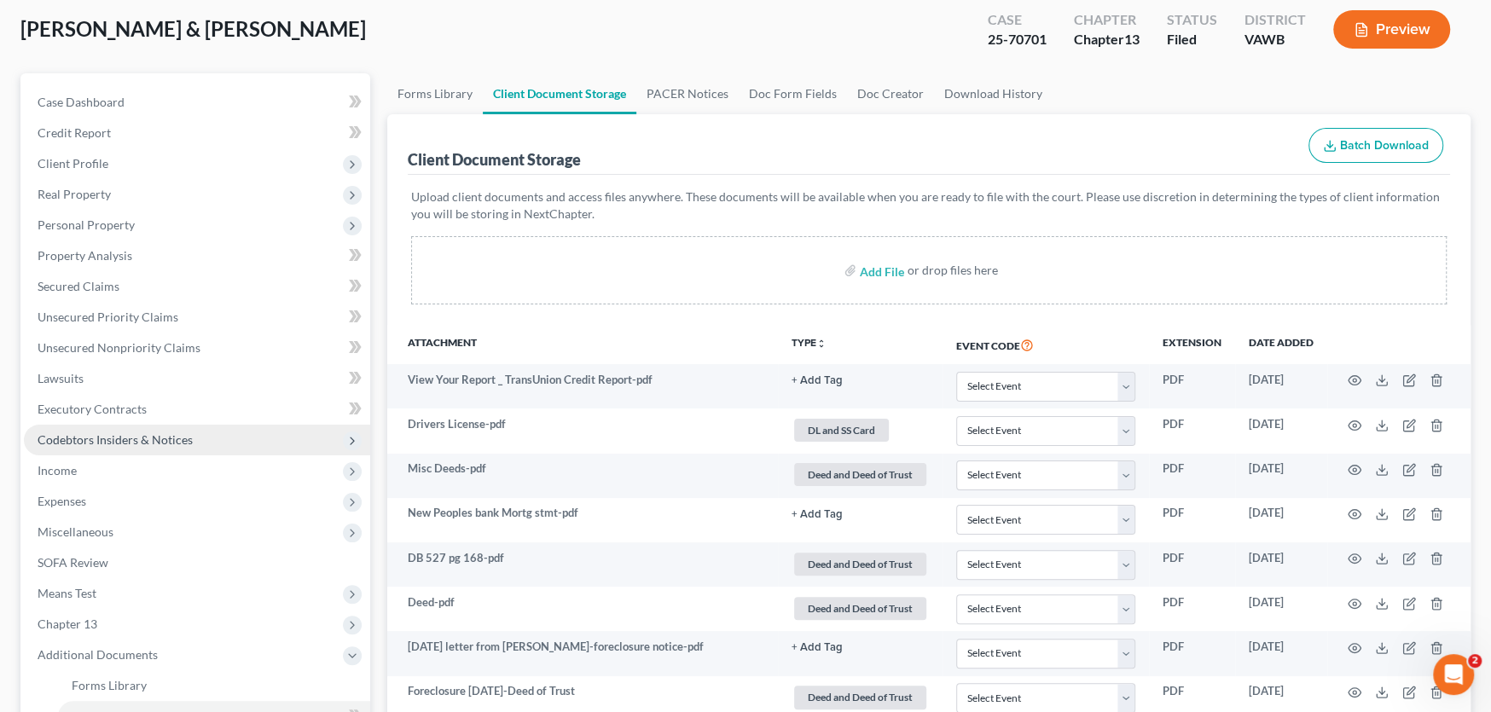
scroll to position [256, 0]
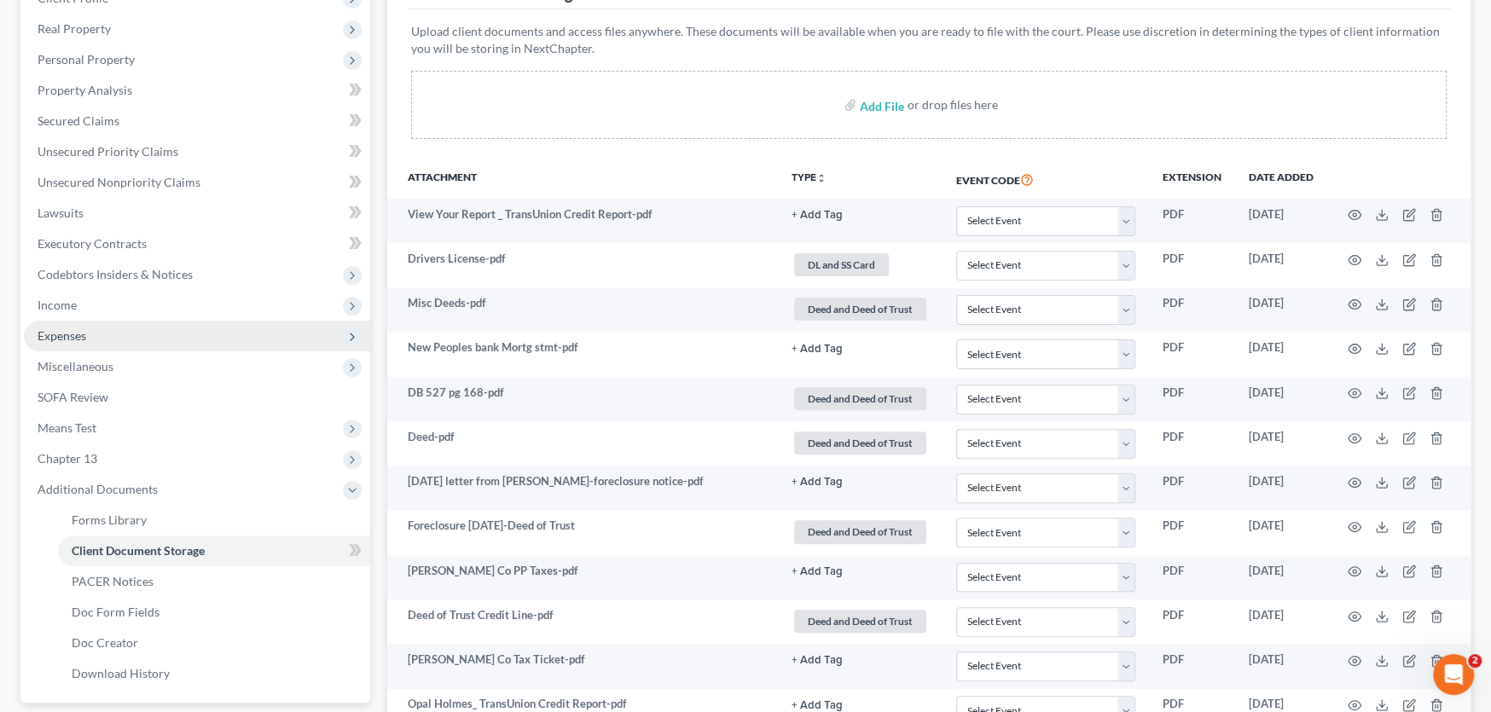
drag, startPoint x: 65, startPoint y: 340, endPoint x: 74, endPoint y: 335, distance: 10.7
click at [65, 340] on span "Expenses" at bounding box center [62, 335] width 49 height 14
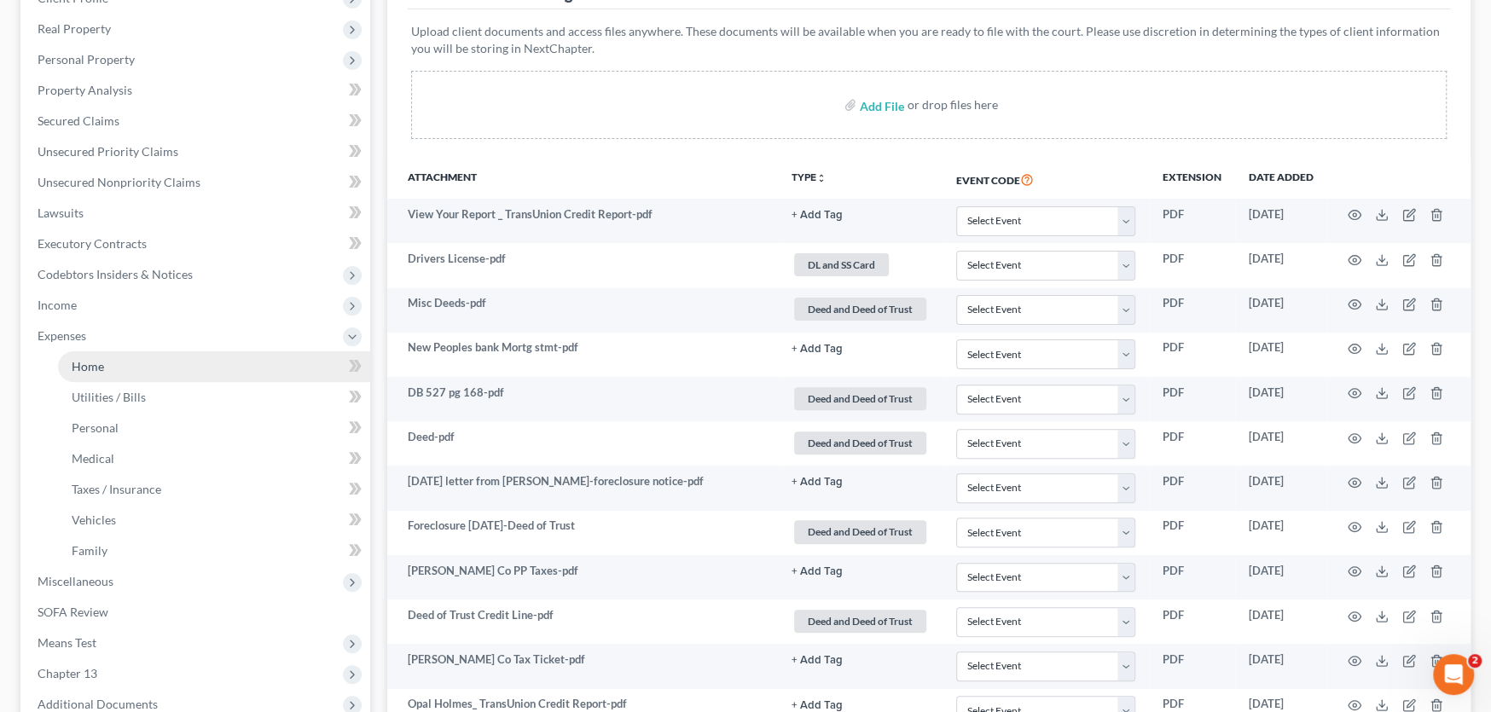
click at [140, 365] on link "Home" at bounding box center [214, 366] width 312 height 31
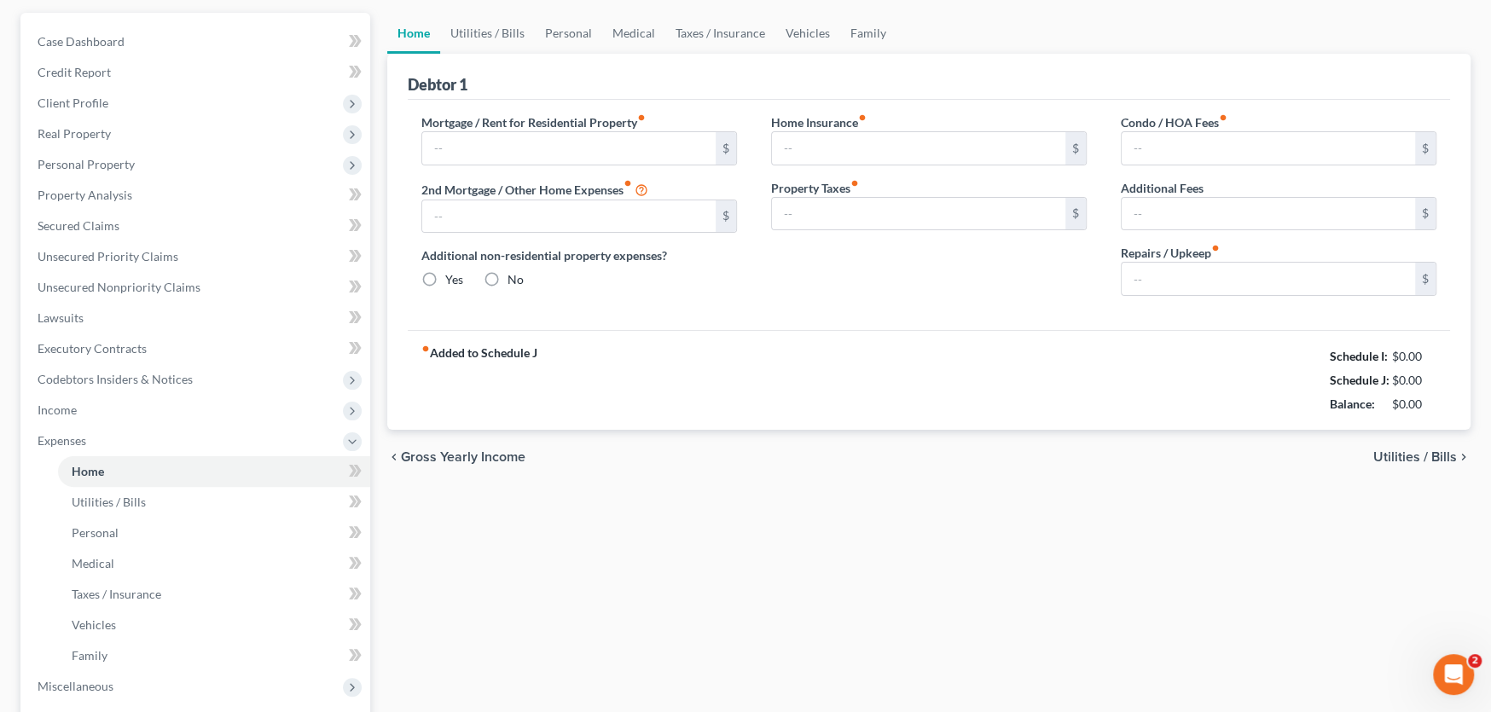
type input "0.00"
radio input "true"
type input "0.00"
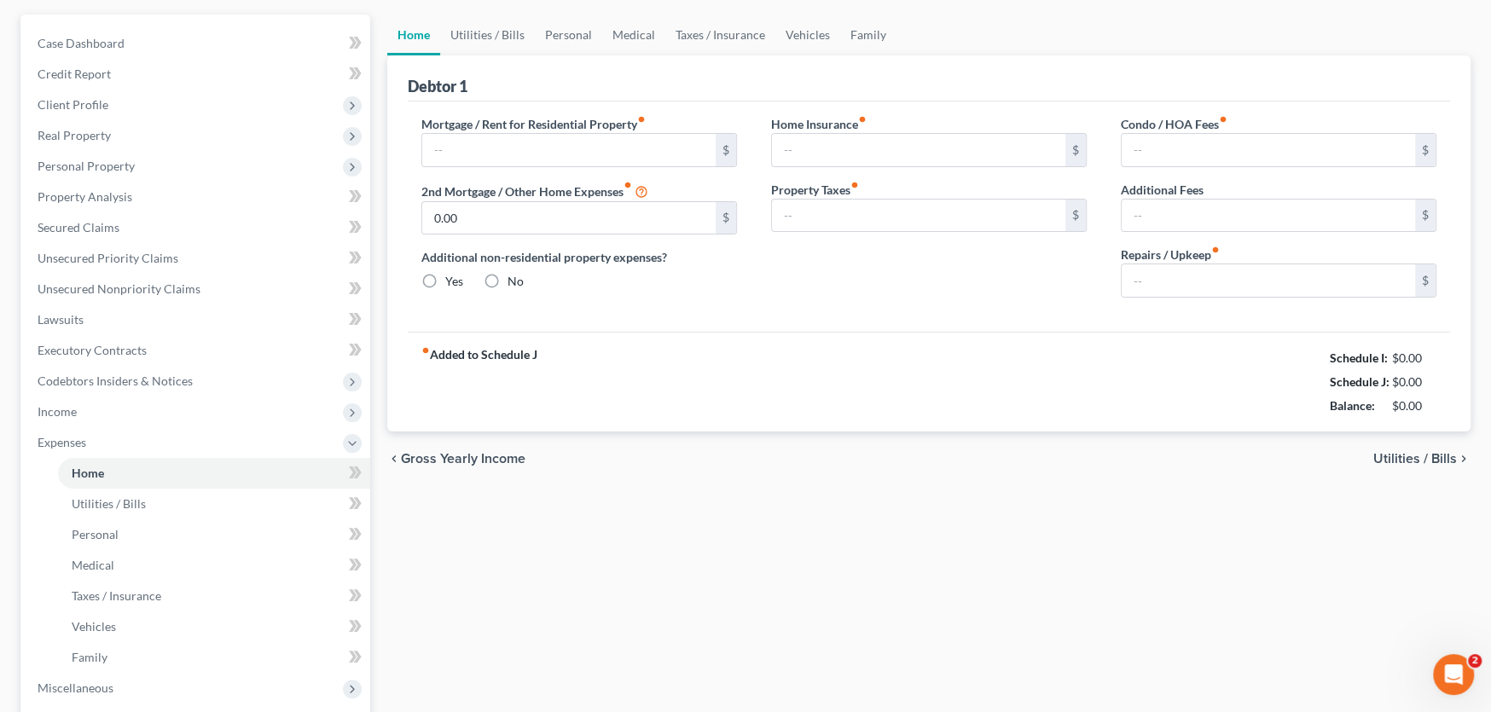
type input "0.00"
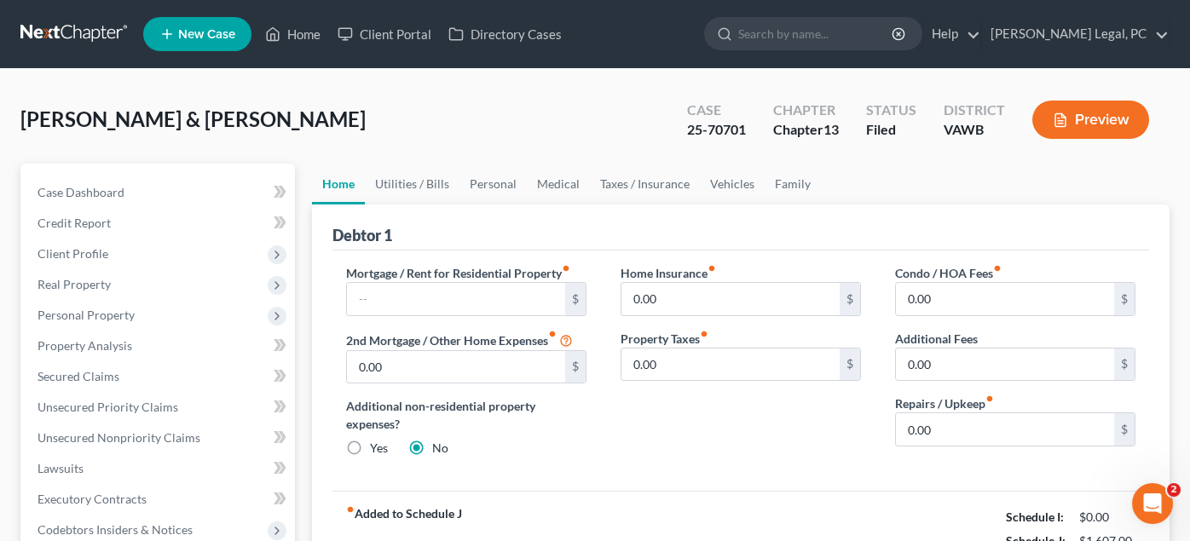
click at [71, 26] on link at bounding box center [74, 34] width 109 height 31
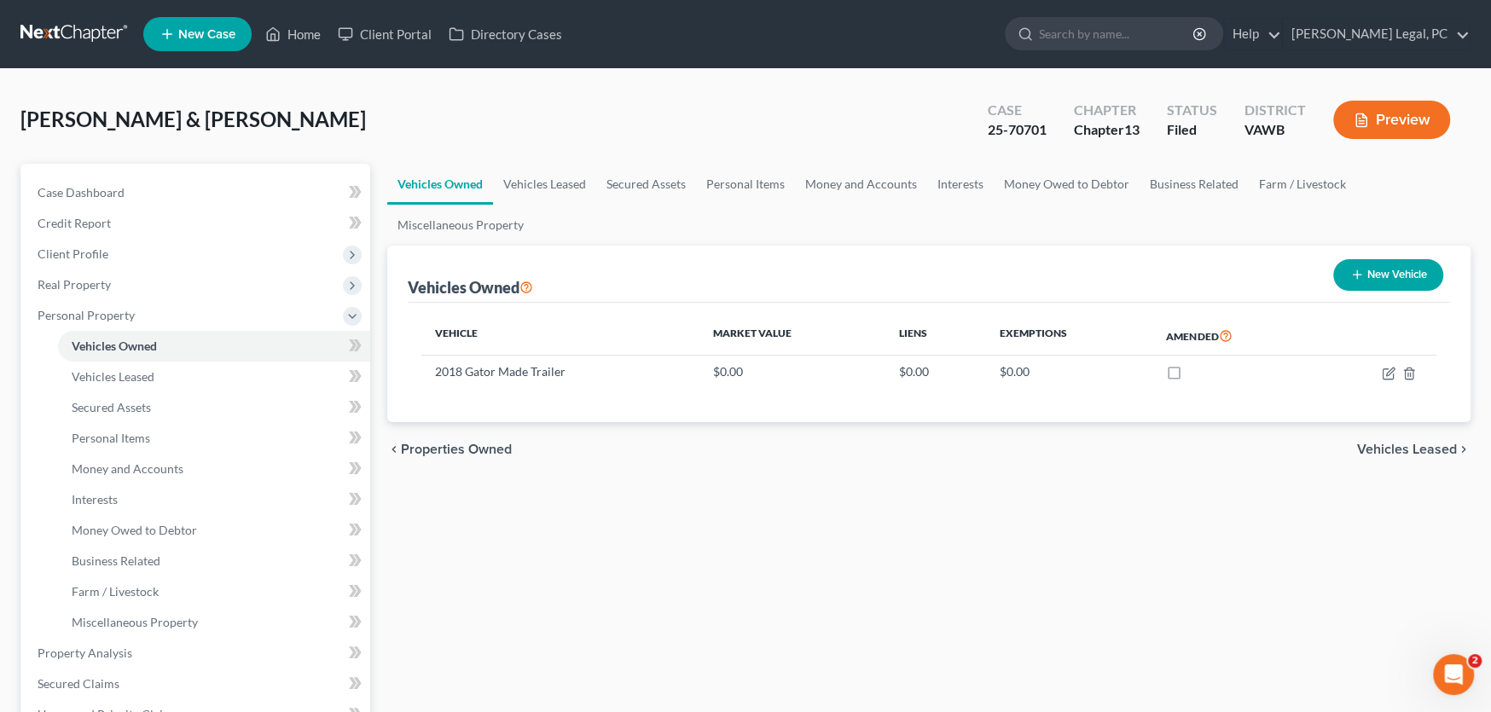
click at [67, 36] on link at bounding box center [74, 34] width 109 height 31
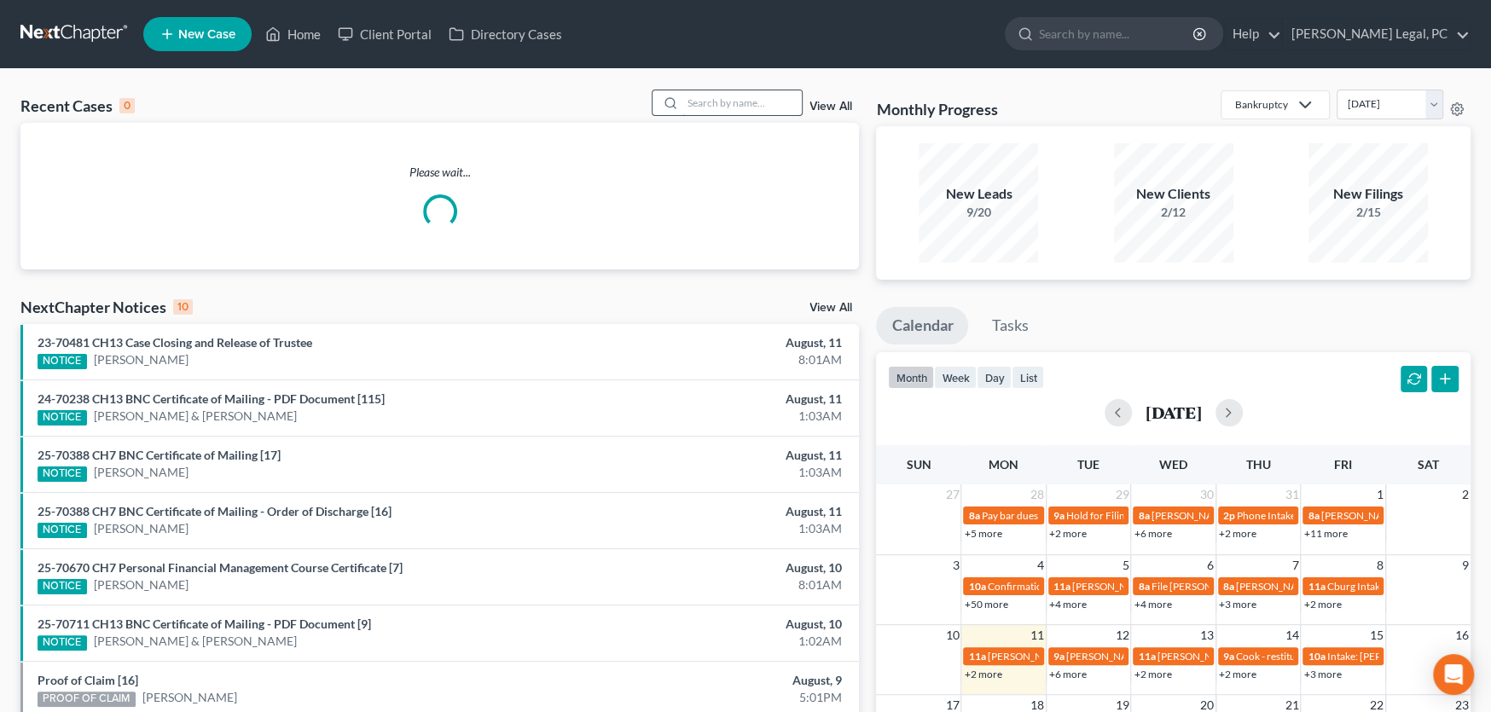
click at [710, 101] on input "search" at bounding box center [741, 102] width 119 height 25
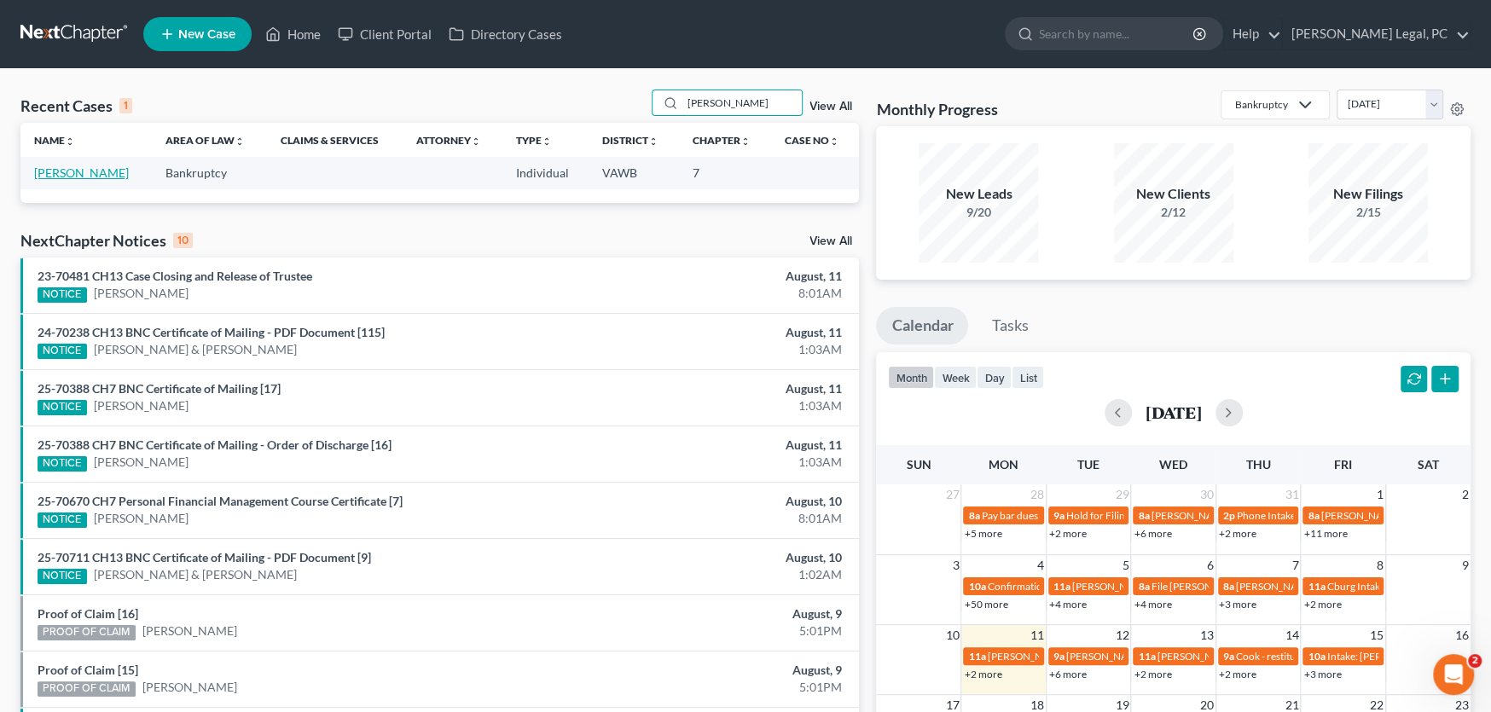
type input "Tate"
click at [93, 177] on link "Tate, Richard" at bounding box center [81, 172] width 95 height 14
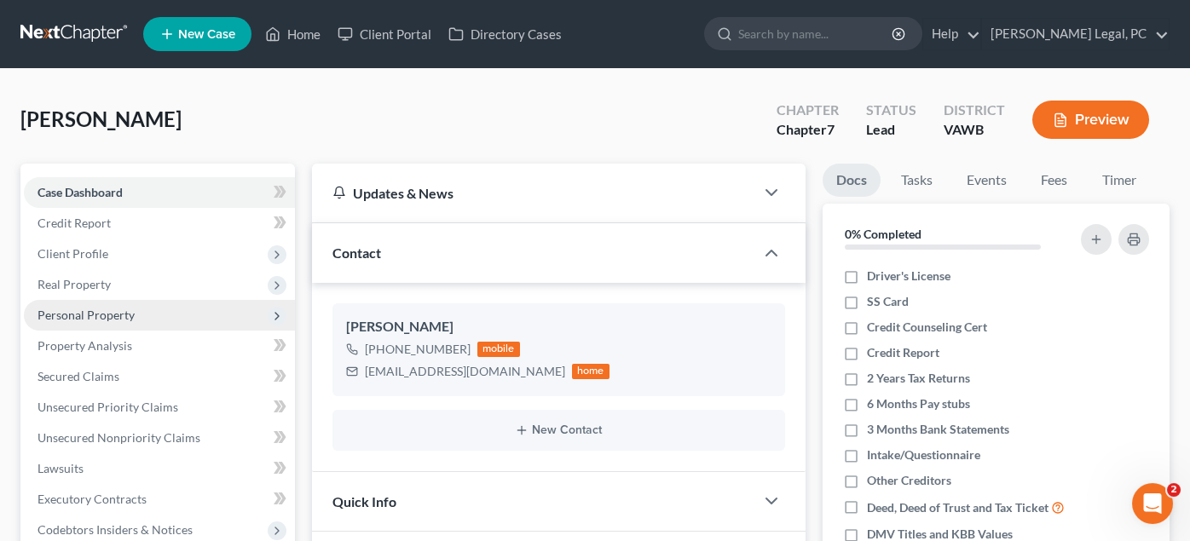
click at [91, 313] on span "Personal Property" at bounding box center [86, 315] width 97 height 14
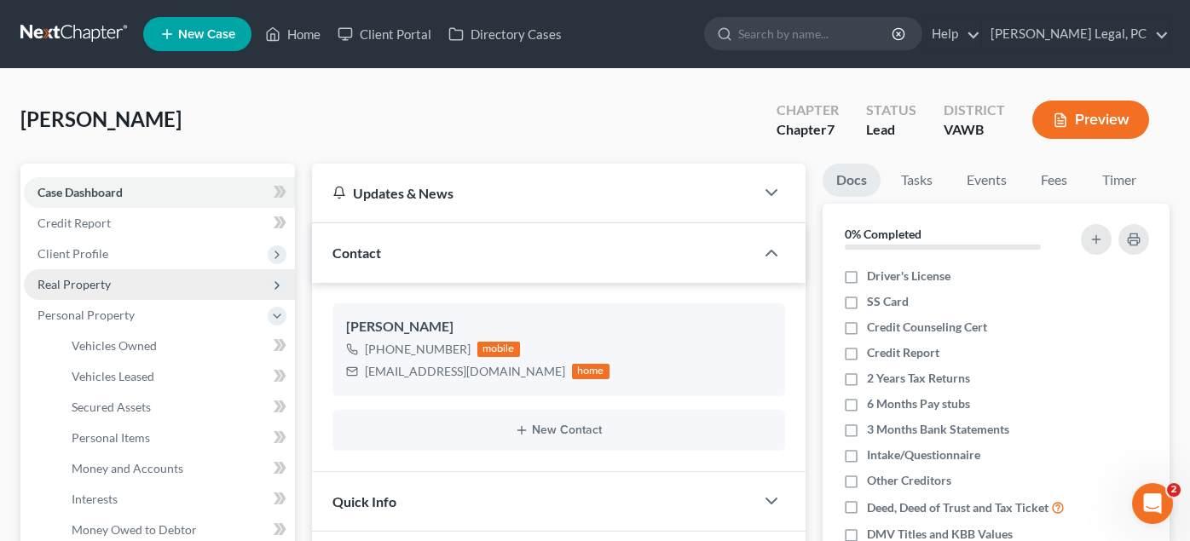
click at [94, 283] on span "Real Property" at bounding box center [74, 284] width 73 height 14
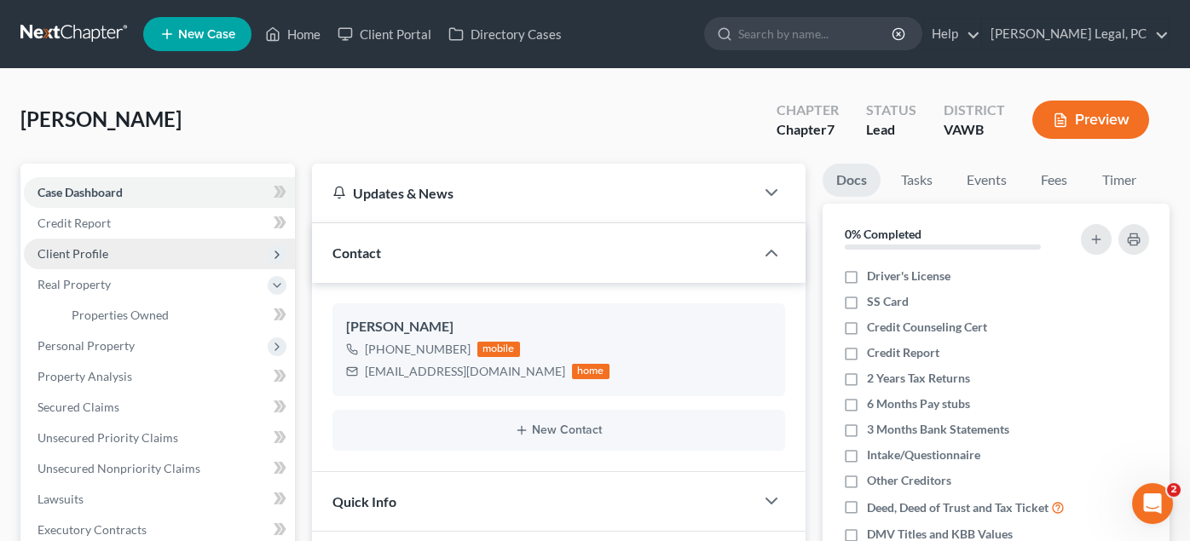
click at [91, 254] on span "Client Profile" at bounding box center [73, 253] width 71 height 14
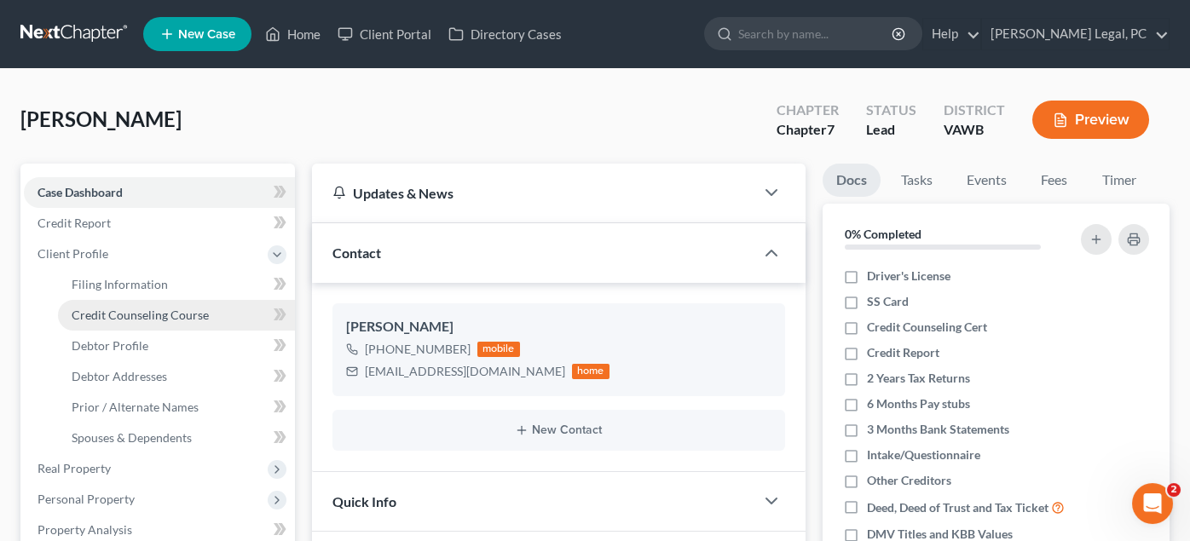
click at [99, 320] on span "Credit Counseling Course" at bounding box center [140, 315] width 137 height 14
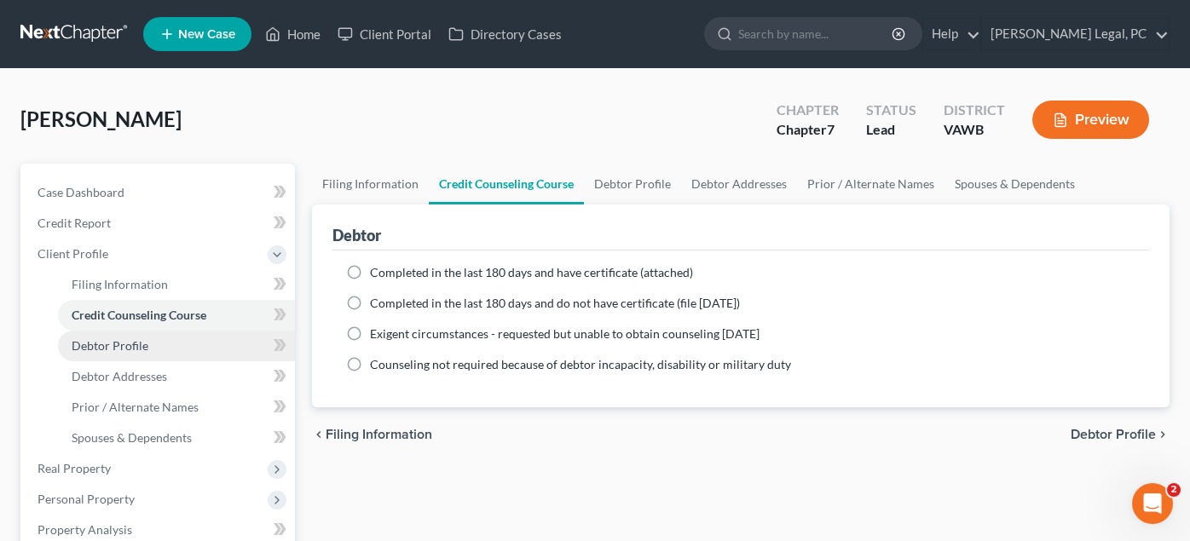
click at [99, 345] on span "Debtor Profile" at bounding box center [110, 346] width 77 height 14
select select "0"
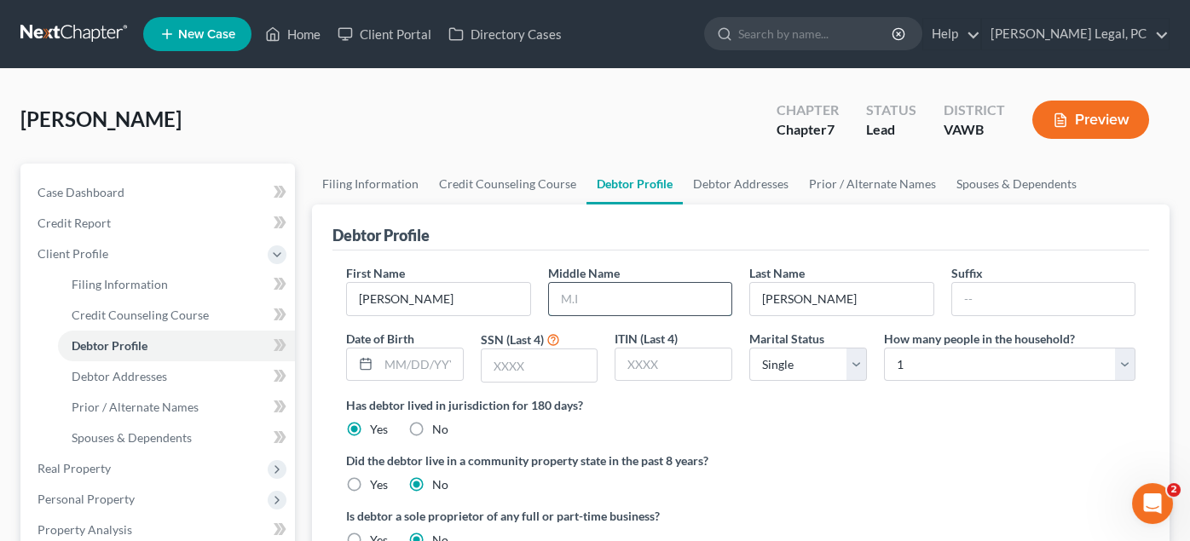
drag, startPoint x: 617, startPoint y: 294, endPoint x: 624, endPoint y: 287, distance: 10.9
click at [617, 294] on input "text" at bounding box center [640, 299] width 183 height 32
type input "Lee"
click at [423, 357] on input "text" at bounding box center [421, 365] width 84 height 32
type input "05/17/1969"
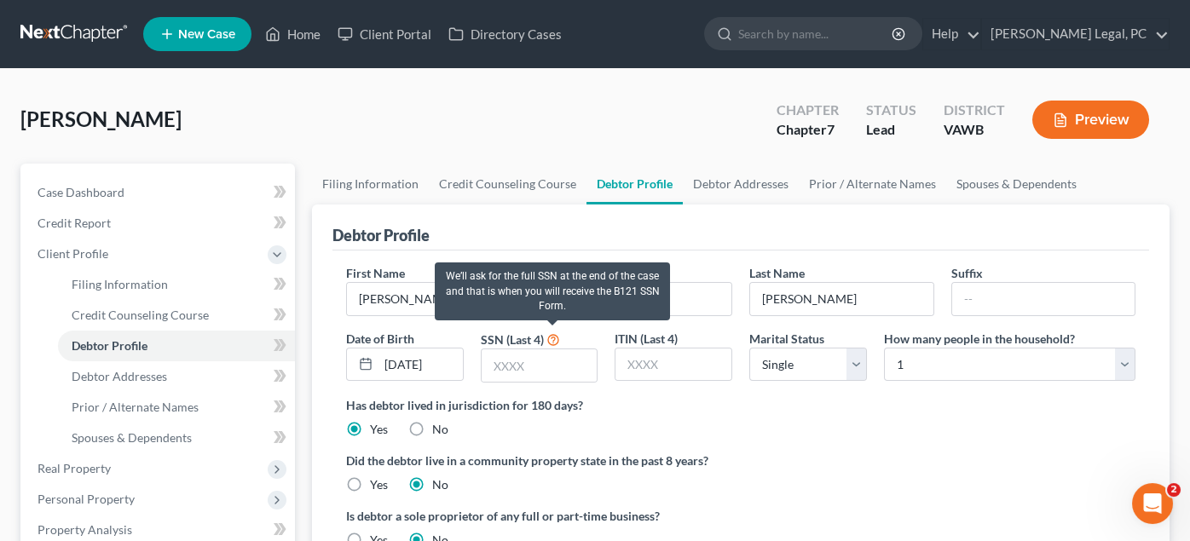
click at [547, 345] on icon at bounding box center [554, 339] width 14 height 16
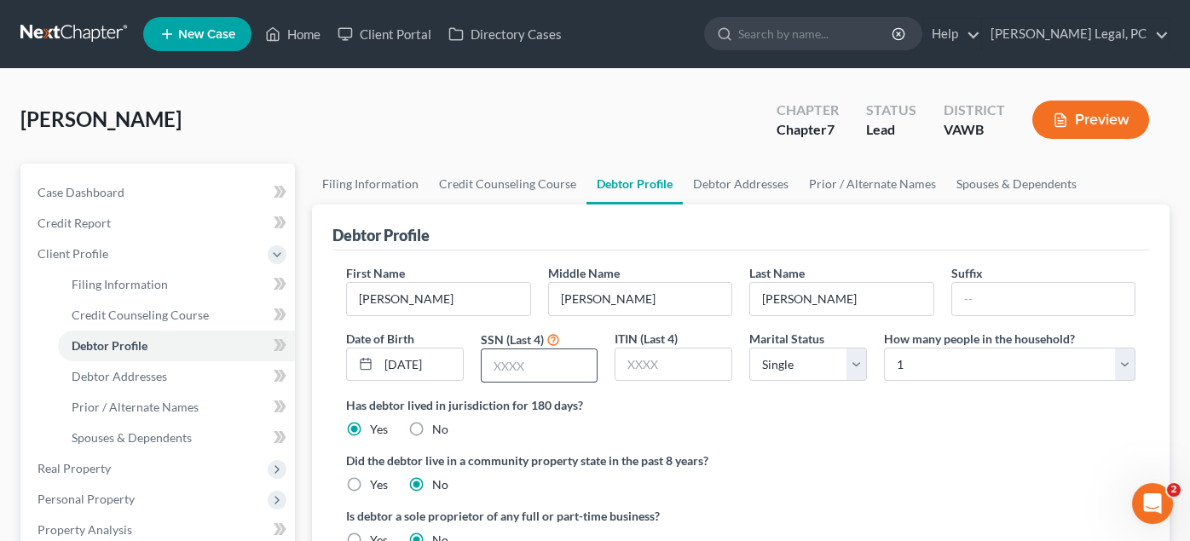
click at [541, 369] on input "text" at bounding box center [540, 366] width 116 height 32
type input "3148"
click at [721, 183] on link "Debtor Addresses" at bounding box center [741, 184] width 116 height 41
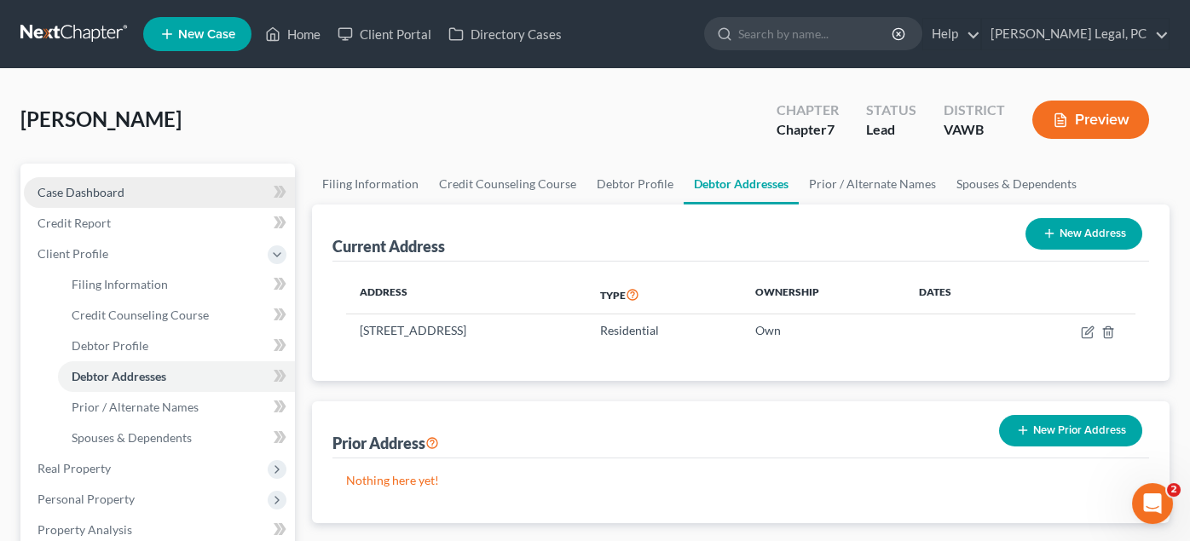
click at [72, 194] on span "Case Dashboard" at bounding box center [81, 192] width 87 height 14
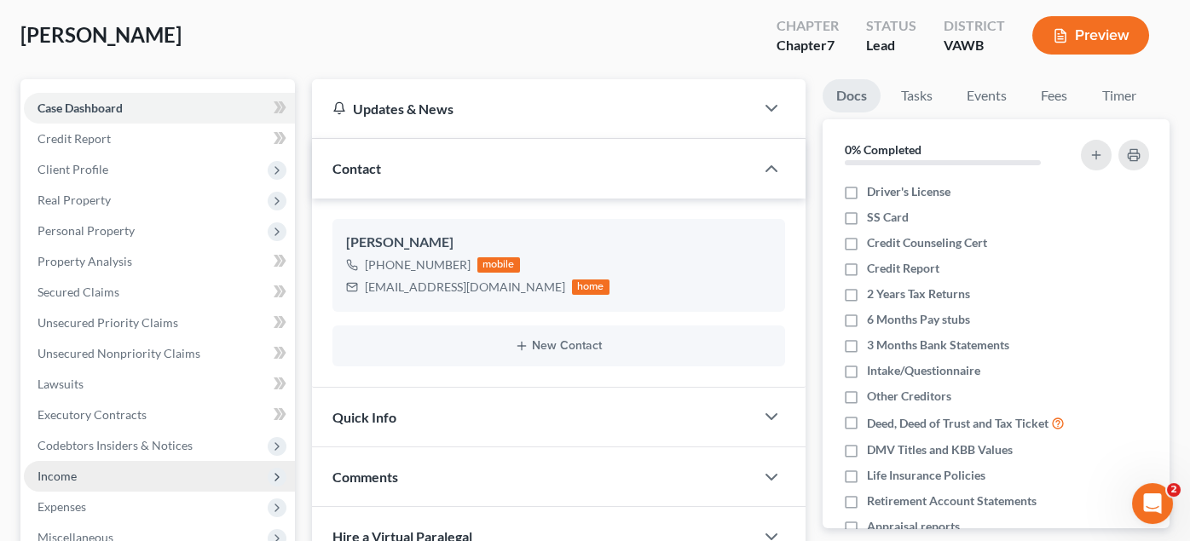
scroll to position [56, 0]
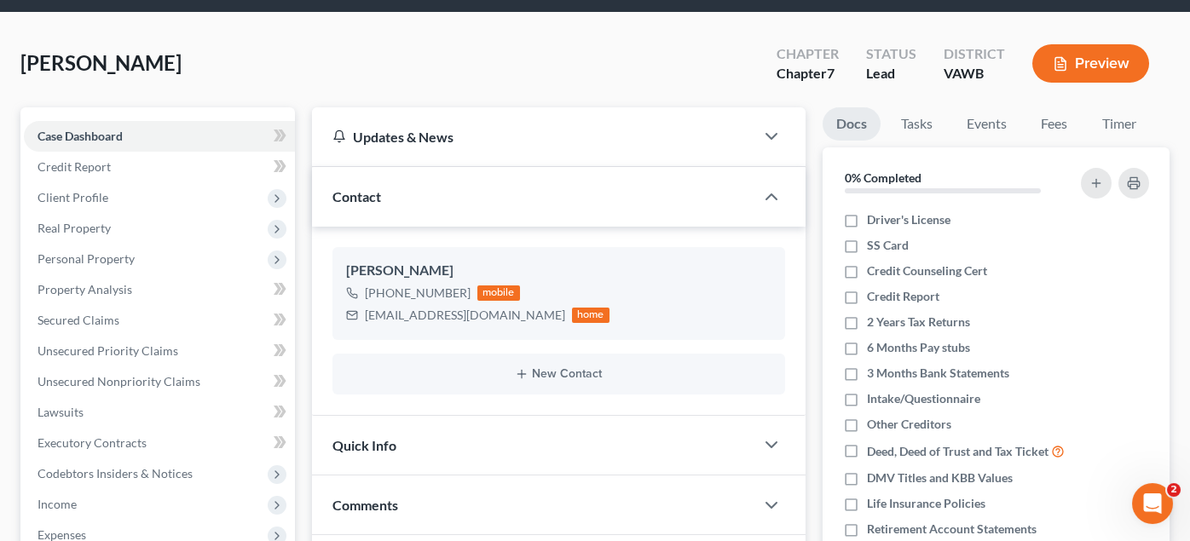
click at [383, 67] on div "Tate, Richard Upgraded Chapter Chapter 7 Status Lead District VAWB Preview" at bounding box center [595, 70] width 1150 height 74
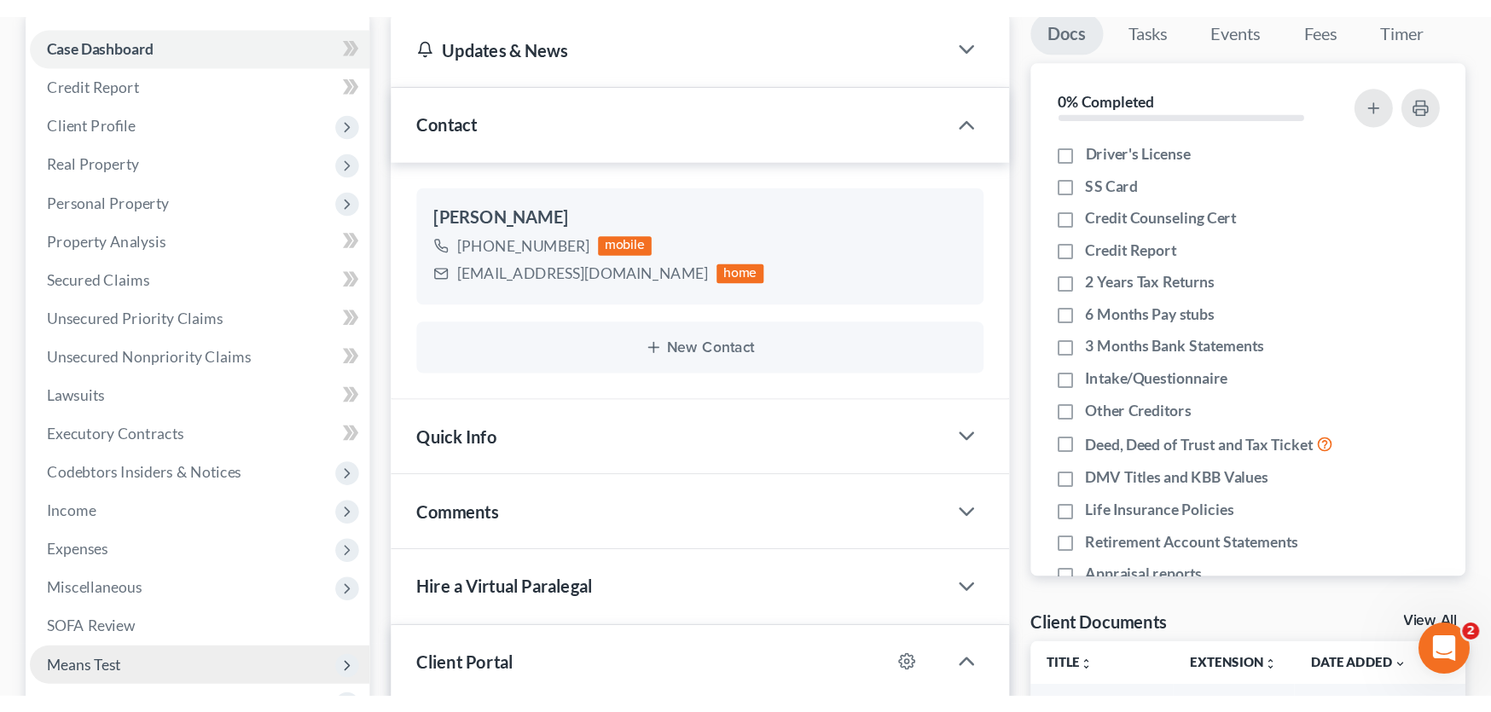
scroll to position [0, 0]
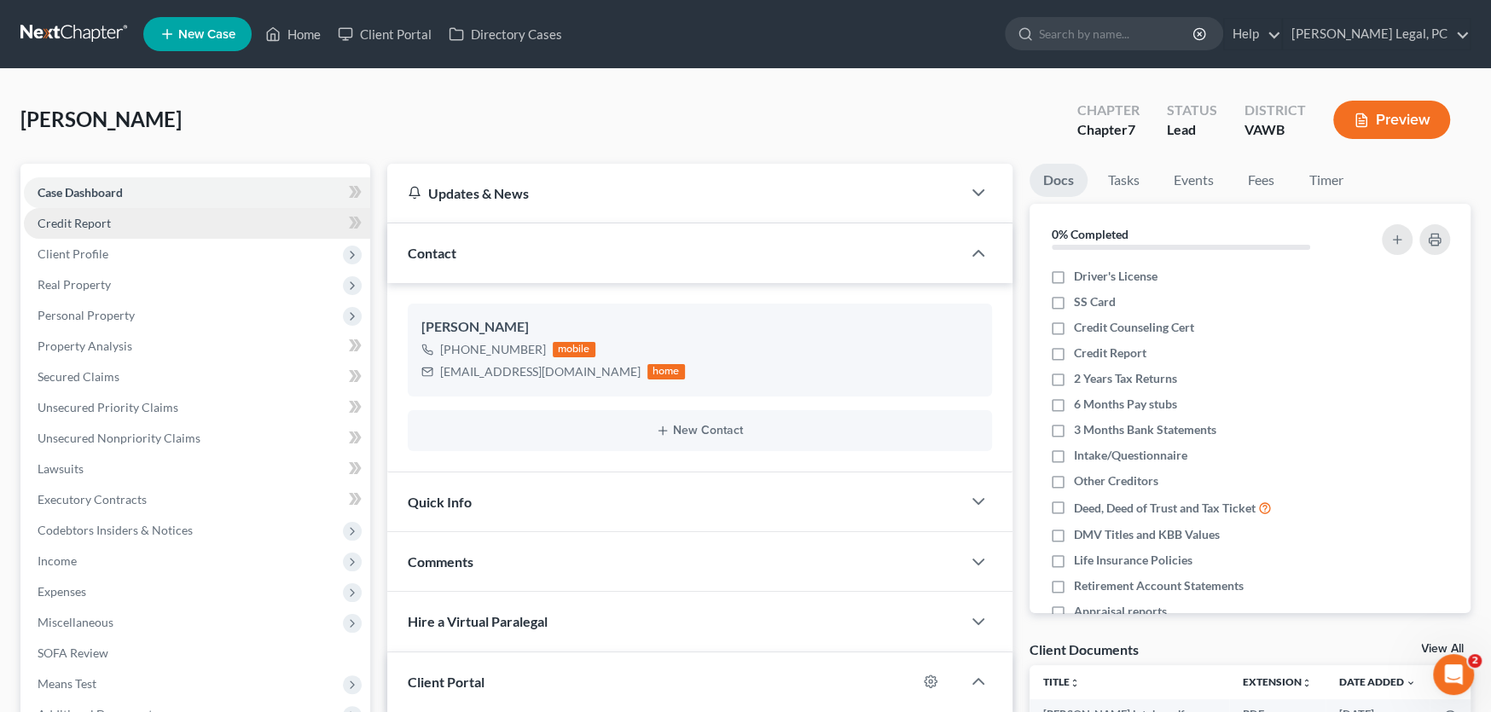
click at [87, 218] on span "Credit Report" at bounding box center [74, 223] width 73 height 14
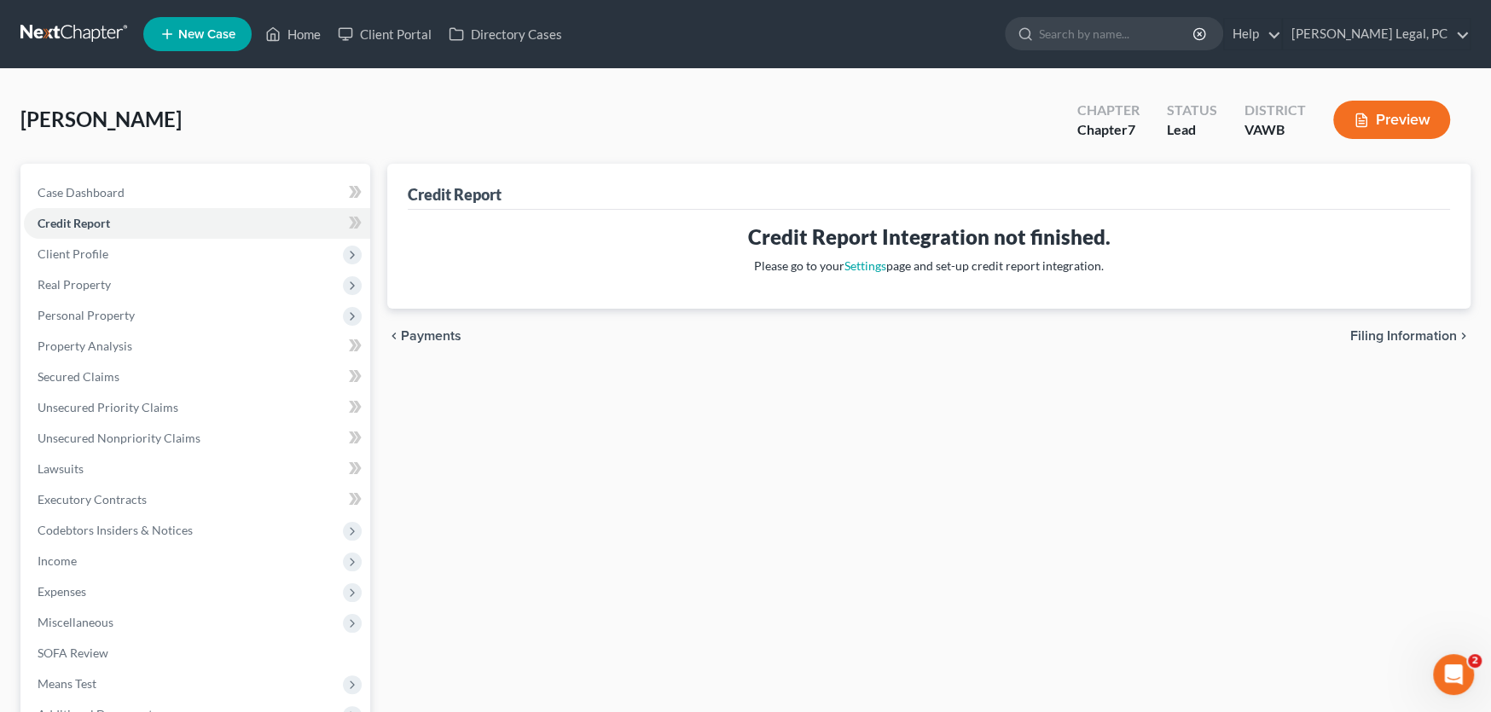
click at [65, 35] on link at bounding box center [74, 34] width 109 height 31
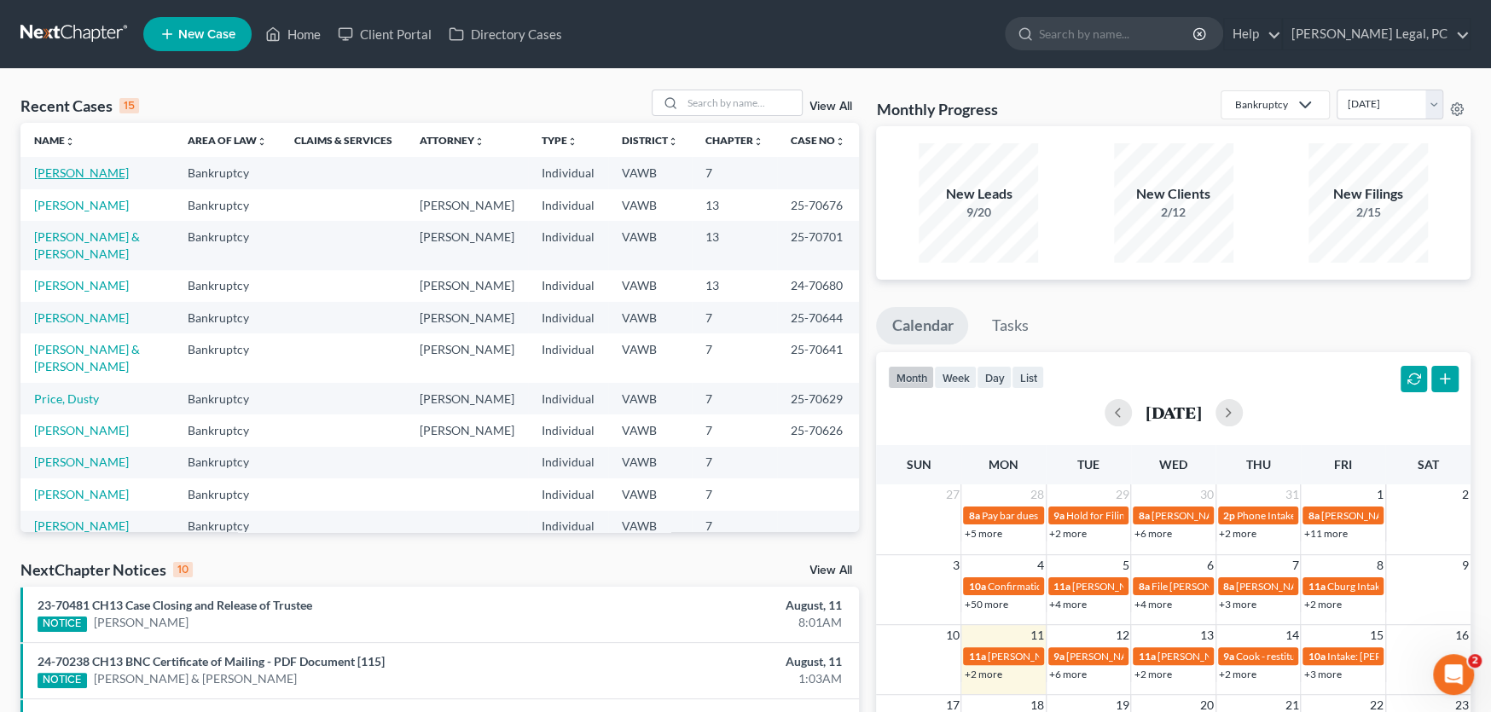
click at [84, 171] on link "[PERSON_NAME]" at bounding box center [81, 172] width 95 height 14
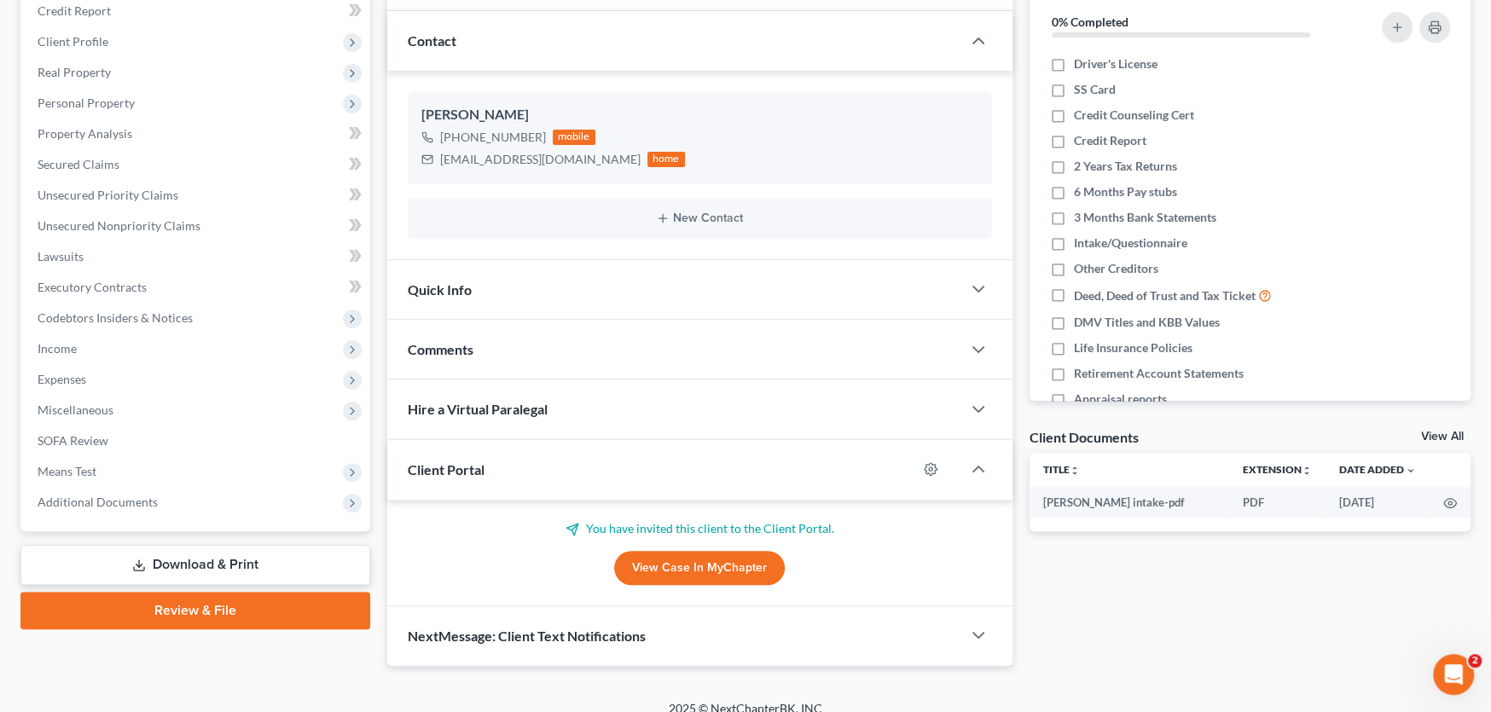
scroll to position [229, 0]
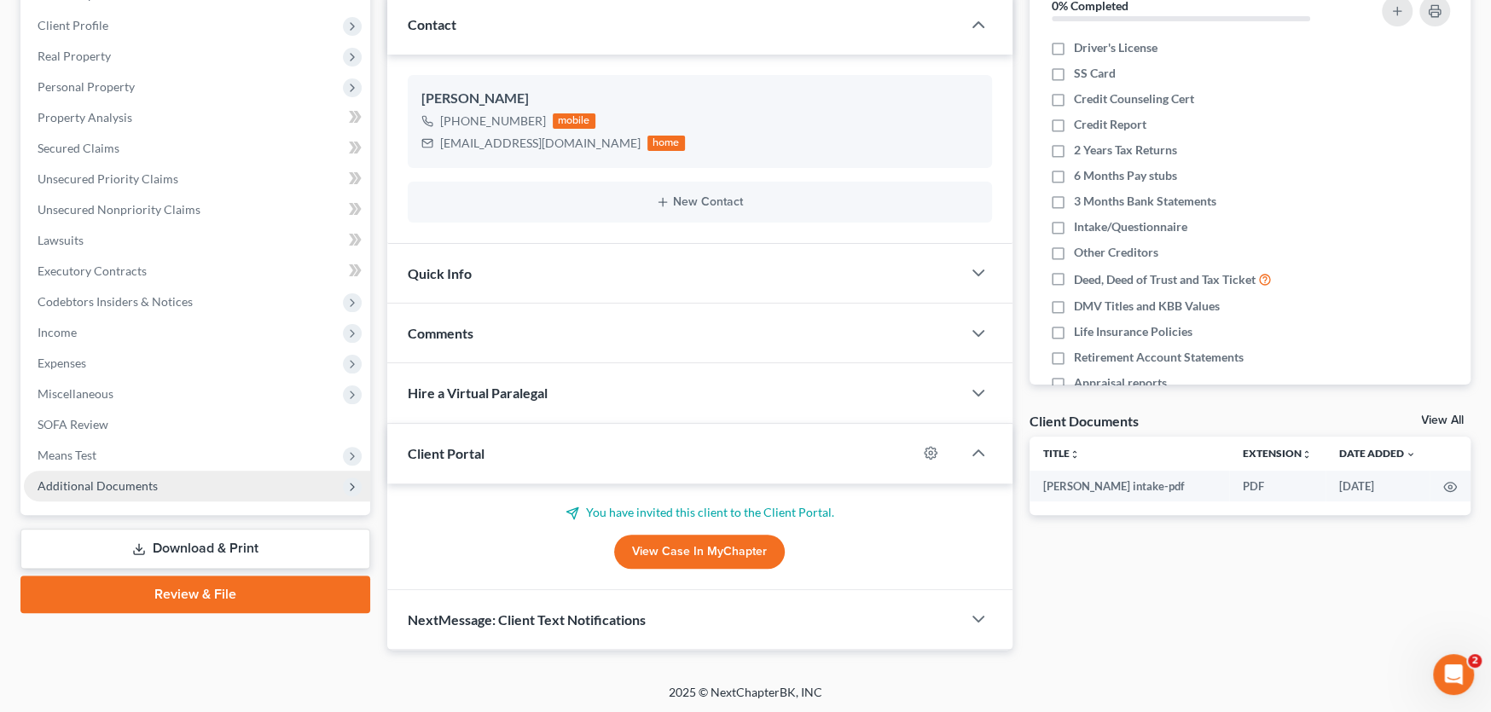
click at [117, 489] on span "Additional Documents" at bounding box center [98, 485] width 120 height 14
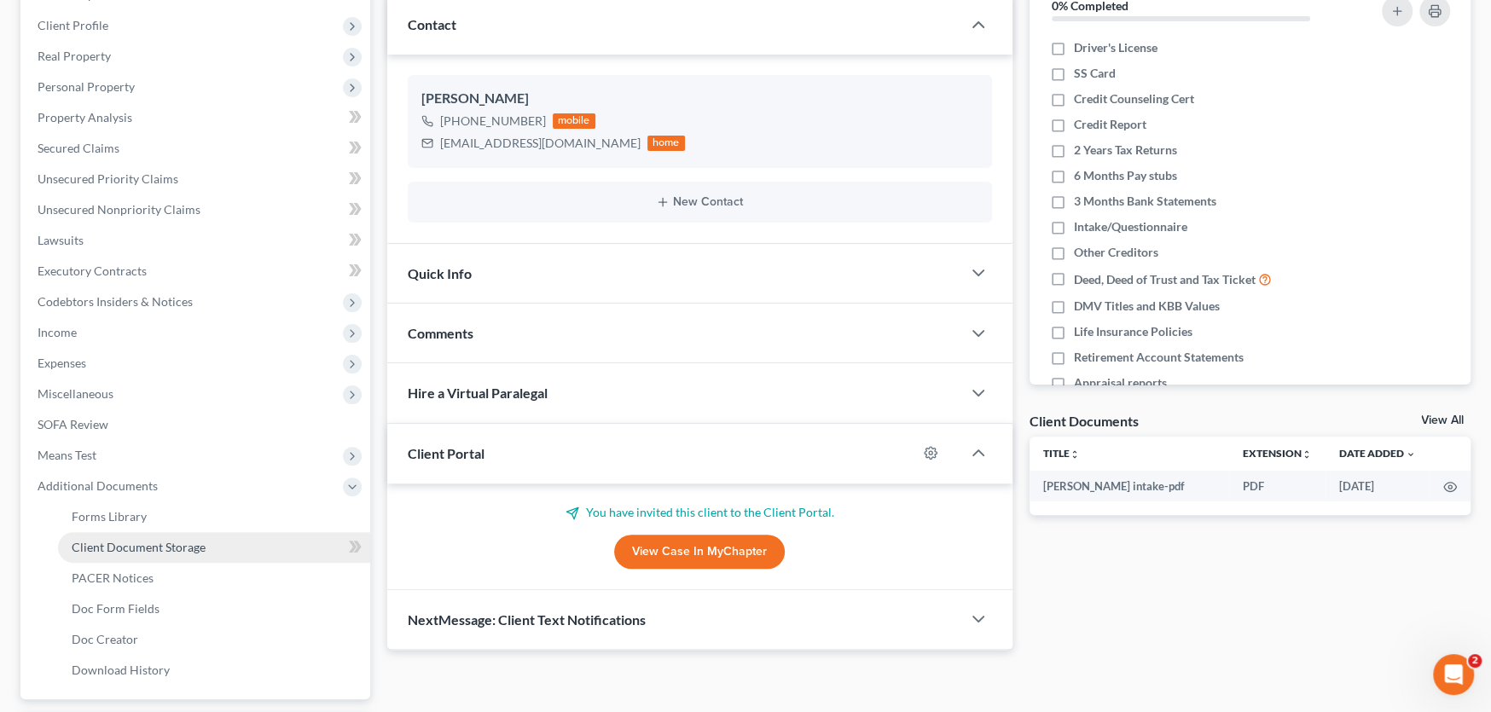
click at [143, 547] on span "Client Document Storage" at bounding box center [139, 547] width 134 height 14
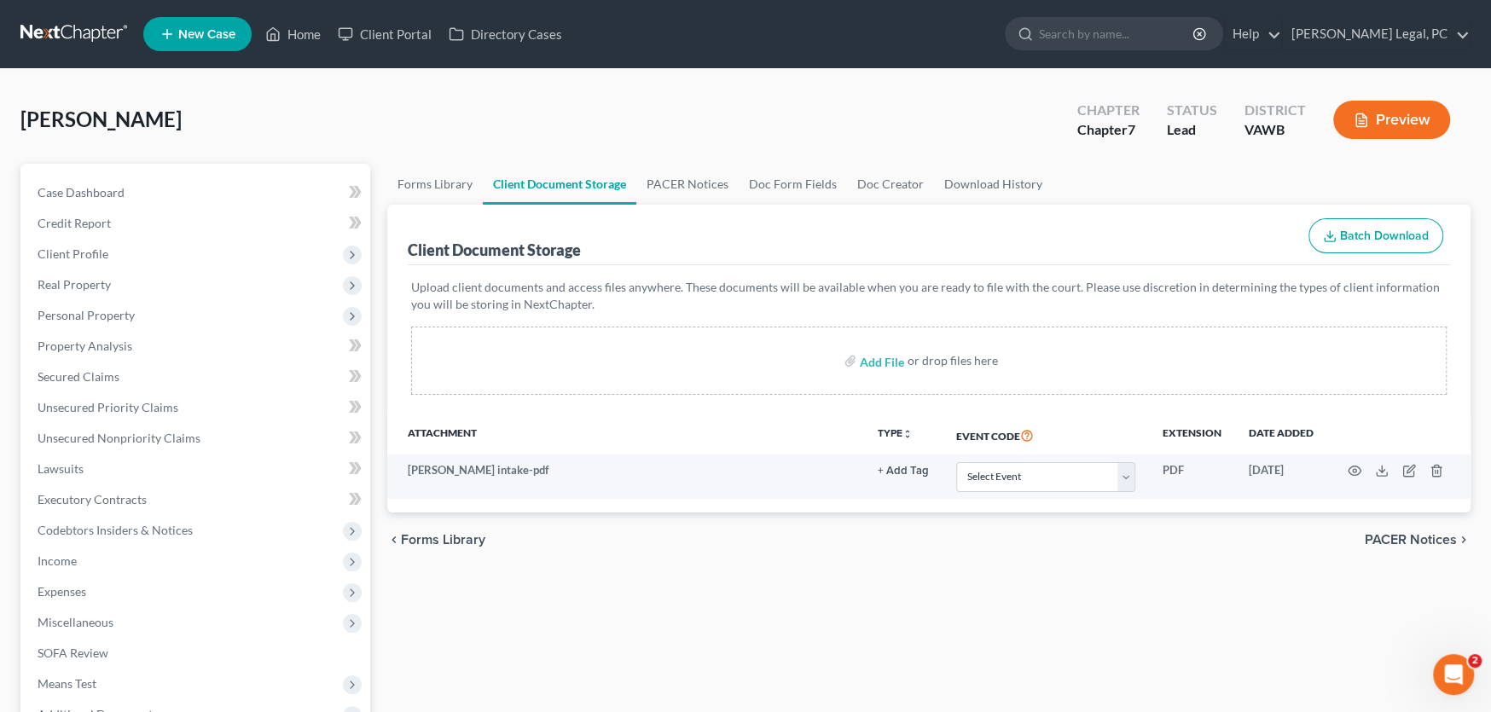
click at [56, 33] on link at bounding box center [74, 34] width 109 height 31
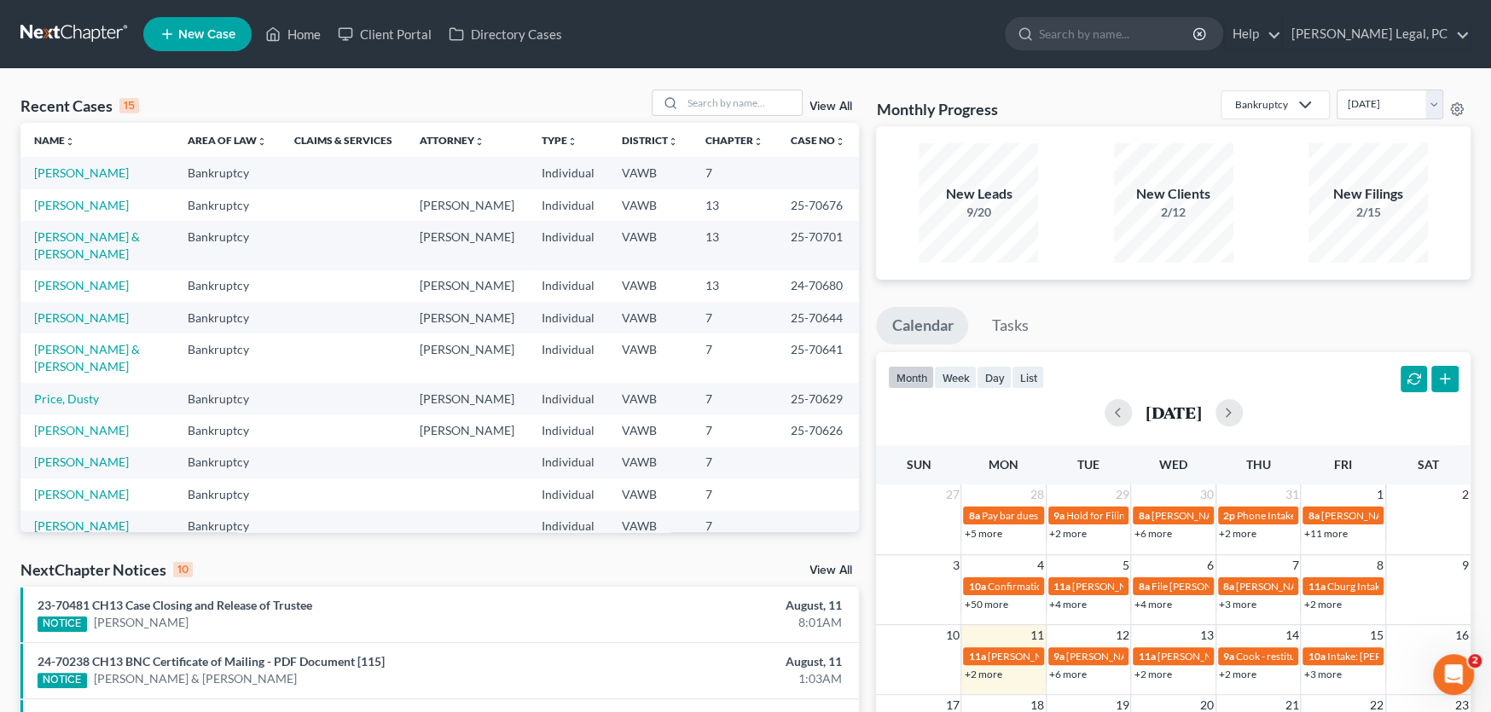
click at [111, 227] on td "[PERSON_NAME] & [PERSON_NAME]" at bounding box center [96, 245] width 153 height 49
click at [111, 237] on link "[PERSON_NAME] & [PERSON_NAME]" at bounding box center [87, 245] width 106 height 32
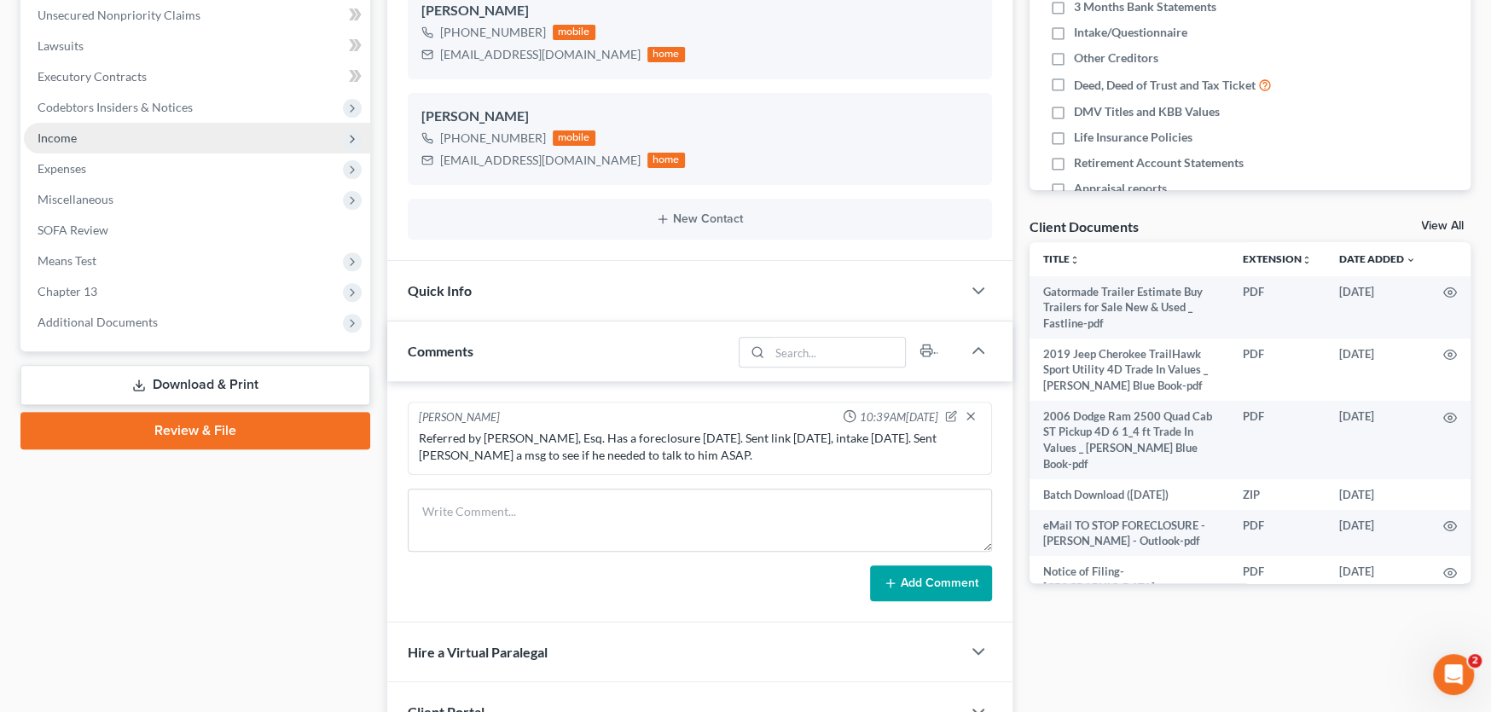
scroll to position [426, 0]
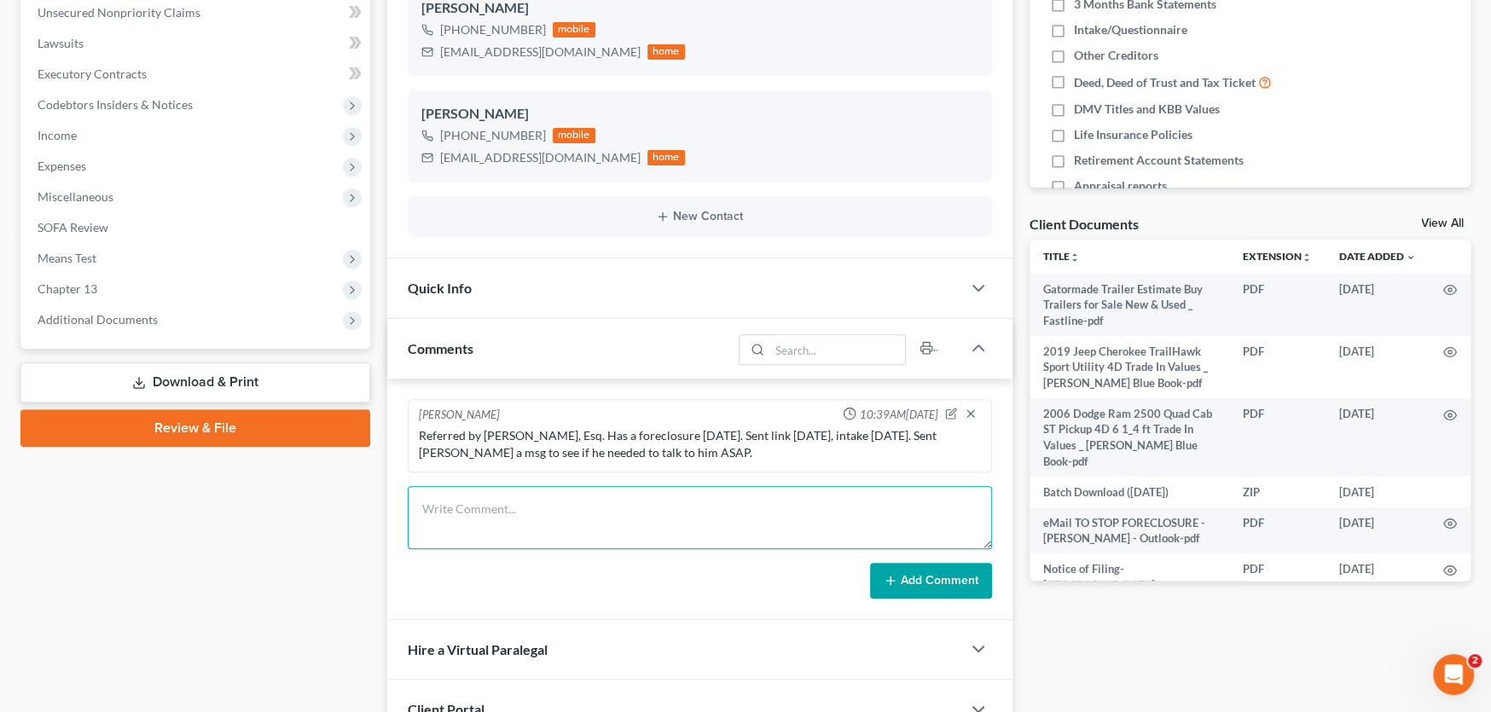
click at [439, 503] on textarea at bounding box center [700, 517] width 584 height 63
type textarea "verify the secured loans, is the camper and the truck ones correct creditors."
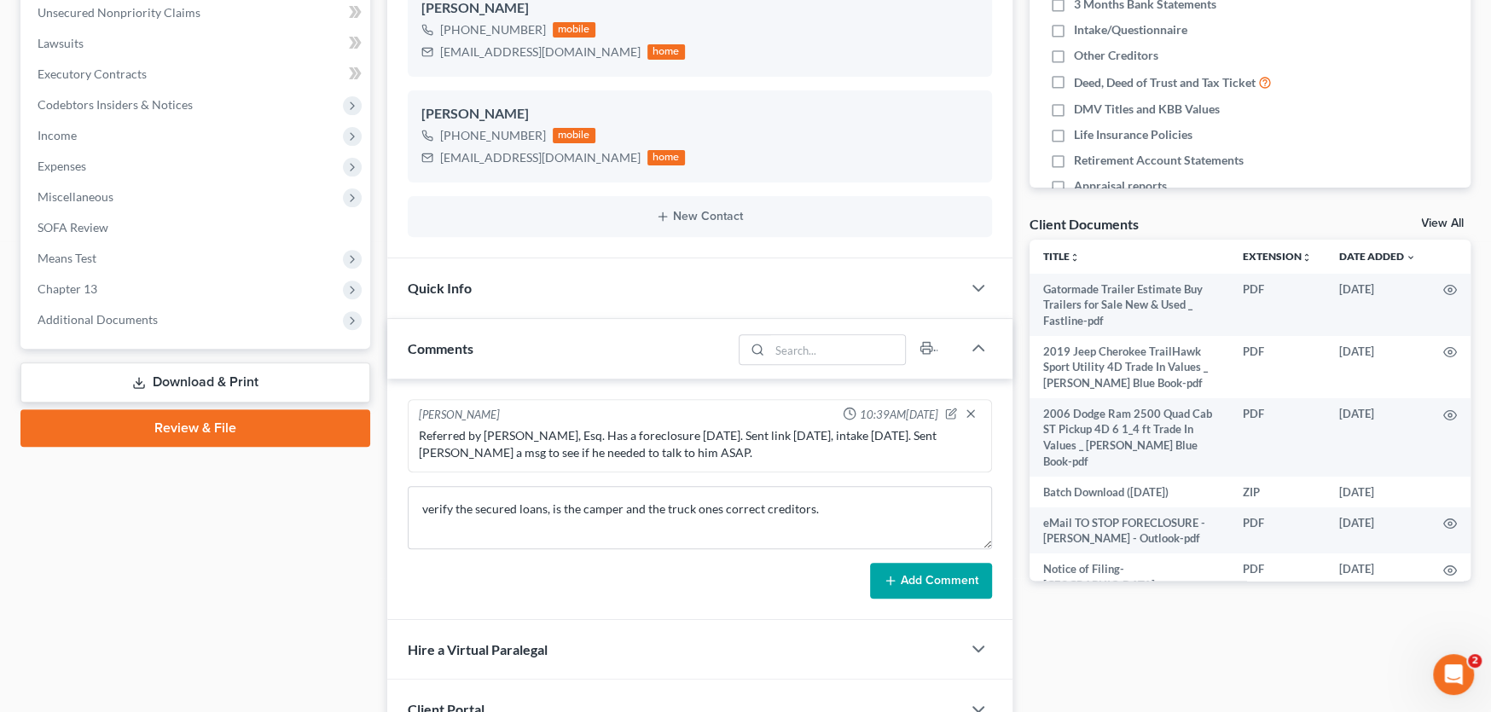
click at [874, 576] on button "Add Comment" at bounding box center [931, 581] width 122 height 36
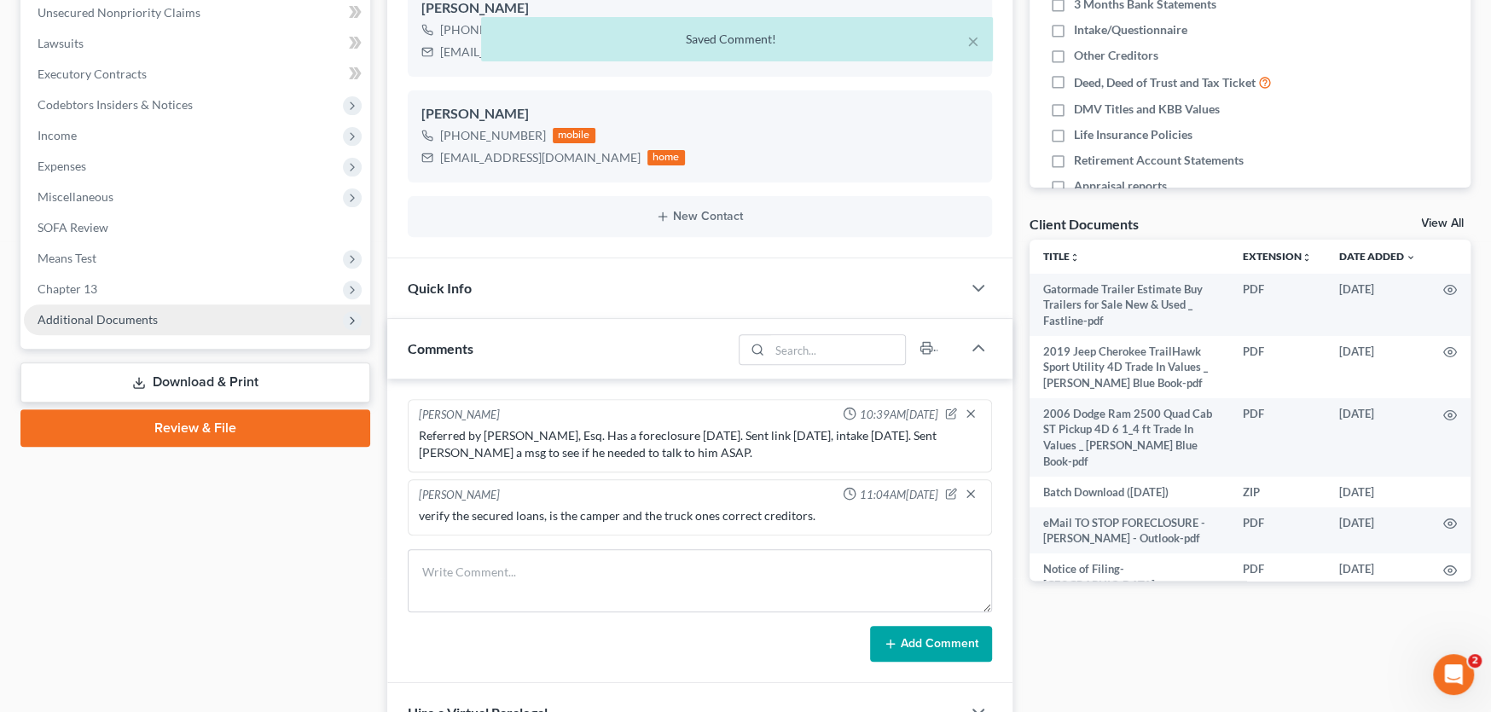
scroll to position [341, 0]
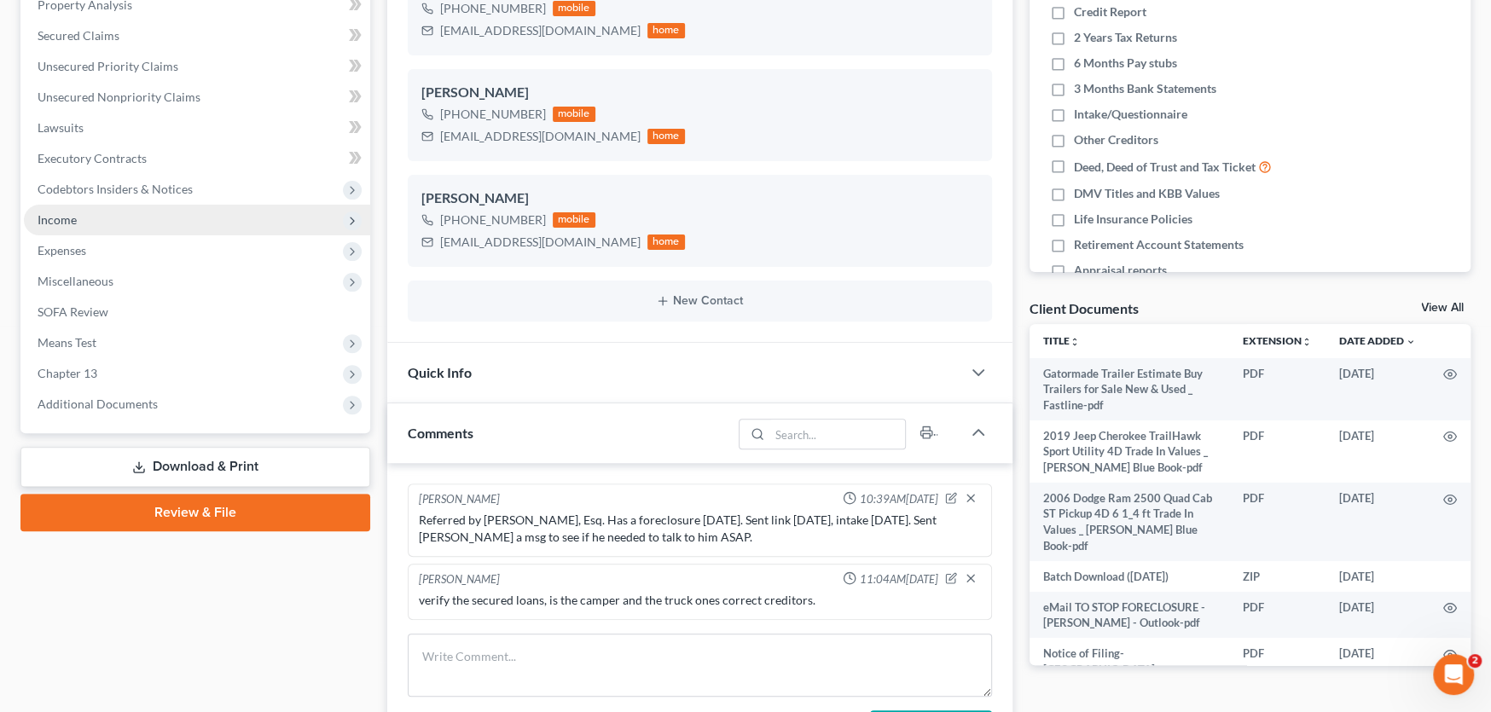
click at [63, 222] on span "Income" at bounding box center [57, 219] width 39 height 14
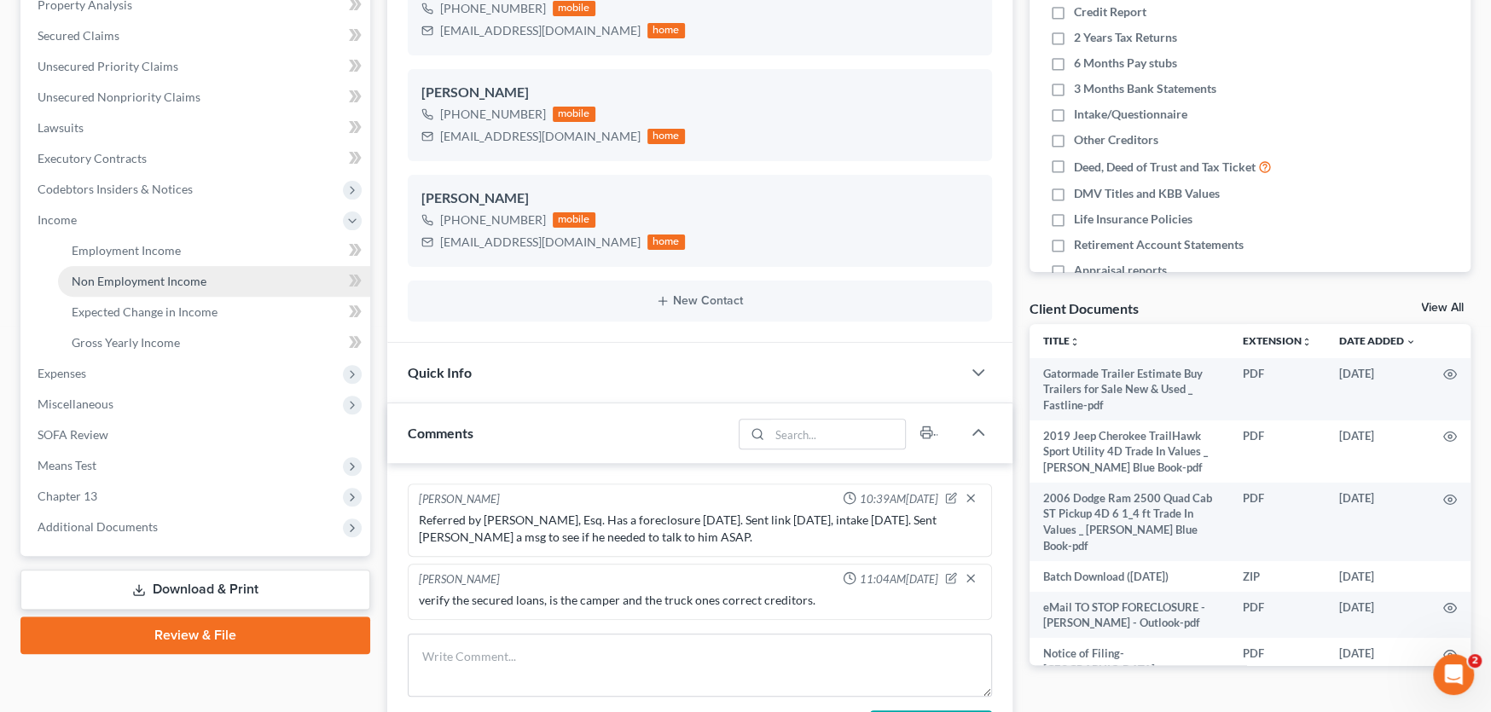
click at [98, 283] on span "Non Employment Income" at bounding box center [139, 281] width 135 height 14
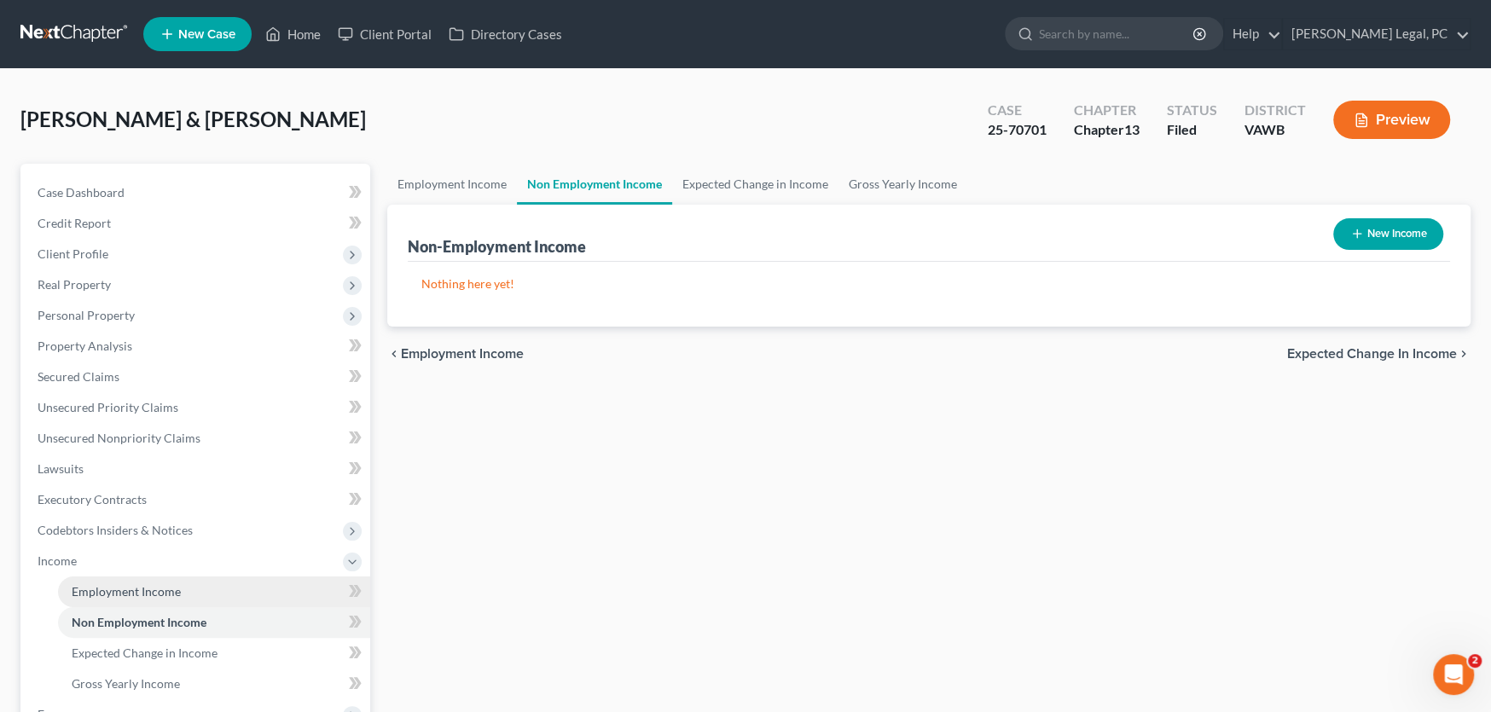
click at [129, 584] on span "Employment Income" at bounding box center [126, 591] width 109 height 14
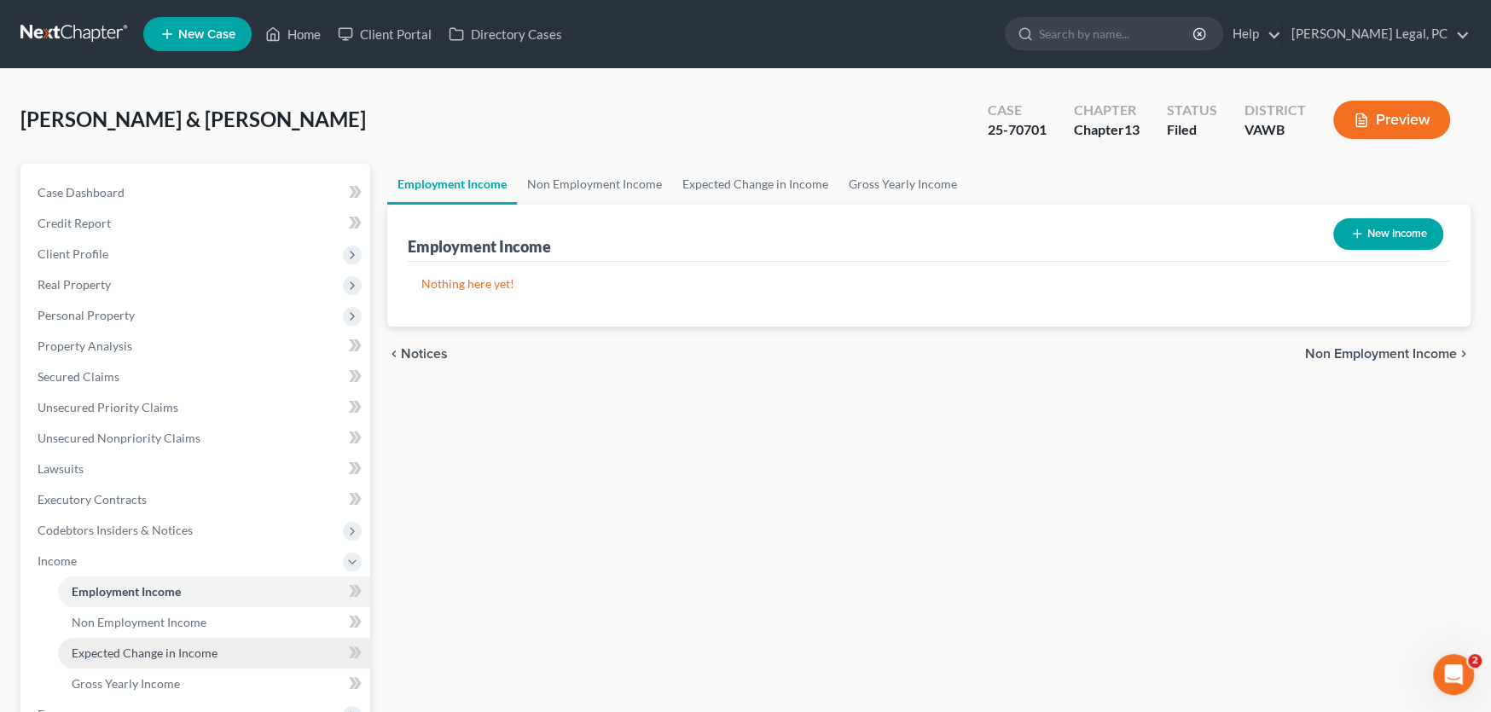
click at [130, 646] on span "Expected Change in Income" at bounding box center [145, 653] width 146 height 14
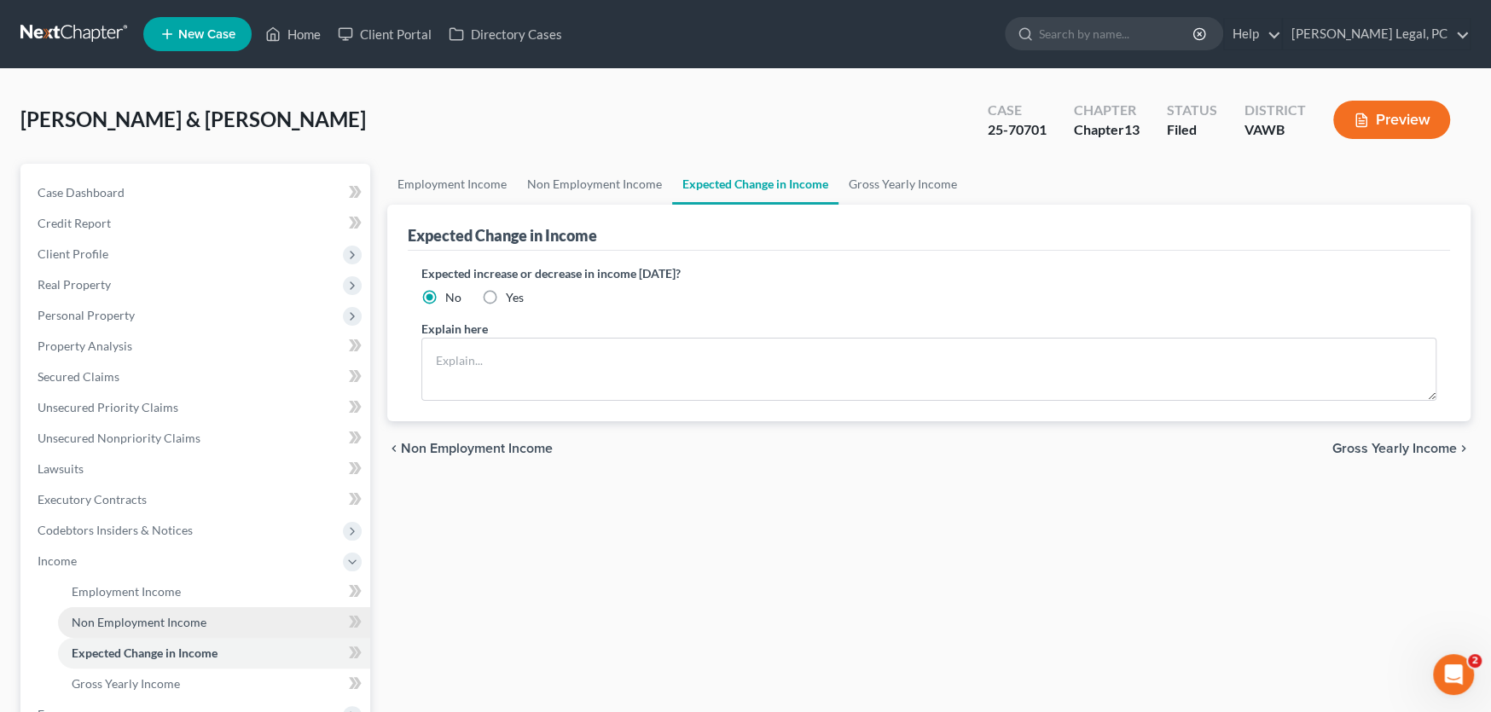
click at [130, 621] on span "Non Employment Income" at bounding box center [139, 622] width 135 height 14
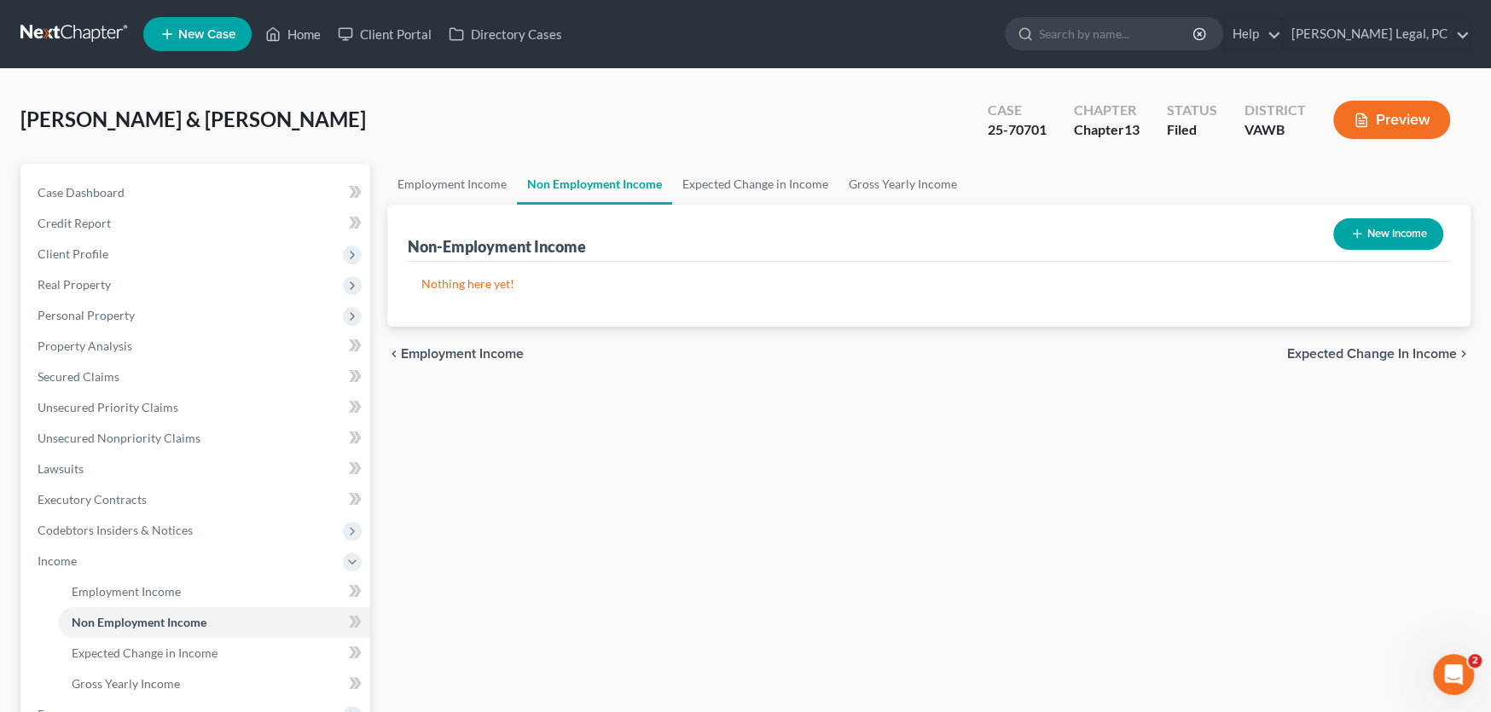
click at [1411, 225] on button "New Income" at bounding box center [1388, 234] width 110 height 32
select select "0"
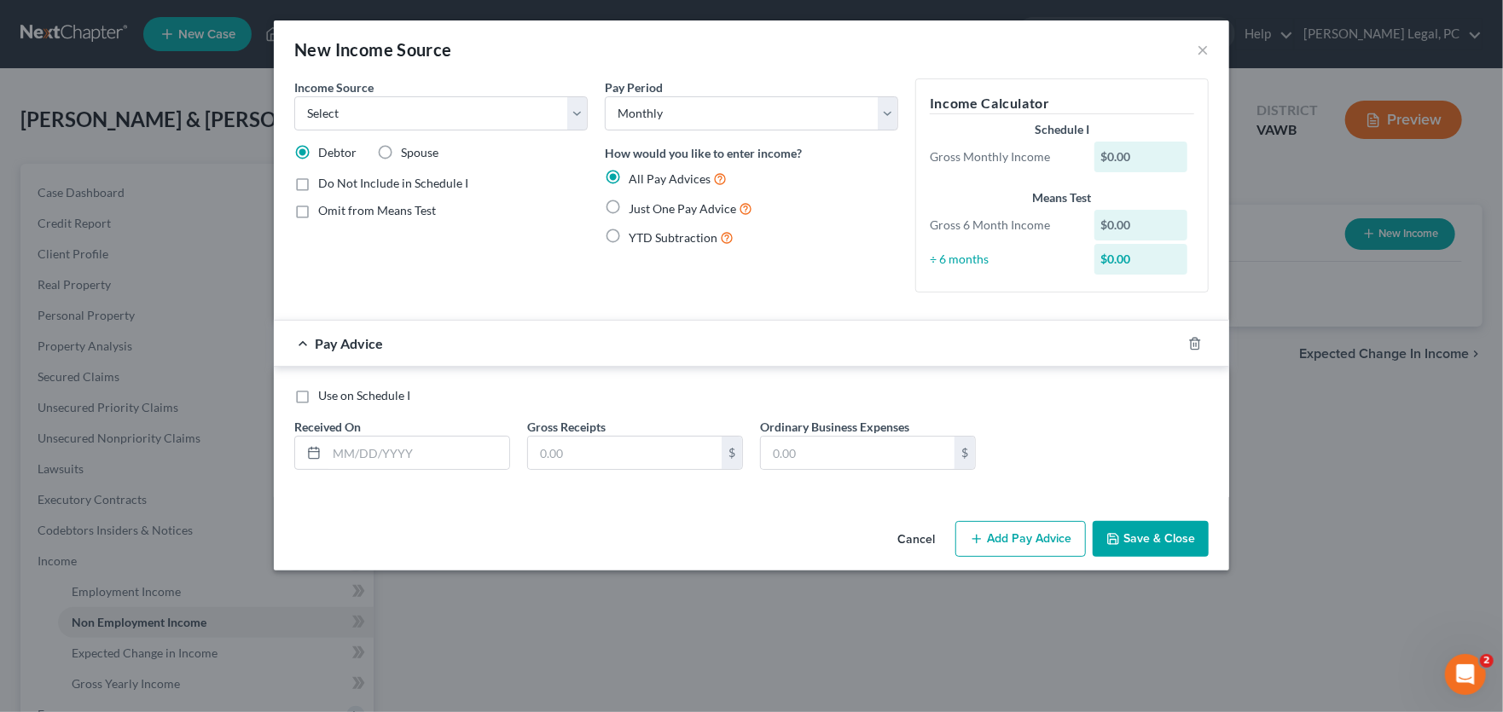
click at [918, 536] on button "Cancel" at bounding box center [915, 540] width 65 height 34
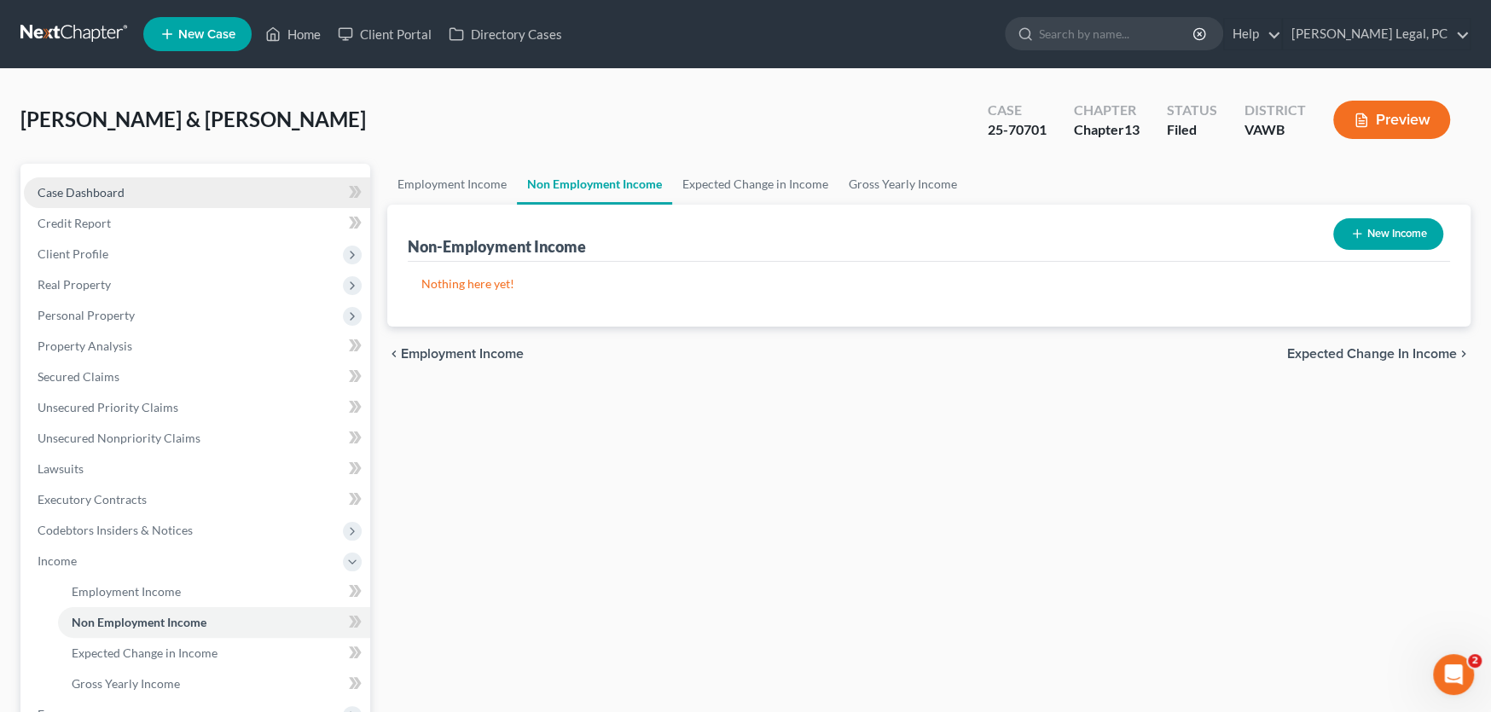
click at [58, 195] on span "Case Dashboard" at bounding box center [81, 192] width 87 height 14
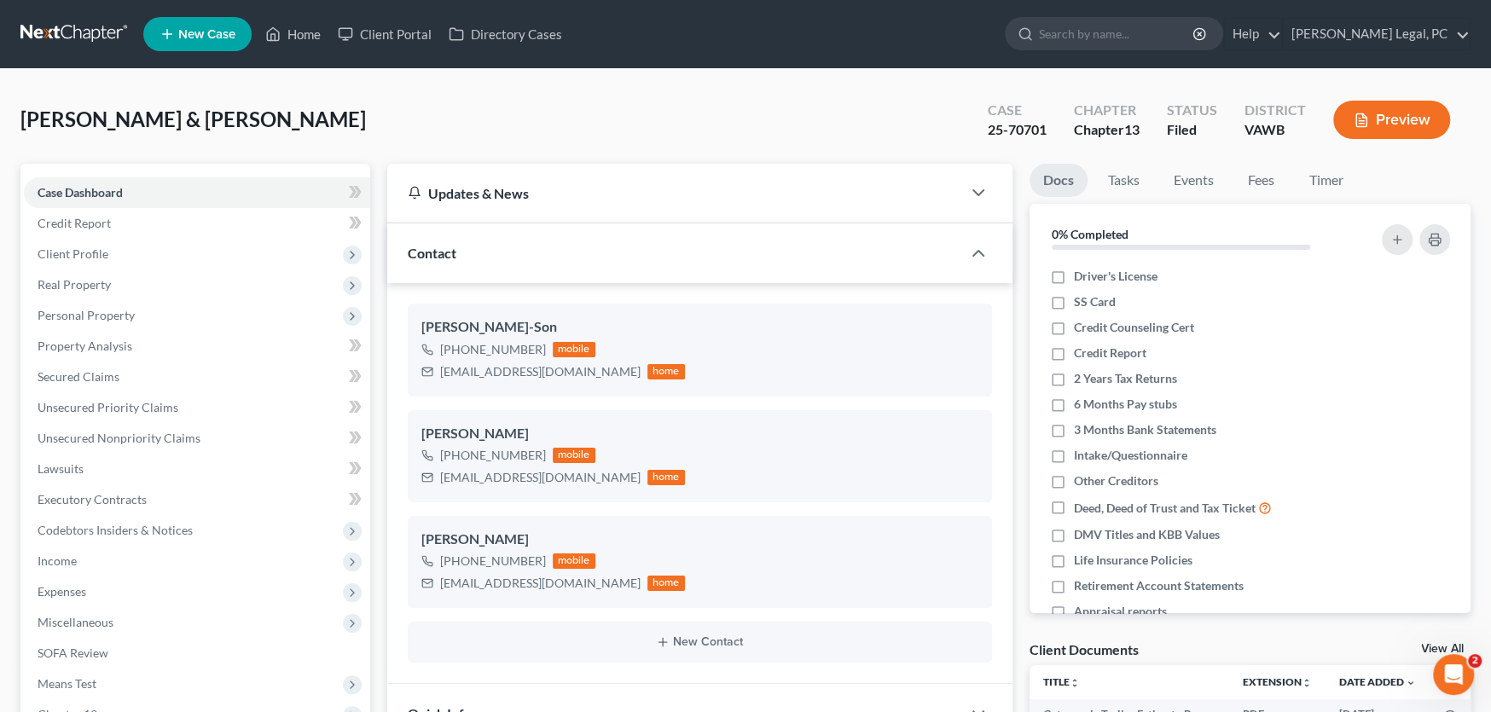
scroll to position [85, 0]
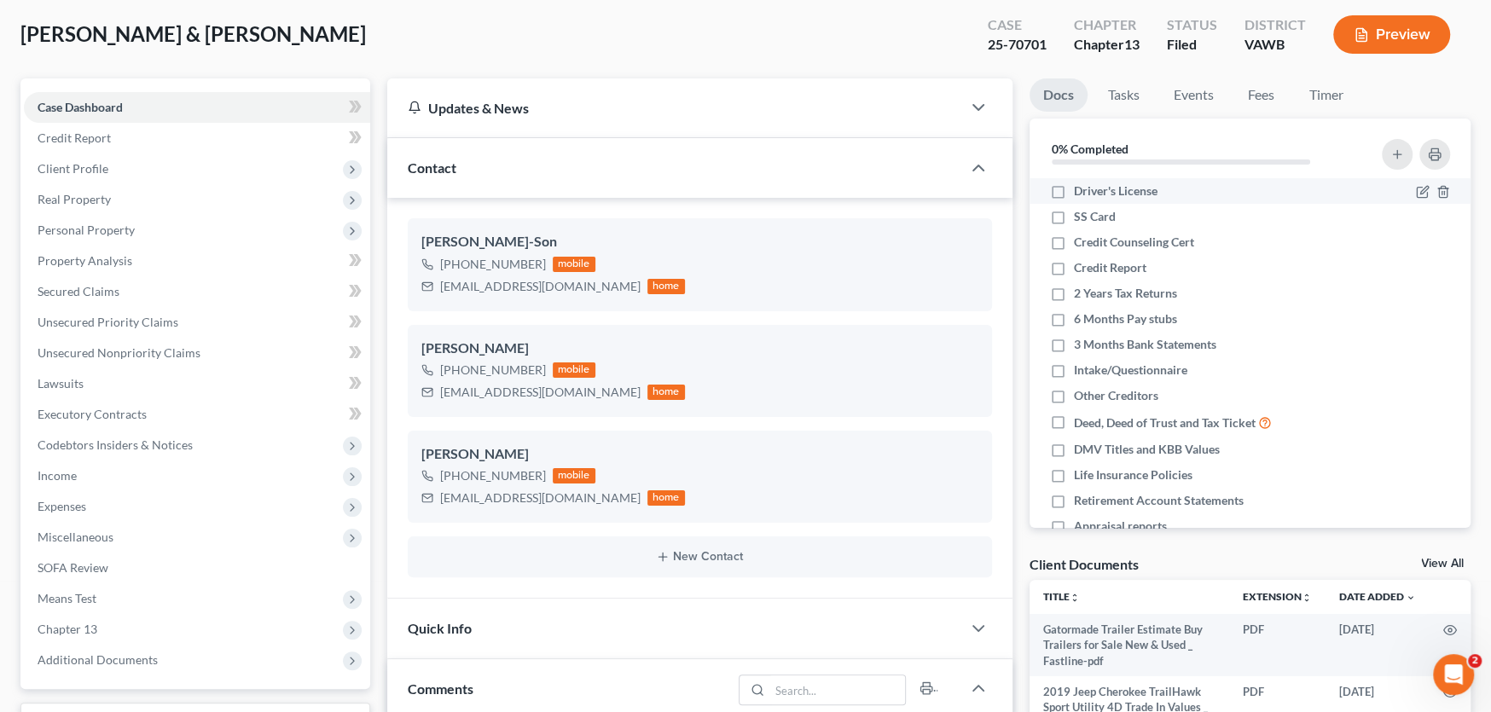
click at [1074, 194] on label "Driver's License" at bounding box center [1116, 190] width 84 height 17
click at [1080, 194] on input "Driver's License" at bounding box center [1085, 187] width 11 height 11
checkbox input "true"
click at [1074, 216] on label "SS Card" at bounding box center [1095, 216] width 42 height 17
click at [1080, 216] on input "SS Card" at bounding box center [1085, 213] width 11 height 11
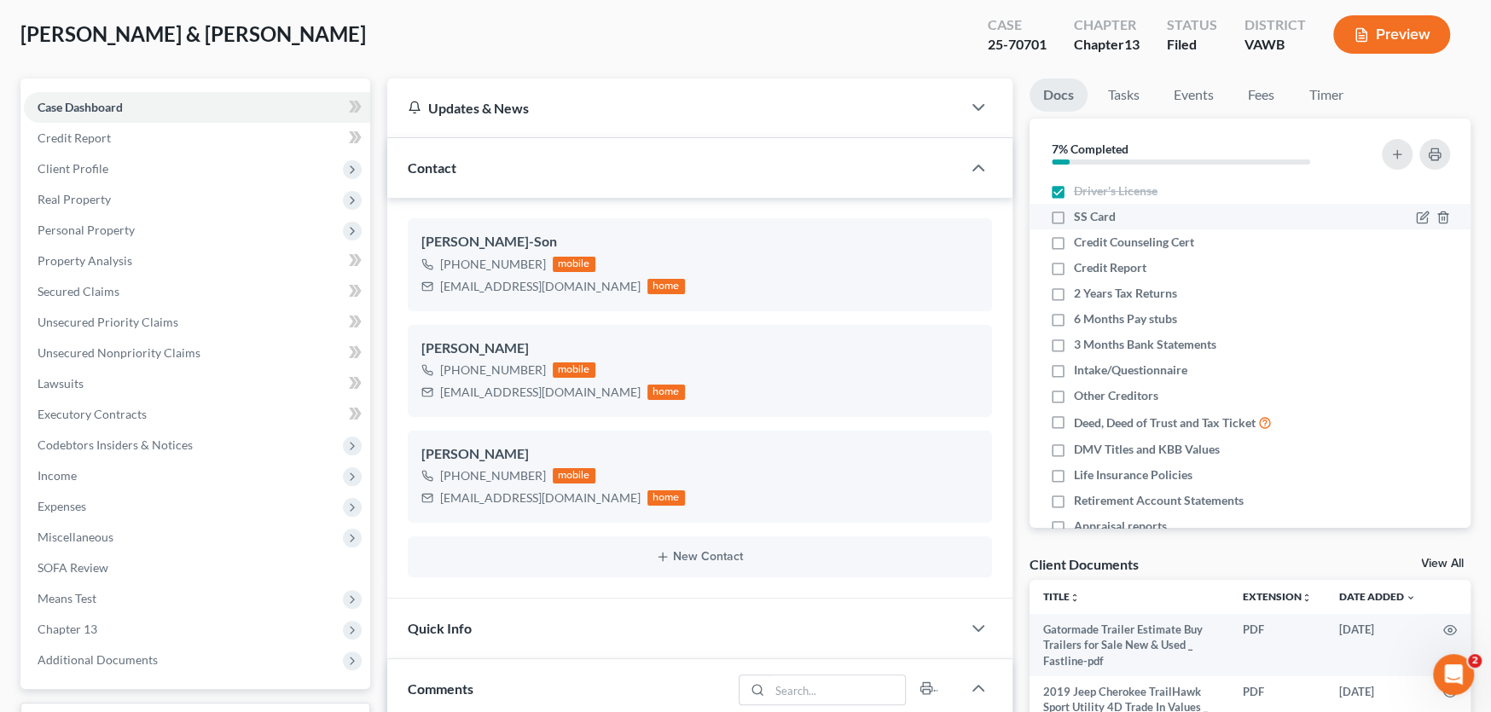
checkbox input "true"
click at [1074, 243] on label "Credit Counseling Cert" at bounding box center [1134, 242] width 120 height 17
click at [1080, 243] on input "Credit Counseling Cert" at bounding box center [1085, 239] width 11 height 11
checkbox input "true"
click at [1074, 267] on label "Credit Report" at bounding box center [1110, 267] width 72 height 17
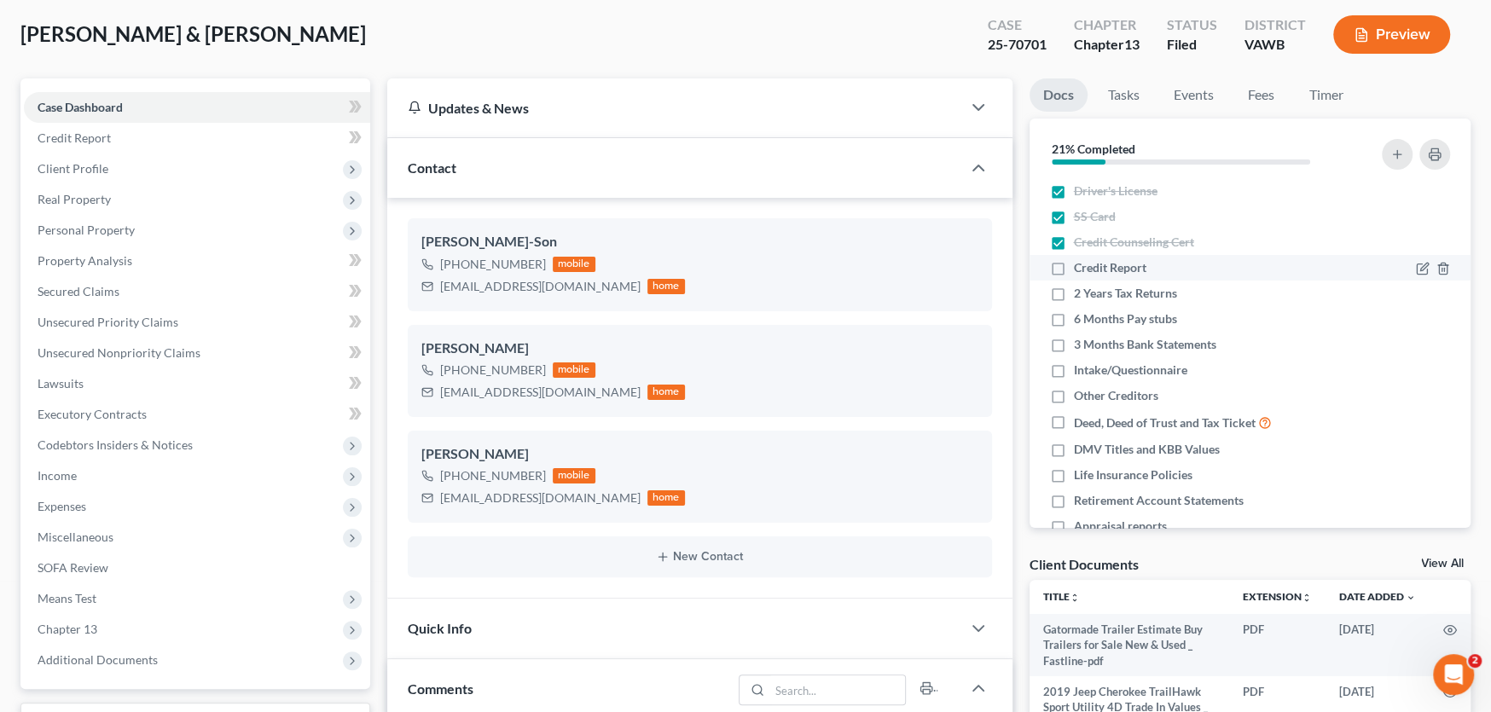
click at [1080, 267] on input "Credit Report" at bounding box center [1085, 264] width 11 height 11
checkbox input "true"
click at [1074, 366] on label "Intake/Questionnaire" at bounding box center [1130, 370] width 113 height 17
click at [1080, 366] on input "Intake/Questionnaire" at bounding box center [1085, 367] width 11 height 11
checkbox input "true"
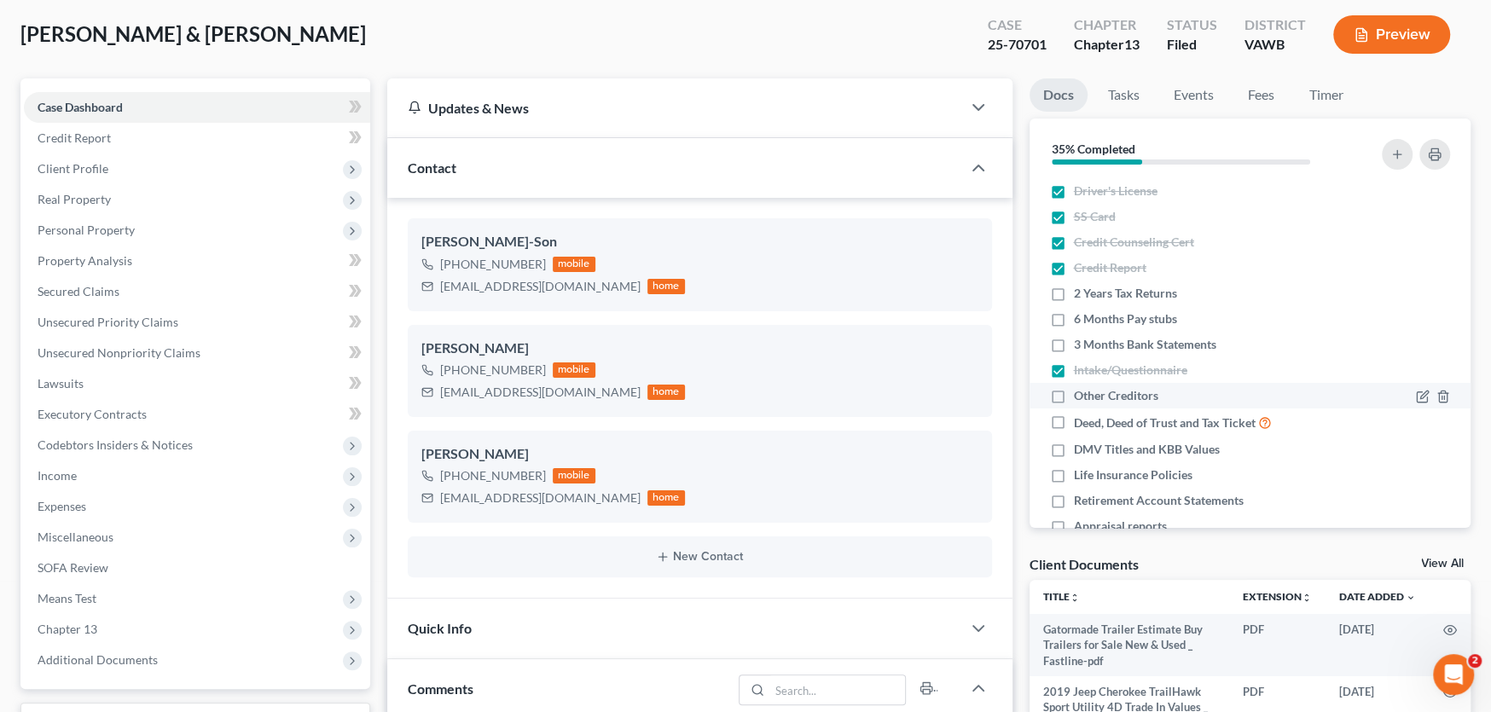
click at [1074, 397] on label "Other Creditors" at bounding box center [1116, 395] width 84 height 17
click at [1080, 397] on input "Other Creditors" at bounding box center [1085, 392] width 11 height 11
checkbox input "true"
click at [1074, 425] on label "Deed, Deed of Trust and Tax Ticket" at bounding box center [1173, 423] width 198 height 20
click at [1080, 424] on input "Deed, Deed of Trust and Tax Ticket" at bounding box center [1085, 418] width 11 height 11
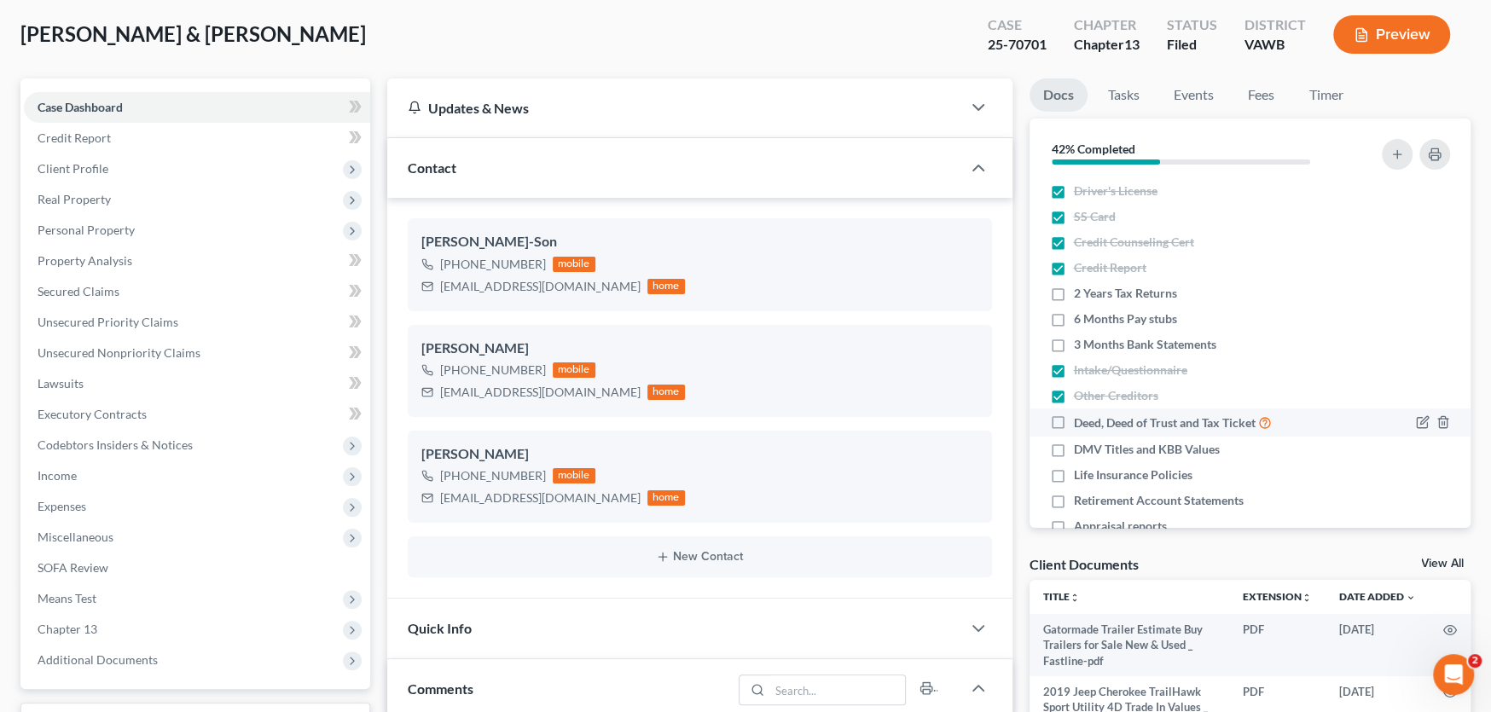
checkbox input "true"
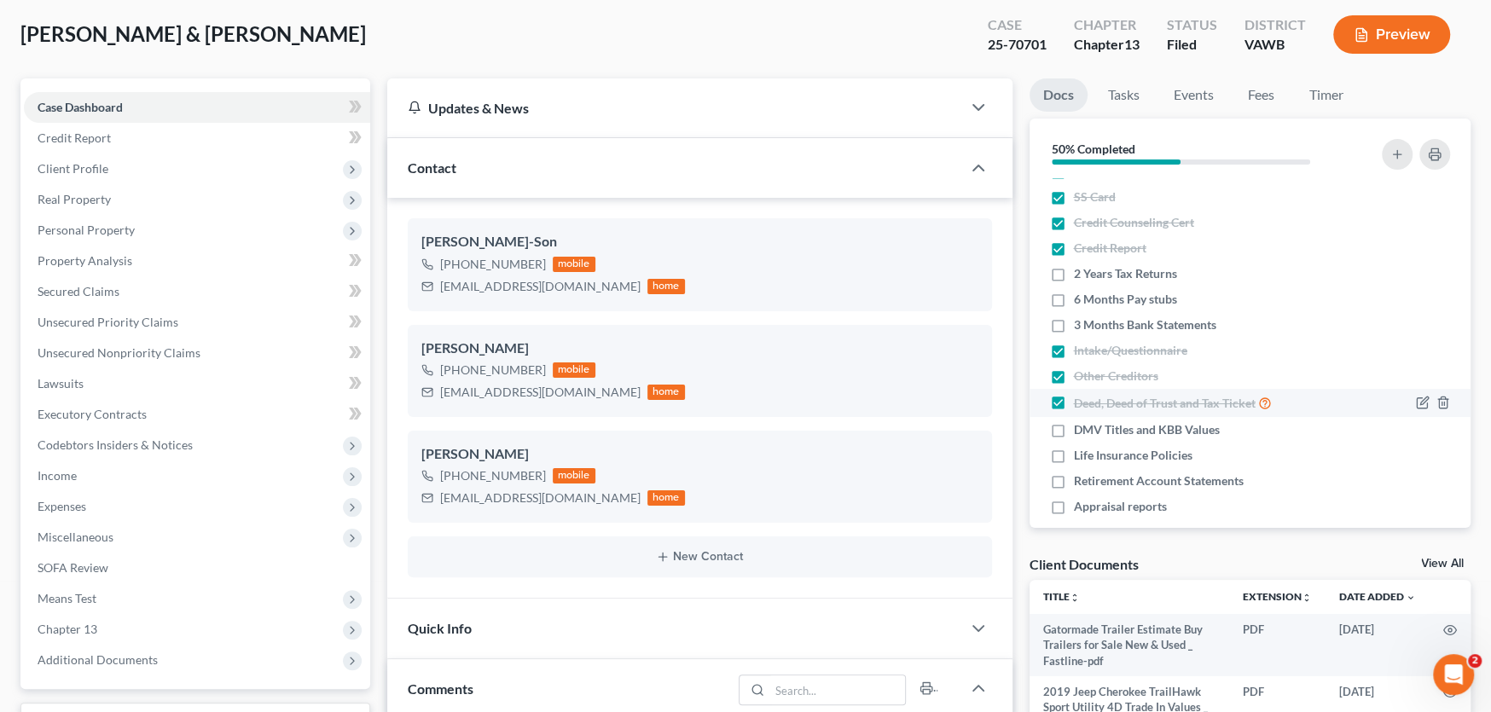
scroll to position [38, 0]
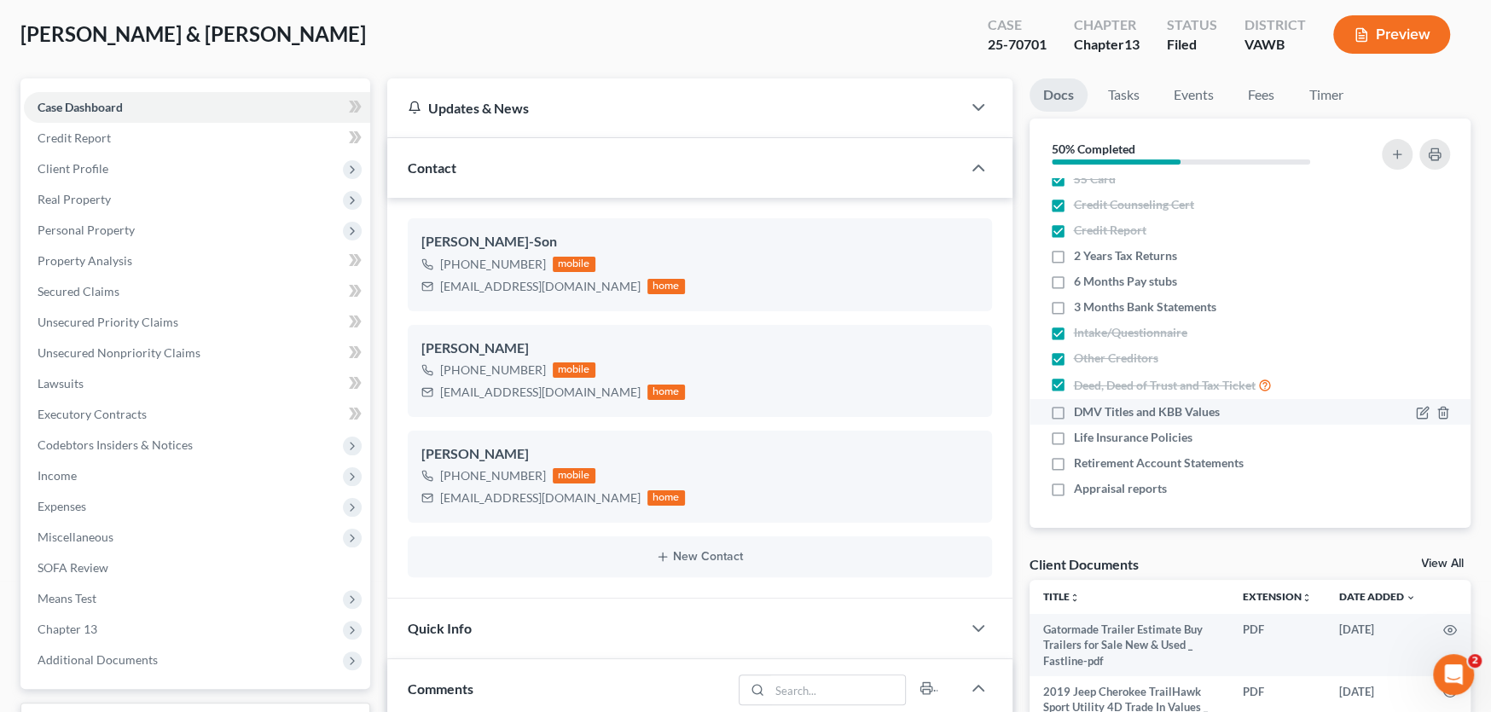
click at [1074, 409] on label "DMV Titles and KBB Values" at bounding box center [1147, 411] width 146 height 17
click at [1080, 409] on input "DMV Titles and KBB Values" at bounding box center [1085, 408] width 11 height 11
checkbox input "true"
click at [1074, 484] on label "Appraisal reports" at bounding box center [1120, 488] width 93 height 17
click at [1080, 484] on input "Appraisal reports" at bounding box center [1085, 485] width 11 height 11
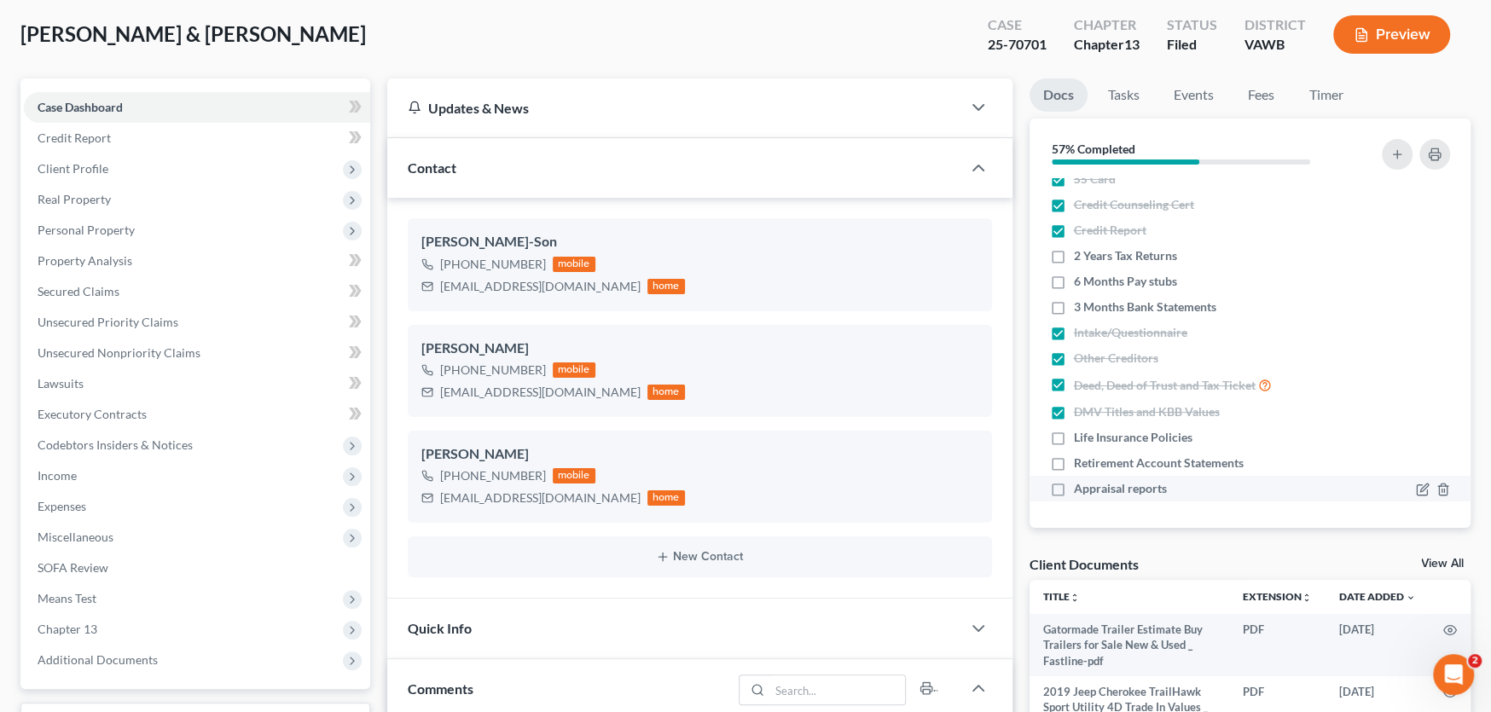
checkbox input "true"
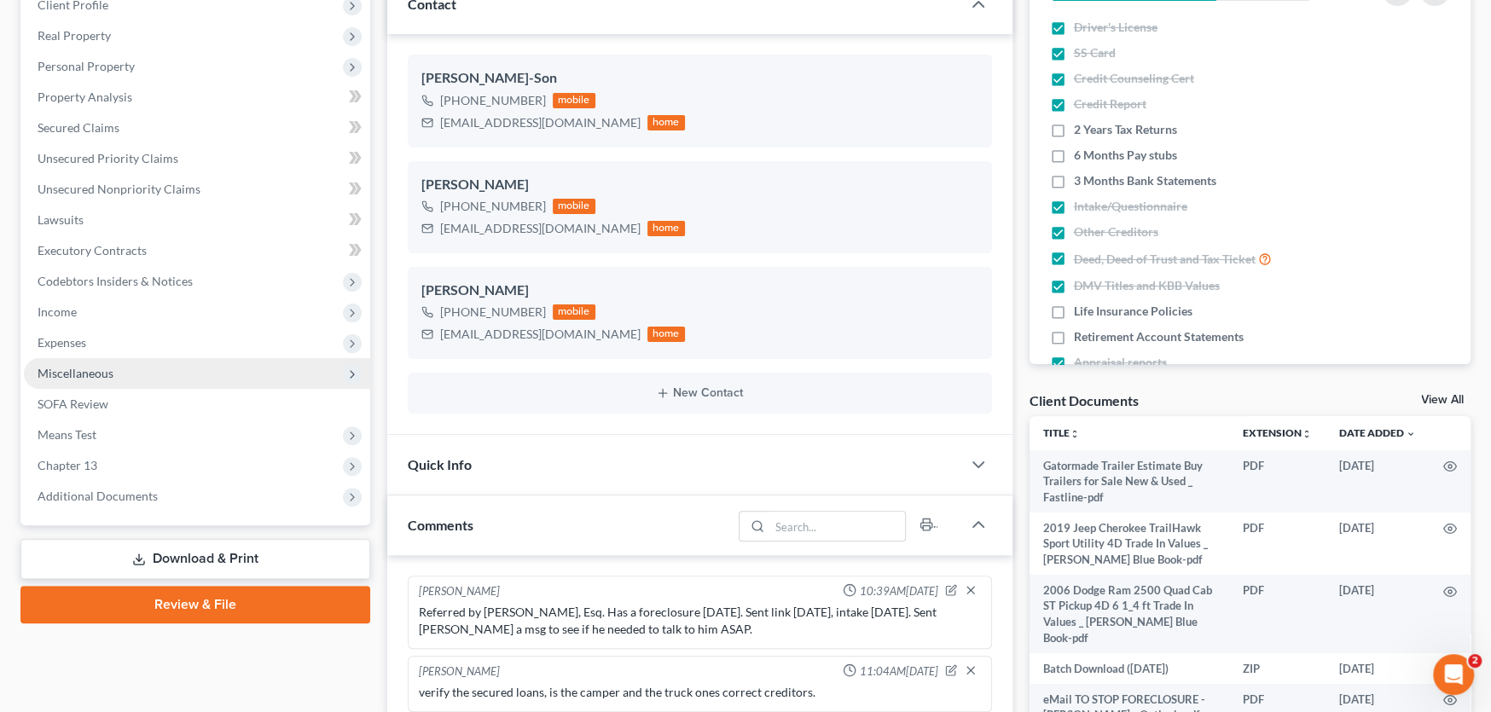
scroll to position [256, 0]
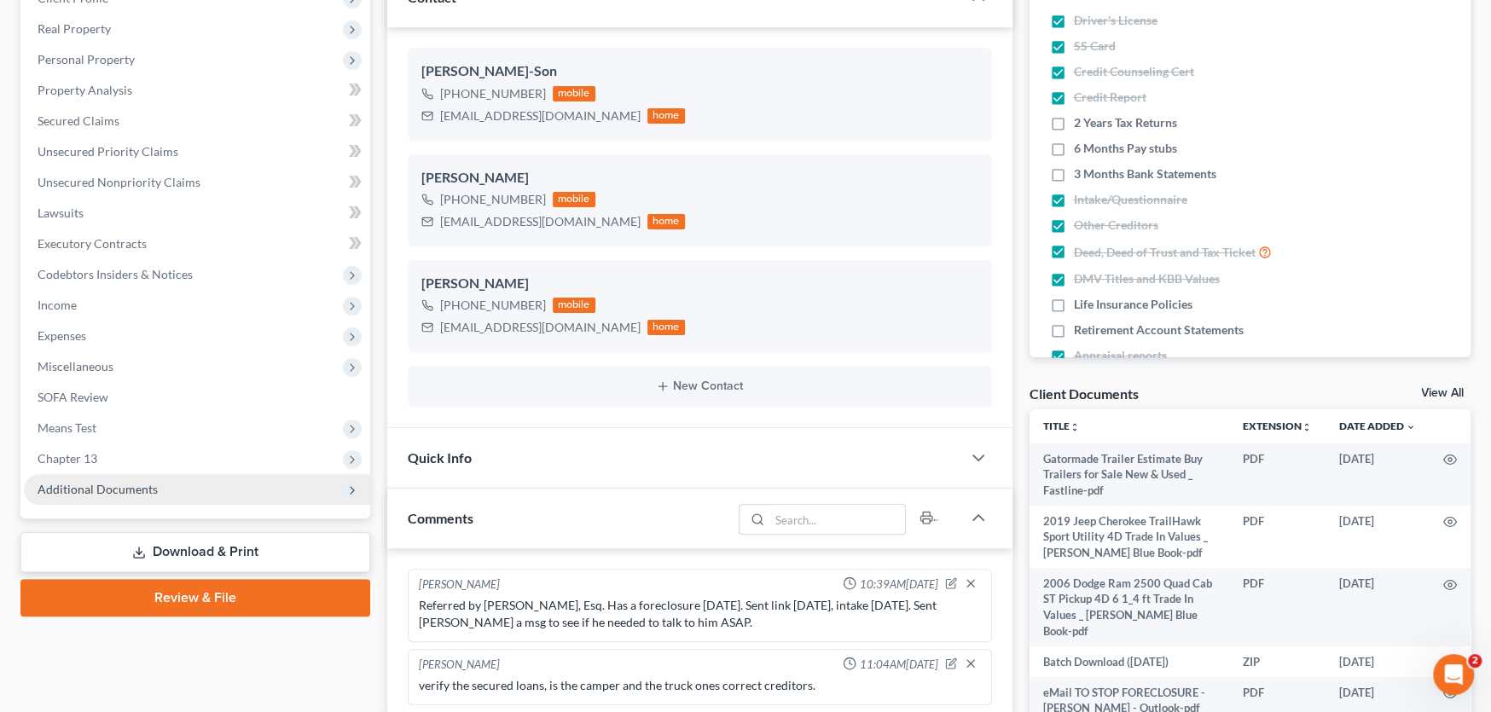
click at [79, 488] on span "Additional Documents" at bounding box center [98, 489] width 120 height 14
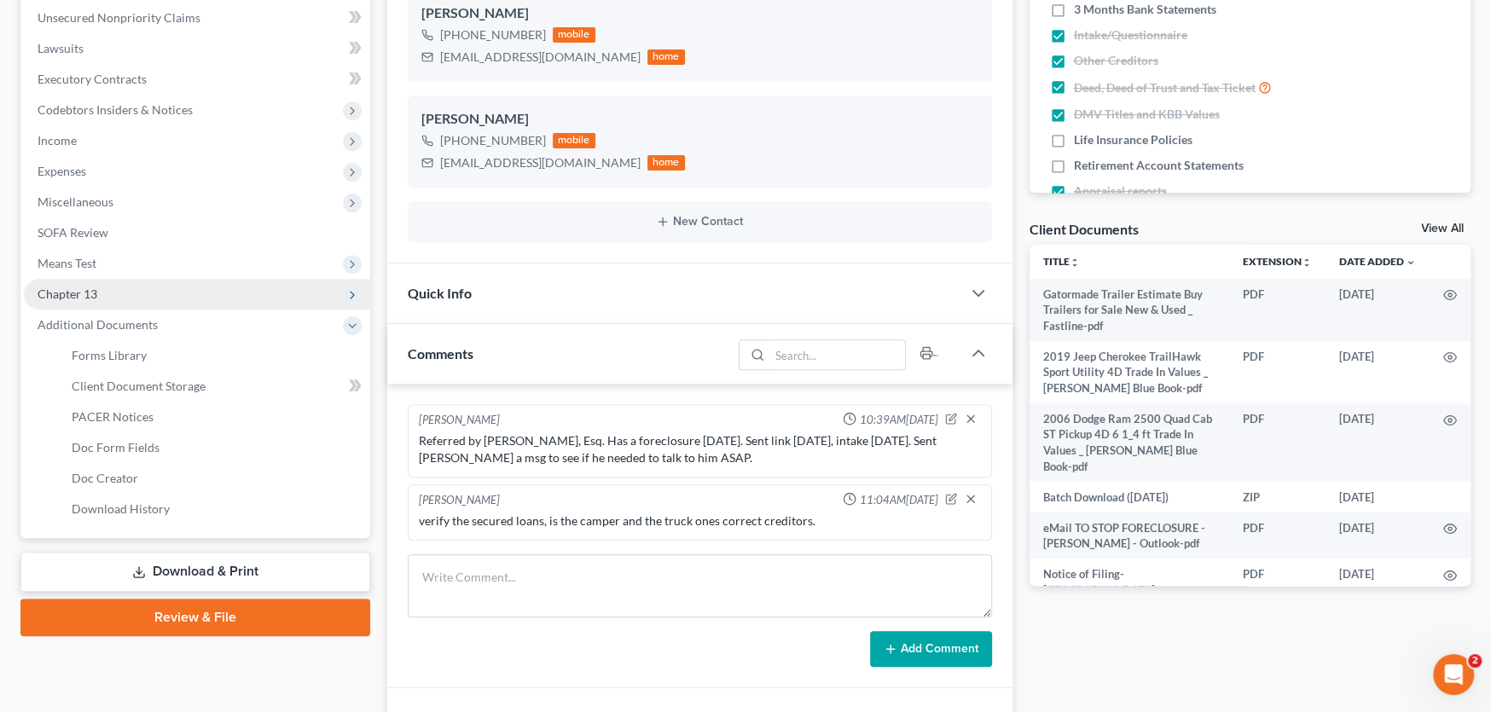
scroll to position [426, 0]
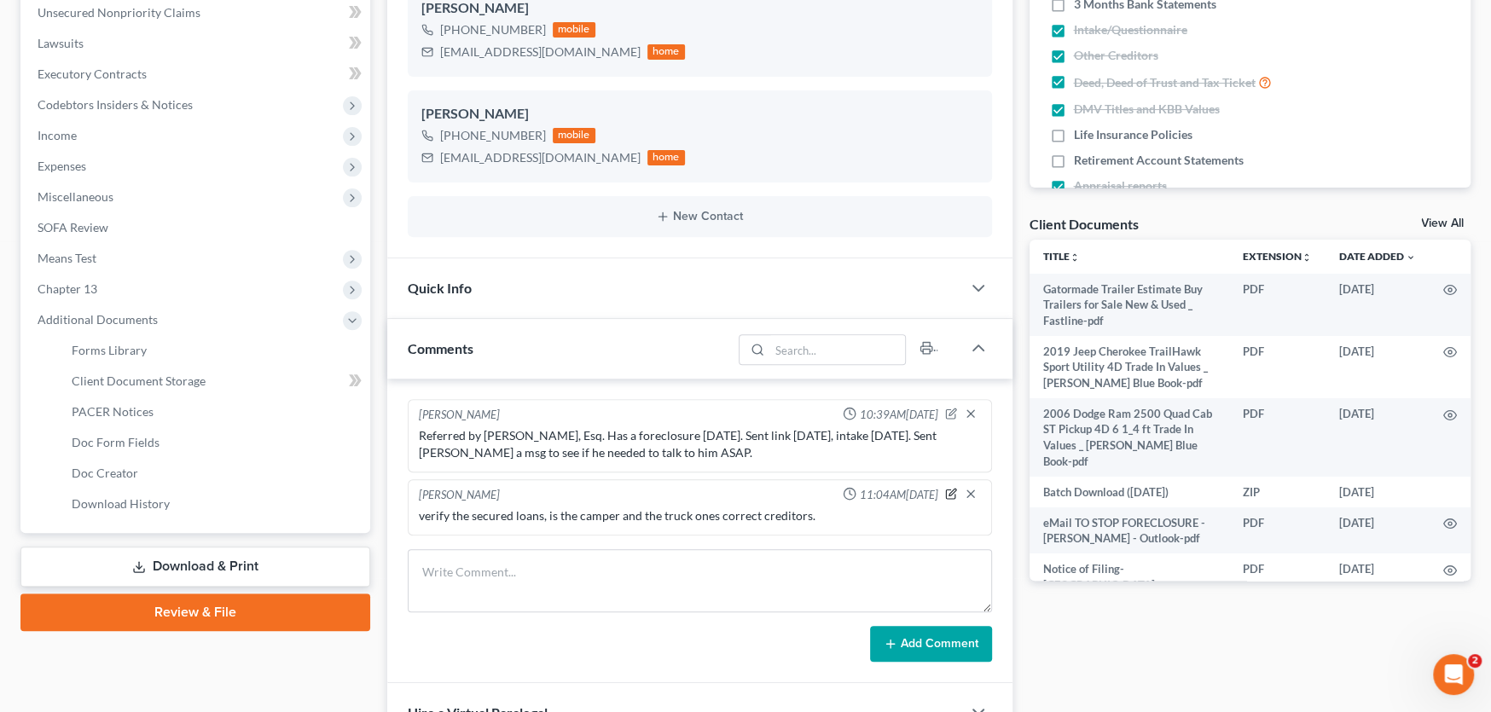
click at [947, 489] on icon "button" at bounding box center [951, 494] width 12 height 12
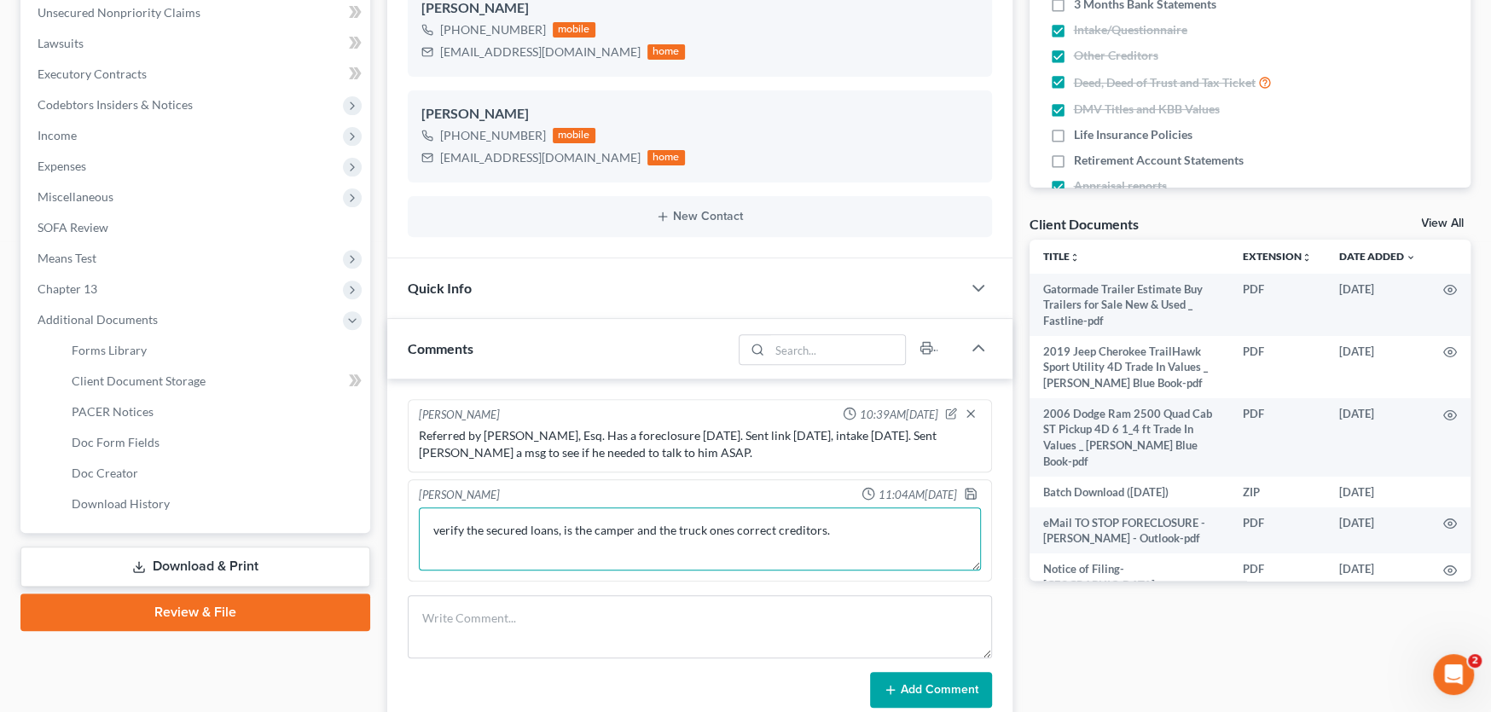
click at [863, 522] on textarea "verify the secured loans, is the camper and the truck ones correct creditors." at bounding box center [700, 538] width 562 height 63
type textarea "verify the secured loans, is the camper and the truck ones correct creditors. C…"
click at [970, 489] on polyline "button" at bounding box center [969, 490] width 4 height 3
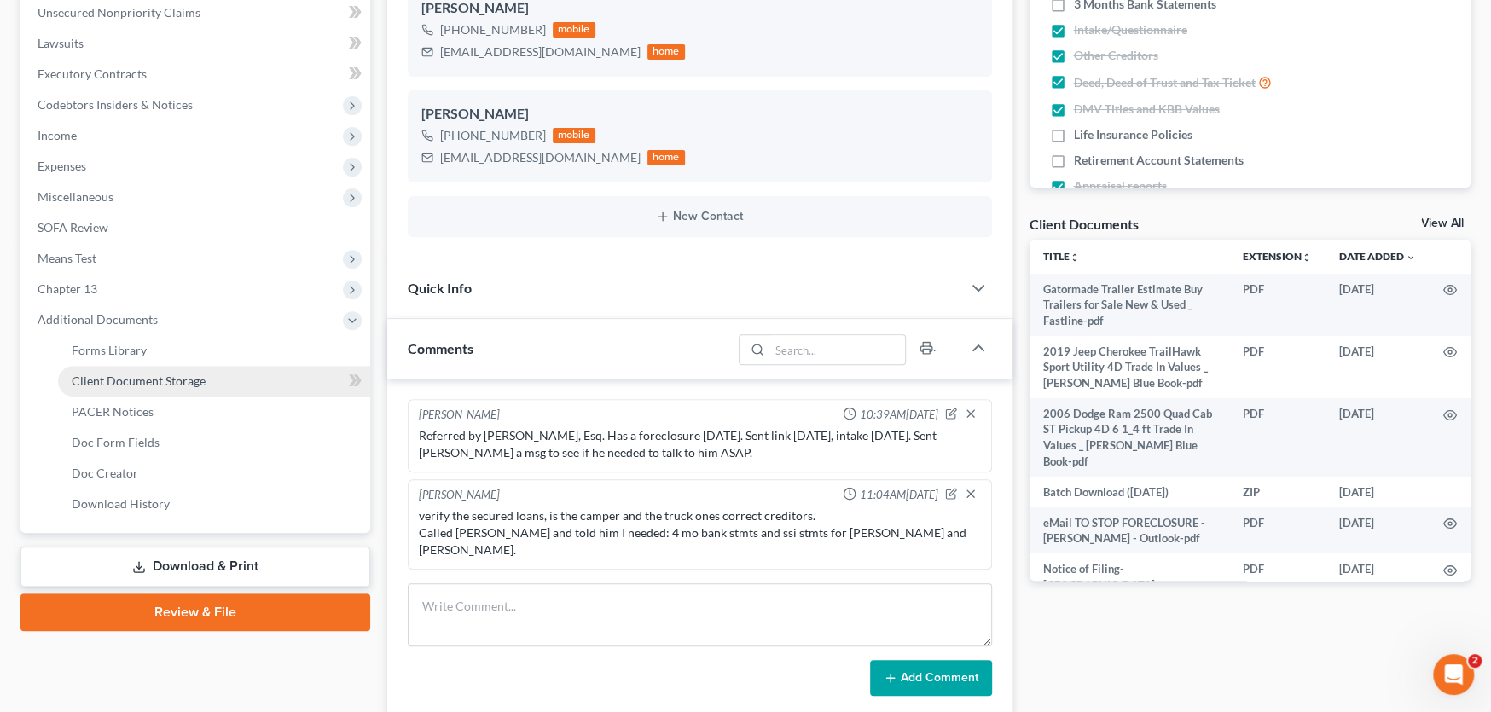
click at [172, 375] on span "Client Document Storage" at bounding box center [139, 381] width 134 height 14
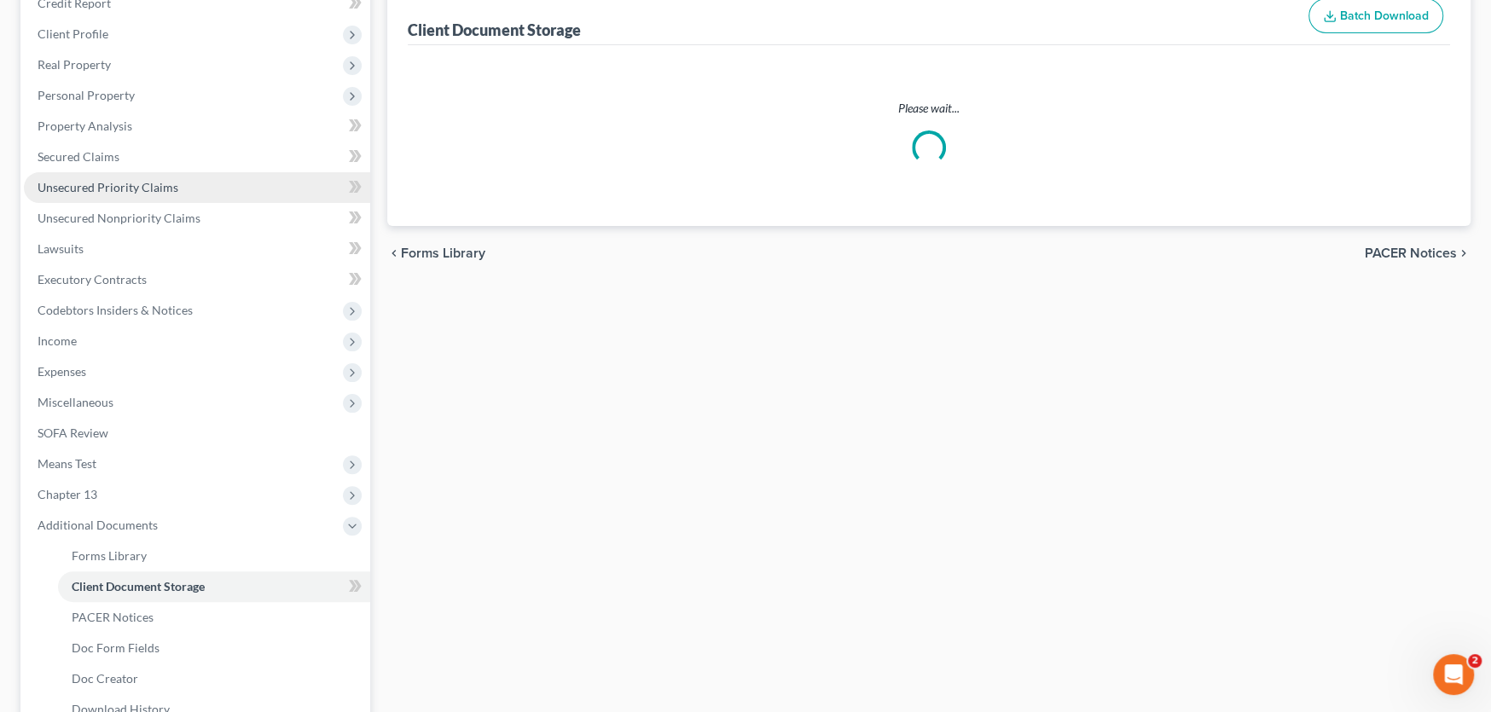
scroll to position [38, 0]
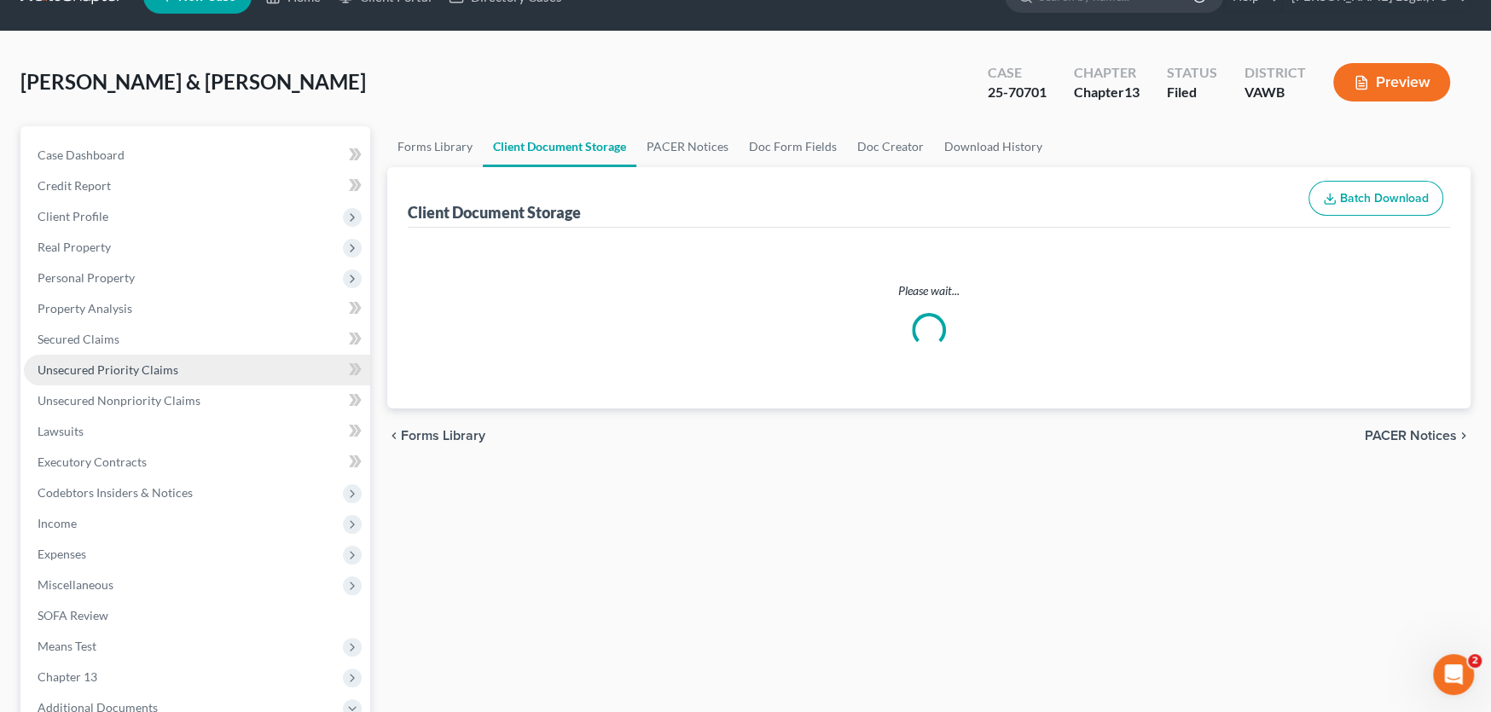
select select "0"
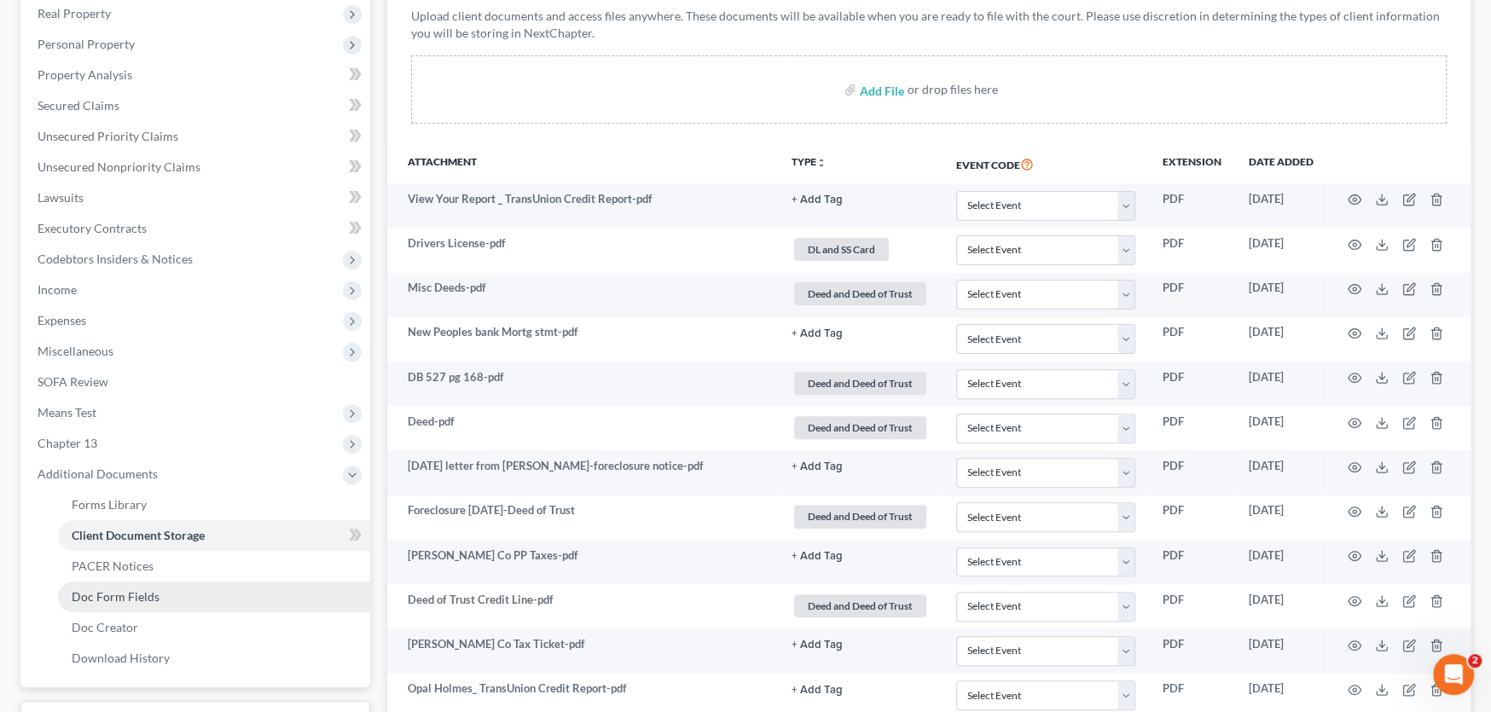
scroll to position [0, 0]
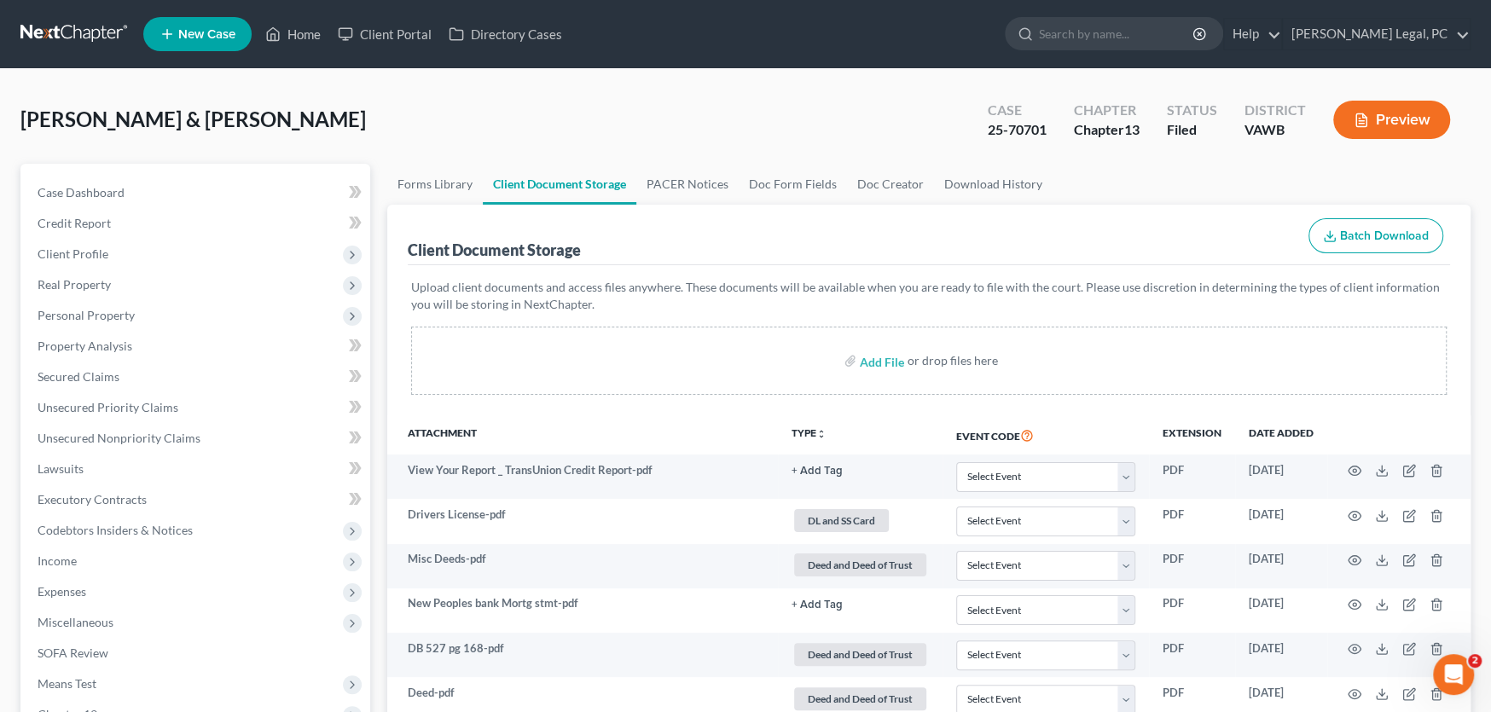
click at [49, 21] on link at bounding box center [74, 34] width 109 height 31
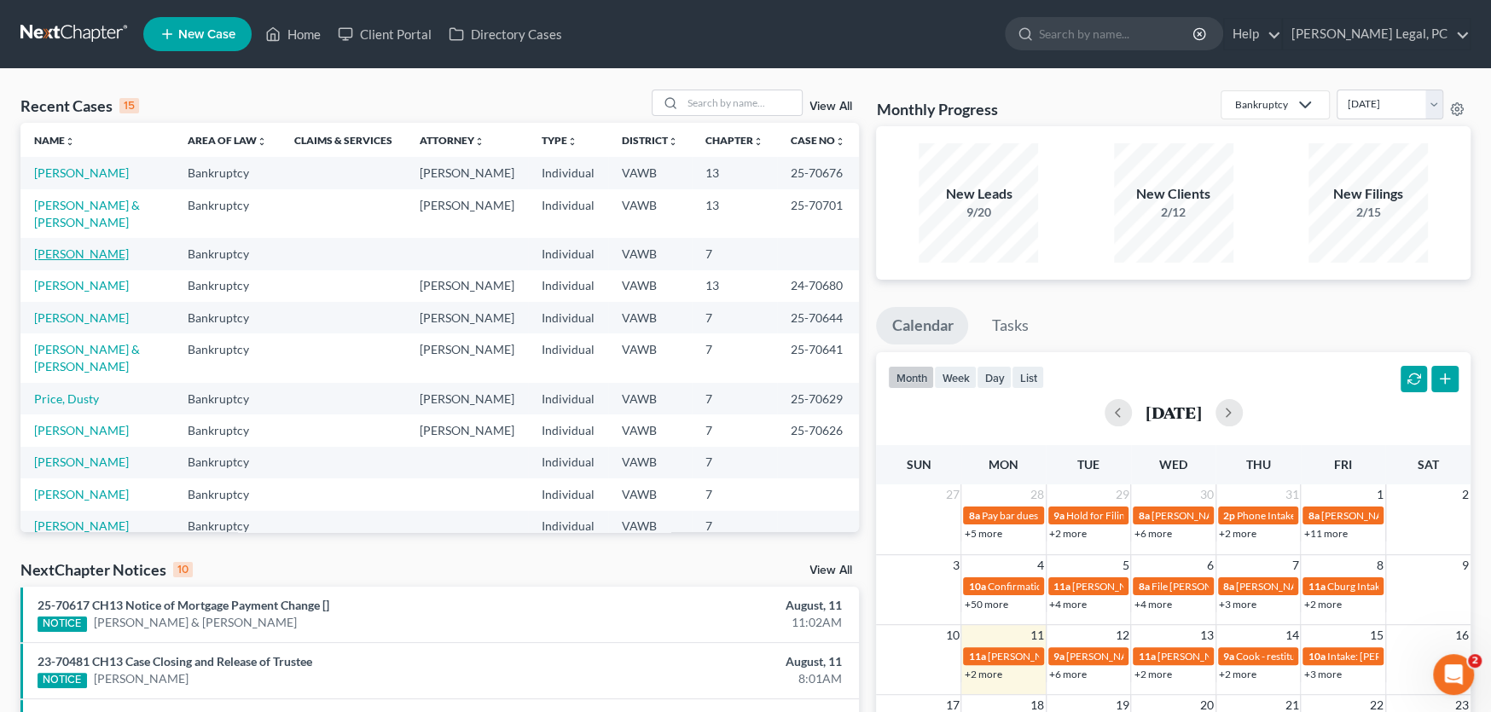
click at [78, 246] on link "[PERSON_NAME]" at bounding box center [81, 253] width 95 height 14
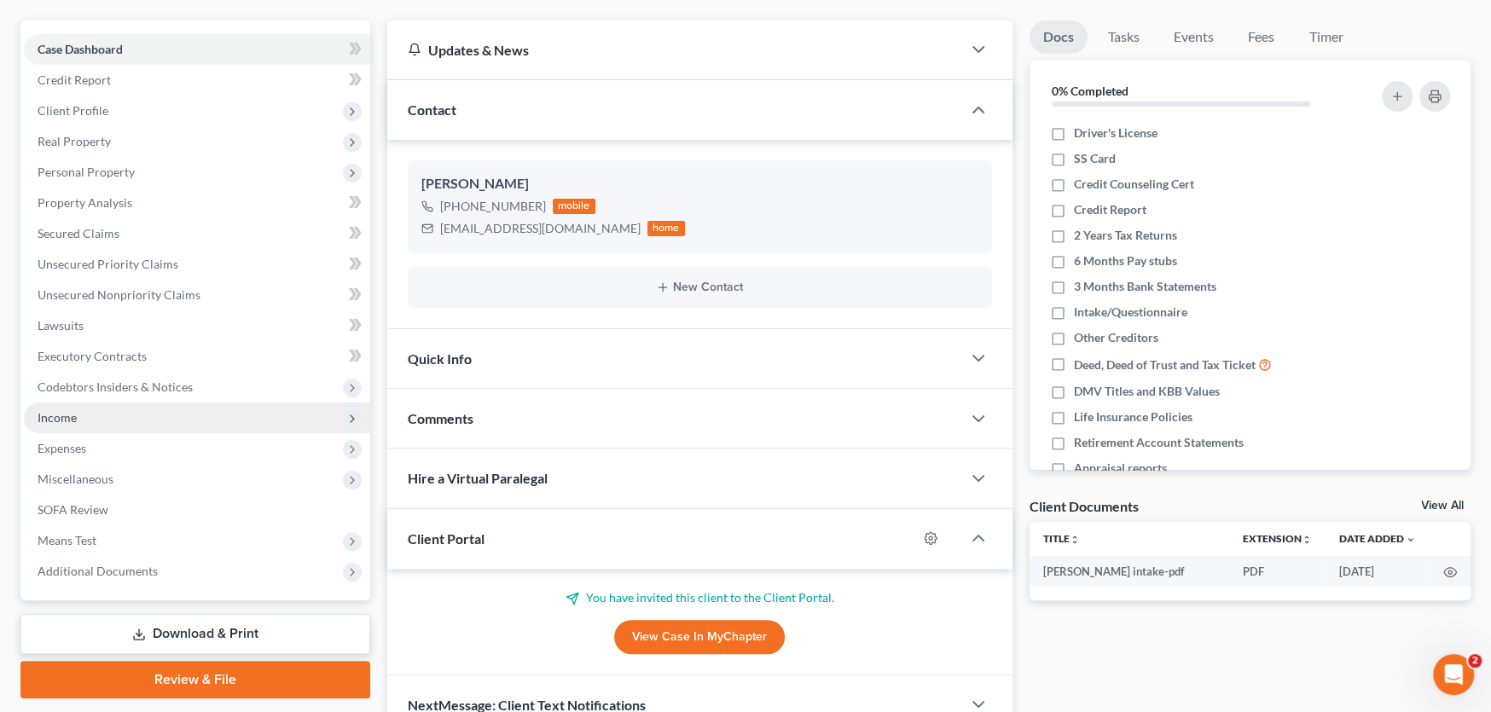
scroll to position [229, 0]
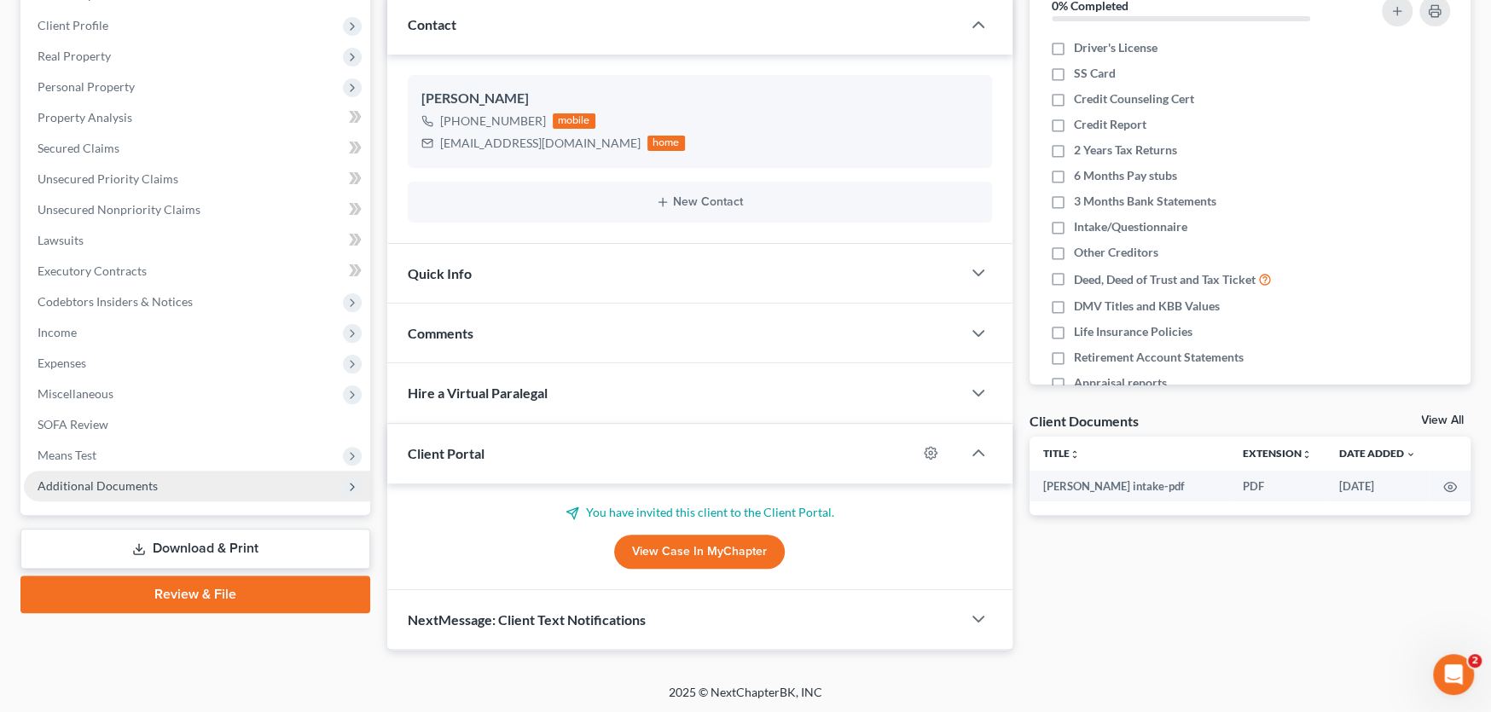
click at [127, 474] on span "Additional Documents" at bounding box center [197, 486] width 346 height 31
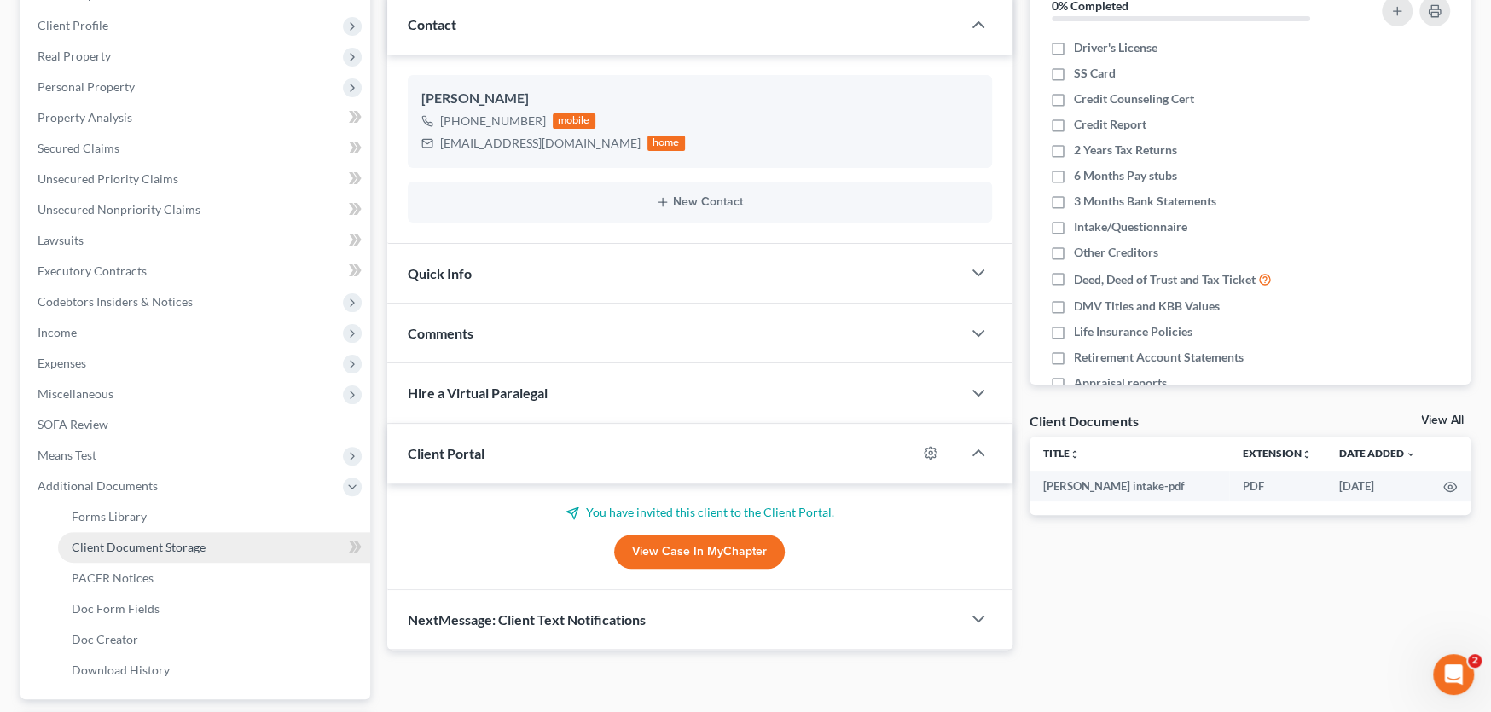
click at [132, 540] on span "Client Document Storage" at bounding box center [139, 547] width 134 height 14
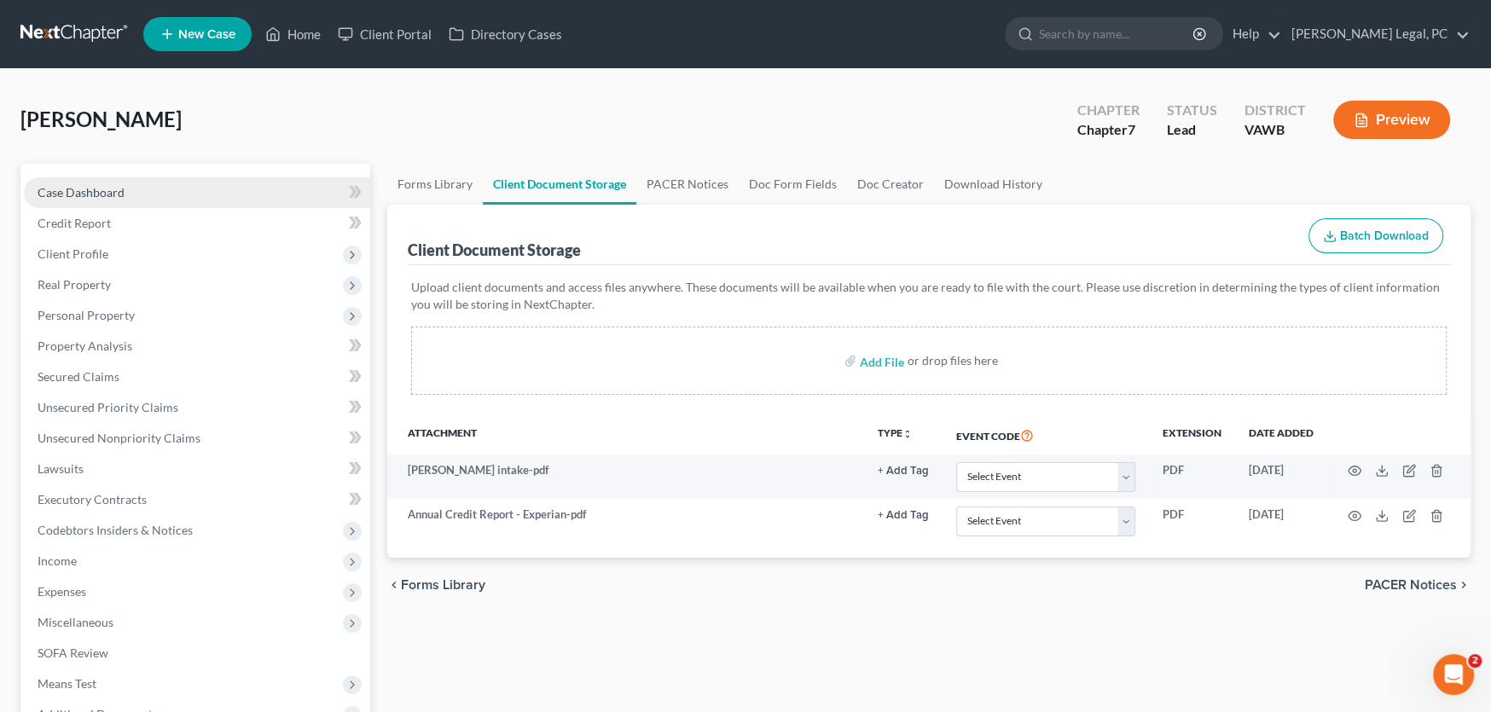
click at [87, 196] on span "Case Dashboard" at bounding box center [81, 192] width 87 height 14
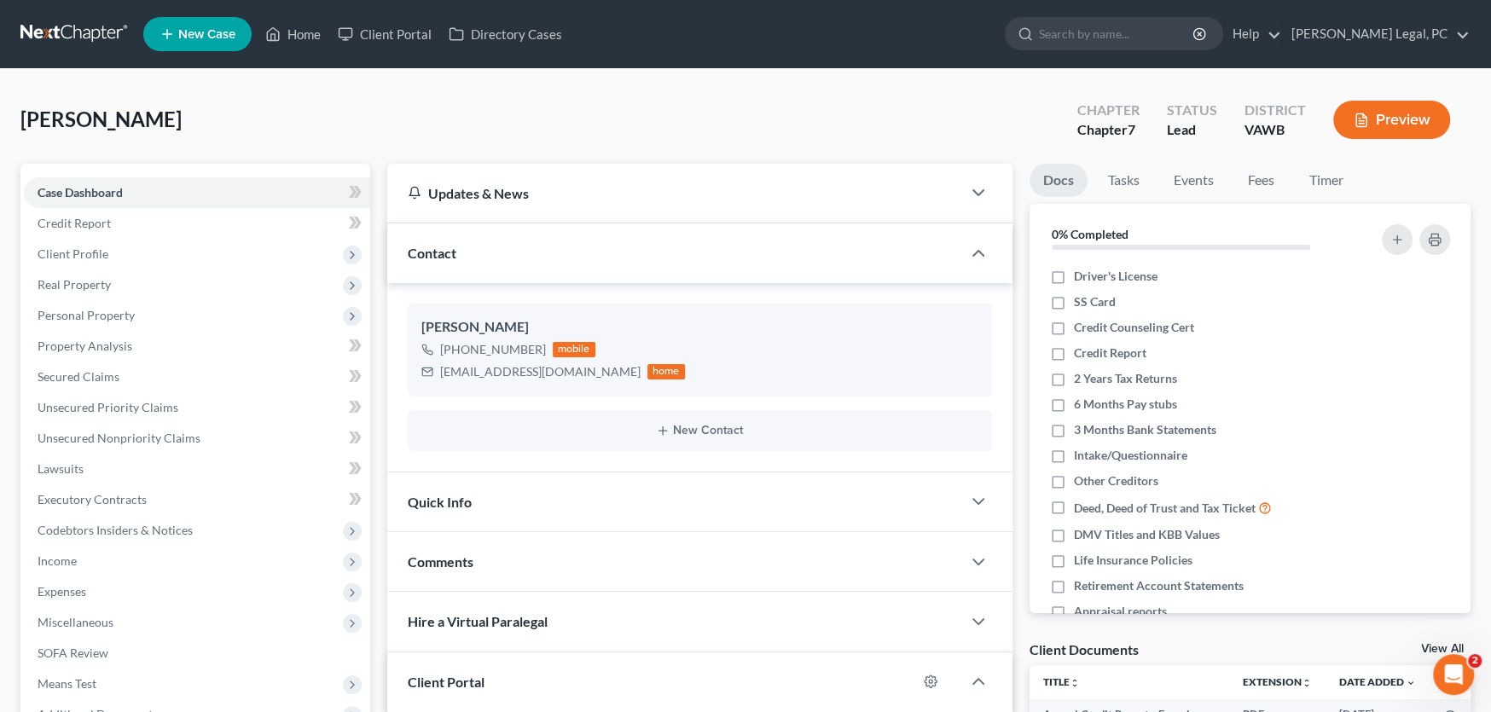
scroll to position [229, 0]
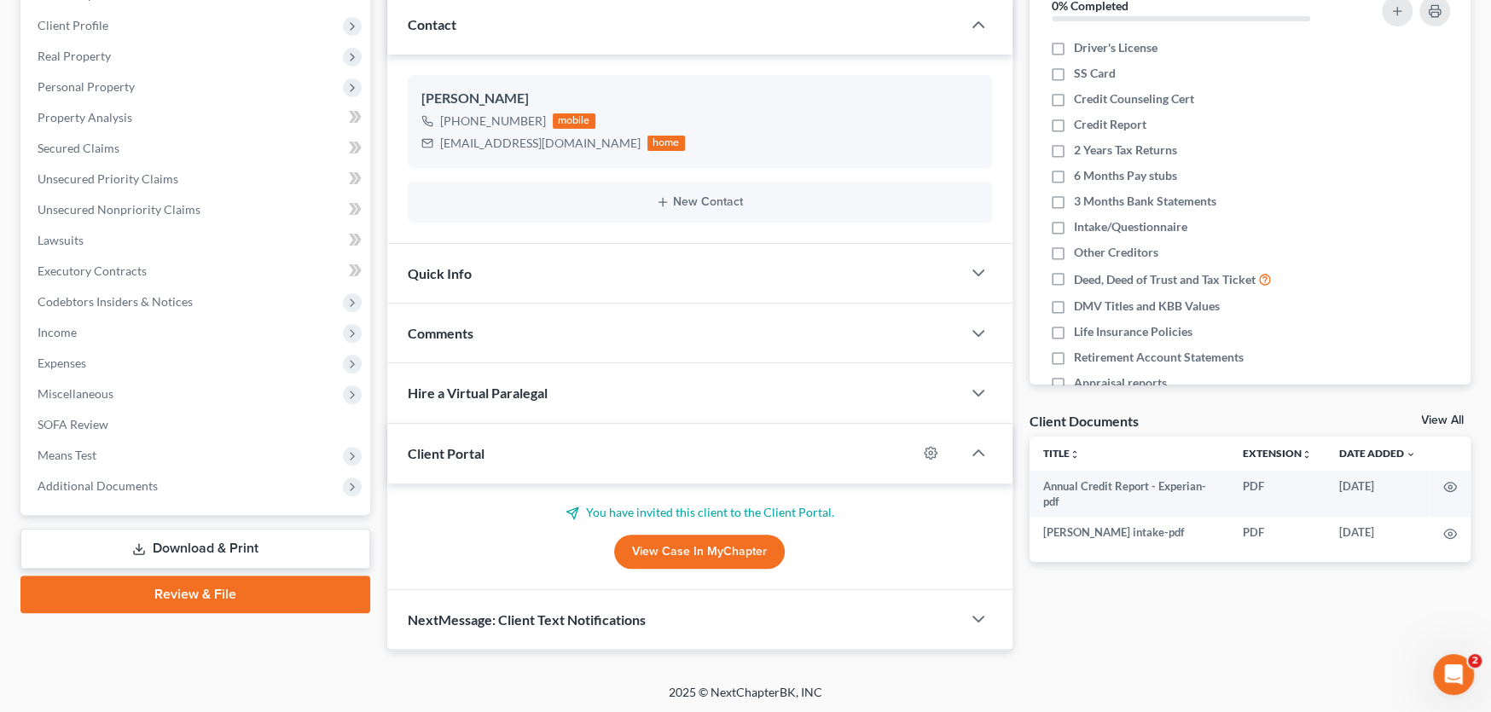
click at [460, 333] on span "Comments" at bounding box center [441, 333] width 66 height 16
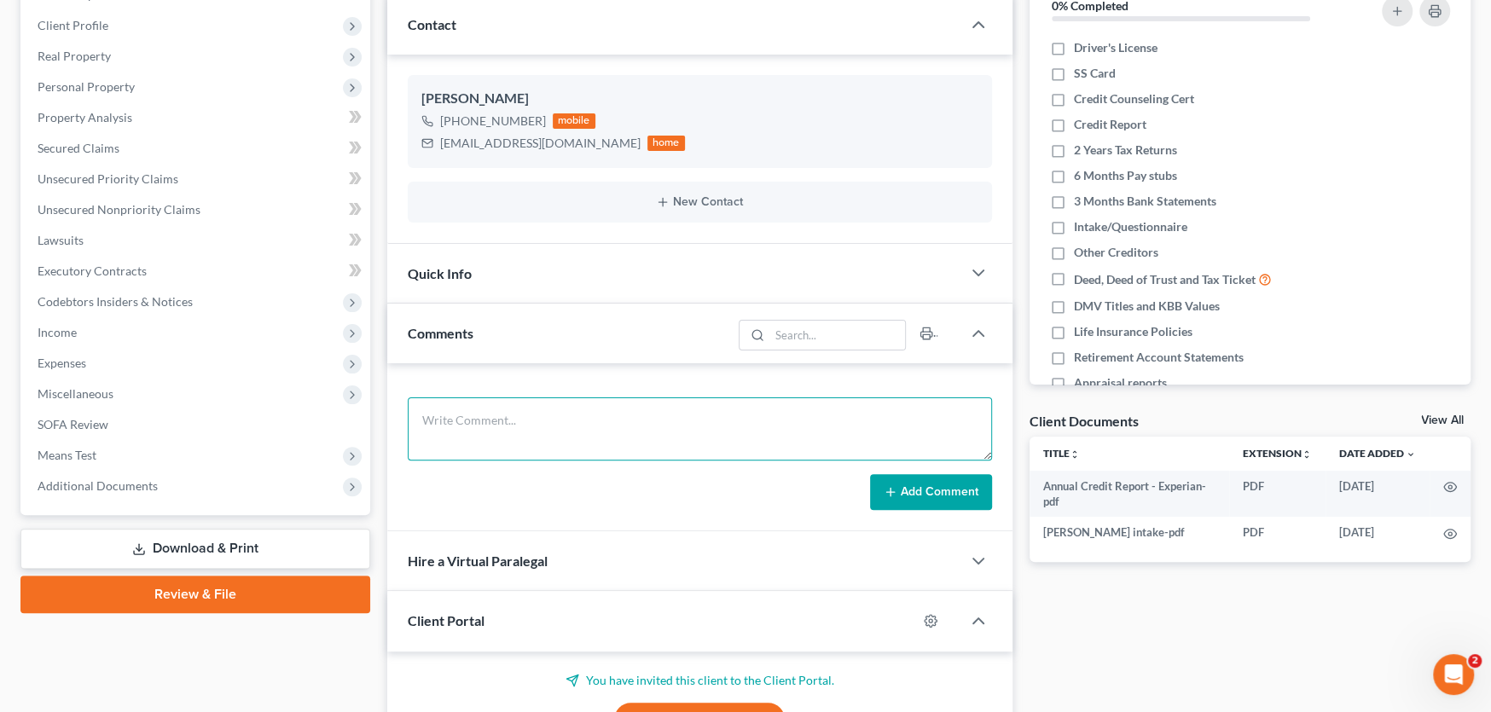
click at [532, 415] on textarea at bounding box center [700, 428] width 584 height 63
click at [444, 422] on textarea "Optomitrist" at bounding box center [700, 428] width 584 height 63
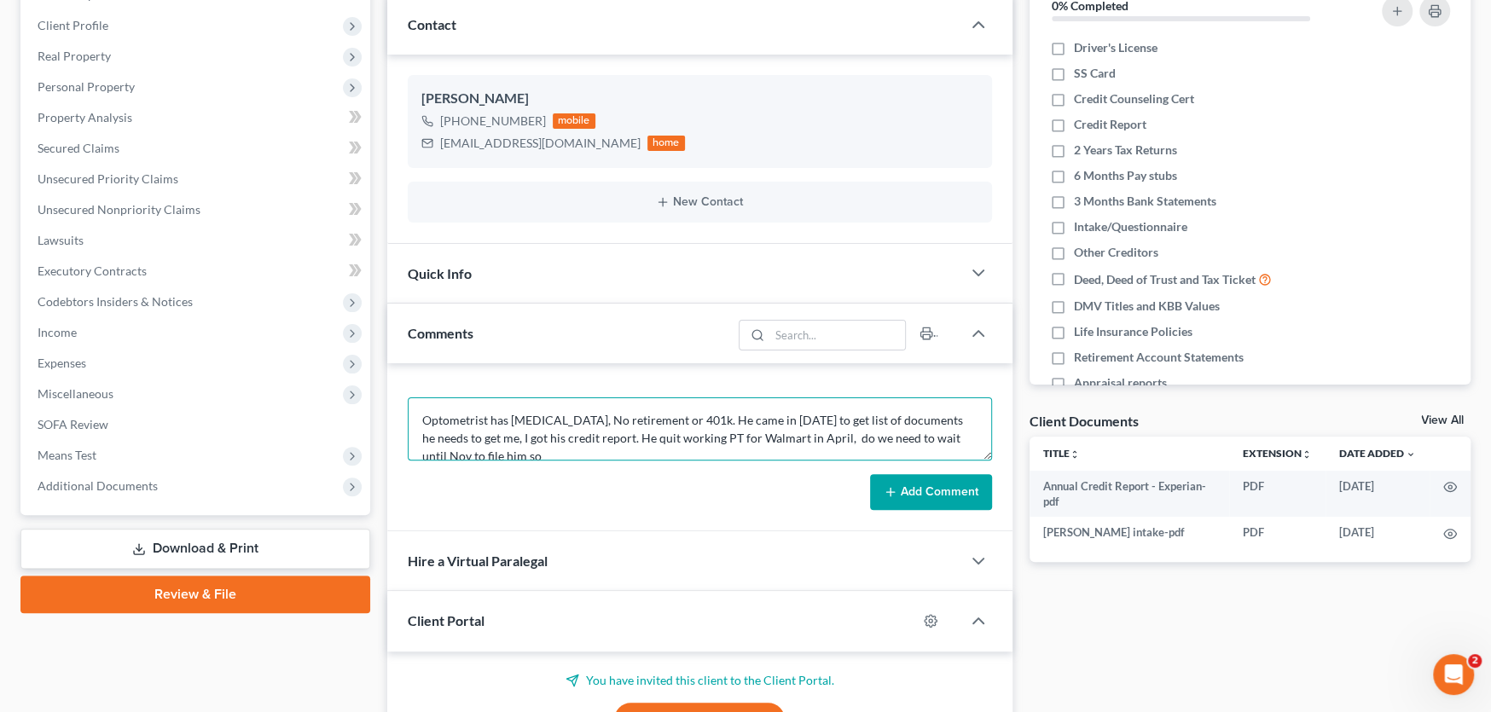
scroll to position [3, 0]
type textarea "Optometrist has [MEDICAL_DATA], No retirement or 401k. He came in [DATE] to get…"
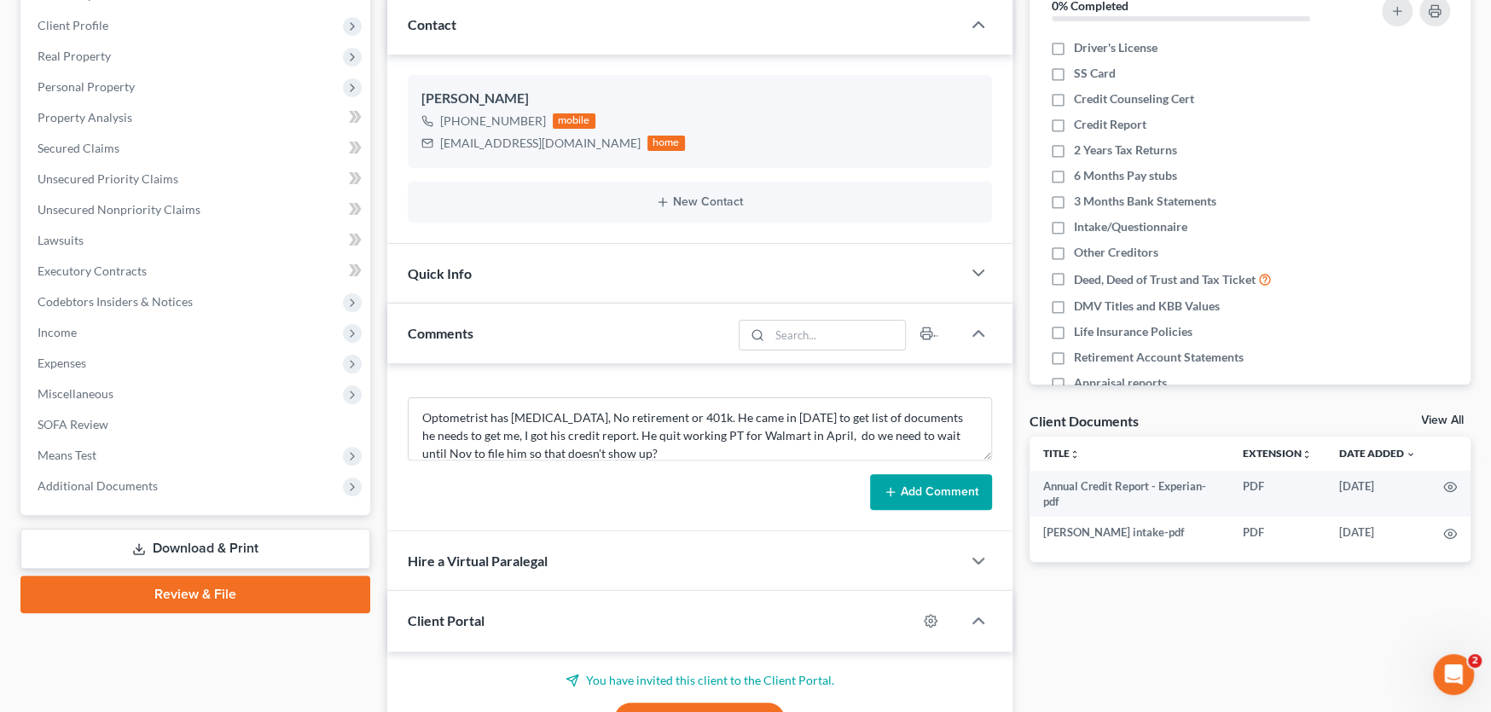
click at [907, 484] on button "Add Comment" at bounding box center [931, 492] width 122 height 36
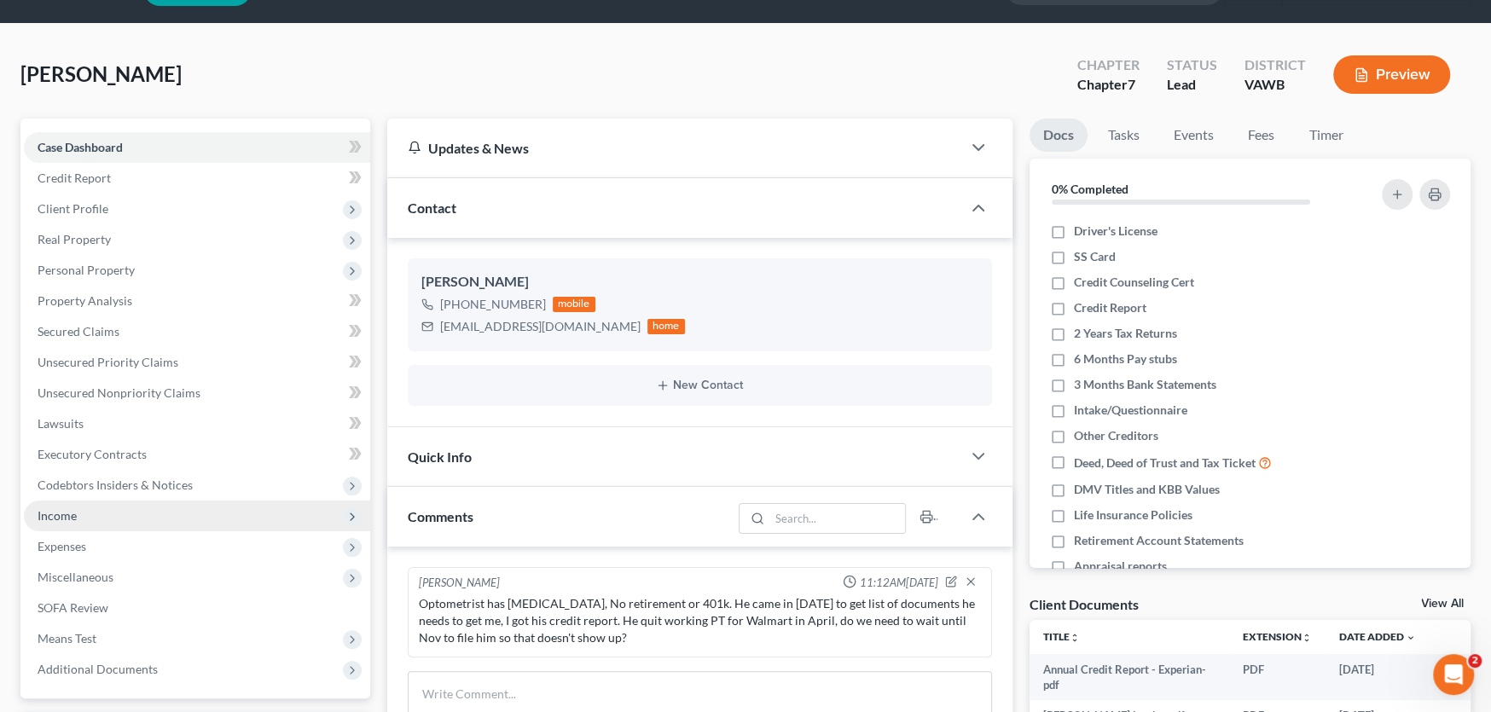
scroll to position [256, 0]
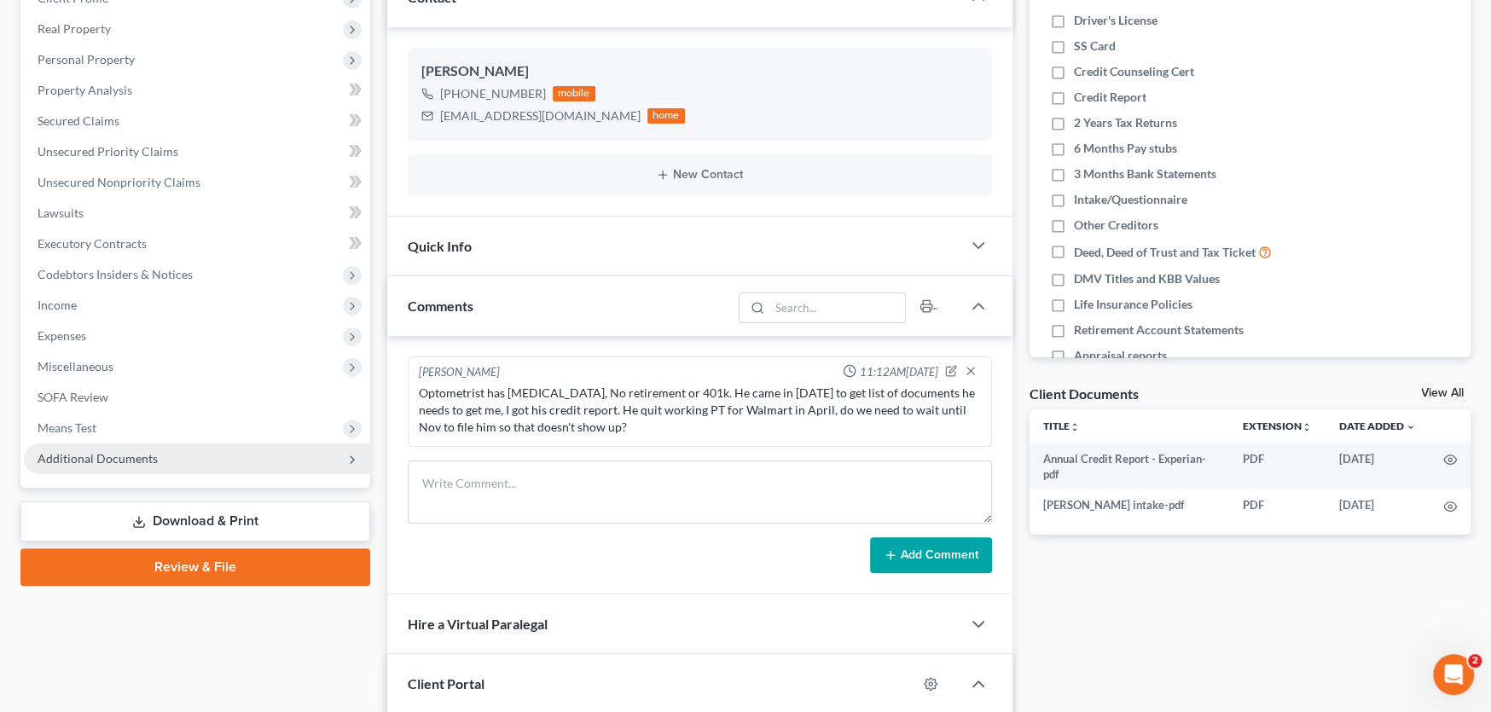
click at [104, 466] on span "Additional Documents" at bounding box center [197, 458] width 346 height 31
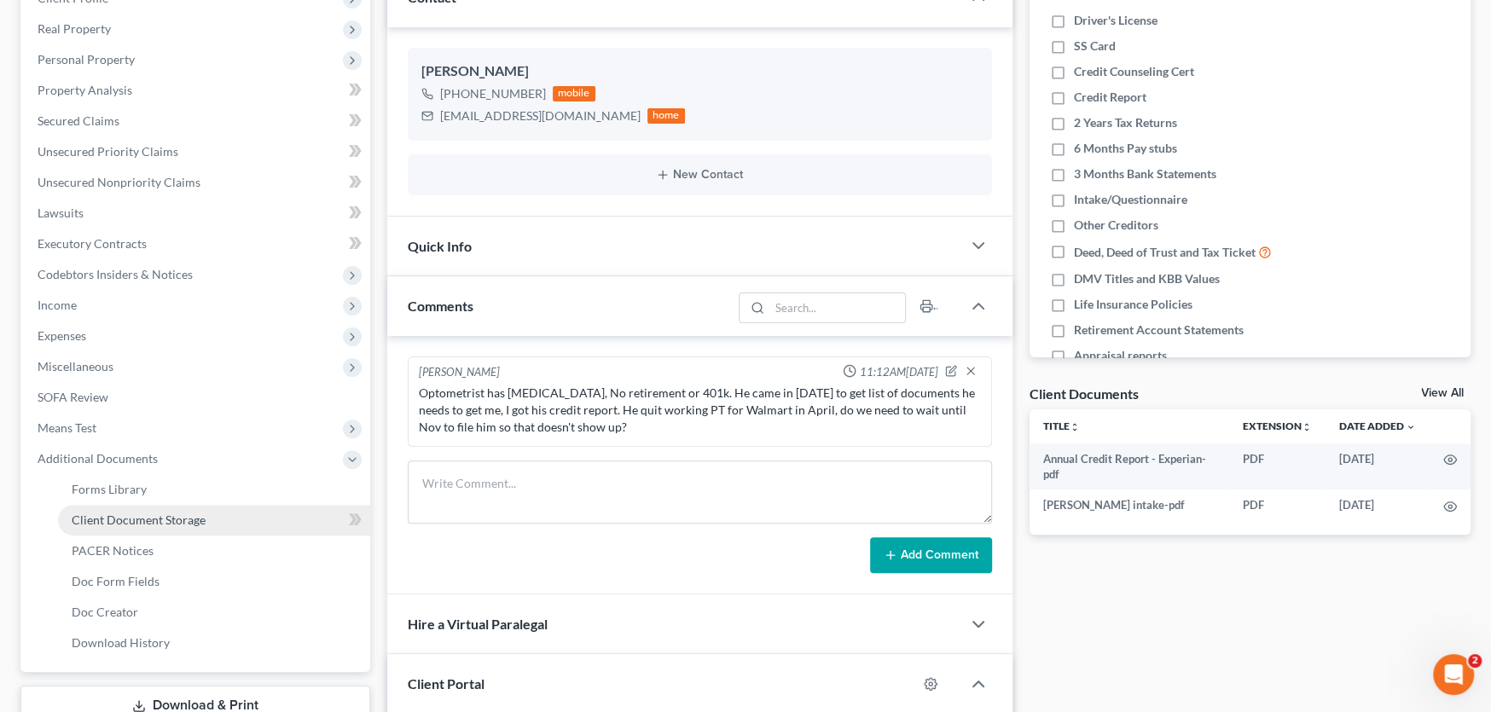
click at [120, 530] on link "Client Document Storage" at bounding box center [214, 520] width 312 height 31
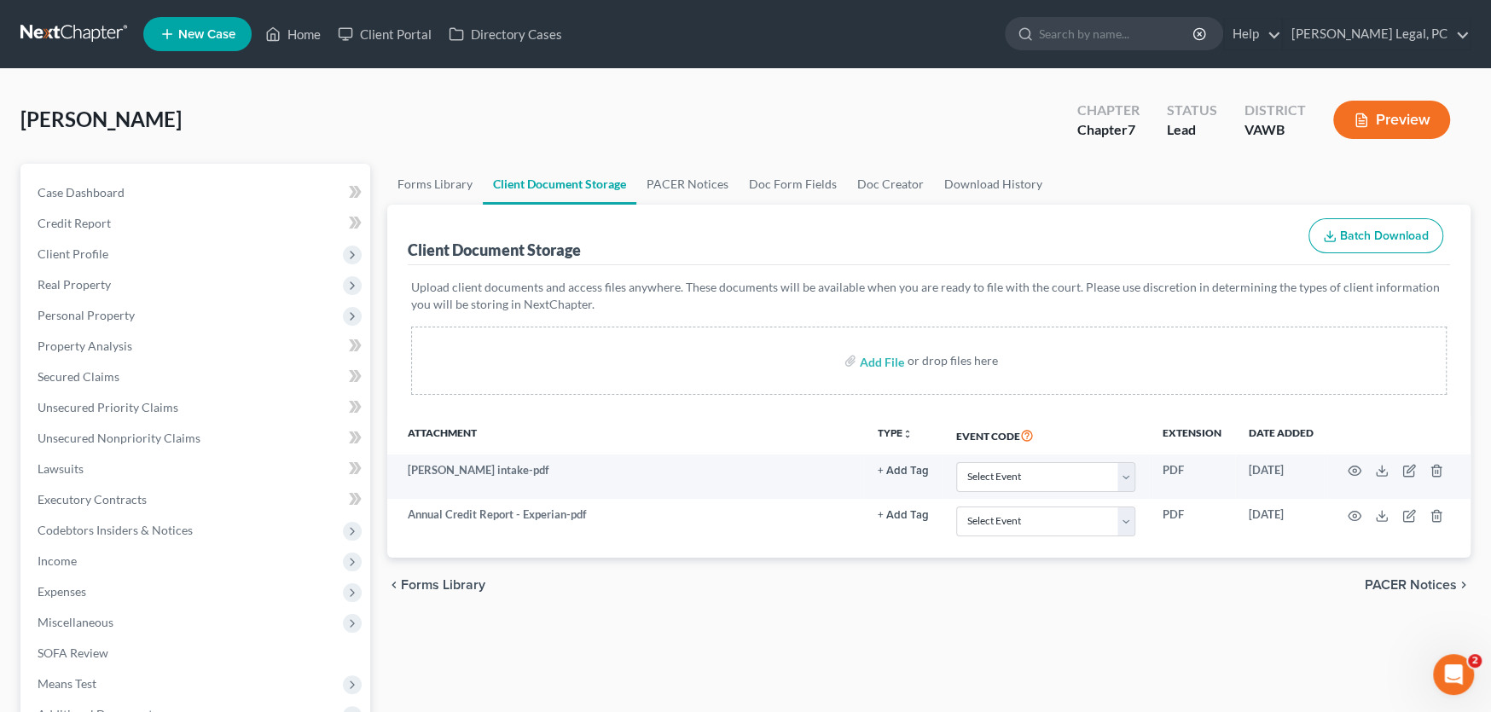
click at [68, 30] on link at bounding box center [74, 34] width 109 height 31
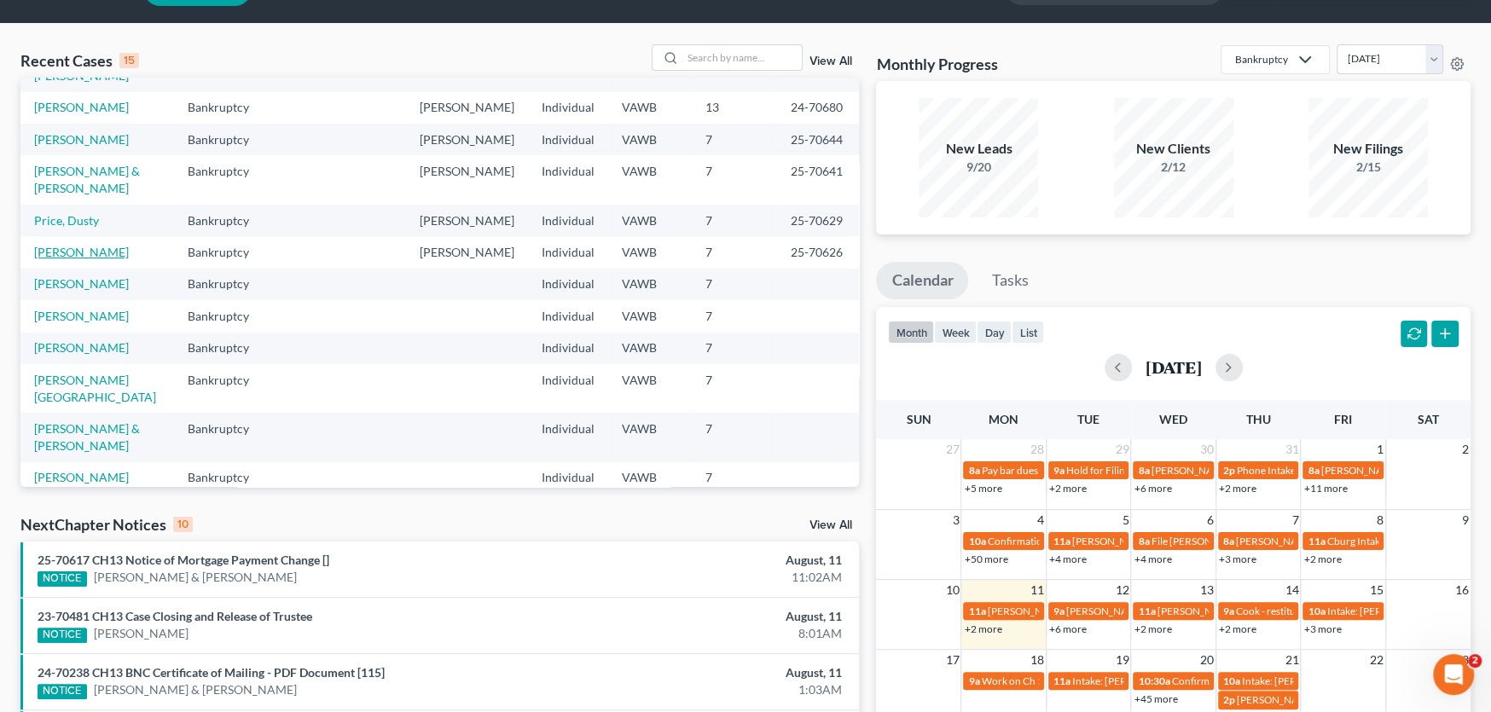
scroll to position [85, 0]
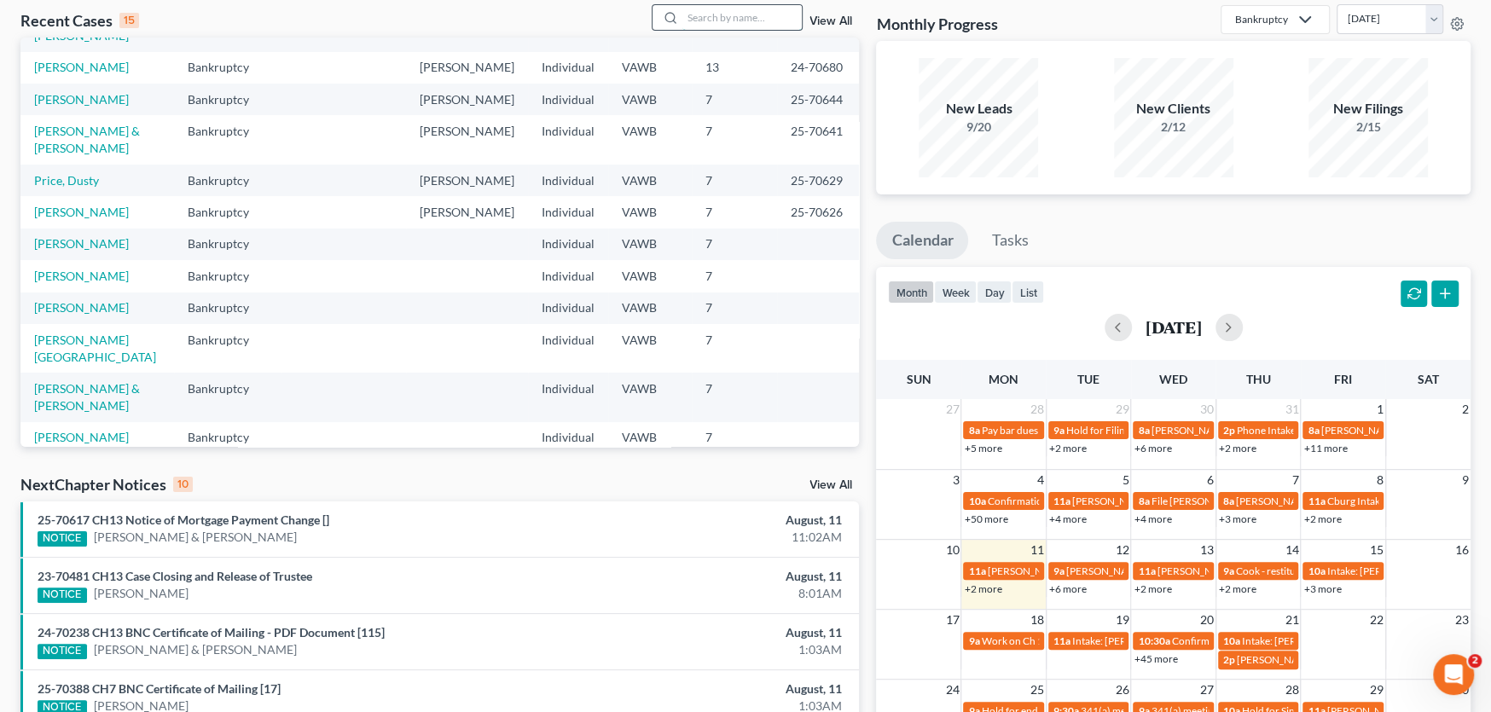
click at [700, 22] on input "search" at bounding box center [741, 17] width 119 height 25
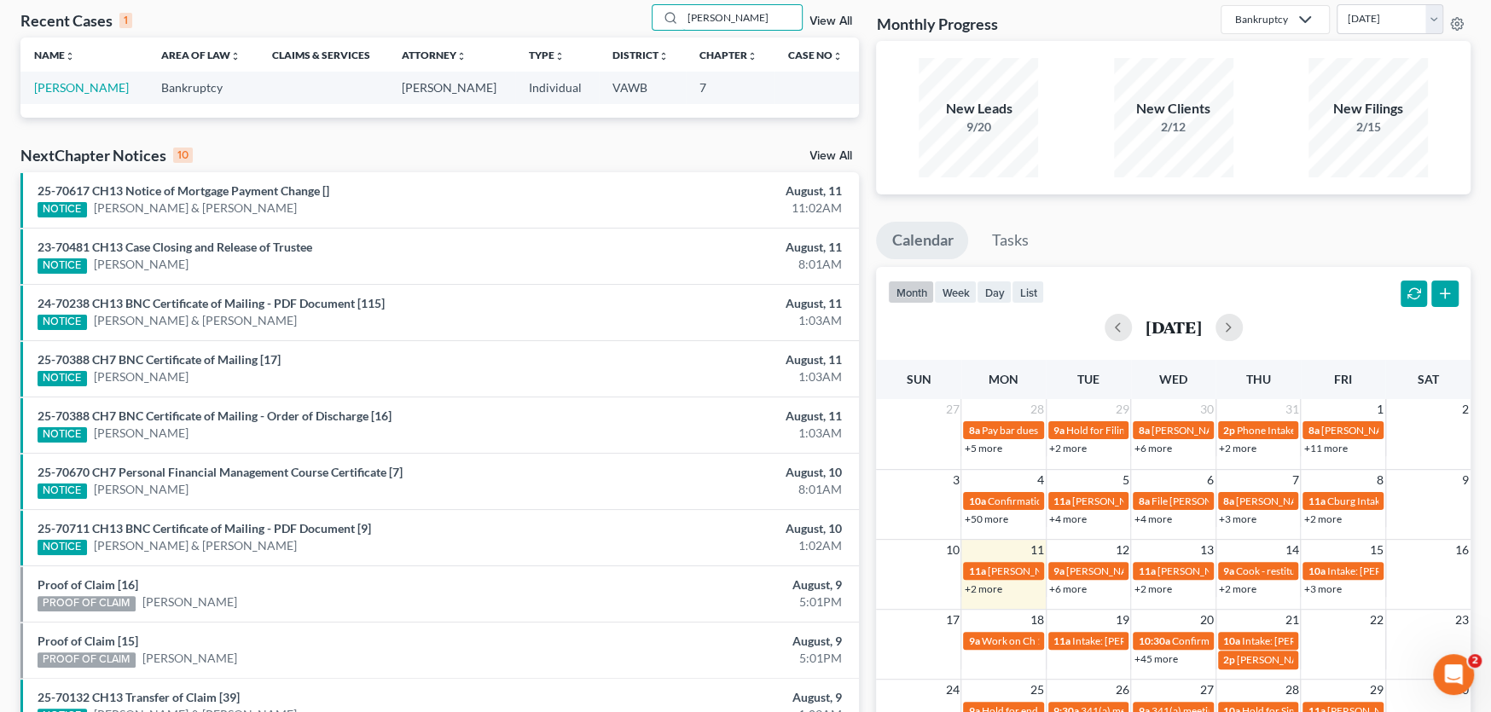
scroll to position [0, 0]
type input "[PERSON_NAME]"
click at [113, 86] on link "[PERSON_NAME]" at bounding box center [81, 87] width 95 height 14
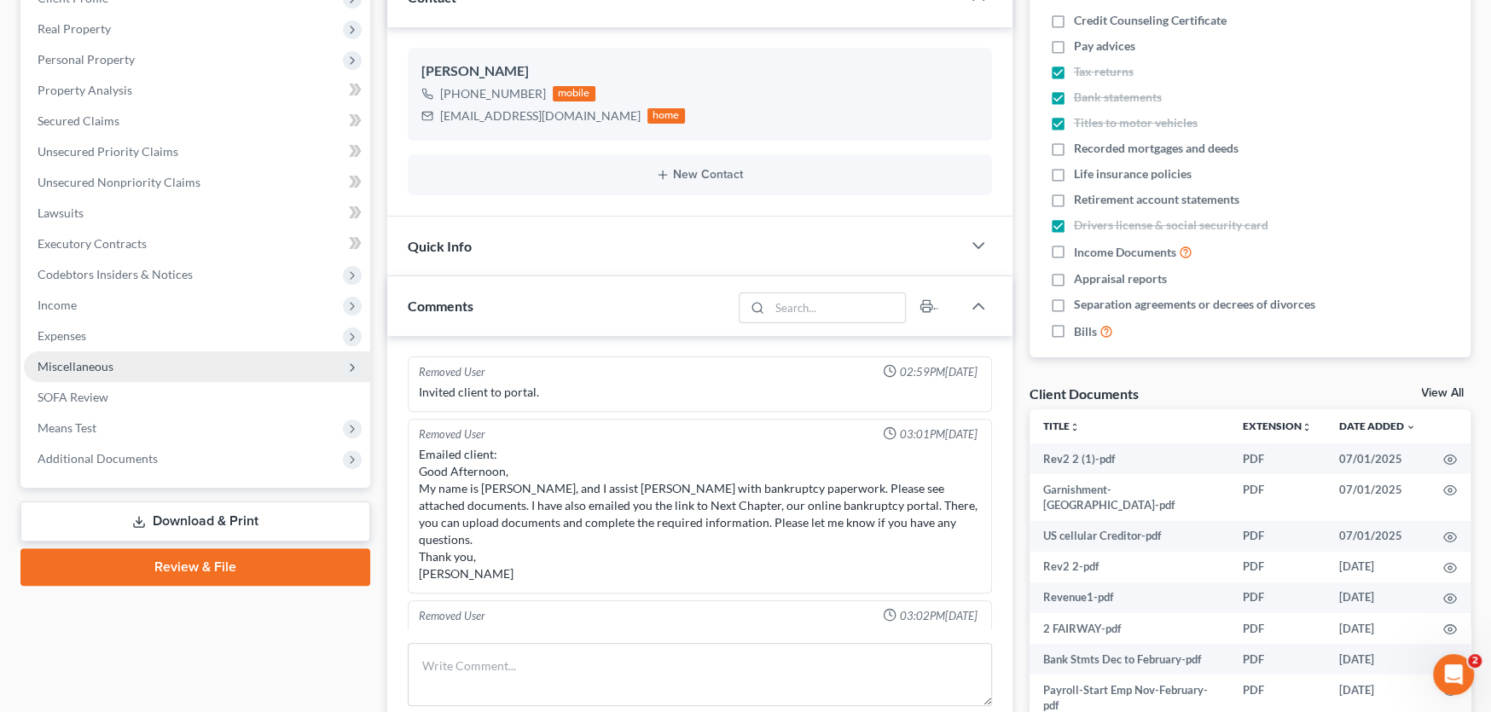
scroll to position [1963, 0]
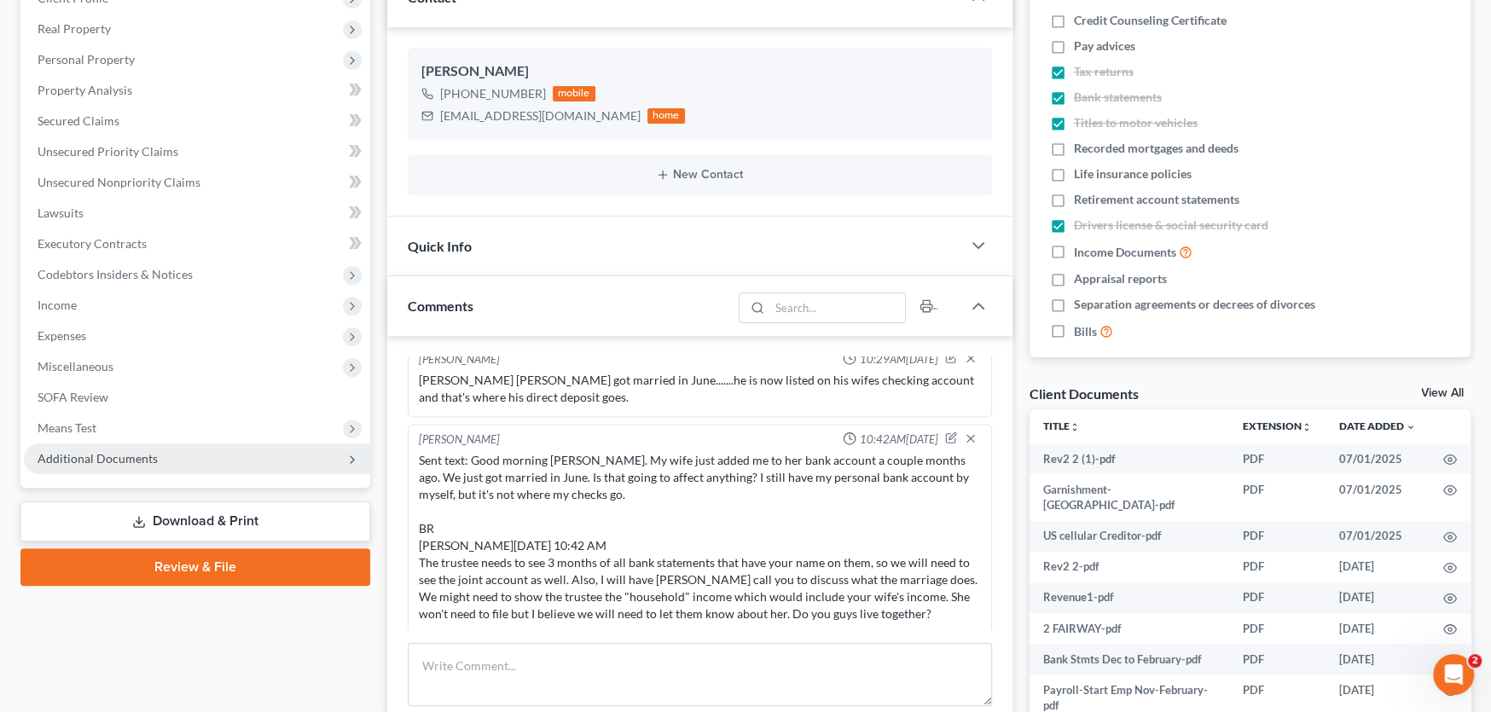
click at [101, 454] on span "Additional Documents" at bounding box center [98, 458] width 120 height 14
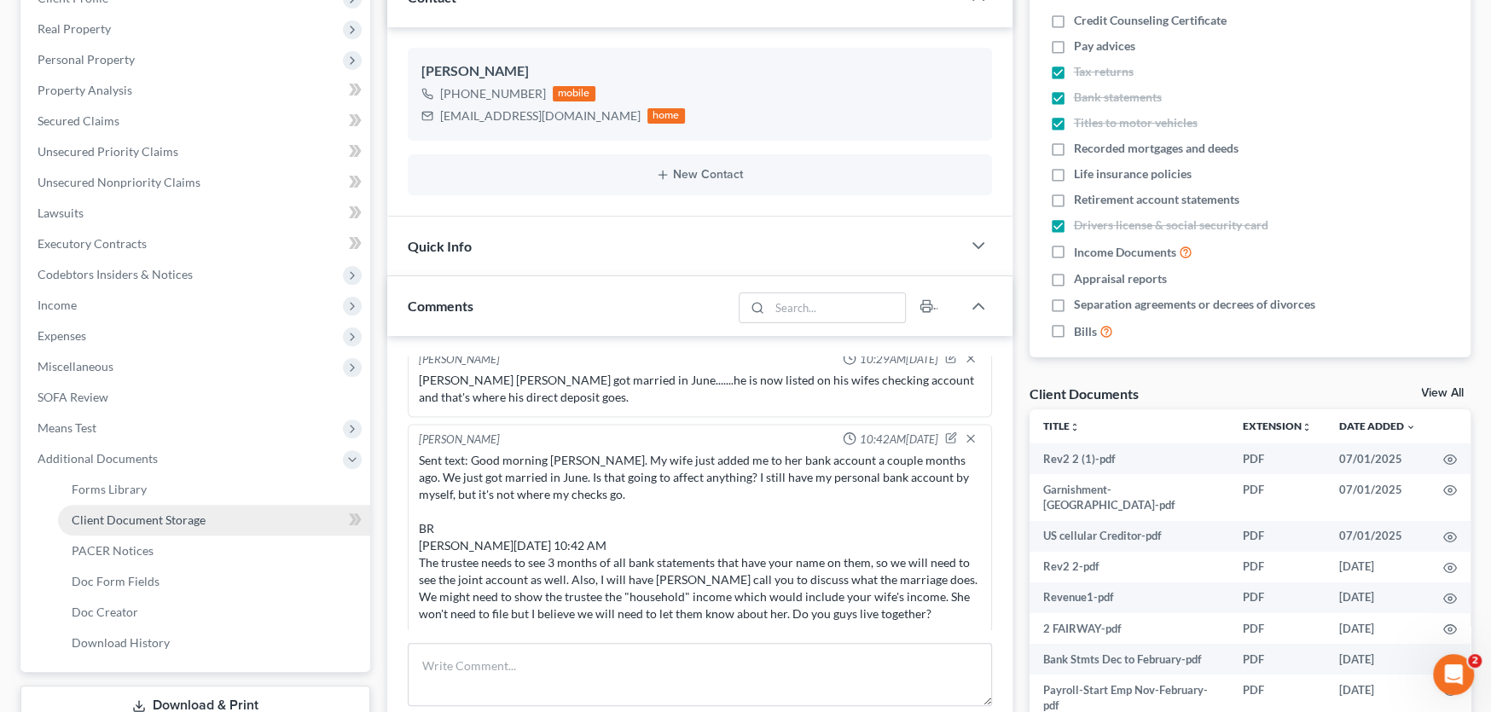
click at [133, 515] on span "Client Document Storage" at bounding box center [139, 520] width 134 height 14
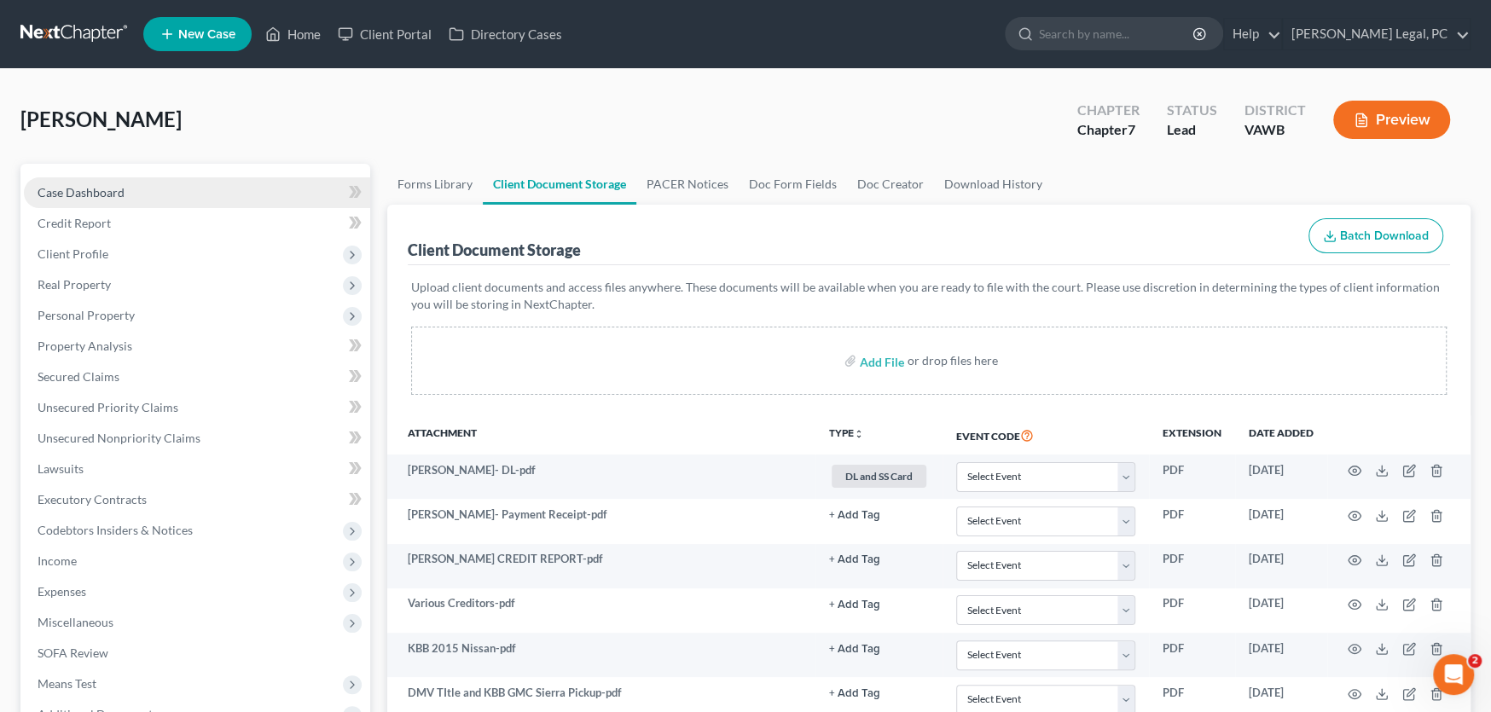
click at [80, 197] on span "Case Dashboard" at bounding box center [81, 192] width 87 height 14
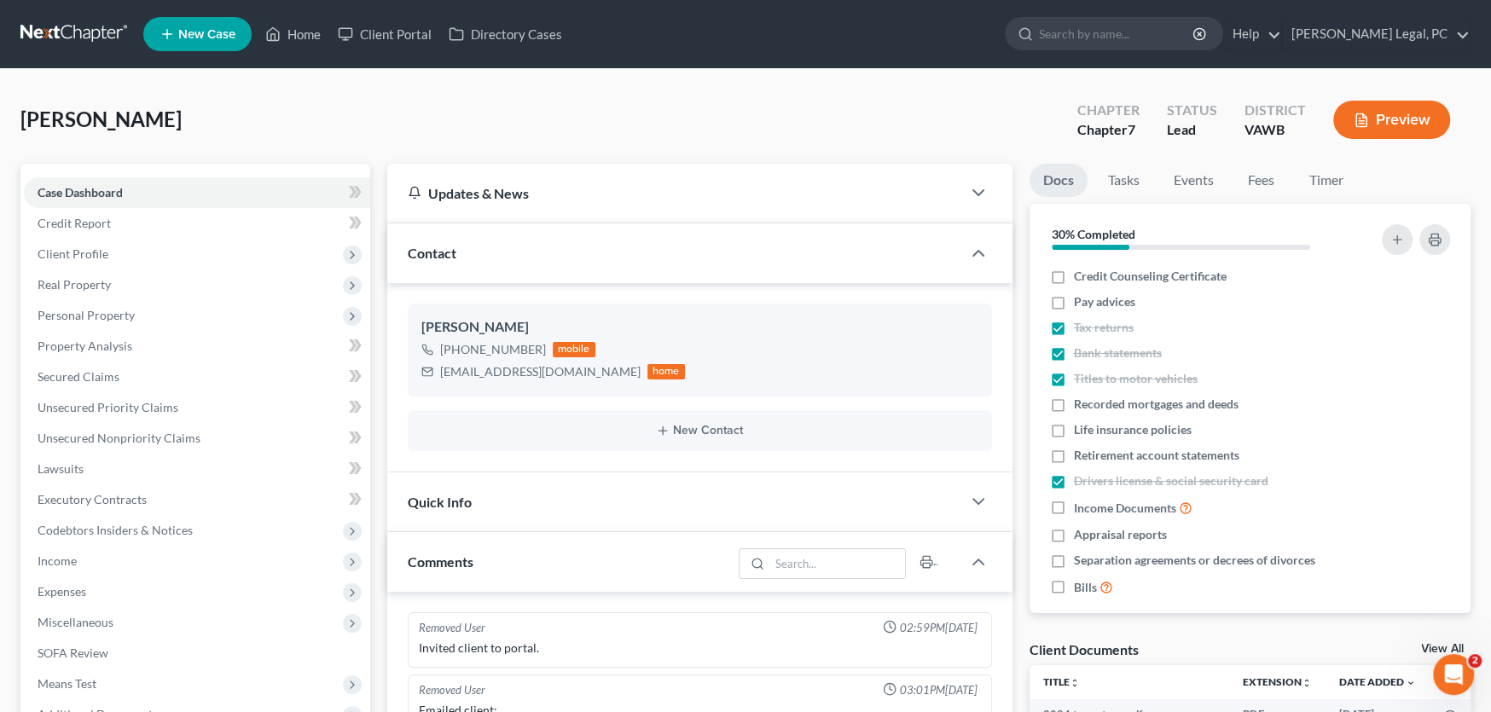
scroll to position [1963, 0]
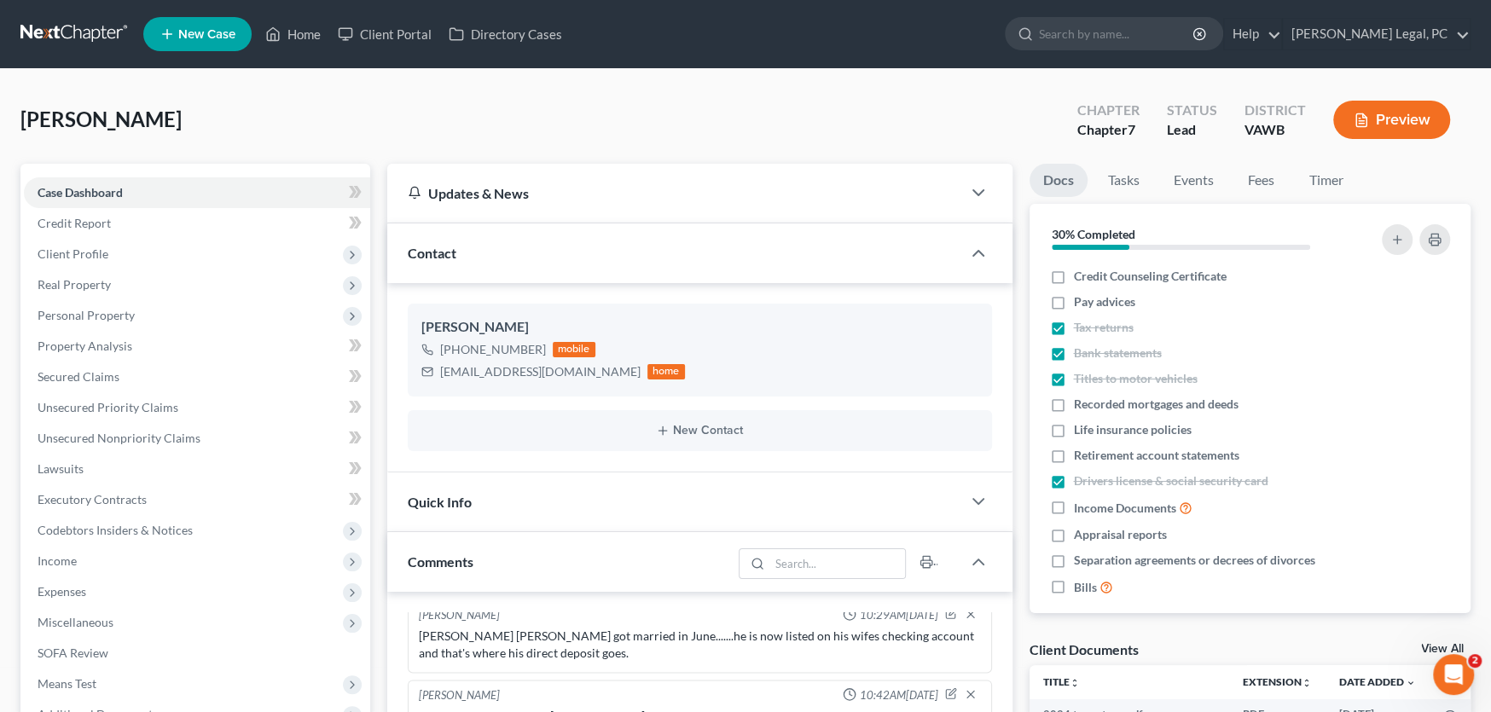
click at [75, 43] on link at bounding box center [74, 34] width 109 height 31
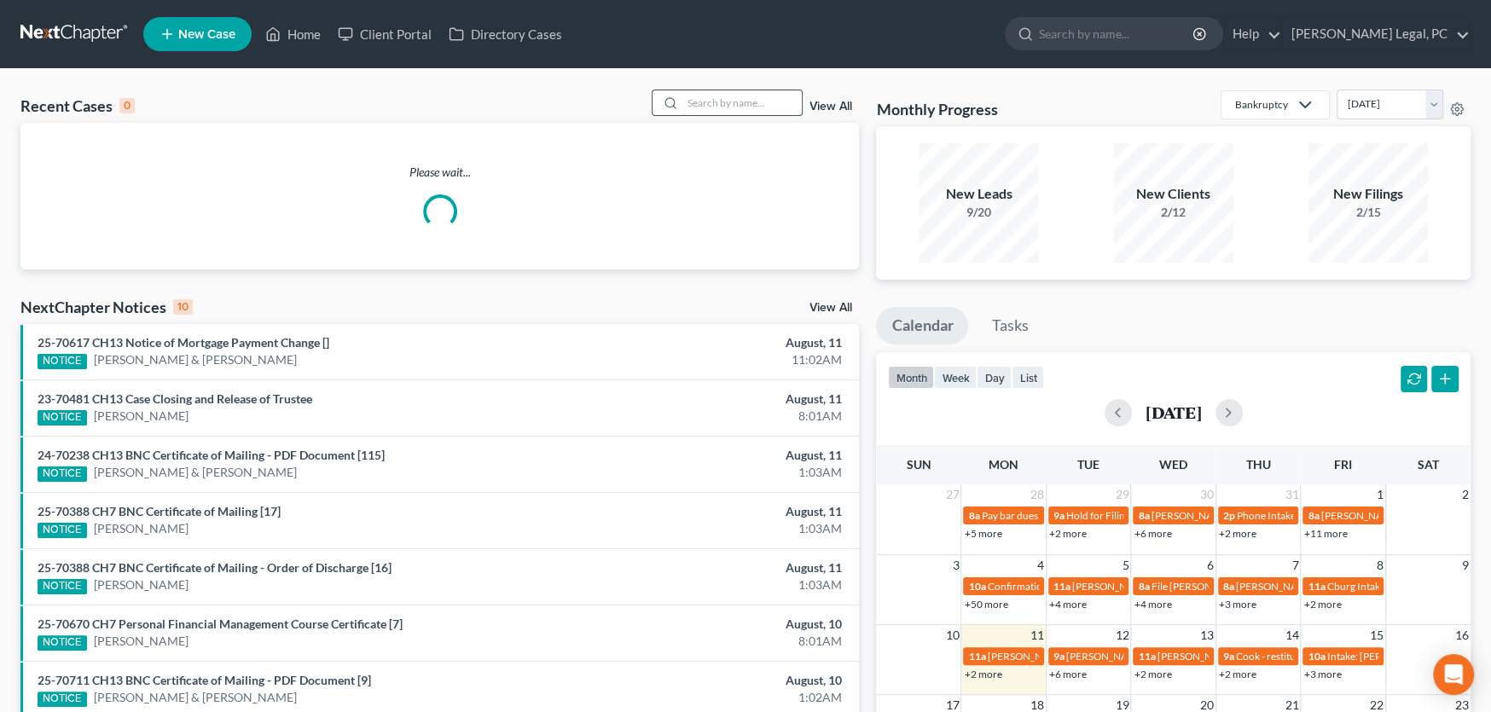
click at [695, 99] on input "search" at bounding box center [741, 102] width 119 height 25
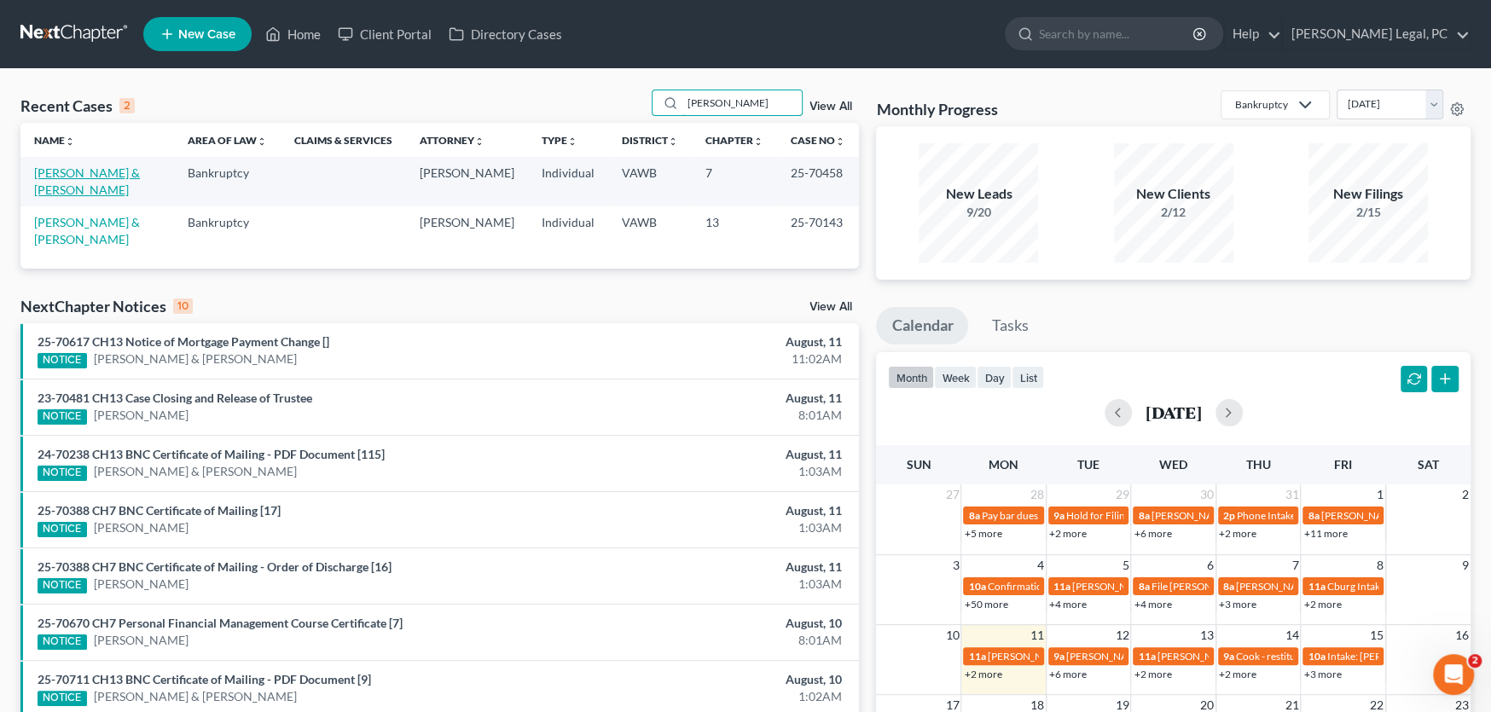
type input "[PERSON_NAME]"
click at [105, 172] on link "[PERSON_NAME] & [PERSON_NAME]" at bounding box center [87, 181] width 106 height 32
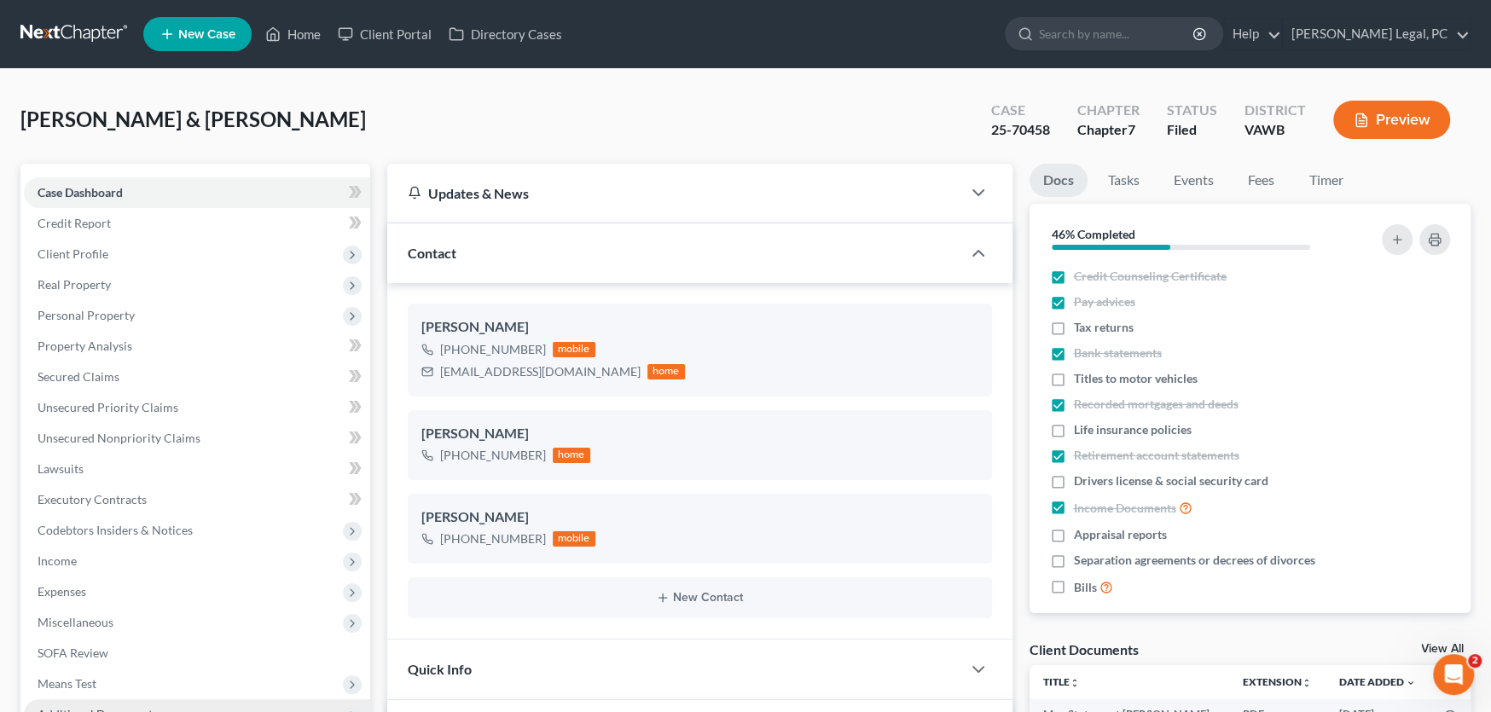
scroll to position [341, 0]
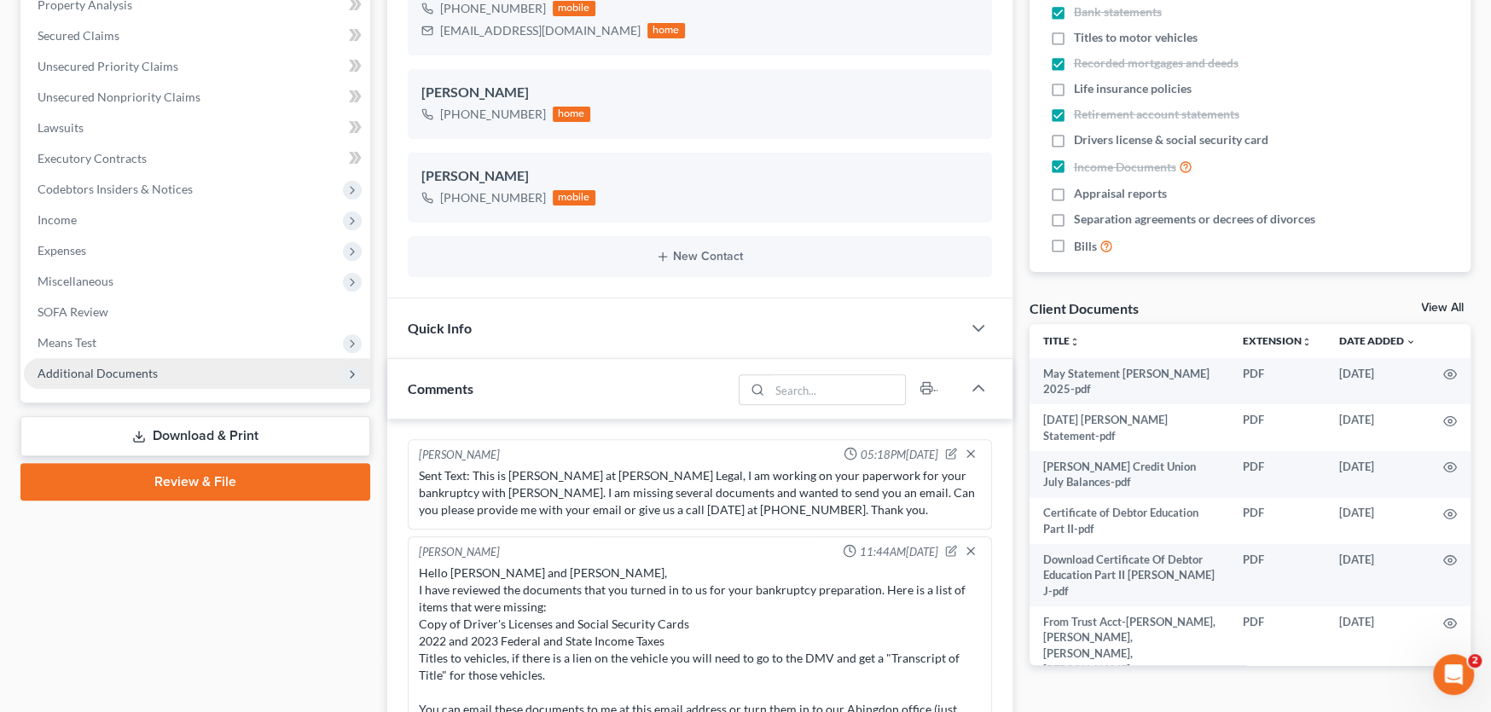
click at [115, 375] on span "Additional Documents" at bounding box center [98, 373] width 120 height 14
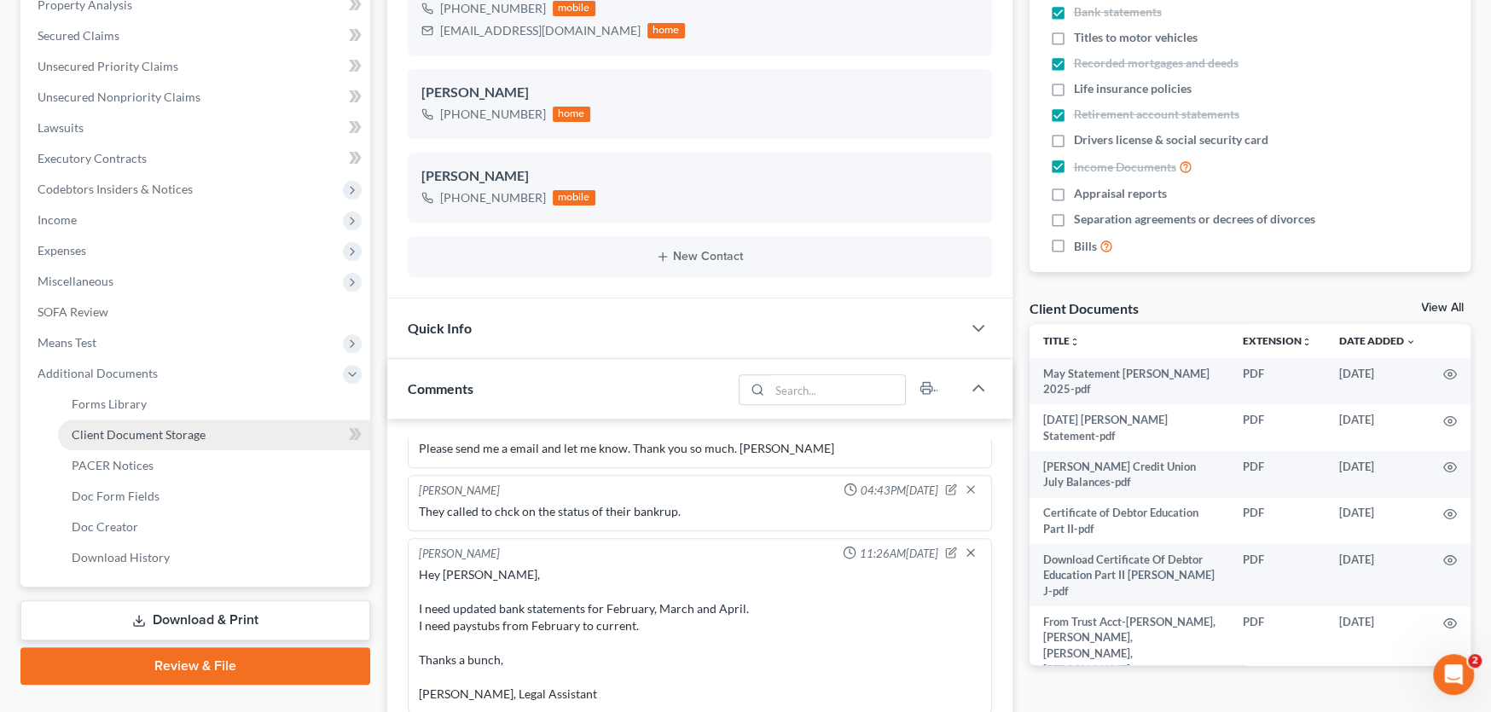
click at [113, 429] on span "Client Document Storage" at bounding box center [139, 434] width 134 height 14
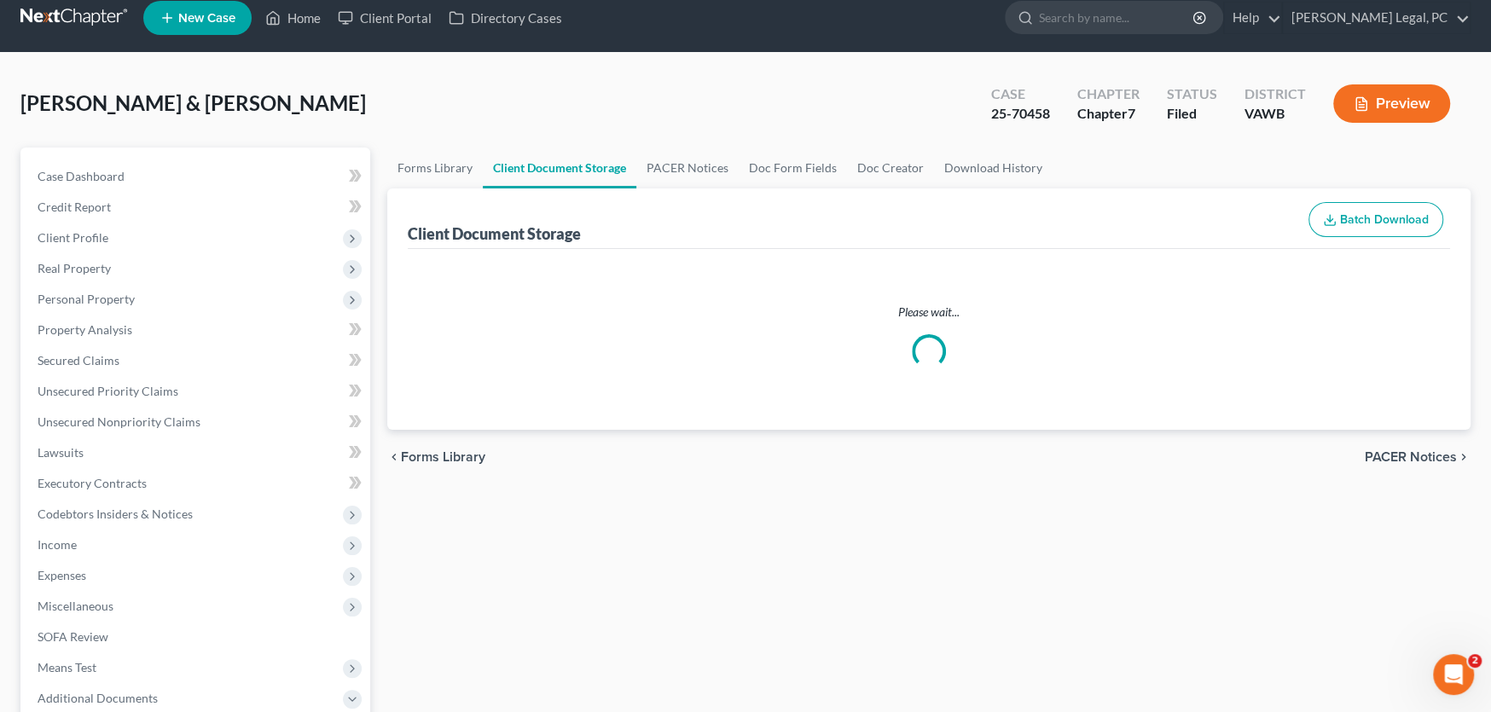
scroll to position [4, 0]
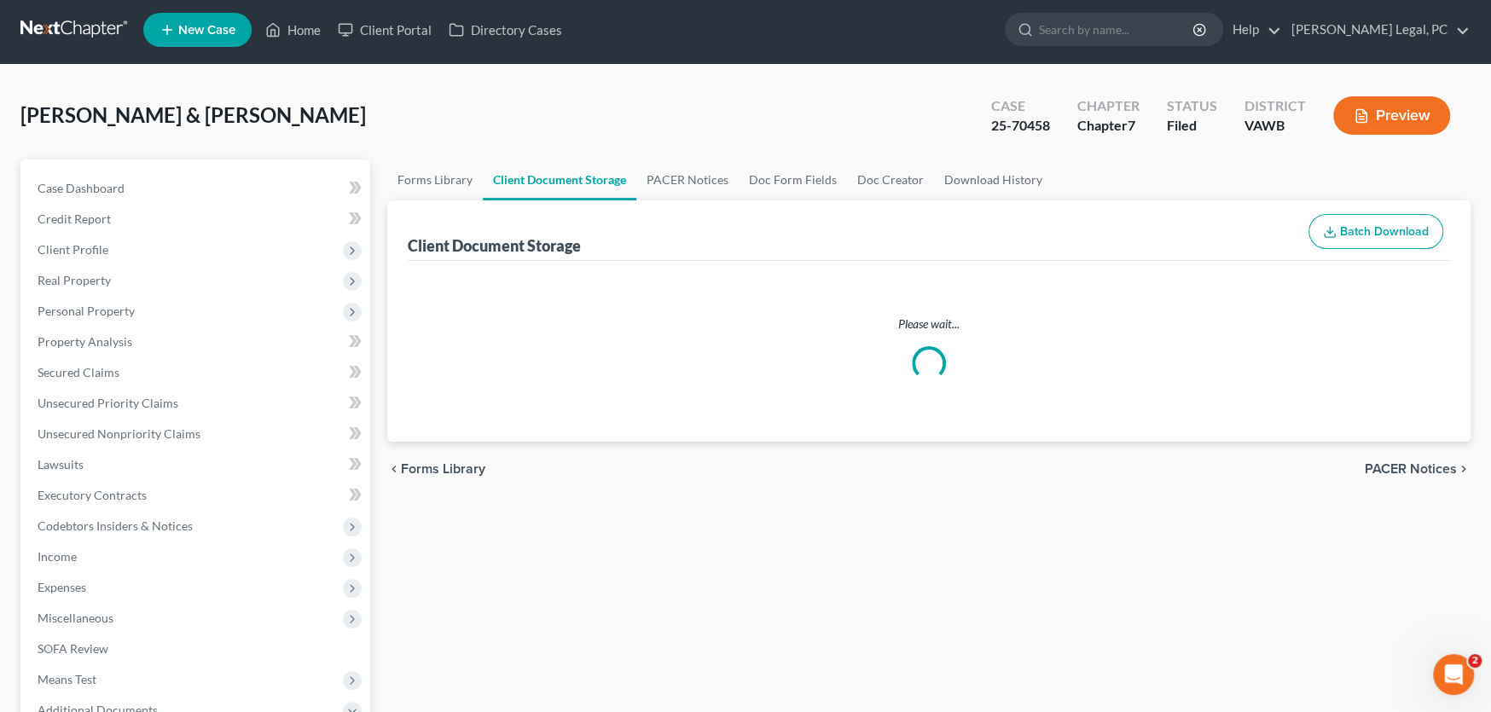
select select "0"
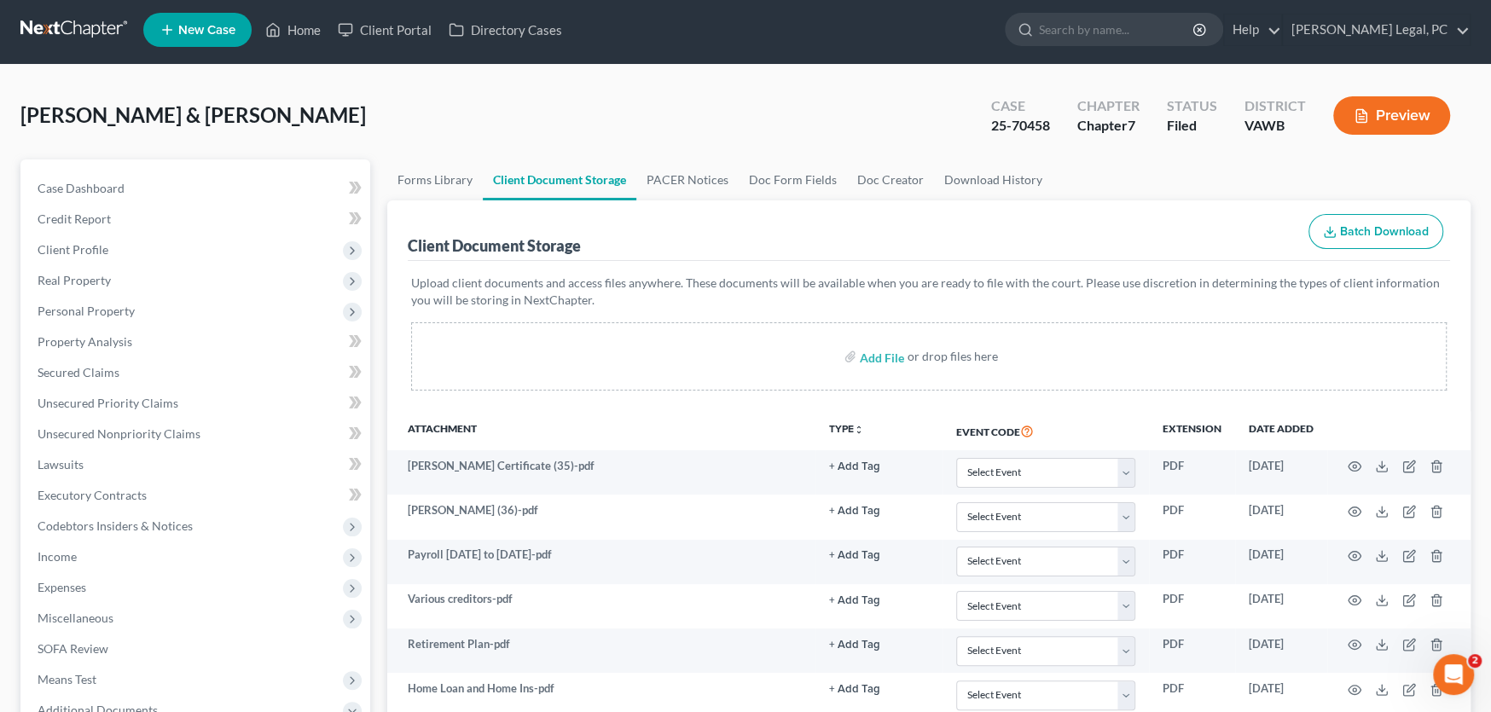
scroll to position [0, 0]
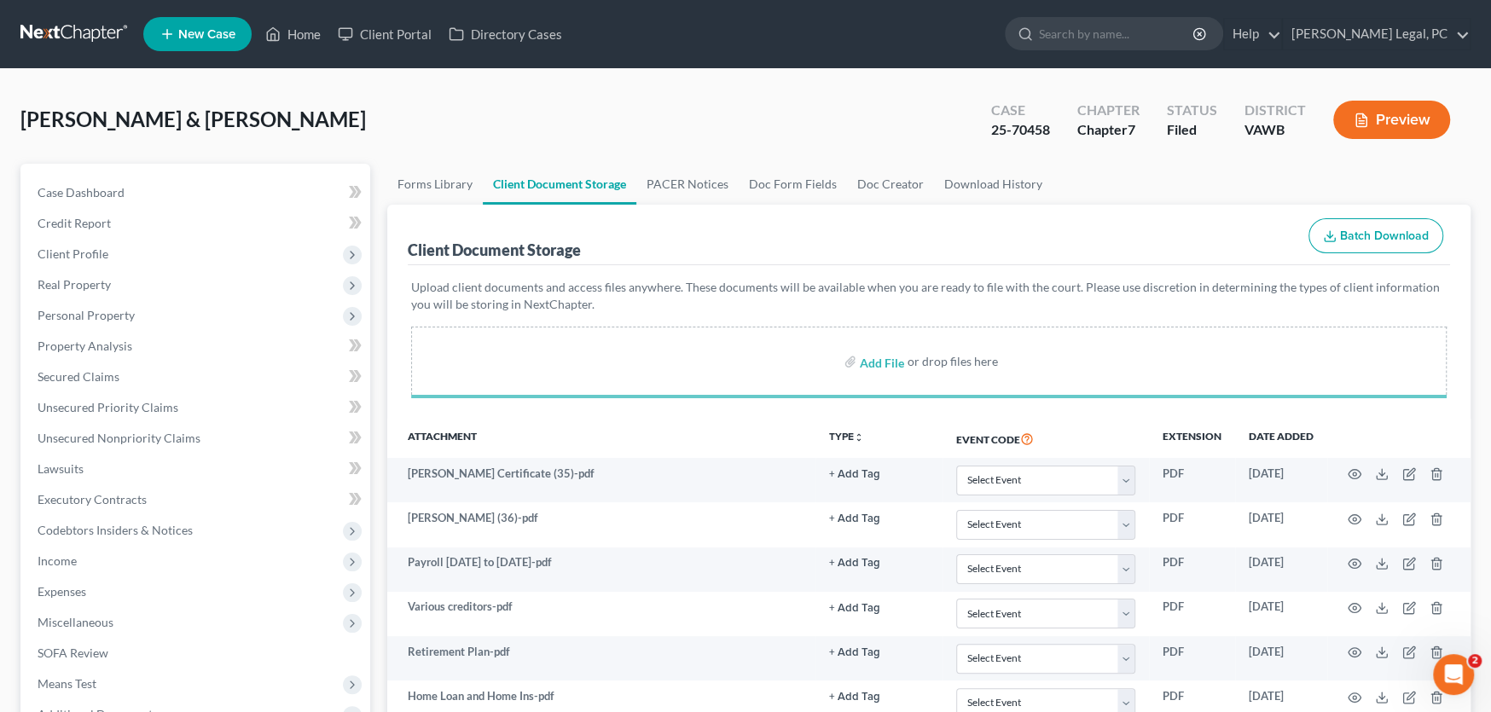
select select "0"
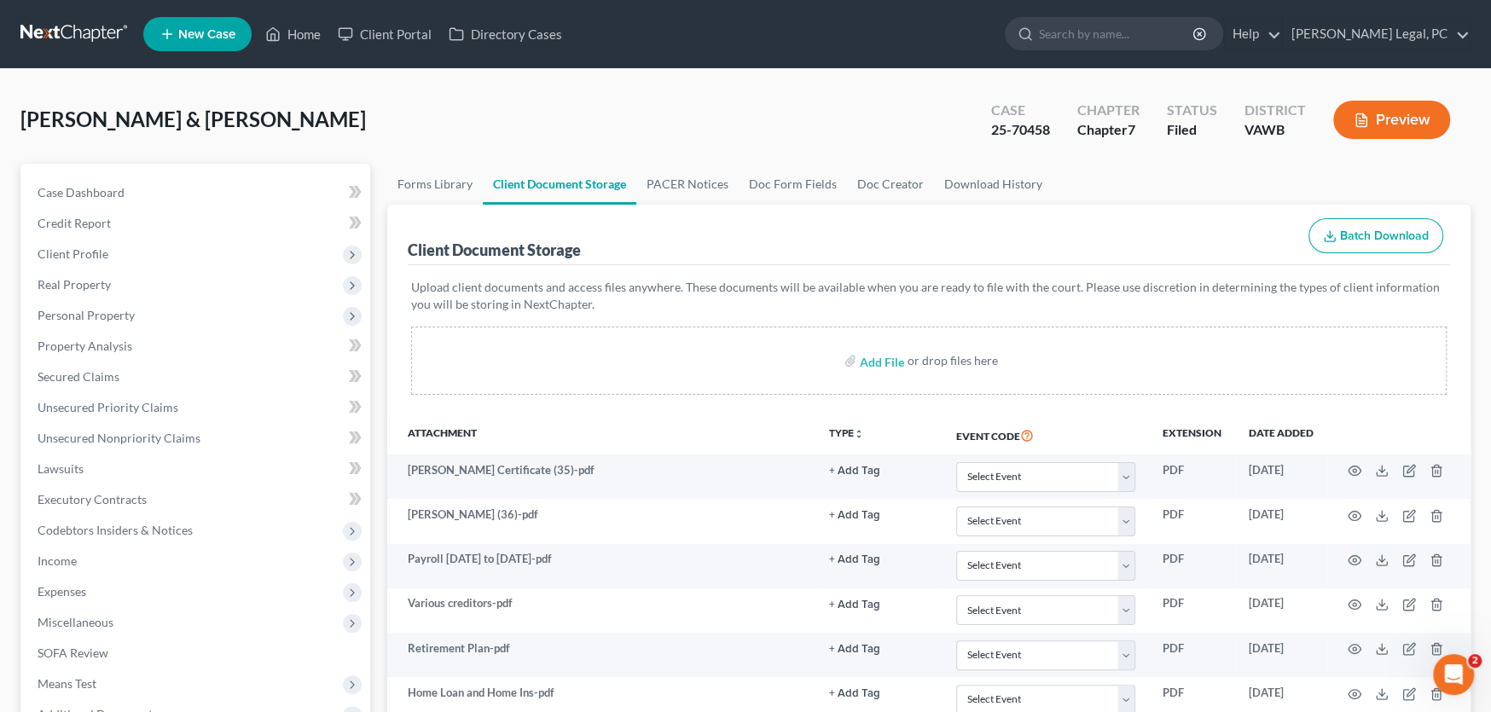
select select "0"
click at [68, 32] on link at bounding box center [74, 34] width 109 height 31
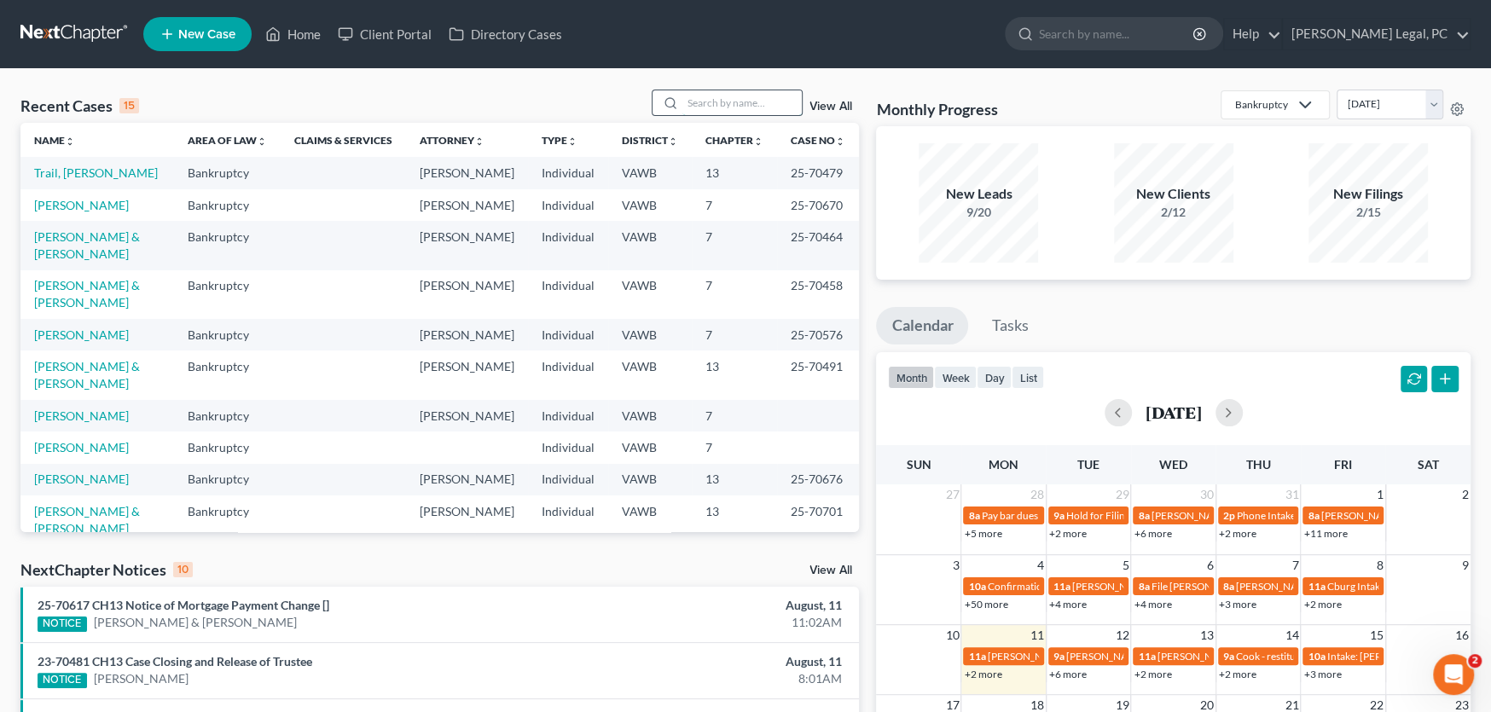
click at [705, 101] on input "search" at bounding box center [741, 102] width 119 height 25
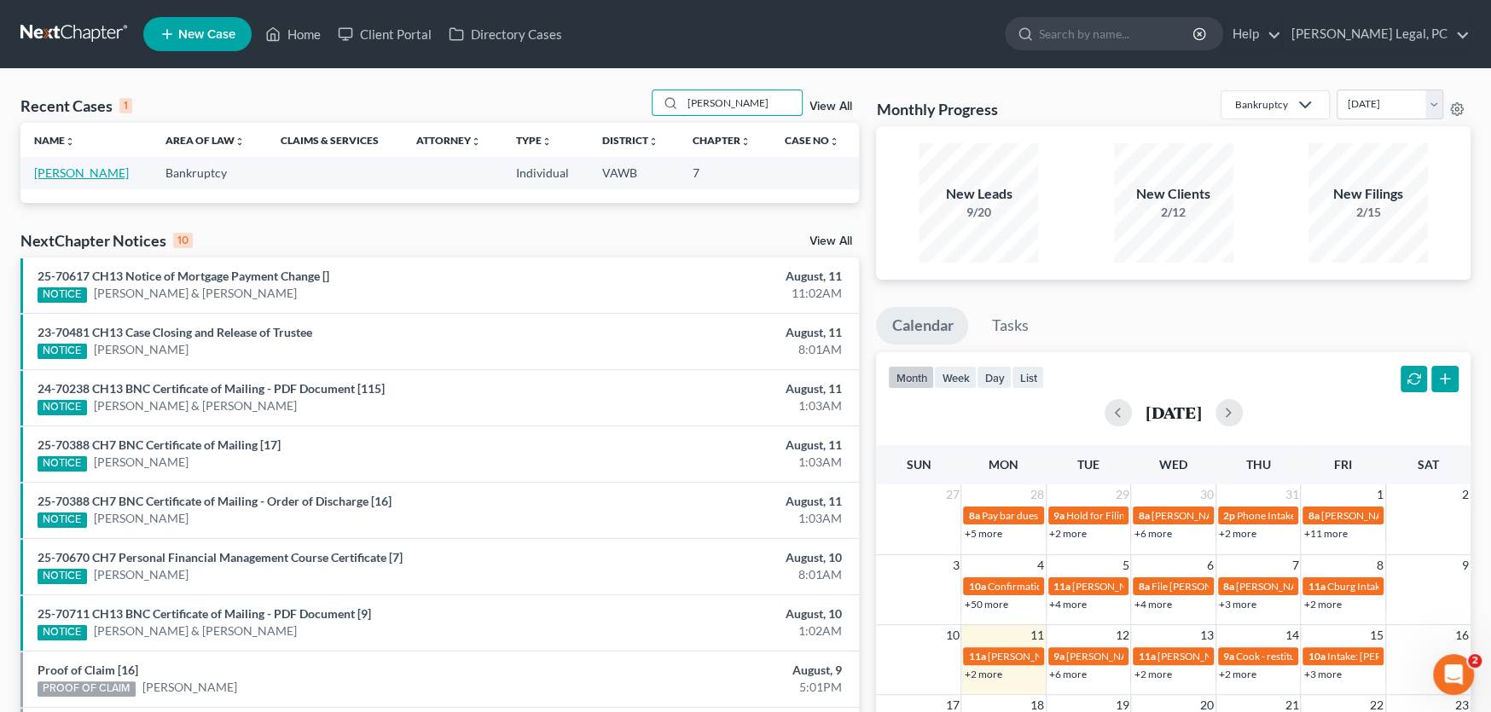
type input "[PERSON_NAME]"
click at [107, 173] on link "[PERSON_NAME]" at bounding box center [81, 172] width 95 height 14
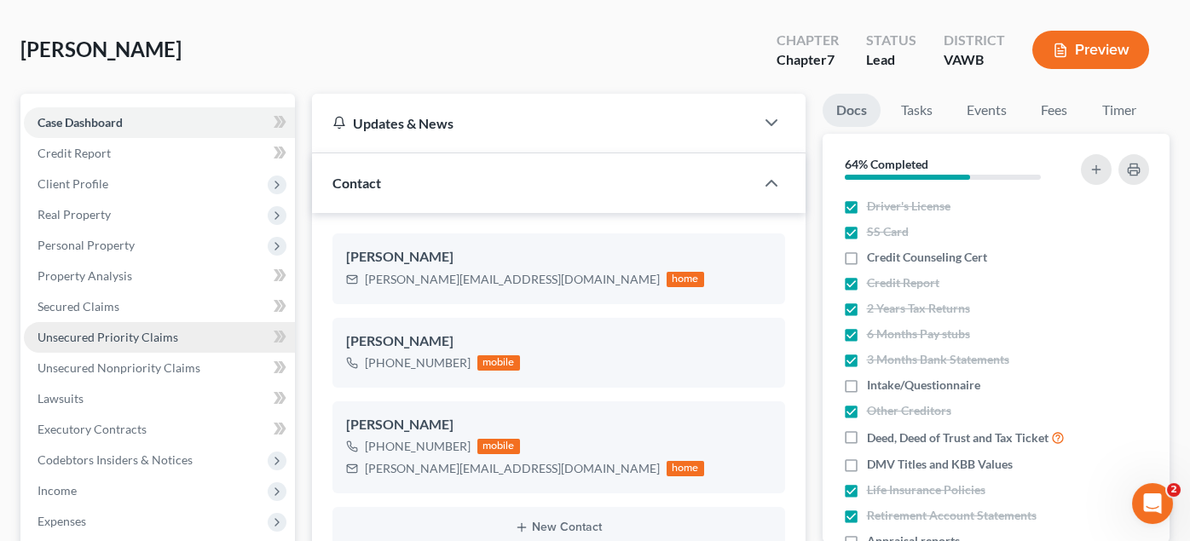
scroll to position [171, 0]
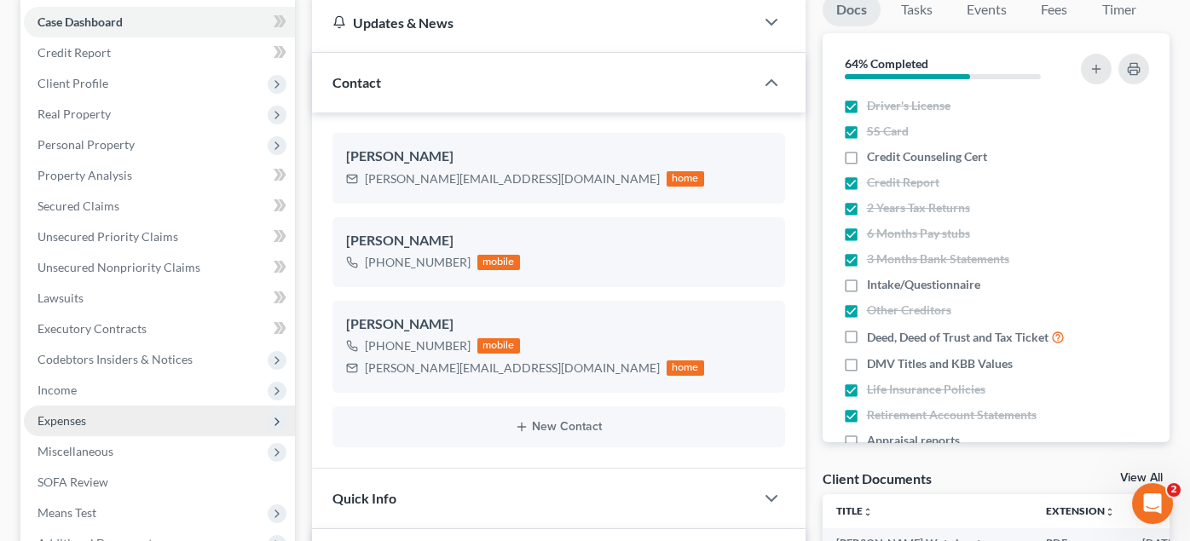
click at [69, 411] on span "Expenses" at bounding box center [159, 421] width 271 height 31
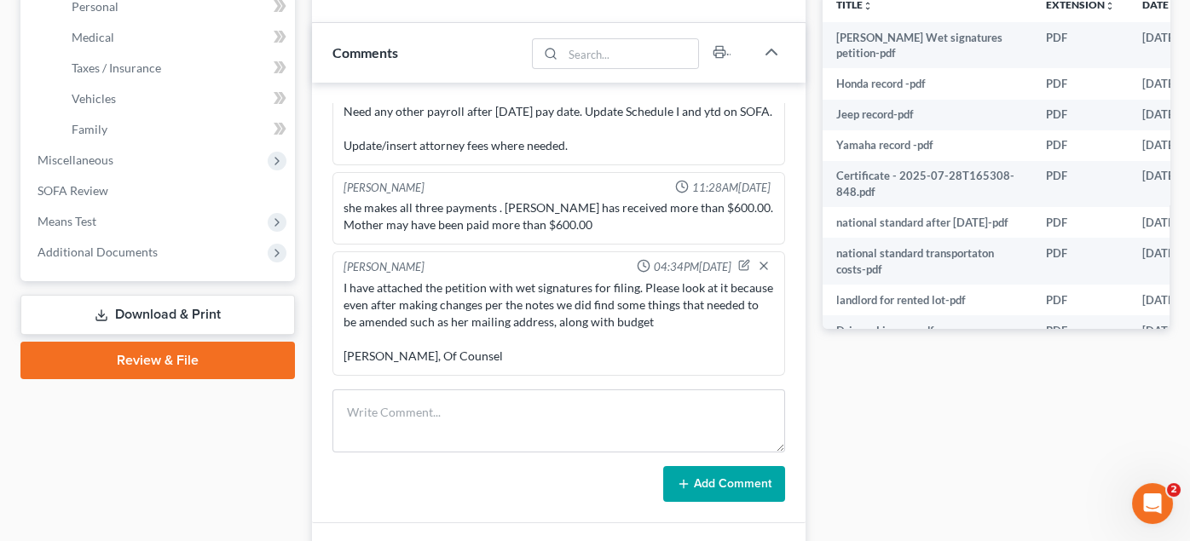
scroll to position [681, 0]
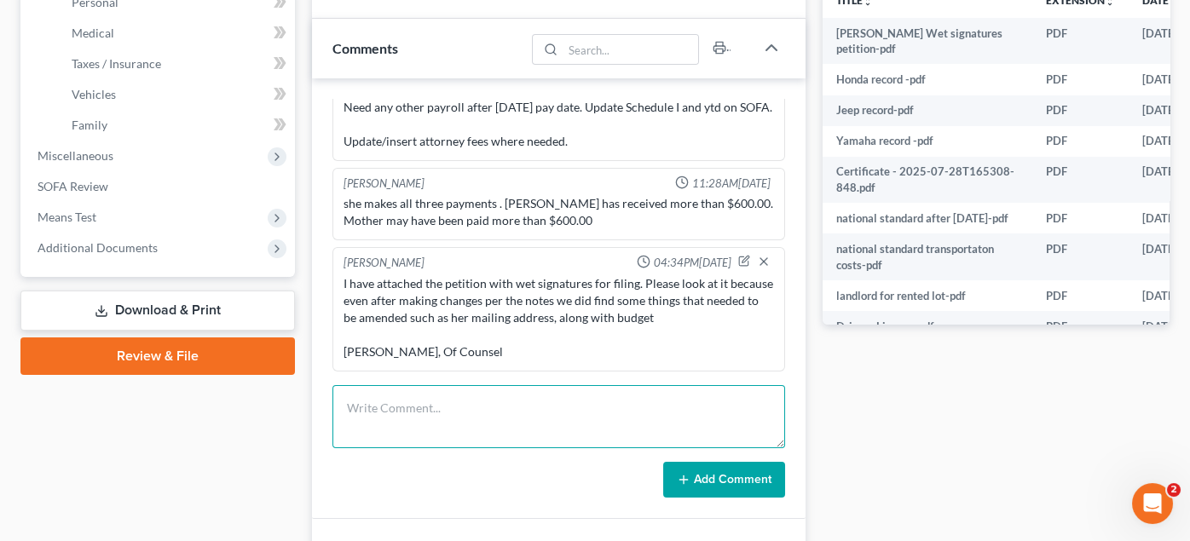
click at [454, 401] on textarea at bounding box center [559, 416] width 453 height 63
click at [528, 402] on textarea at bounding box center [559, 416] width 453 height 63
paste textarea "I have 1 dog and 1 cat. My dog is on a prescription diet from the vet.. her foo…"
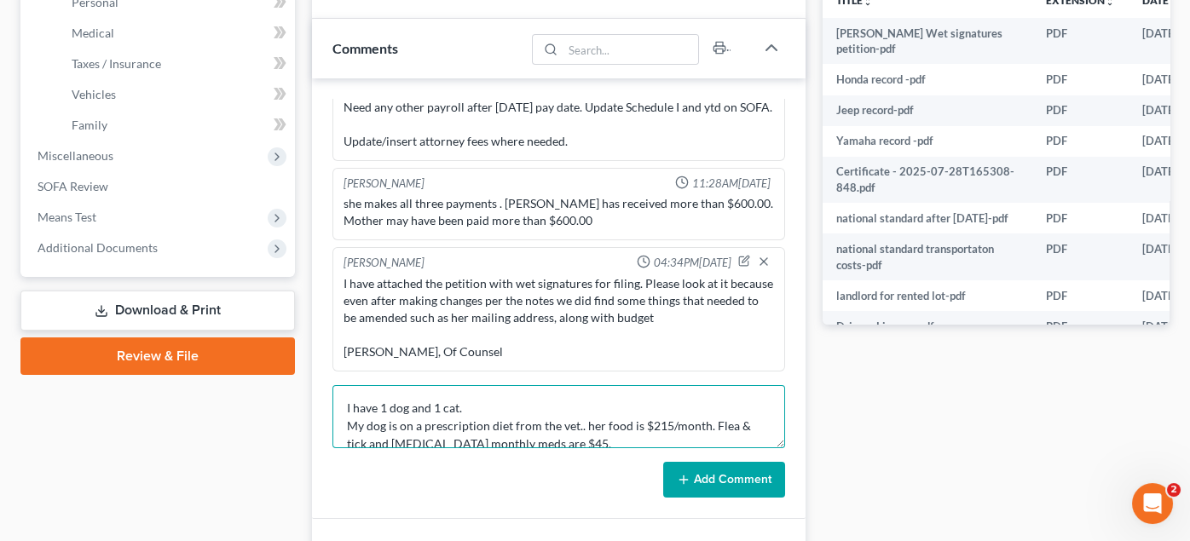
scroll to position [38, 0]
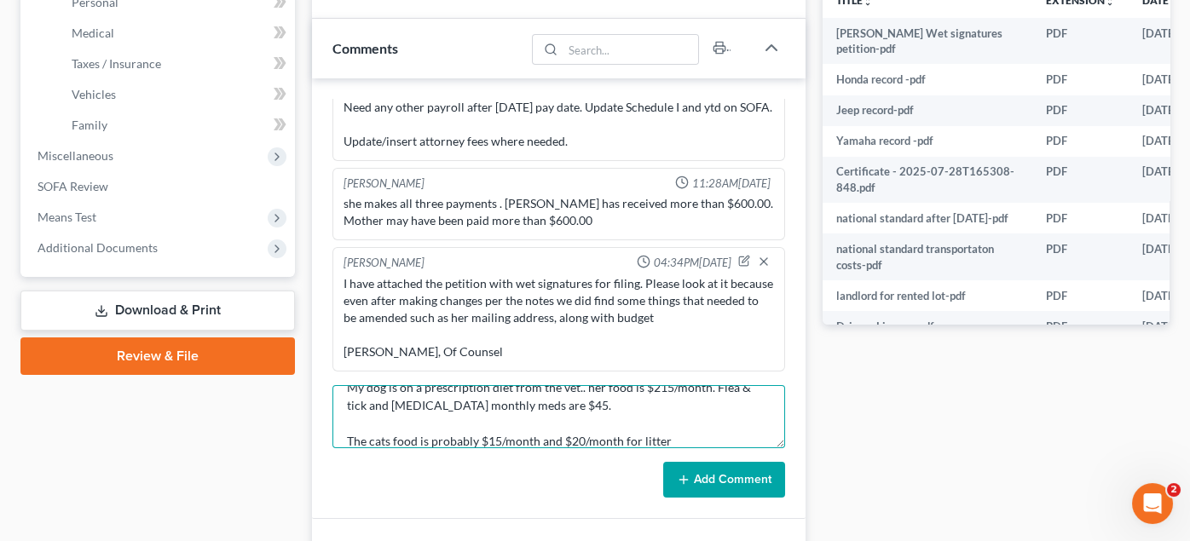
type textarea "I have 1 dog and 1 cat. My dog is on a prescription diet from the vet.. her foo…"
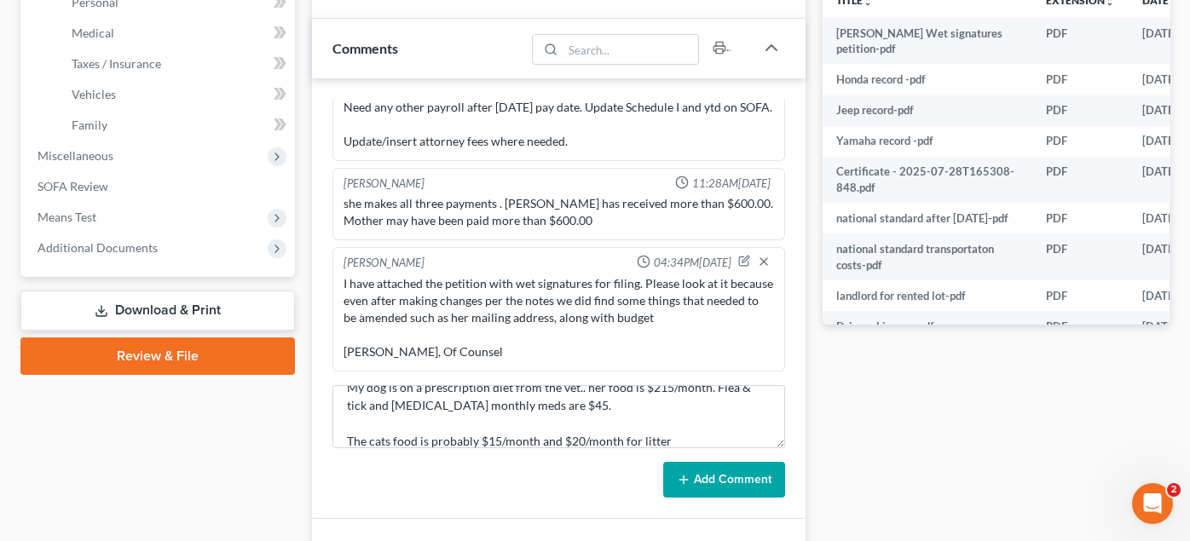
click at [725, 472] on button "Add Comment" at bounding box center [724, 480] width 122 height 36
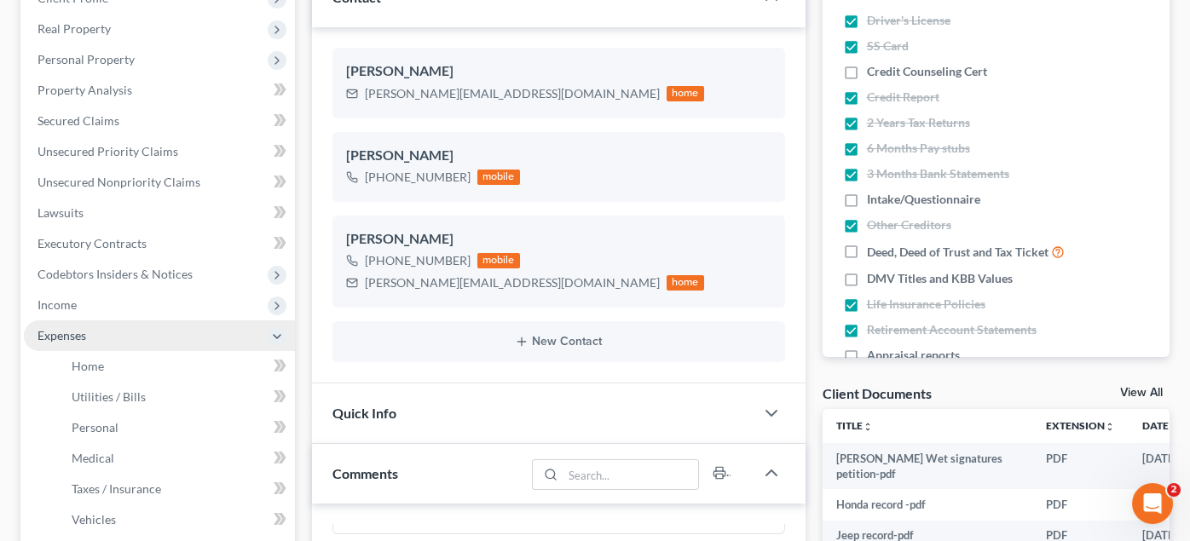
scroll to position [340, 0]
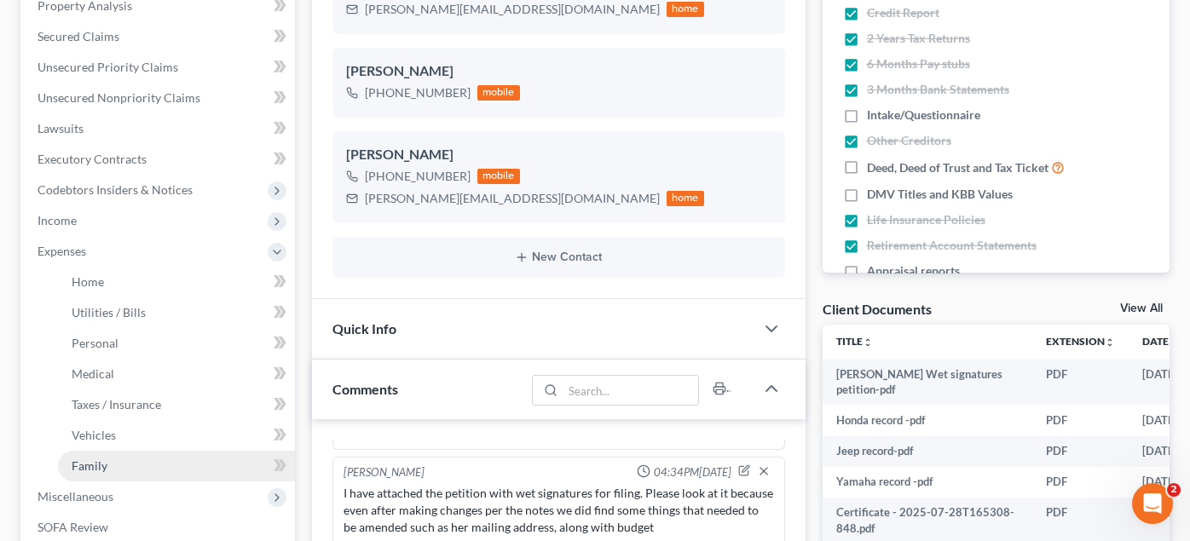
click at [96, 459] on span "Family" at bounding box center [90, 466] width 36 height 14
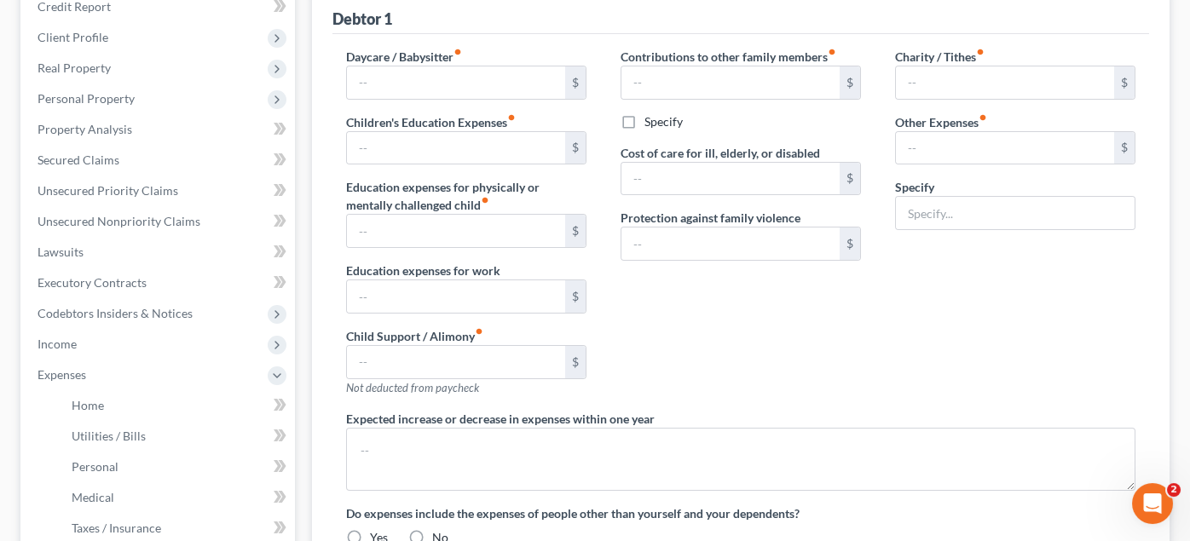
type input "150.00"
type input "miscellaneous expenses"
radio input "true"
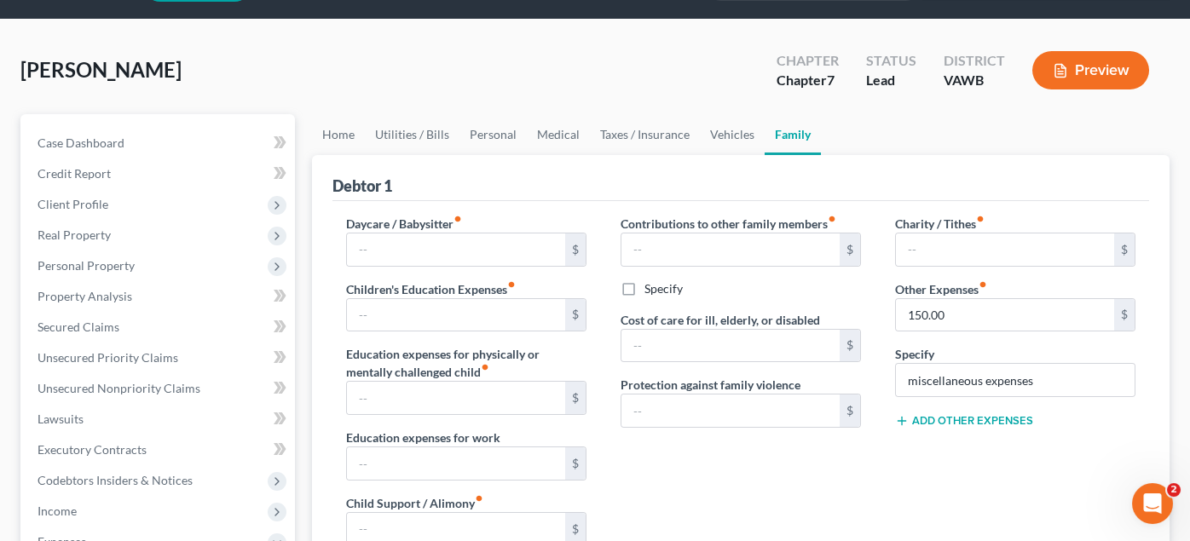
scroll to position [84, 0]
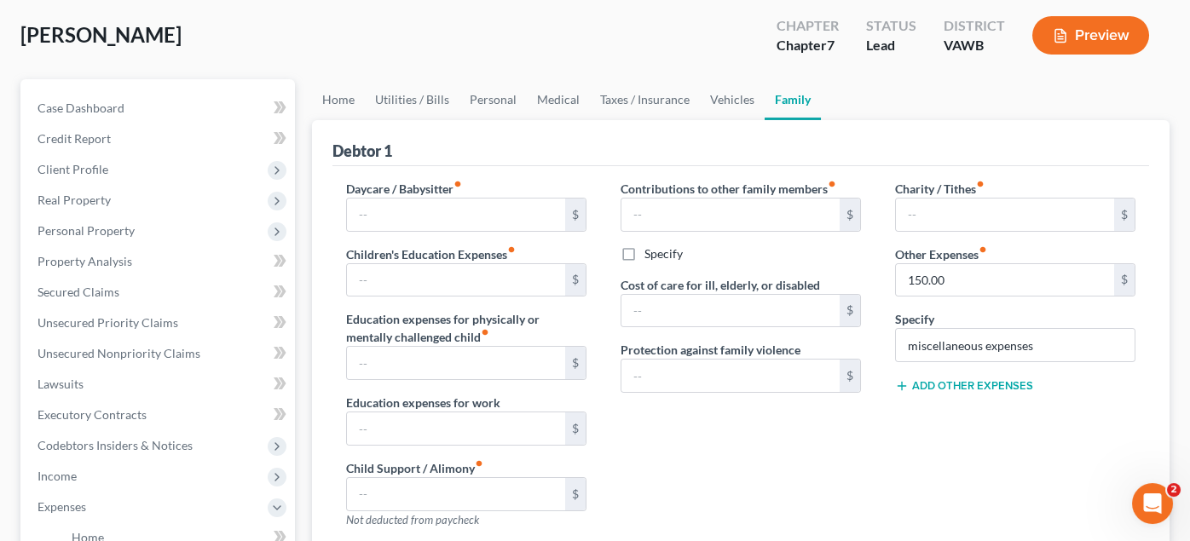
click at [960, 381] on button "Add Other Expenses" at bounding box center [964, 386] width 138 height 14
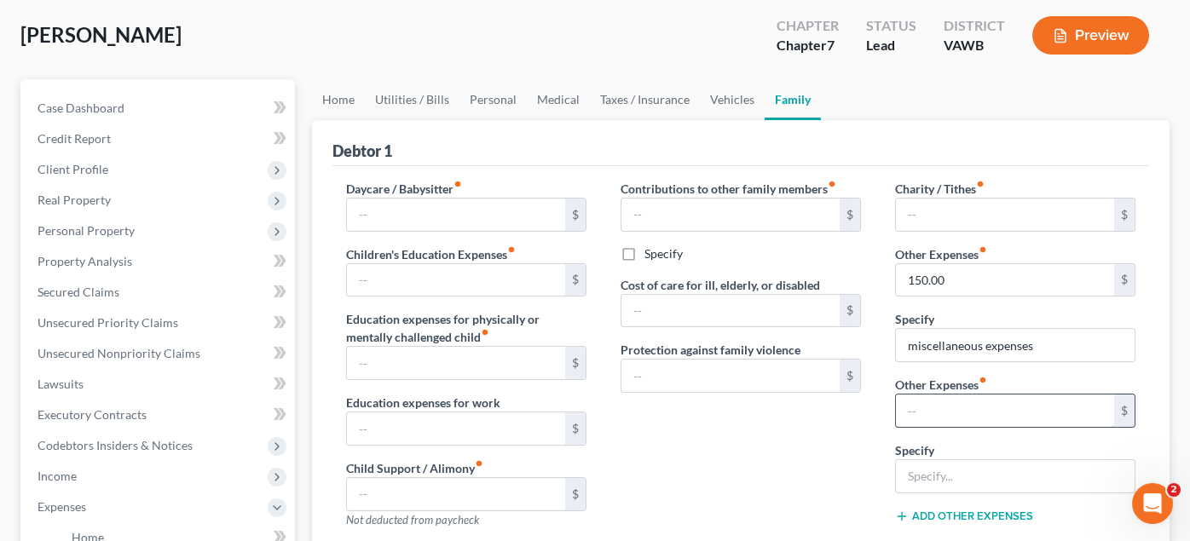
click at [943, 400] on input "text" at bounding box center [1005, 411] width 218 height 32
type input "260"
click at [937, 467] on input "text" at bounding box center [1015, 476] width 239 height 32
type input "Diabetic Dog Meds and Flea Control"
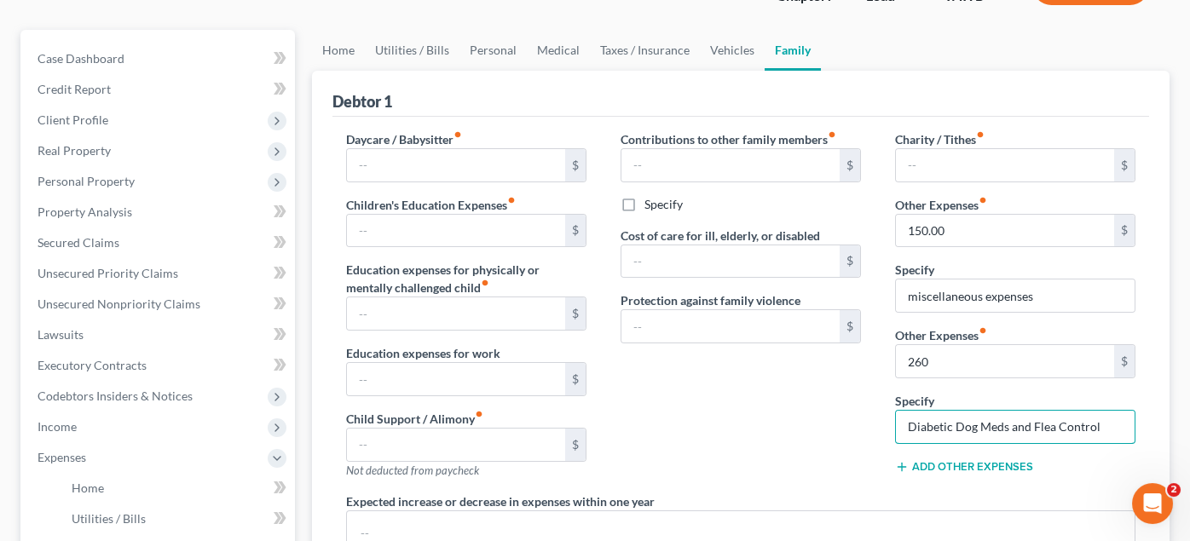
scroll to position [171, 0]
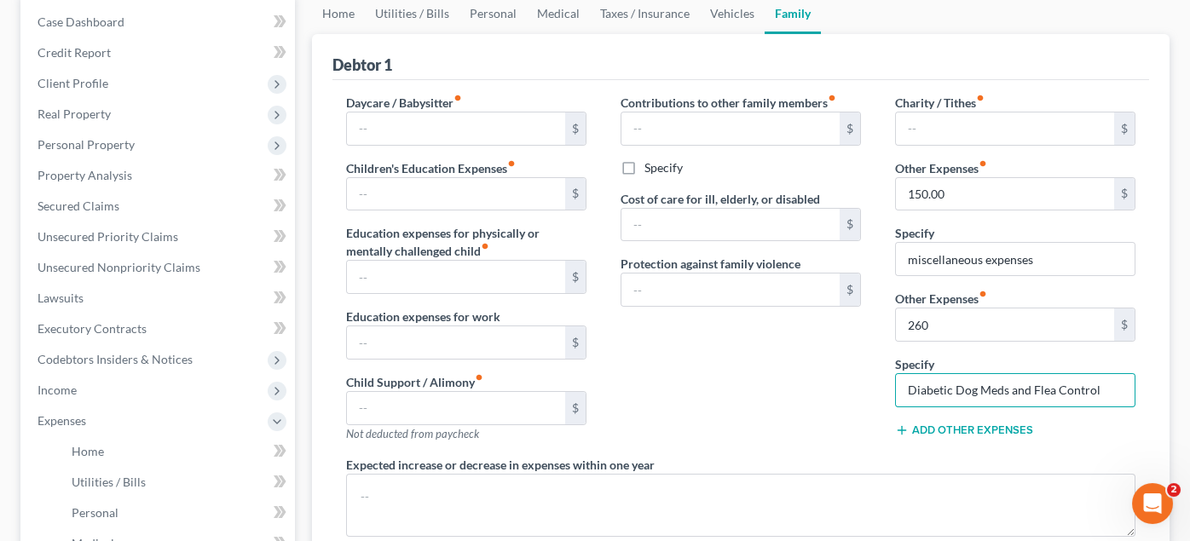
click at [1055, 426] on div "Add Other Expenses" at bounding box center [1015, 429] width 240 height 17
click at [1009, 431] on button "Add Other Expenses" at bounding box center [964, 431] width 138 height 14
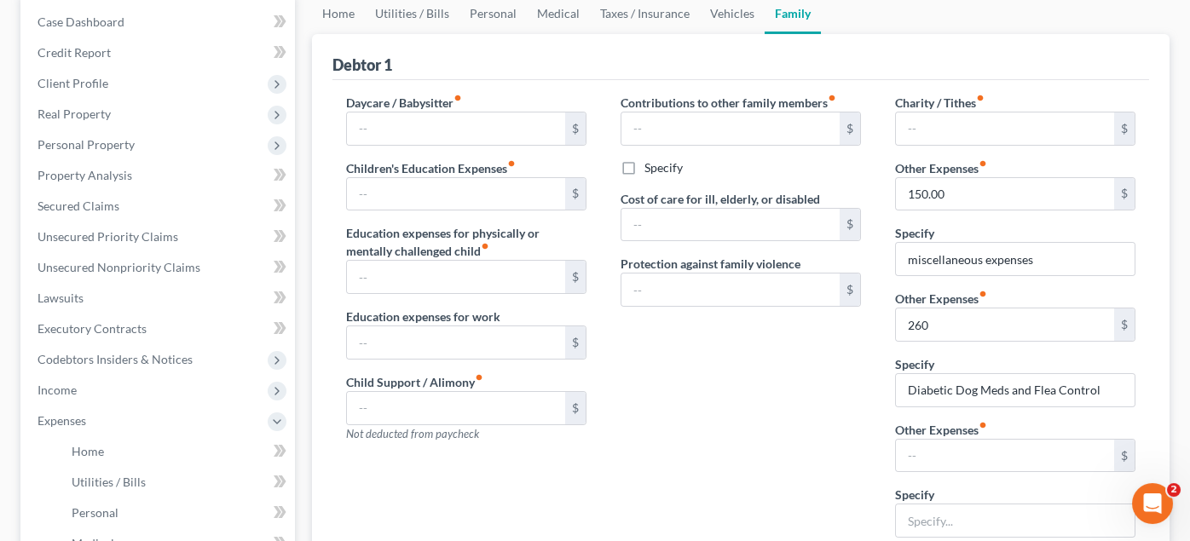
click at [852, 437] on div "Contributions to other family members fiber_manual_record $ Specify Cost of car…" at bounding box center [741, 323] width 275 height 458
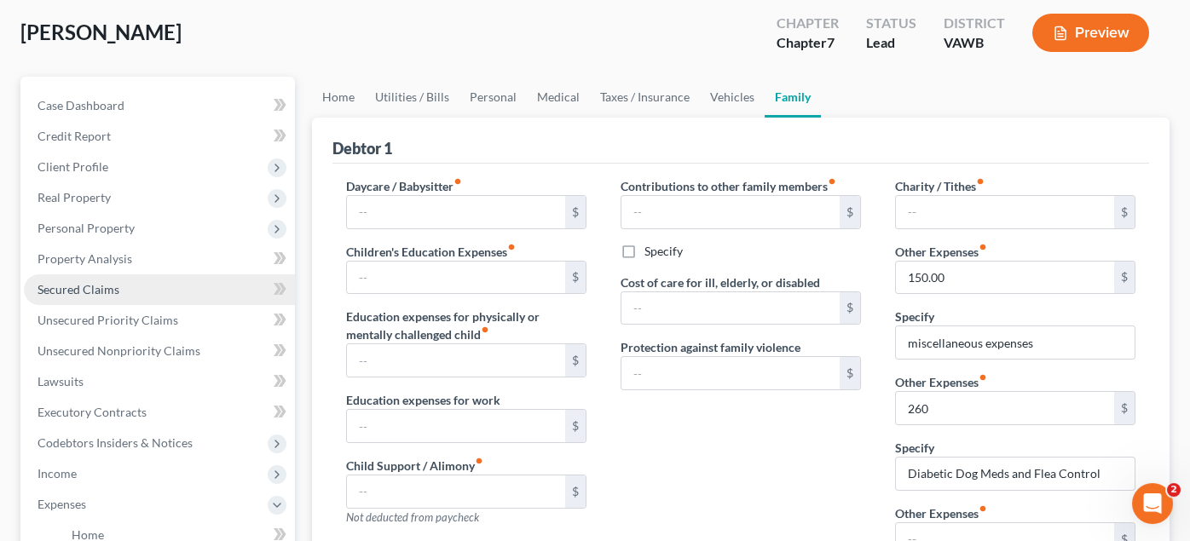
scroll to position [84, 0]
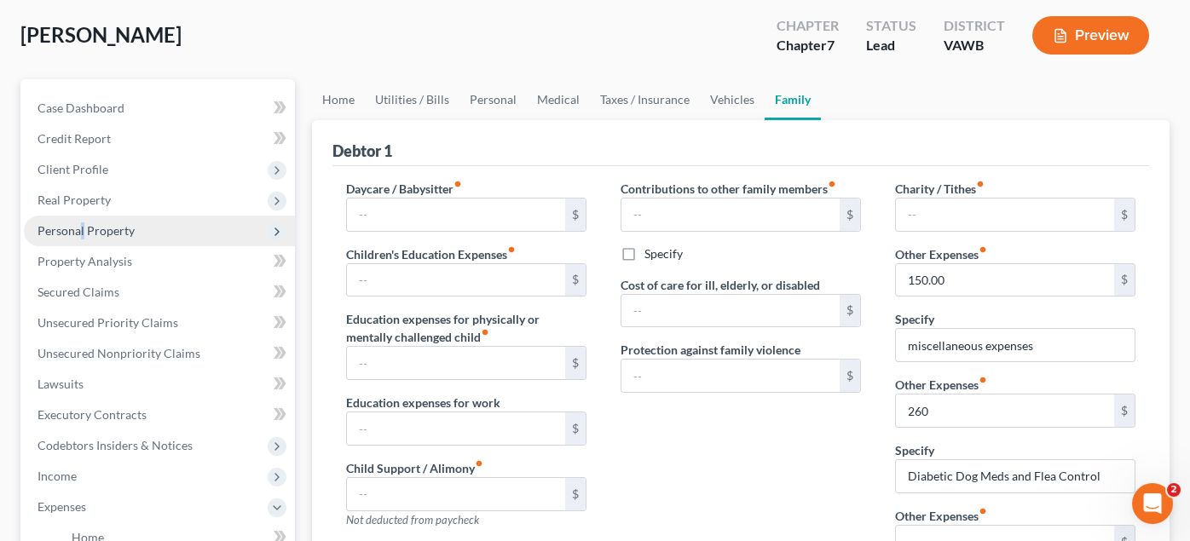
click at [82, 233] on span "Personal Property" at bounding box center [86, 230] width 97 height 14
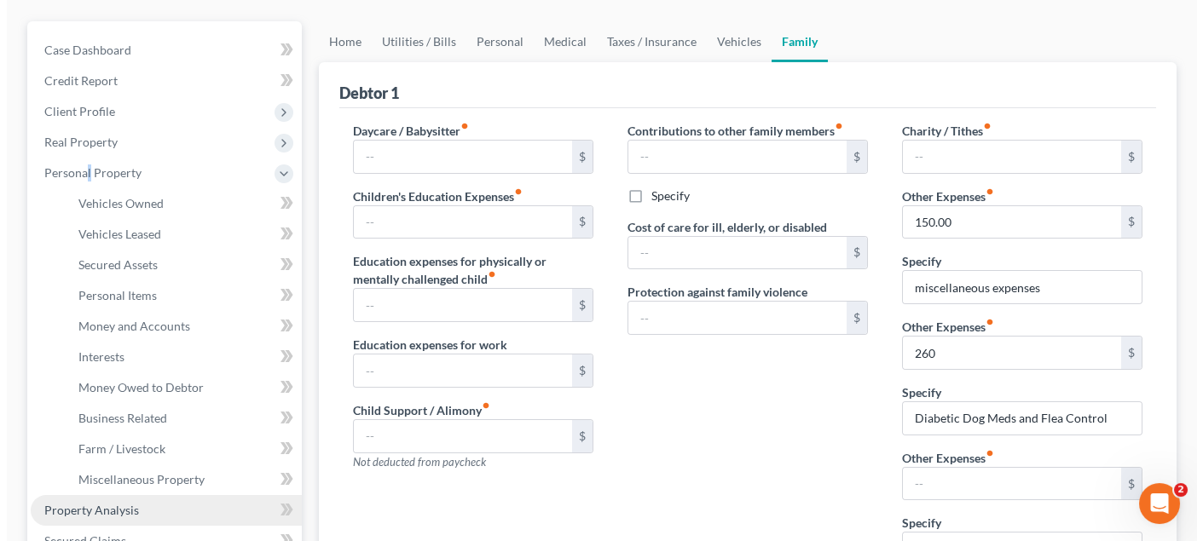
scroll to position [171, 0]
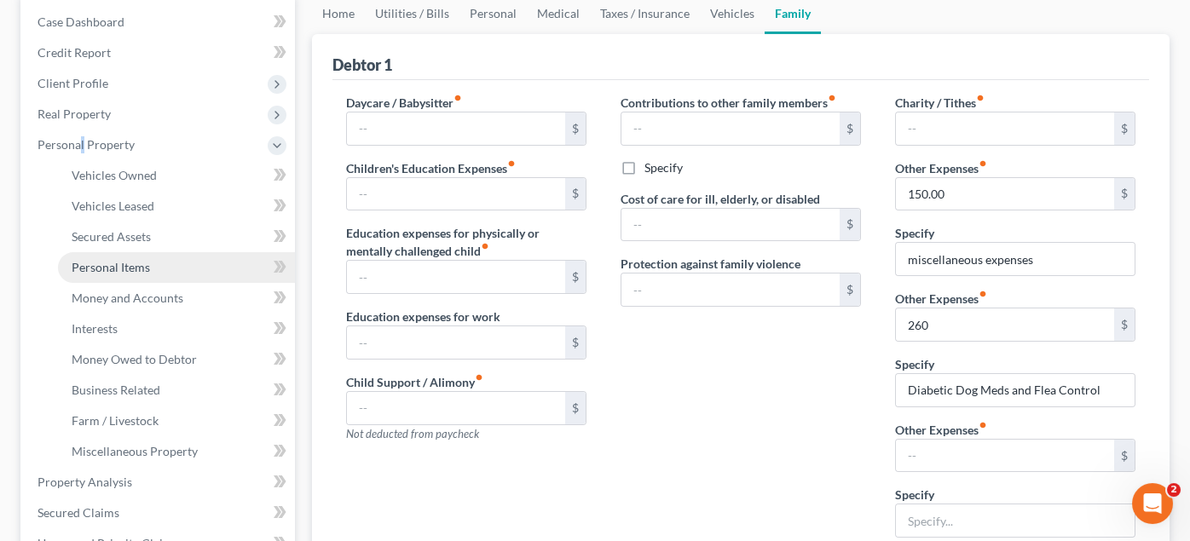
click at [120, 271] on span "Personal Items" at bounding box center [111, 267] width 78 height 14
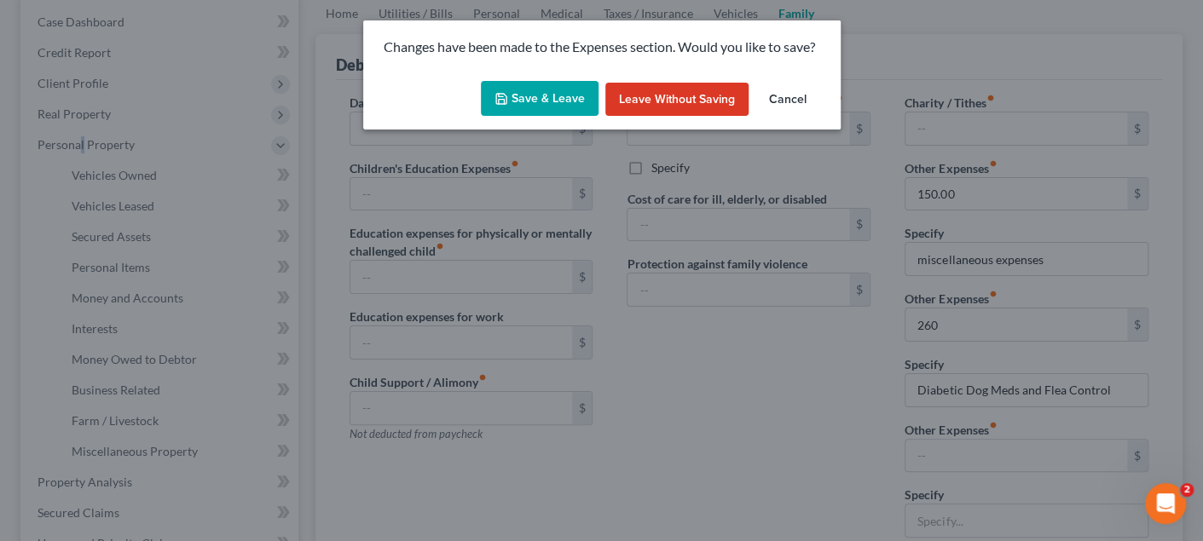
click at [569, 101] on button "Save & Leave" at bounding box center [540, 99] width 118 height 36
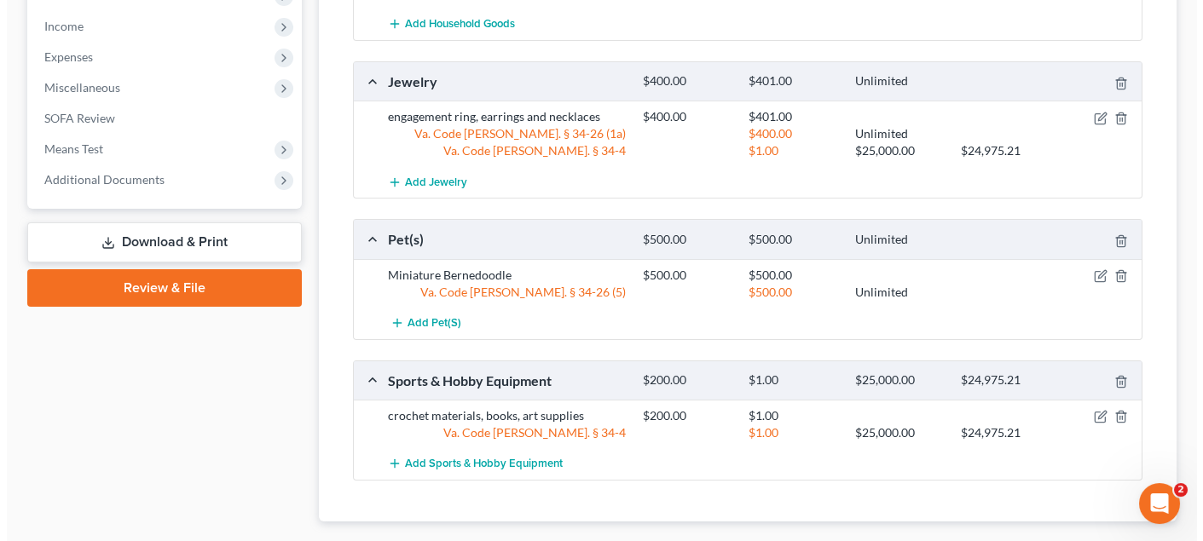
scroll to position [848, 0]
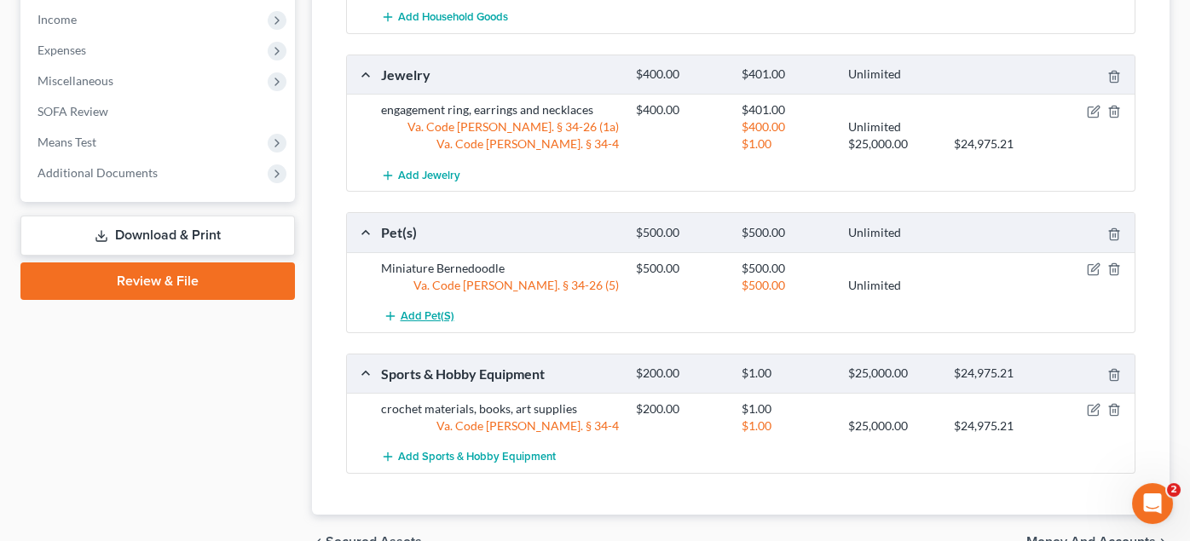
click at [414, 310] on span "Add Pet(s)" at bounding box center [428, 317] width 54 height 14
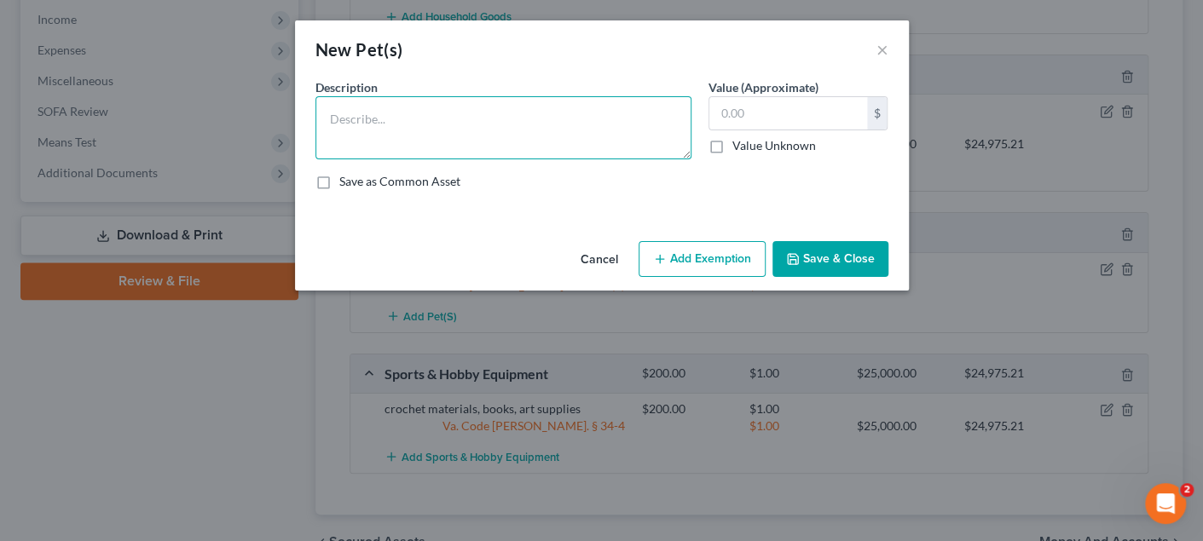
click at [419, 136] on textarea at bounding box center [504, 127] width 376 height 63
type textarea "1 cat"
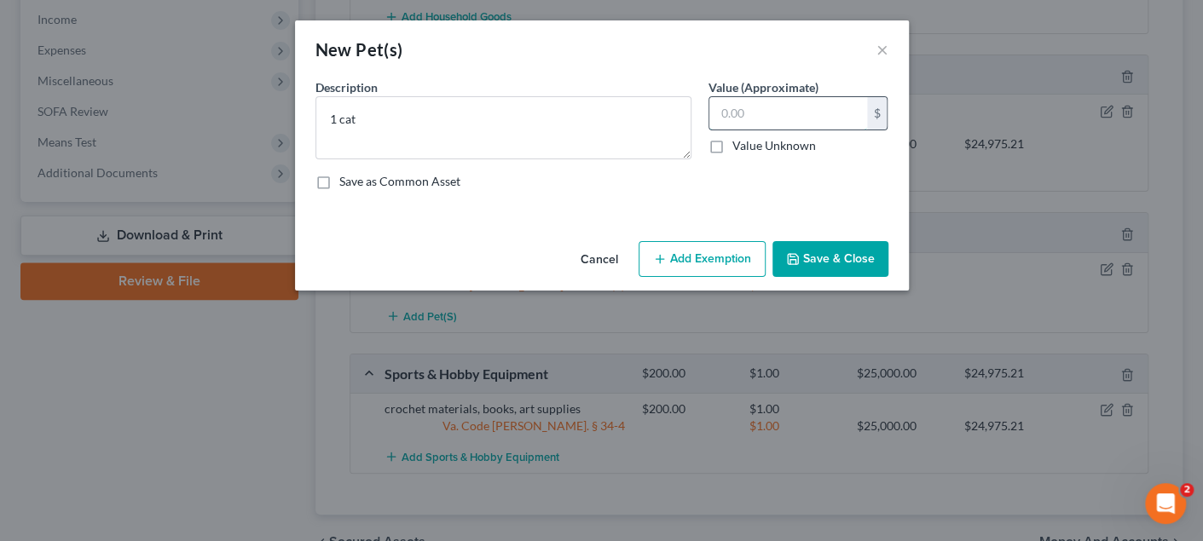
click at [752, 118] on input "text" at bounding box center [788, 113] width 158 height 32
type input "100"
click at [814, 248] on button "Save & Close" at bounding box center [831, 259] width 116 height 36
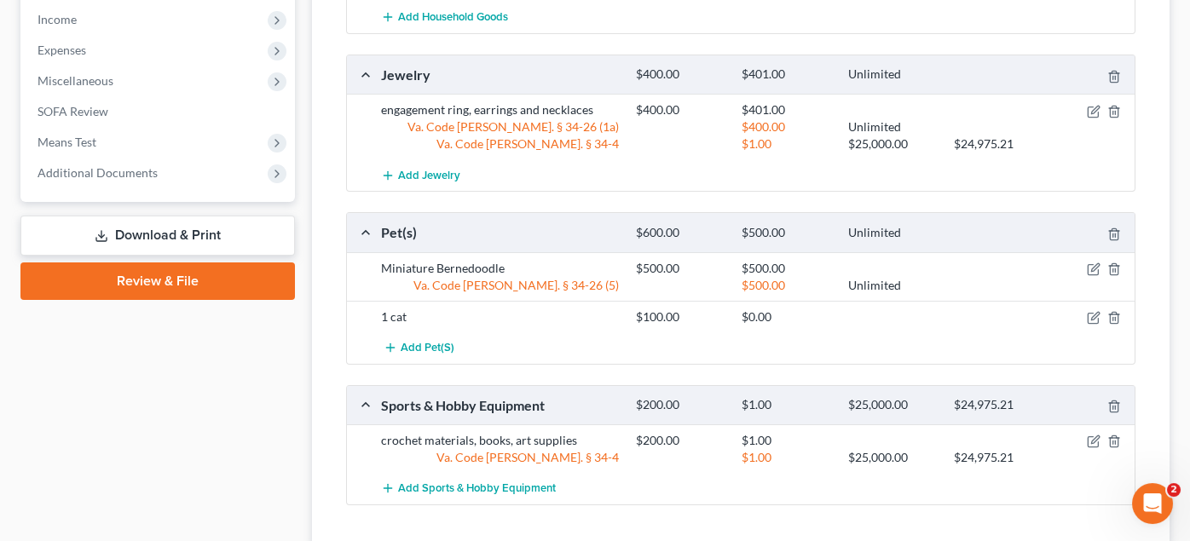
click at [505, 321] on div "1 cat $100.00 $0.00" at bounding box center [741, 317] width 788 height 32
click at [391, 309] on div "1 cat" at bounding box center [500, 317] width 255 height 17
click at [1091, 313] on icon "button" at bounding box center [1094, 318] width 14 height 14
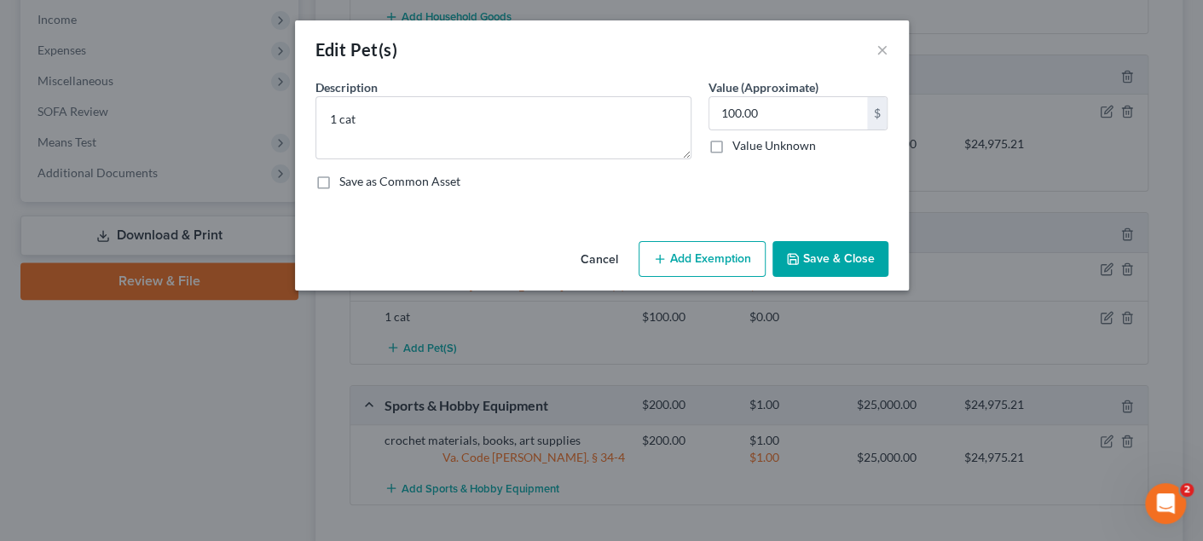
click at [399, 179] on label "Save as Common Asset" at bounding box center [399, 181] width 121 height 17
click at [357, 179] on input "Save as Common Asset" at bounding box center [351, 178] width 11 height 11
click at [399, 179] on label "Save as Common Asset" at bounding box center [399, 181] width 121 height 17
click at [357, 179] on input "Save as Common Asset" at bounding box center [351, 178] width 11 height 11
checkbox input "false"
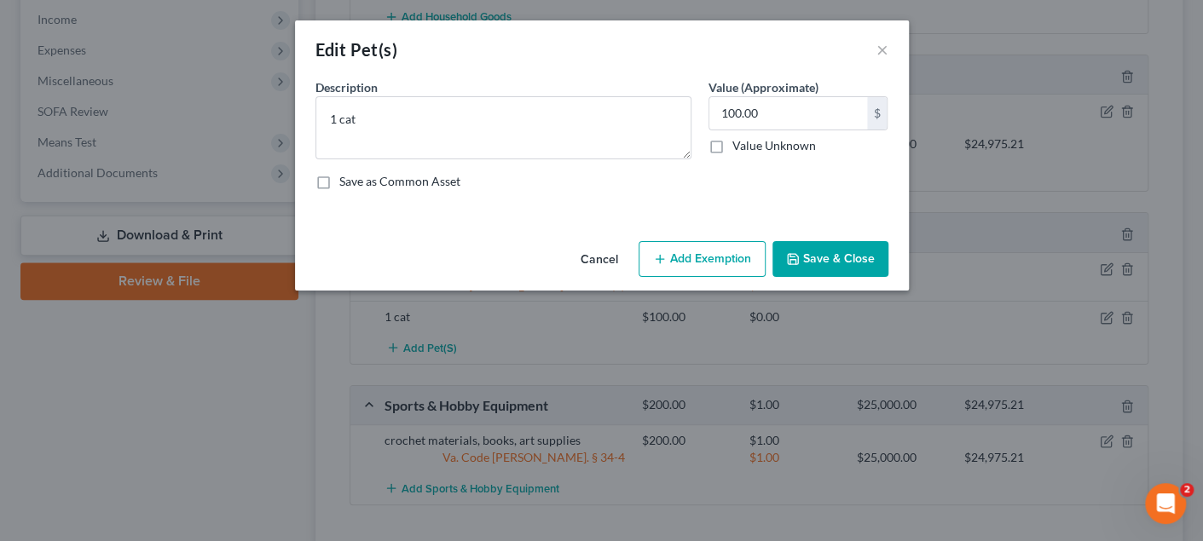
click at [717, 261] on button "Add Exemption" at bounding box center [702, 259] width 127 height 36
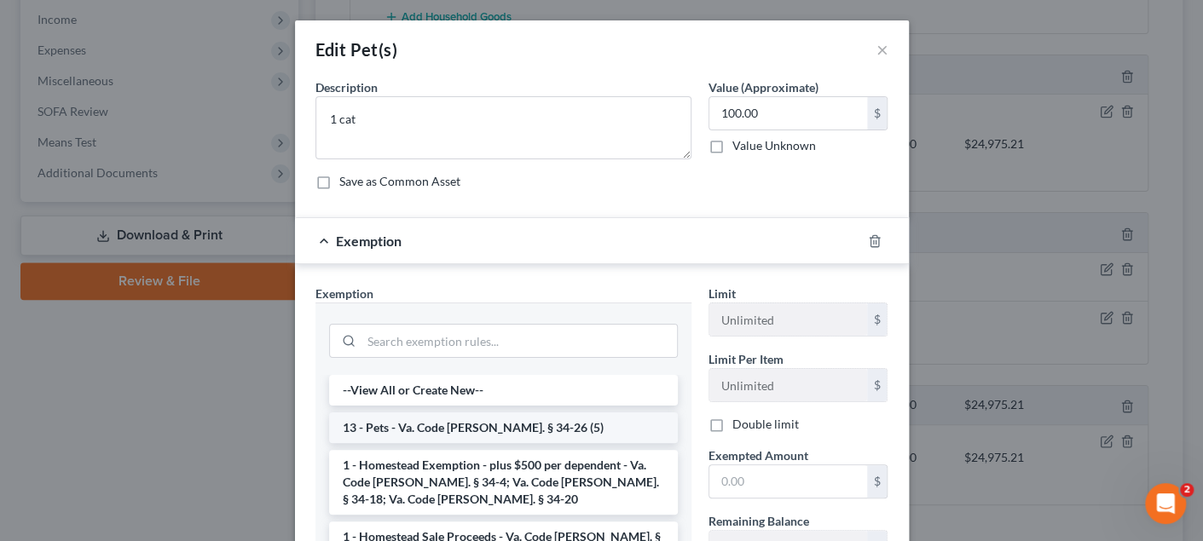
click at [426, 423] on li "13 - Pets - Va. Code [PERSON_NAME]. § 34-26 (5)" at bounding box center [503, 428] width 349 height 31
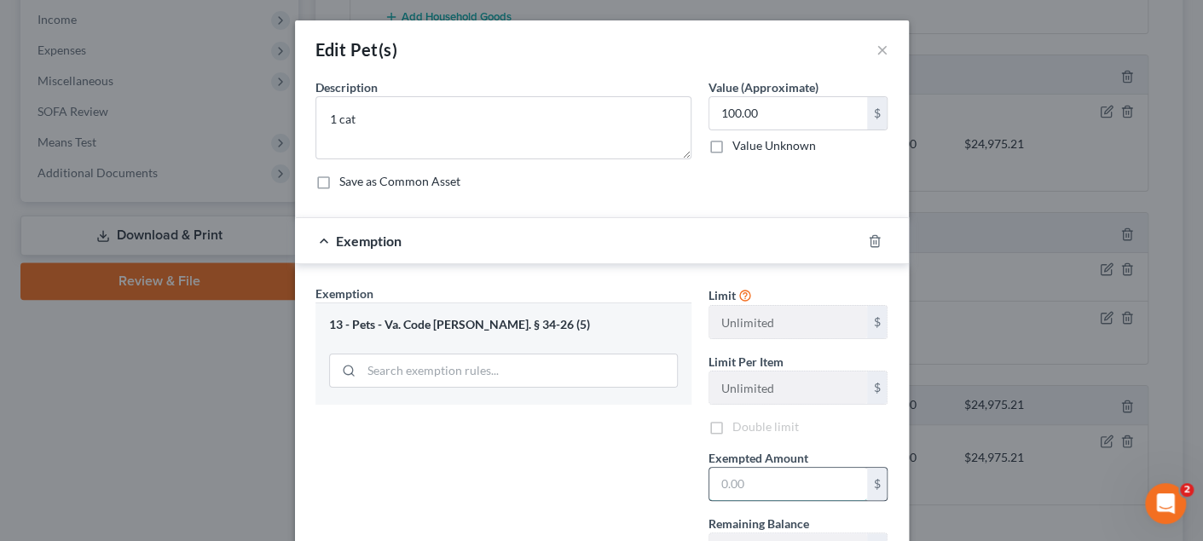
click at [760, 478] on input "text" at bounding box center [788, 484] width 158 height 32
type input "100"
drag, startPoint x: 488, startPoint y: 498, endPoint x: 488, endPoint y: 486, distance: 11.9
click at [488, 498] on div "Exemption Set must be selected for CA. Exemption * 13 - Pets - Va. Code [PERSON…" at bounding box center [503, 432] width 393 height 295
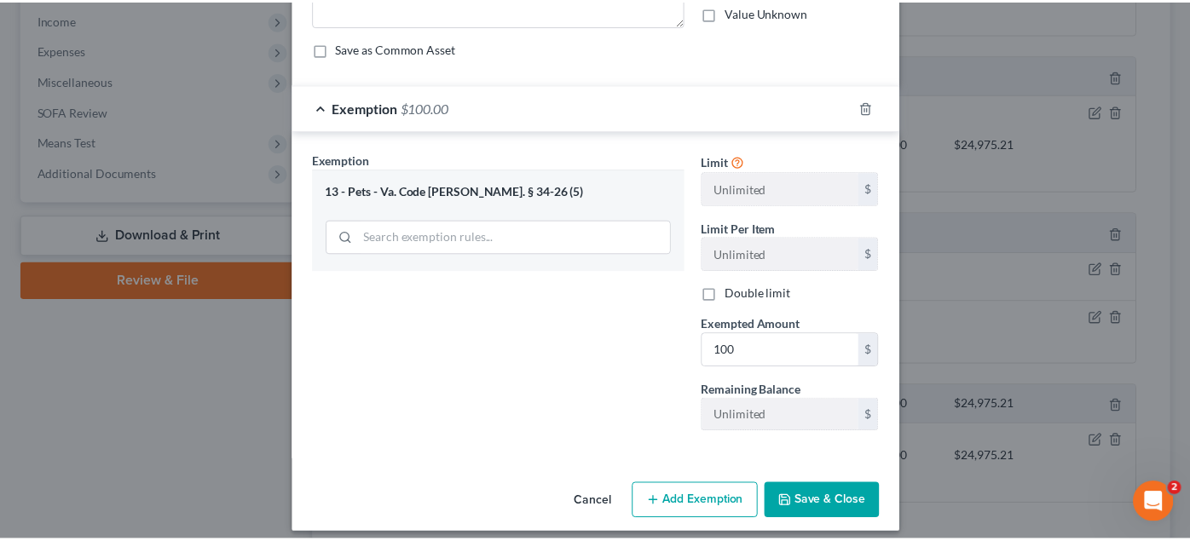
scroll to position [143, 0]
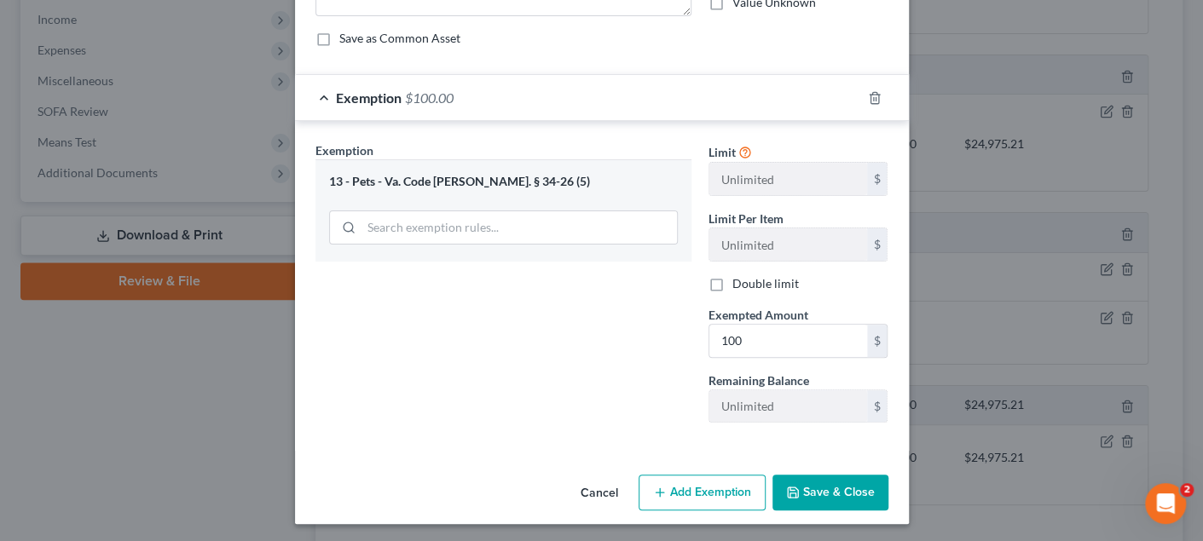
click at [858, 500] on button "Save & Close" at bounding box center [831, 493] width 116 height 36
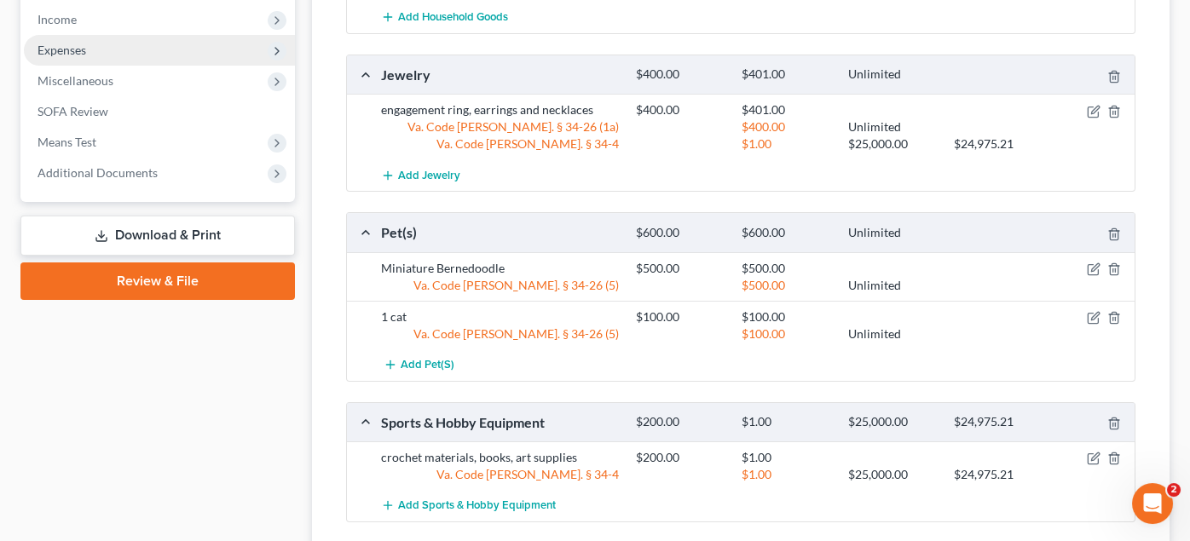
click at [79, 48] on span "Expenses" at bounding box center [62, 50] width 49 height 14
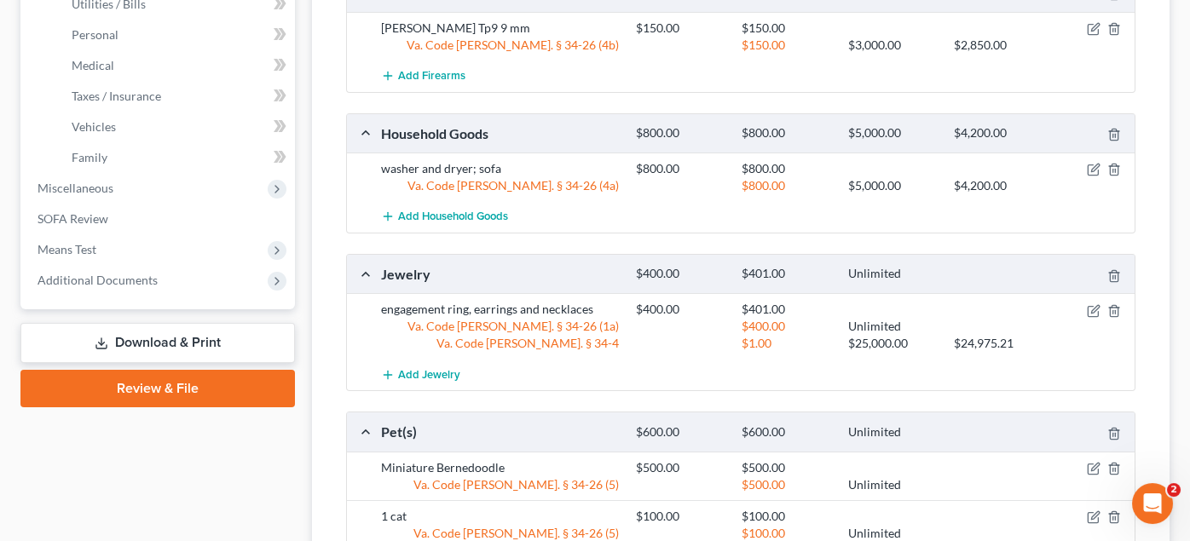
scroll to position [541, 0]
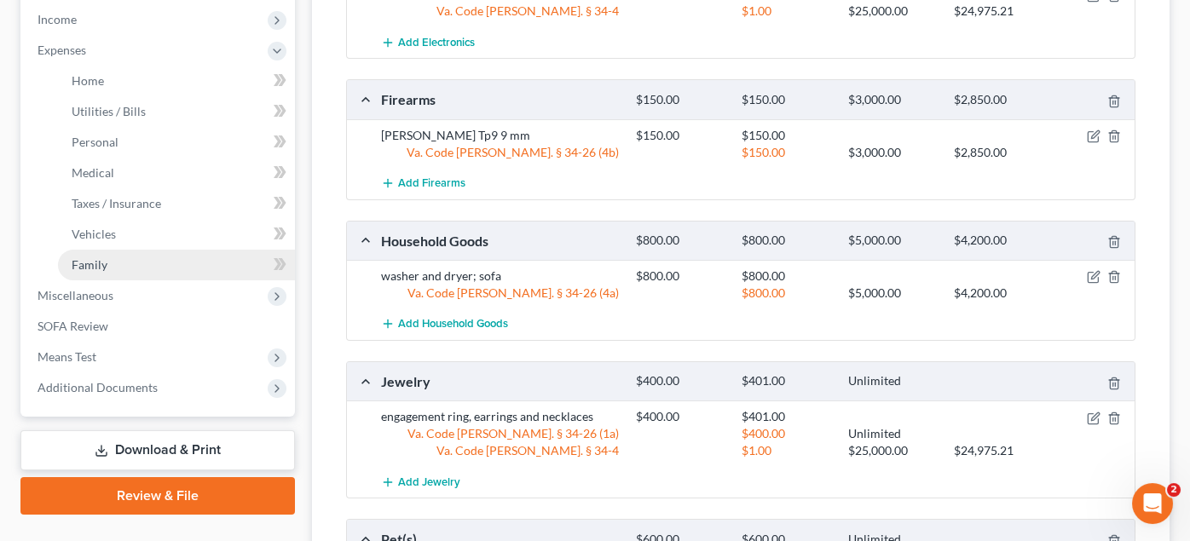
click at [101, 258] on span "Family" at bounding box center [90, 265] width 36 height 14
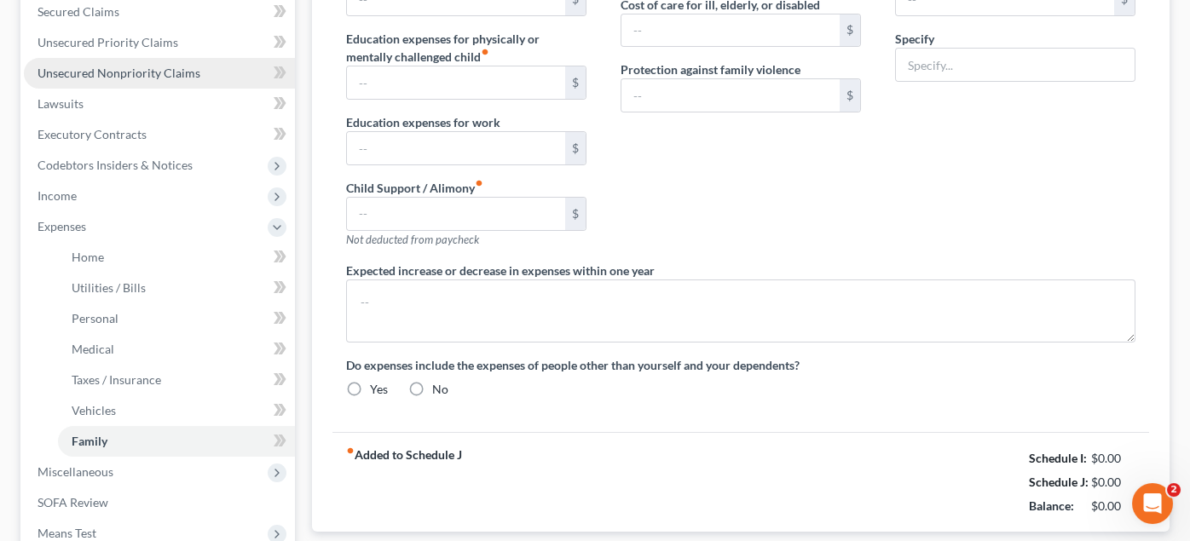
type input "150.00"
type input "miscellaneous expenses"
radio input "true"
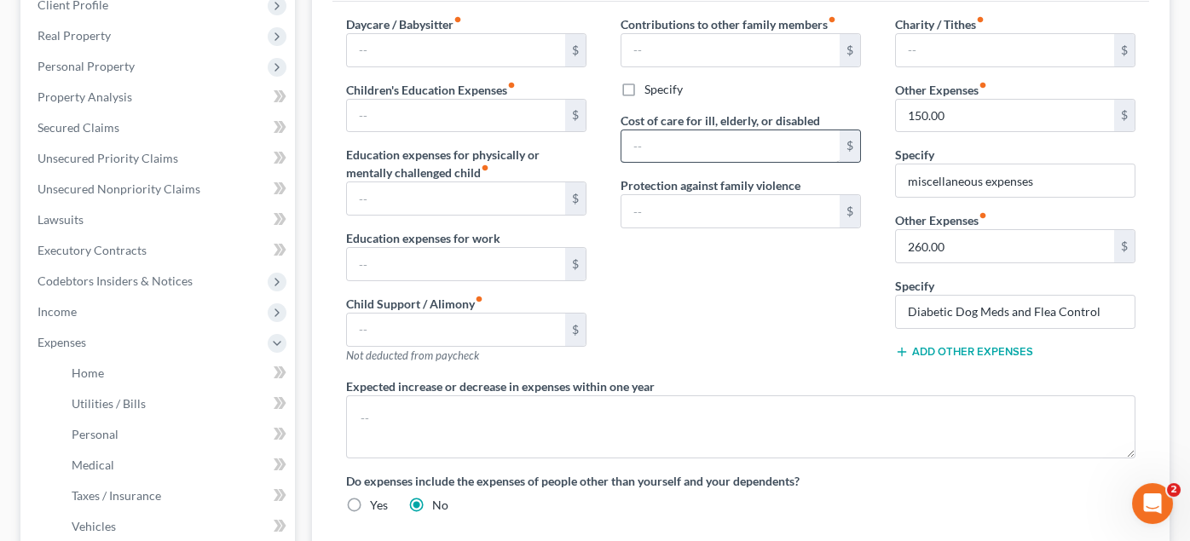
scroll to position [256, 0]
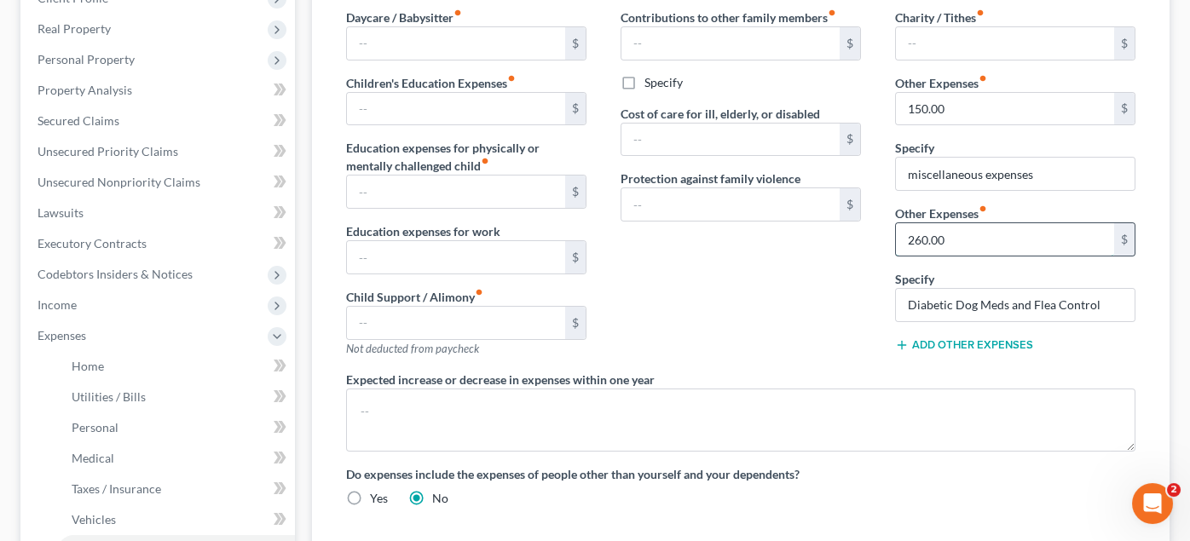
click at [976, 240] on input "260.00" at bounding box center [1005, 239] width 218 height 32
type input "295"
click at [816, 280] on div "Contributions to other family members fiber_manual_record $ Specify Cost of car…" at bounding box center [741, 190] width 275 height 362
click at [1108, 303] on input "Diabetic Dog Meds and Flea Control" at bounding box center [1015, 305] width 239 height 32
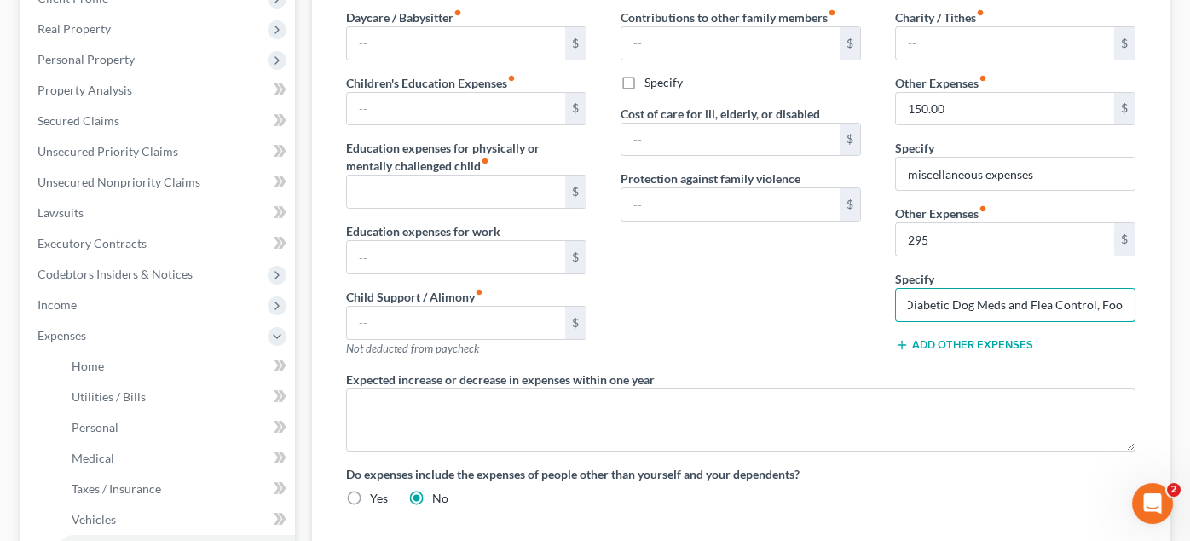
type input "Diabetic Dog Meds and Flea Control, Food"
click at [785, 282] on div "Contributions to other family members fiber_manual_record $ Specify Cost of car…" at bounding box center [741, 190] width 275 height 362
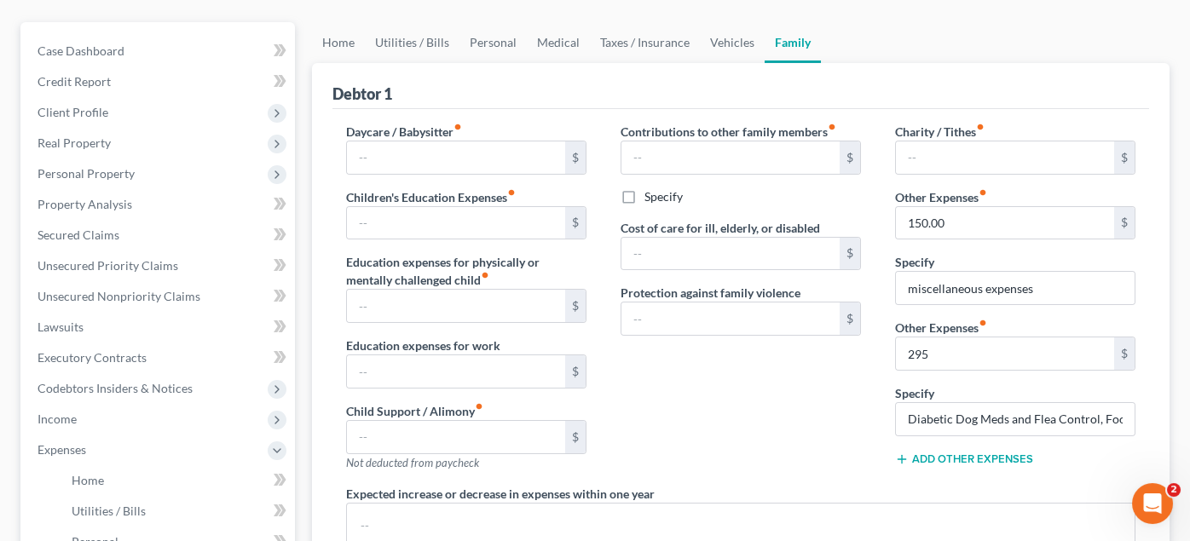
scroll to position [0, 0]
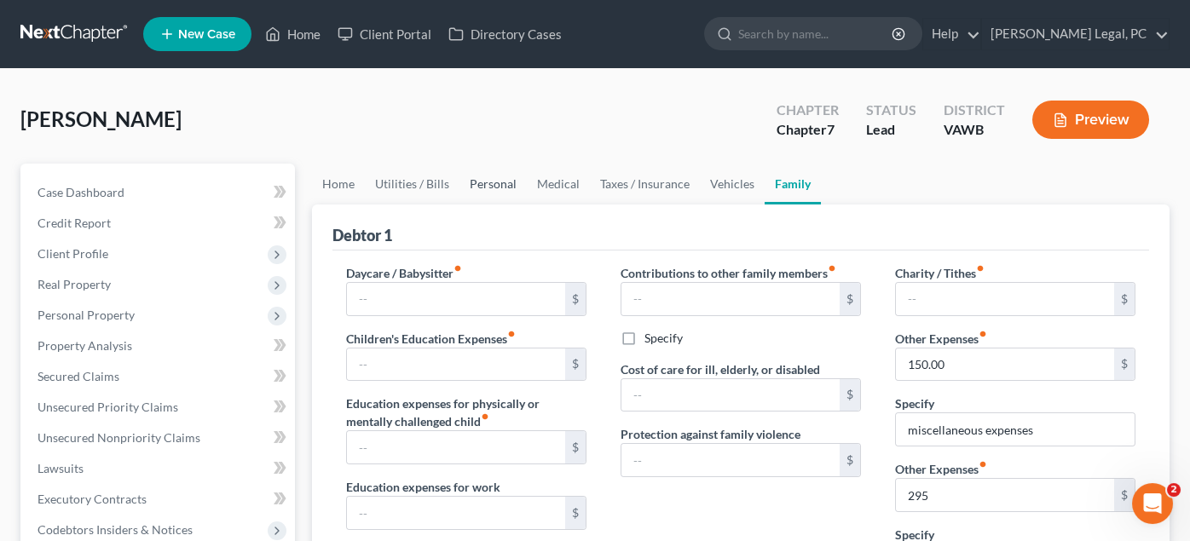
click at [489, 182] on link "Personal" at bounding box center [493, 184] width 67 height 41
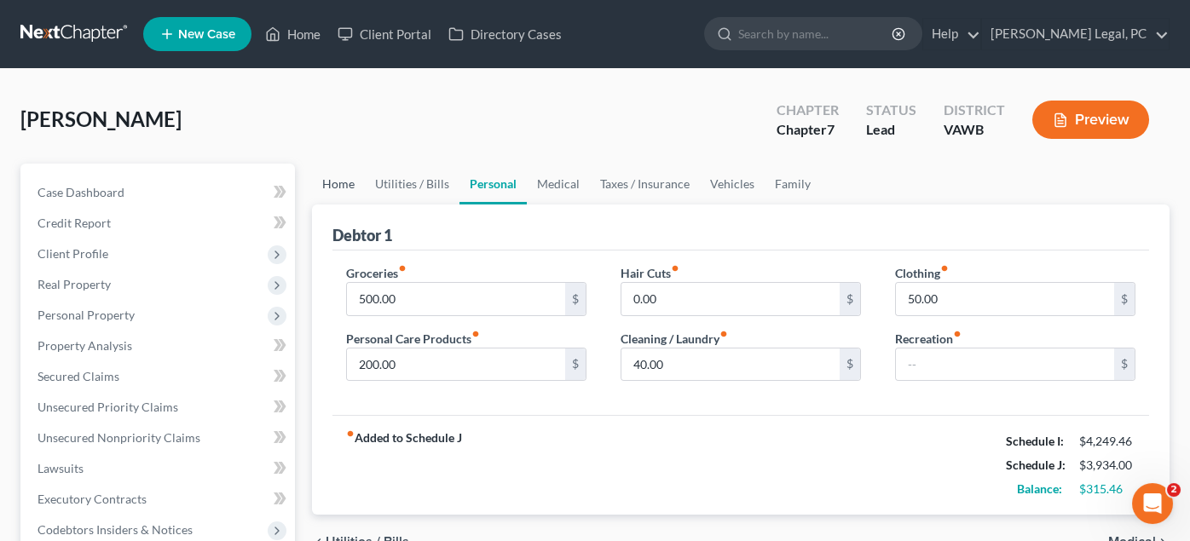
click at [337, 182] on link "Home" at bounding box center [338, 184] width 53 height 41
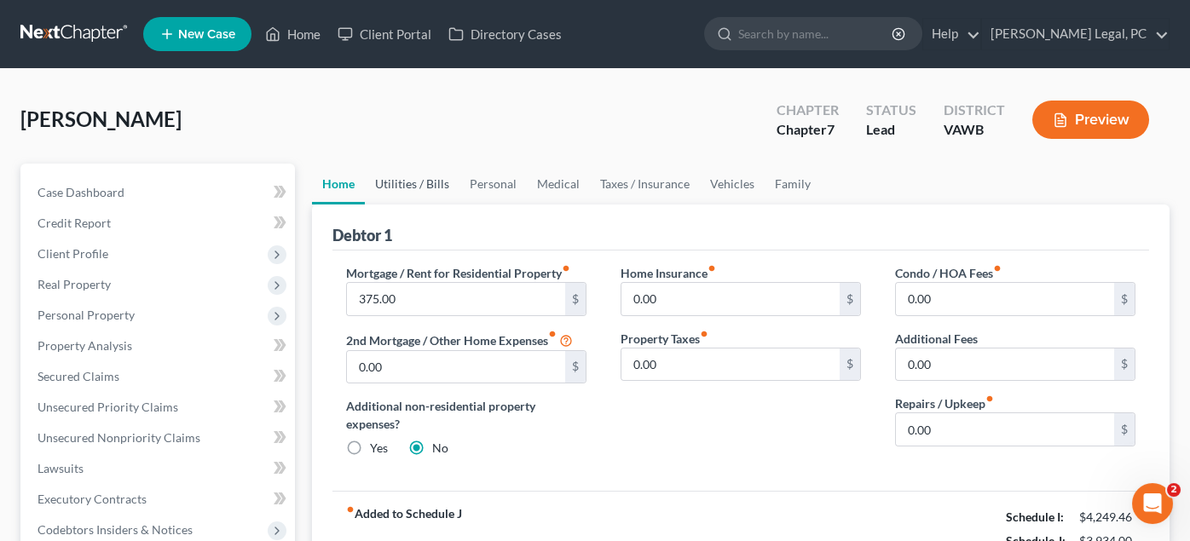
click at [407, 186] on link "Utilities / Bills" at bounding box center [412, 184] width 95 height 41
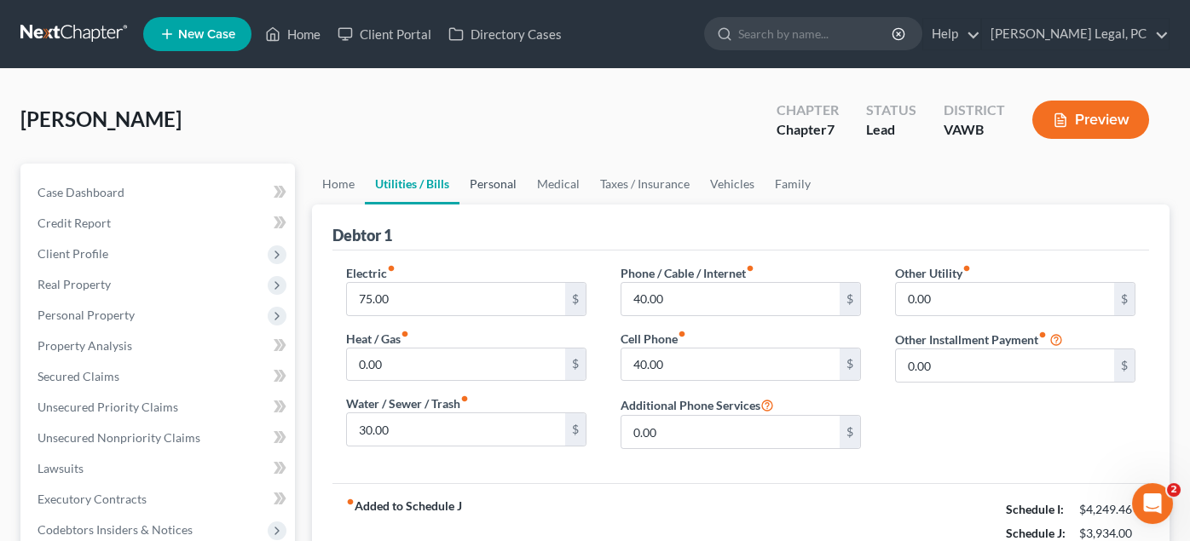
click at [498, 175] on link "Personal" at bounding box center [493, 184] width 67 height 41
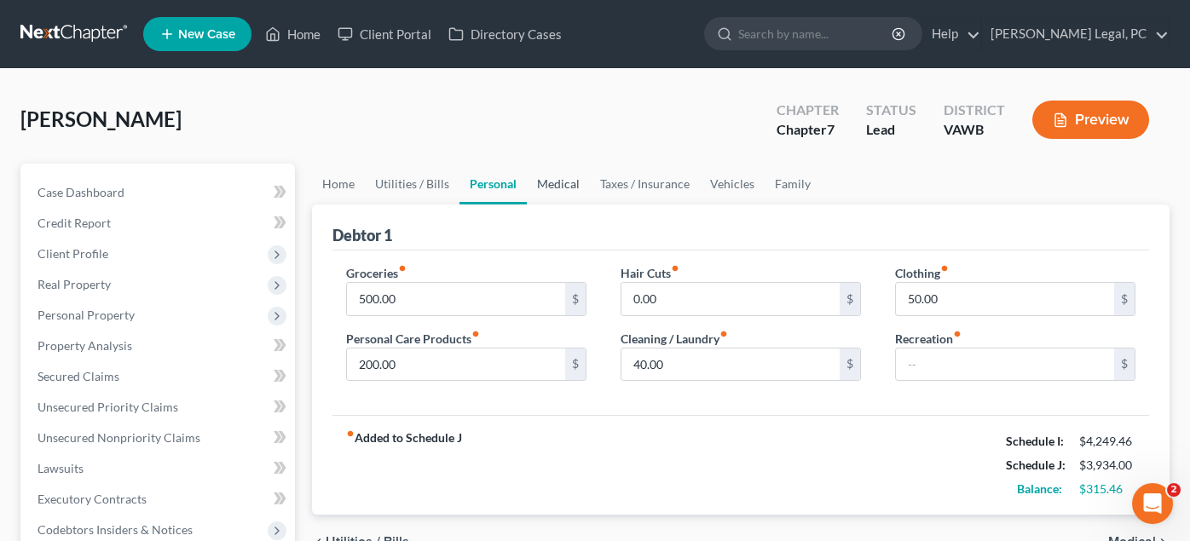
click at [562, 195] on link "Medical" at bounding box center [558, 184] width 63 height 41
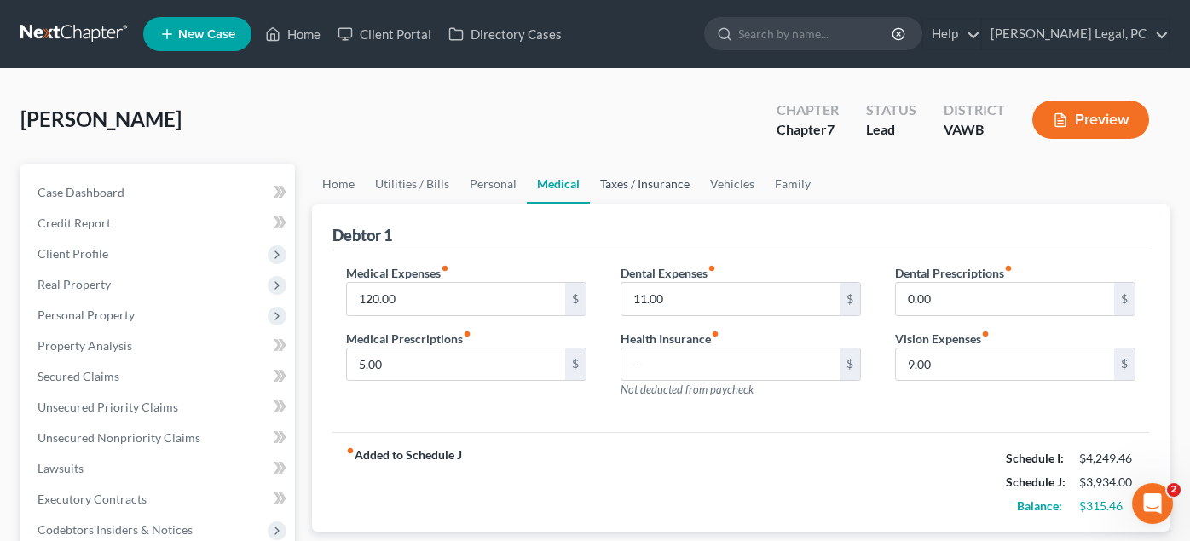
click at [678, 186] on link "Taxes / Insurance" at bounding box center [645, 184] width 110 height 41
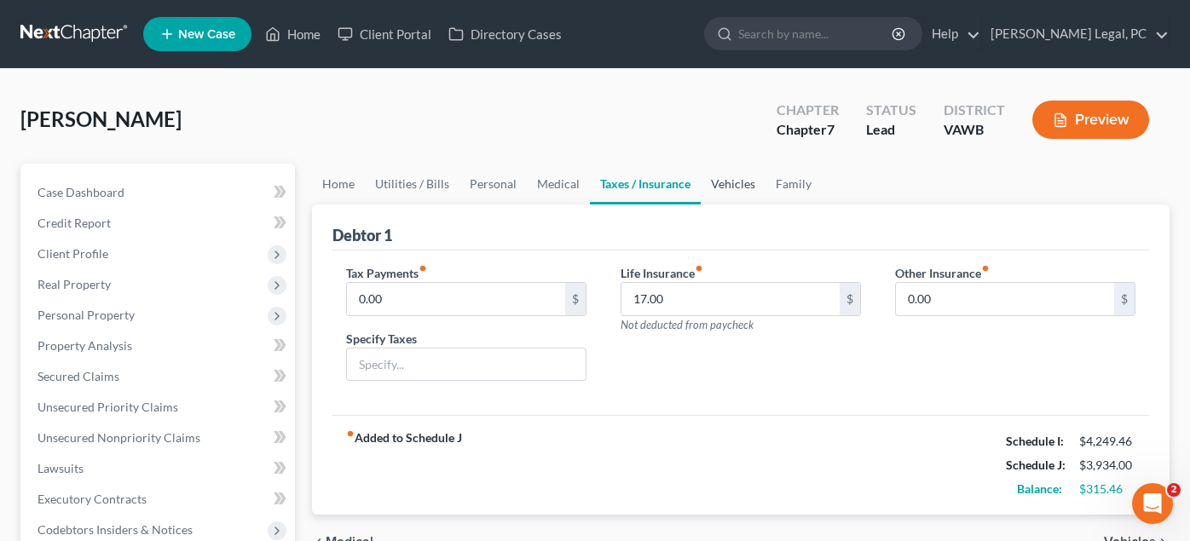
click at [717, 186] on link "Vehicles" at bounding box center [733, 184] width 65 height 41
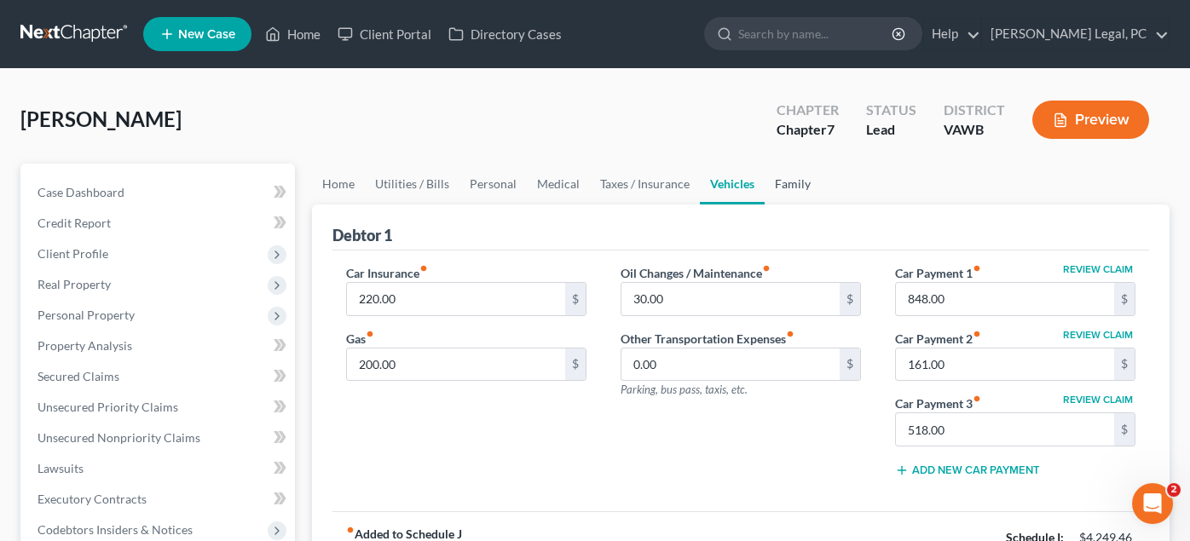
click at [765, 181] on link "Family" at bounding box center [793, 184] width 56 height 41
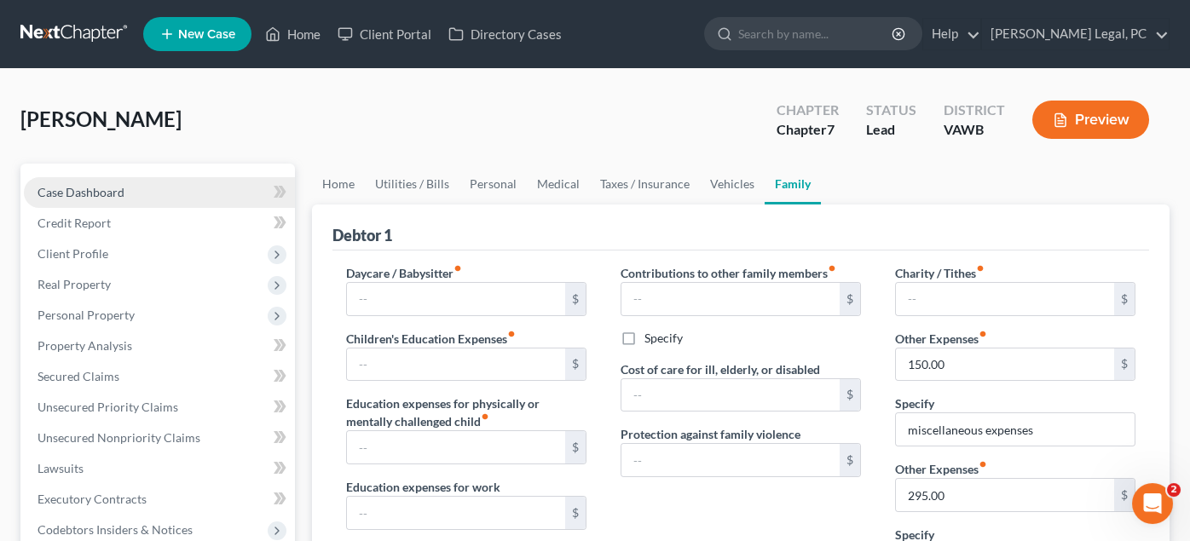
click at [72, 185] on span "Case Dashboard" at bounding box center [81, 192] width 87 height 14
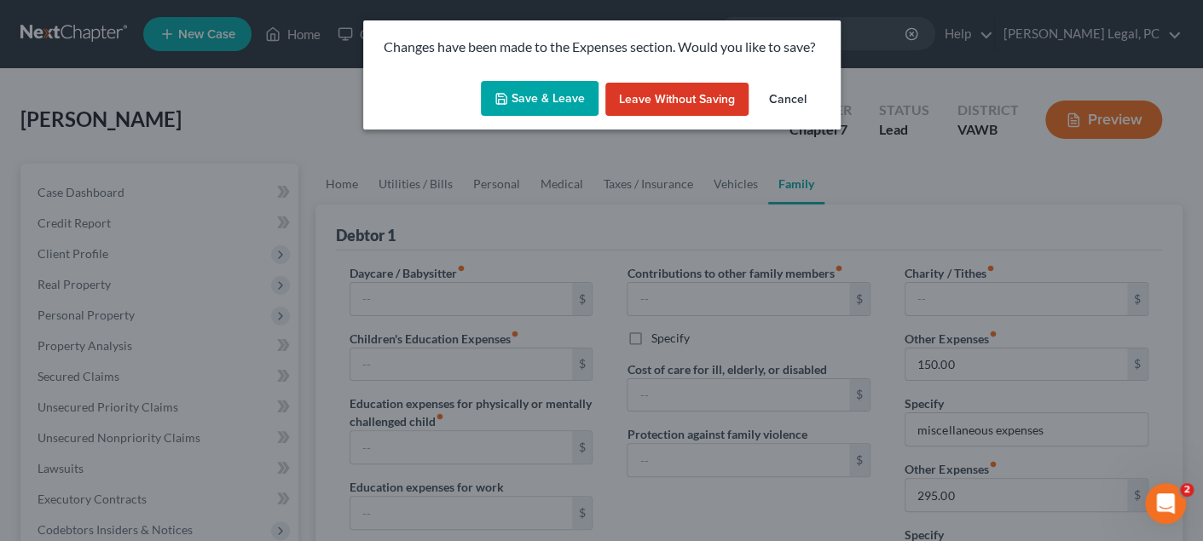
click at [495, 84] on button "Save & Leave" at bounding box center [540, 99] width 118 height 36
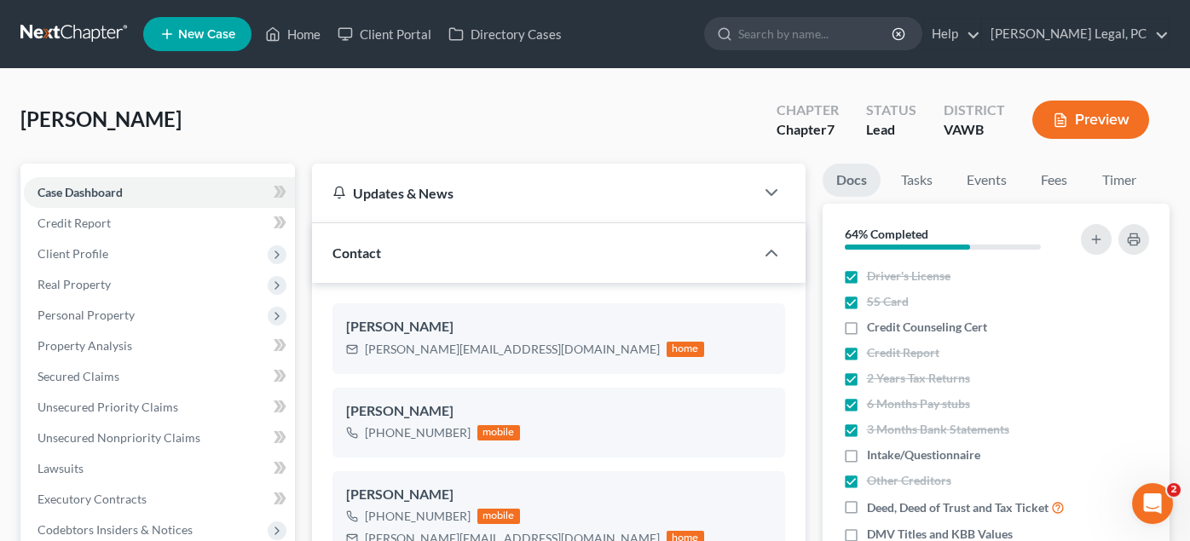
scroll to position [1689, 0]
